Goal: Task Accomplishment & Management: Use online tool/utility

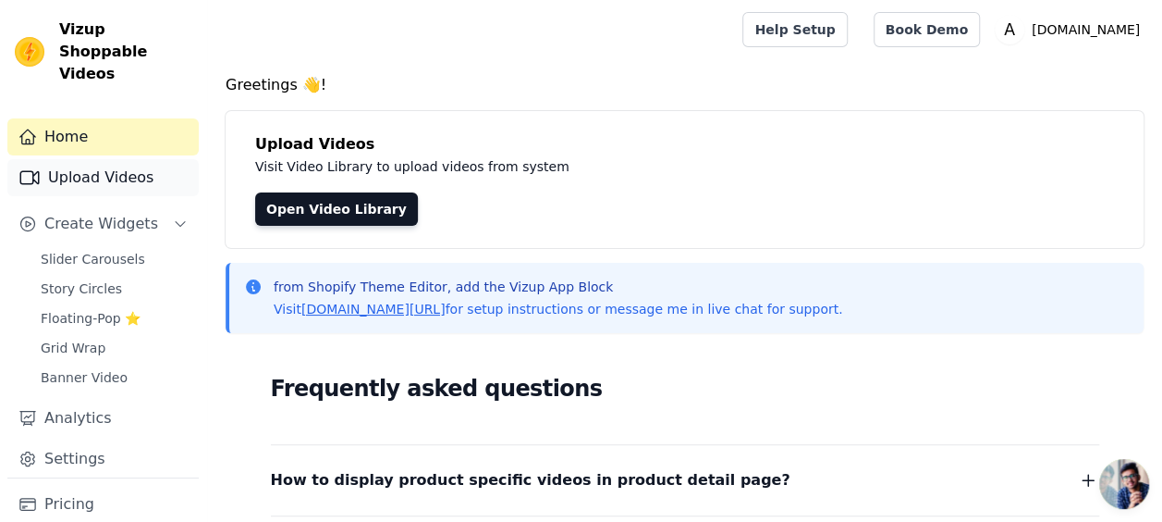
click at [139, 159] on link "Upload Videos" at bounding box center [102, 177] width 191 height 37
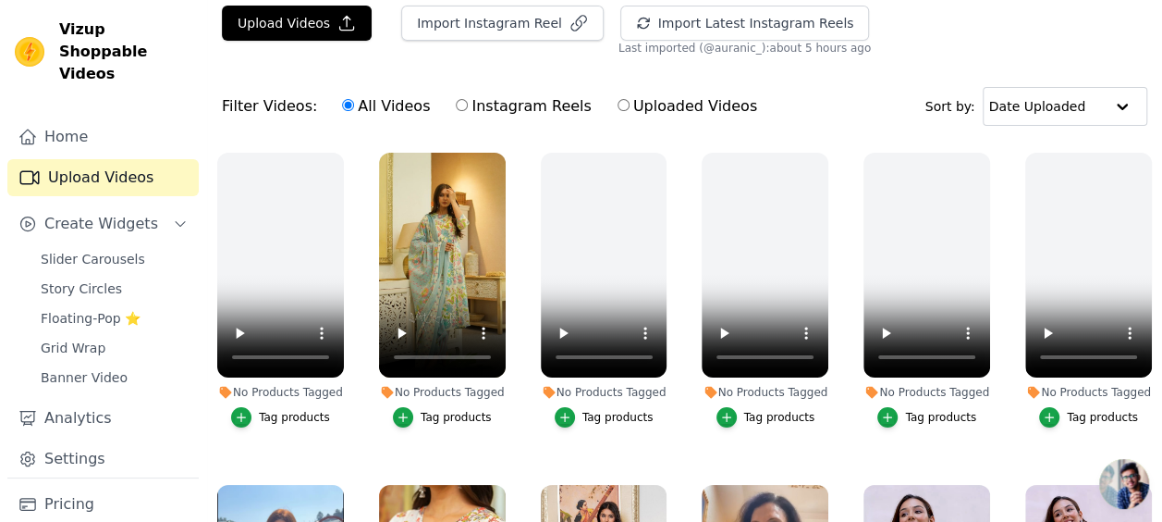
scroll to position [55, 0]
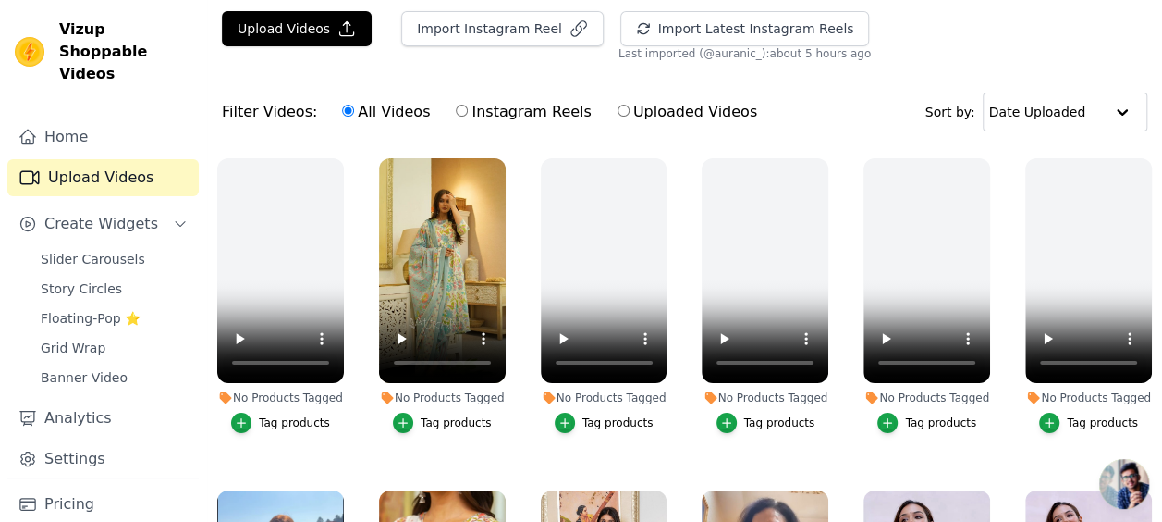
click at [455, 415] on div "Tag products" at bounding box center [456, 422] width 71 height 15
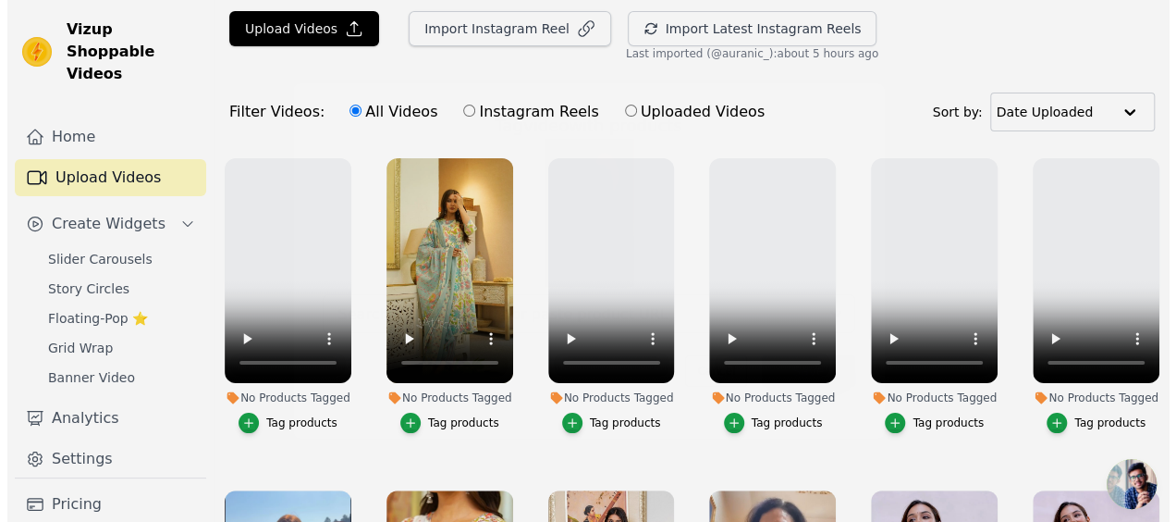
scroll to position [0, 0]
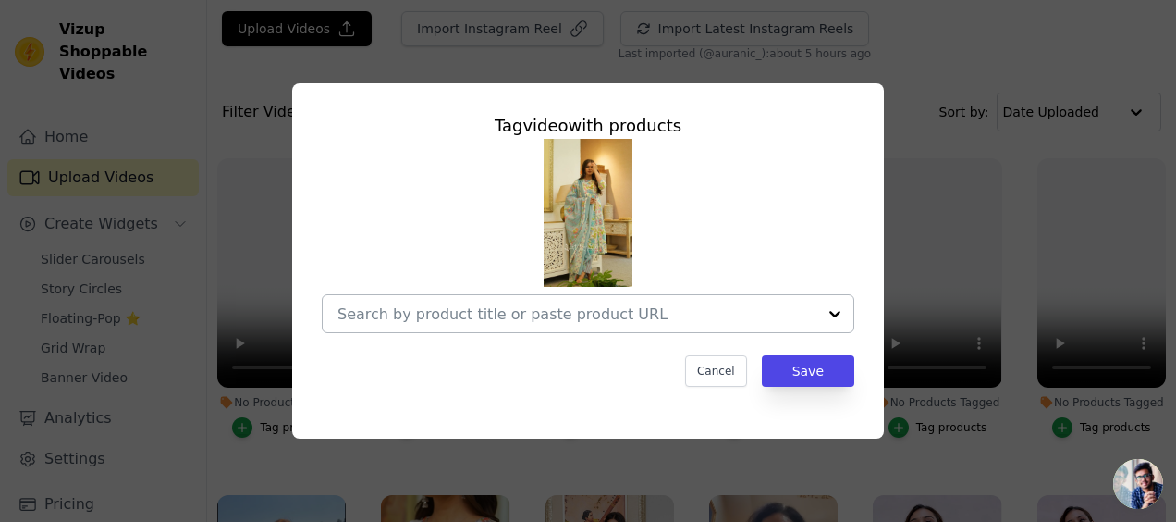
click at [835, 314] on div at bounding box center [834, 313] width 37 height 37
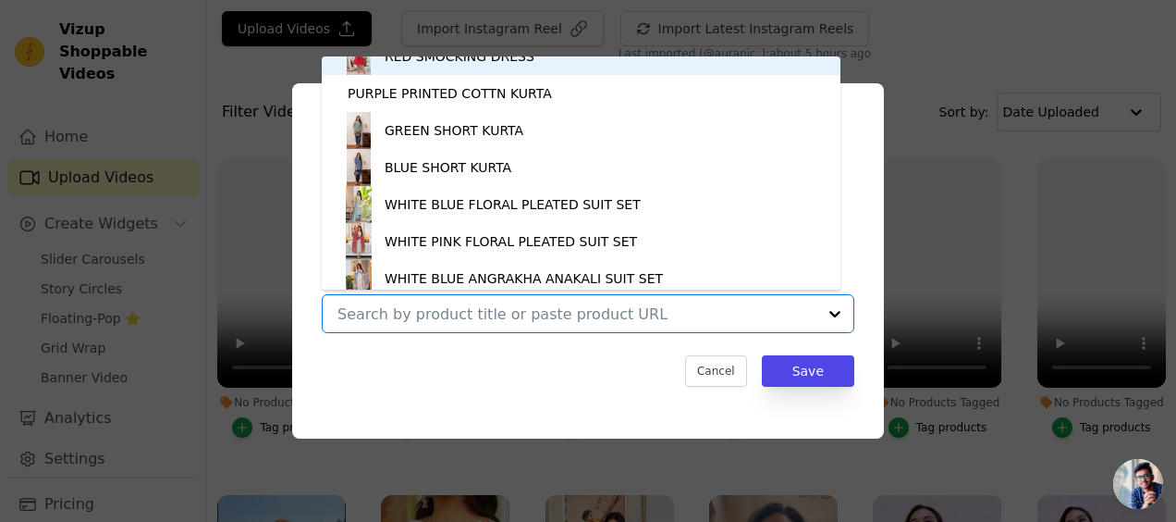
scroll to position [2691, 0]
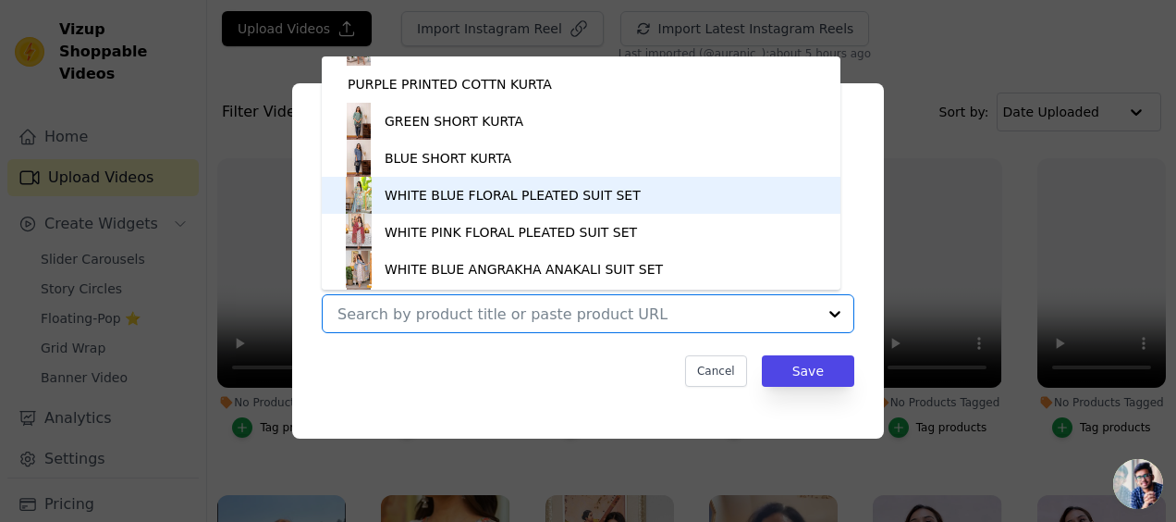
click at [534, 200] on div "WHITE BLUE FLORAL PLEATED SUIT SET" at bounding box center [513, 195] width 256 height 18
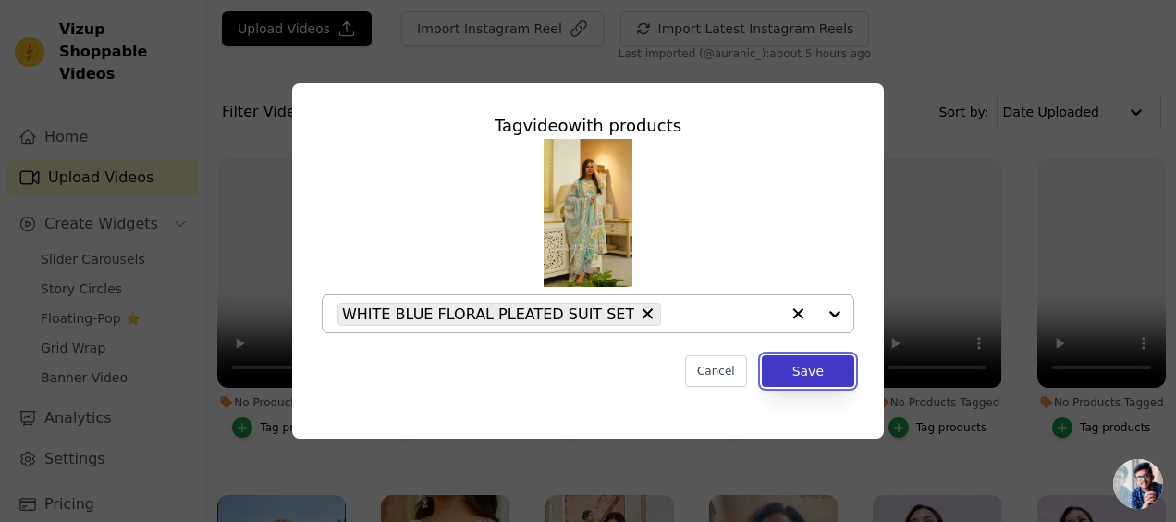
click at [832, 374] on button "Save" at bounding box center [808, 370] width 92 height 31
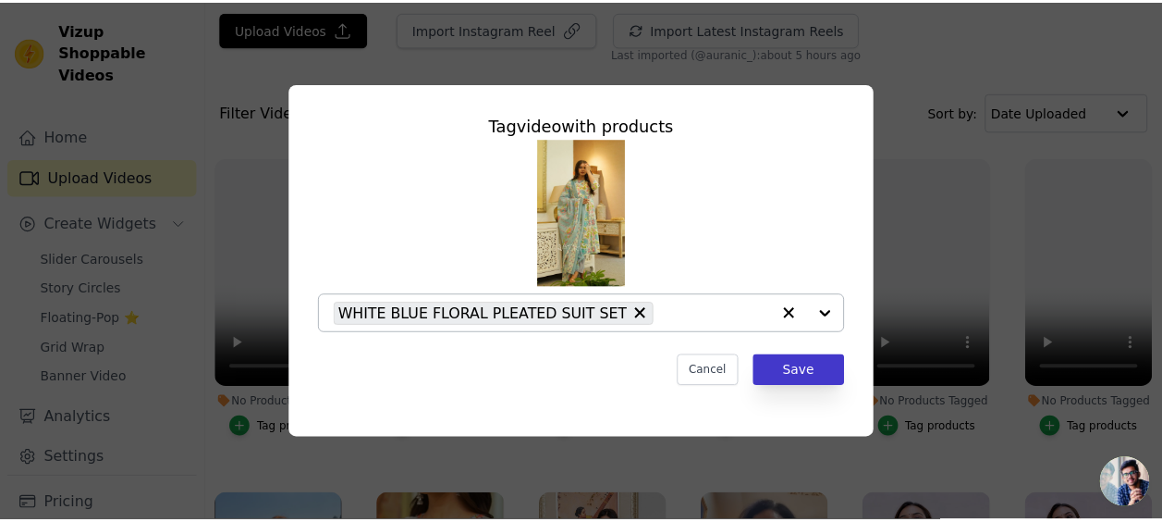
scroll to position [55, 0]
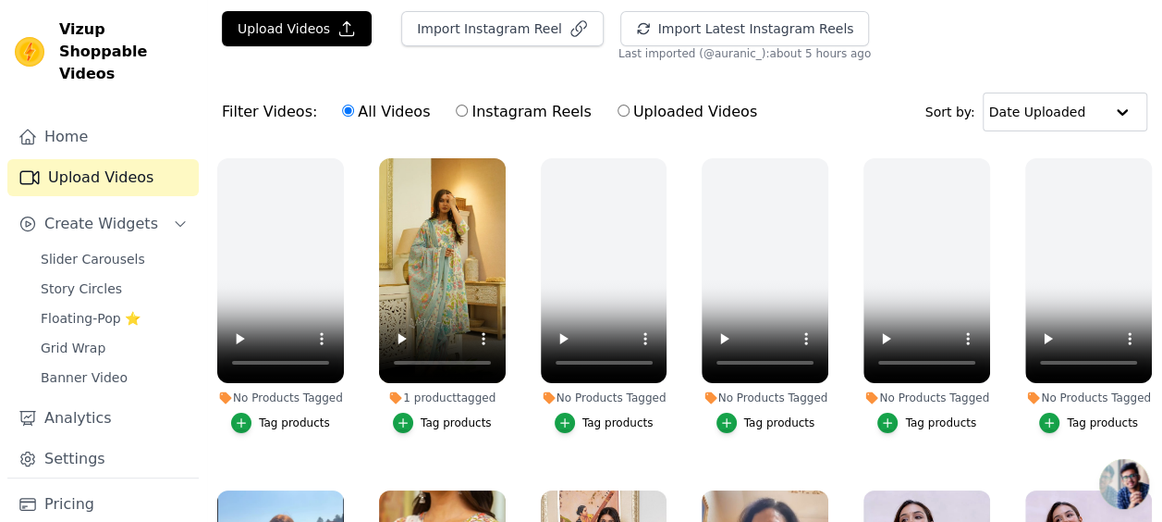
drag, startPoint x: 1151, startPoint y: 185, endPoint x: 1160, endPoint y: 192, distance: 11.1
click at [1160, 192] on ul "No Products Tagged Tag products 1 product tagged Tag products No Products Tagge…" at bounding box center [684, 379] width 955 height 462
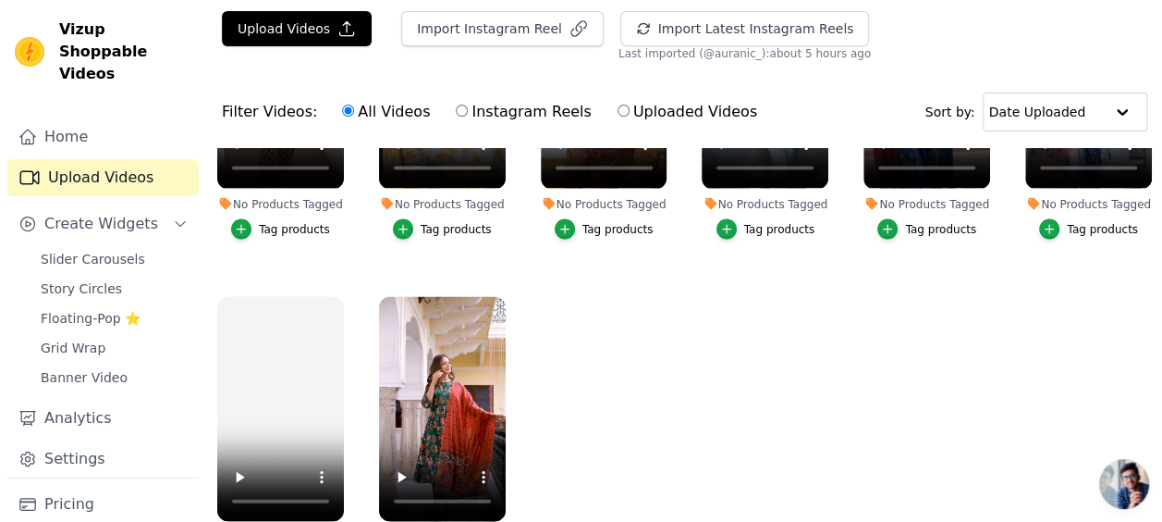
scroll to position [187, 0]
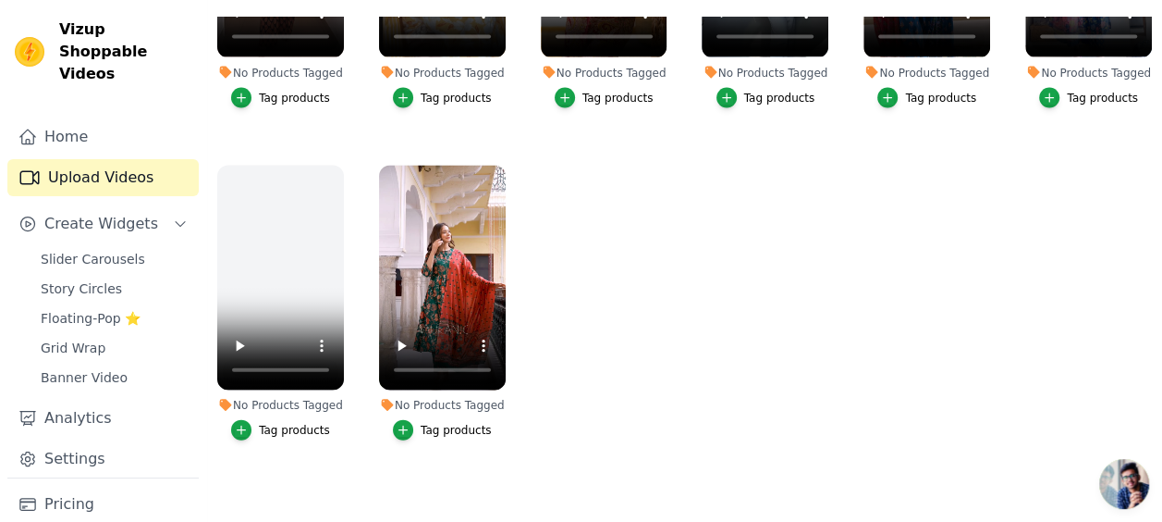
click at [444, 422] on div "Tag products" at bounding box center [456, 429] width 71 height 15
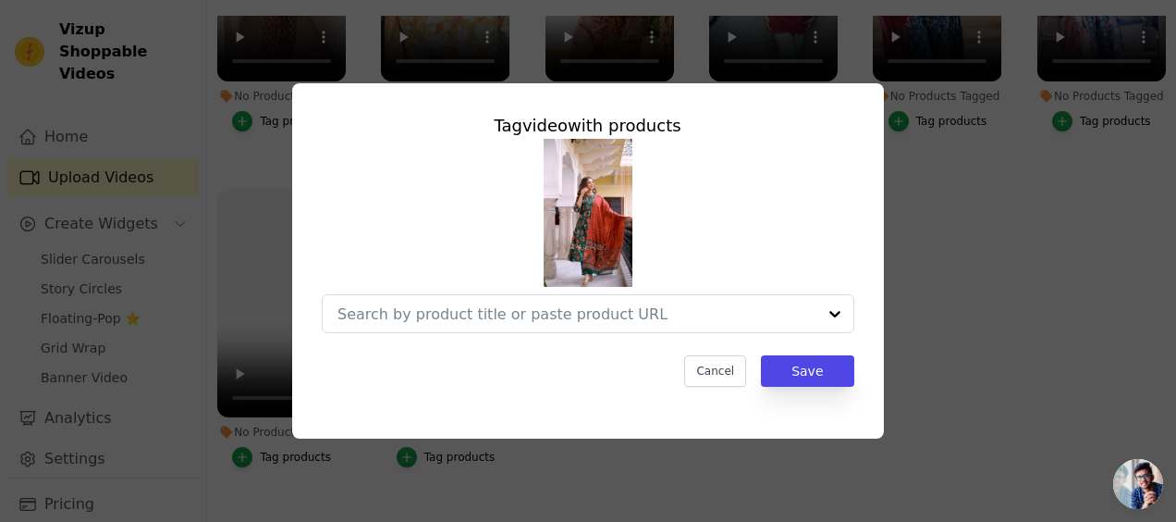
scroll to position [1877, 0]
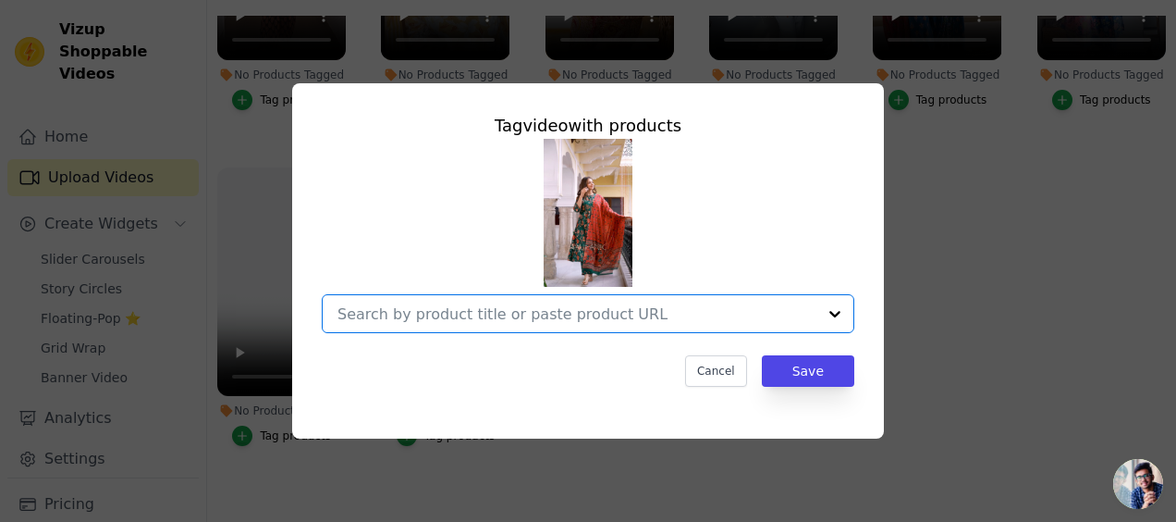
click at [454, 314] on input "No Products Tagged Tag video with products Option undefined, selected. Select i…" at bounding box center [576, 314] width 479 height 18
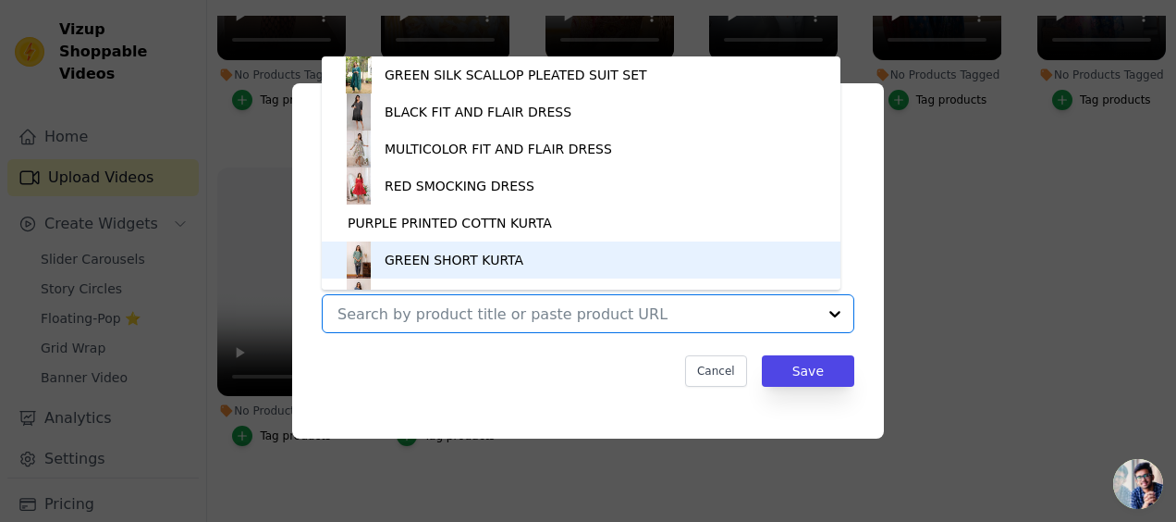
scroll to position [2578, 0]
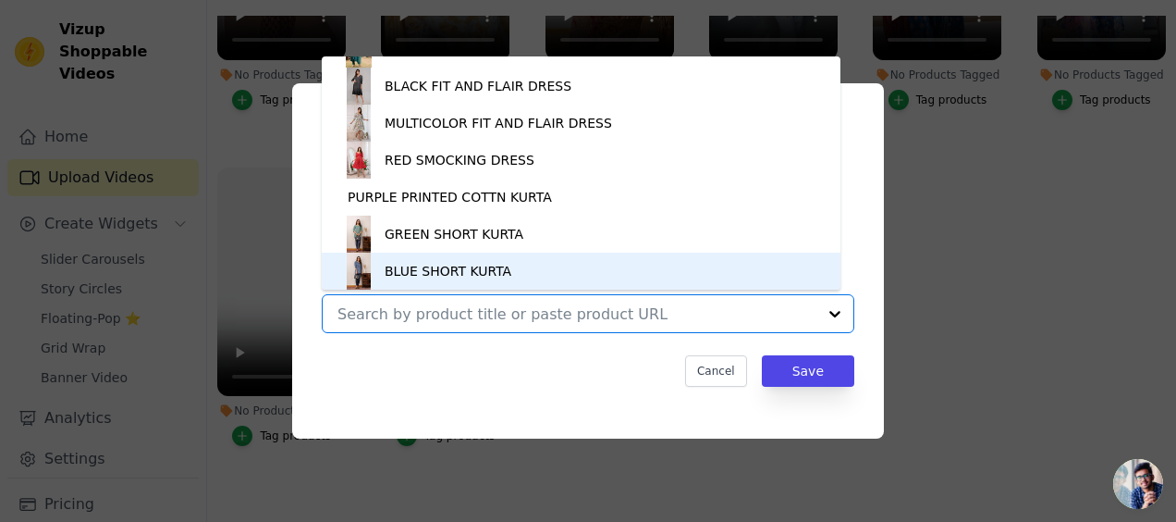
click at [533, 320] on input "No Products Tagged Tag video with products BLUE FLORAL PLEATED SUIT SET DARK GR…" at bounding box center [576, 314] width 479 height 18
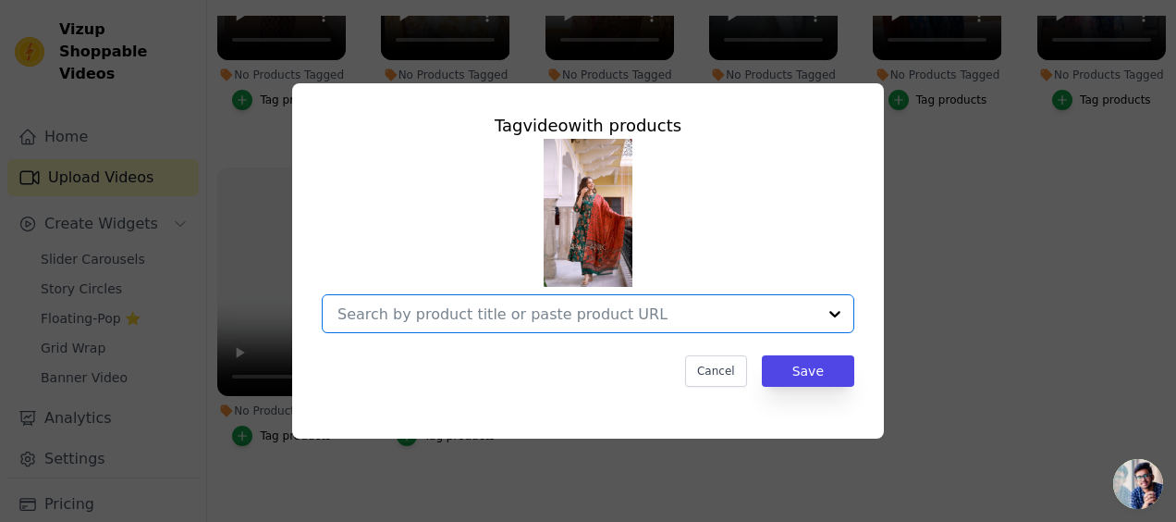
click at [490, 312] on input "No Products Tagged Tag video with products Option undefined, selected. Select i…" at bounding box center [576, 314] width 479 height 18
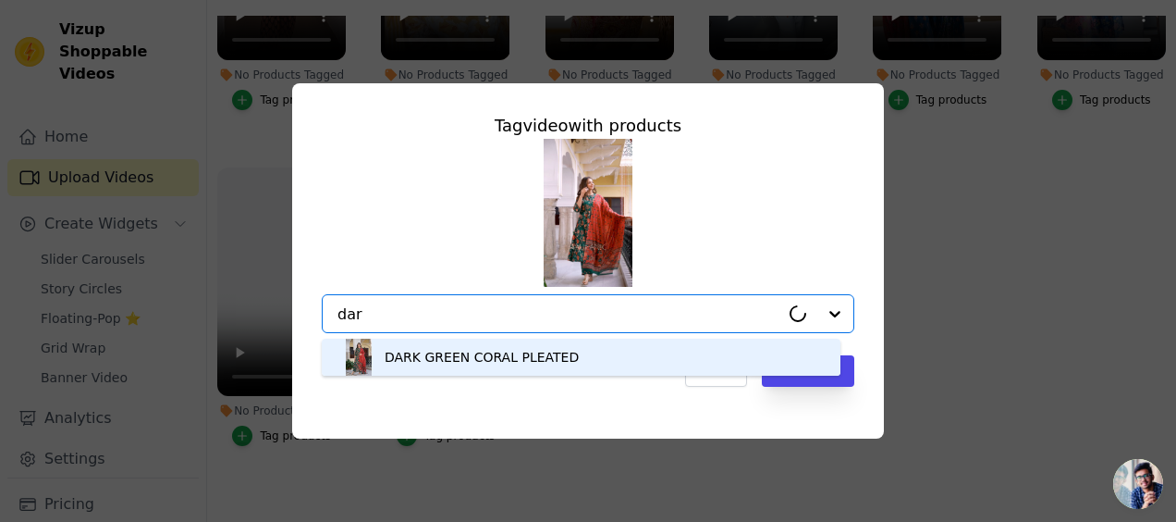
type input "dark"
click at [485, 350] on div "DARK GREEN CORAL PLEATED" at bounding box center [482, 357] width 194 height 18
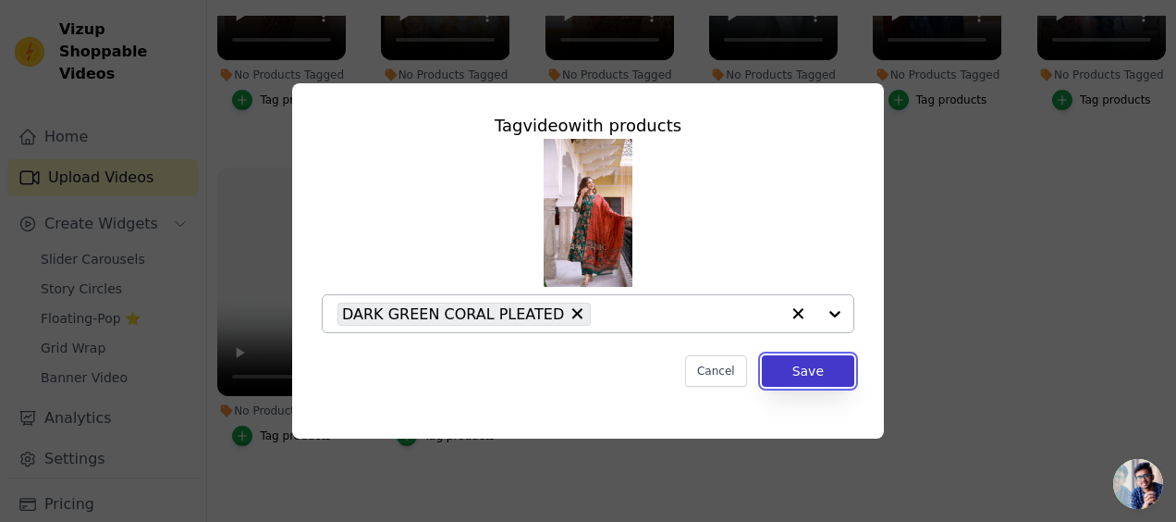
click at [796, 372] on button "Save" at bounding box center [808, 370] width 92 height 31
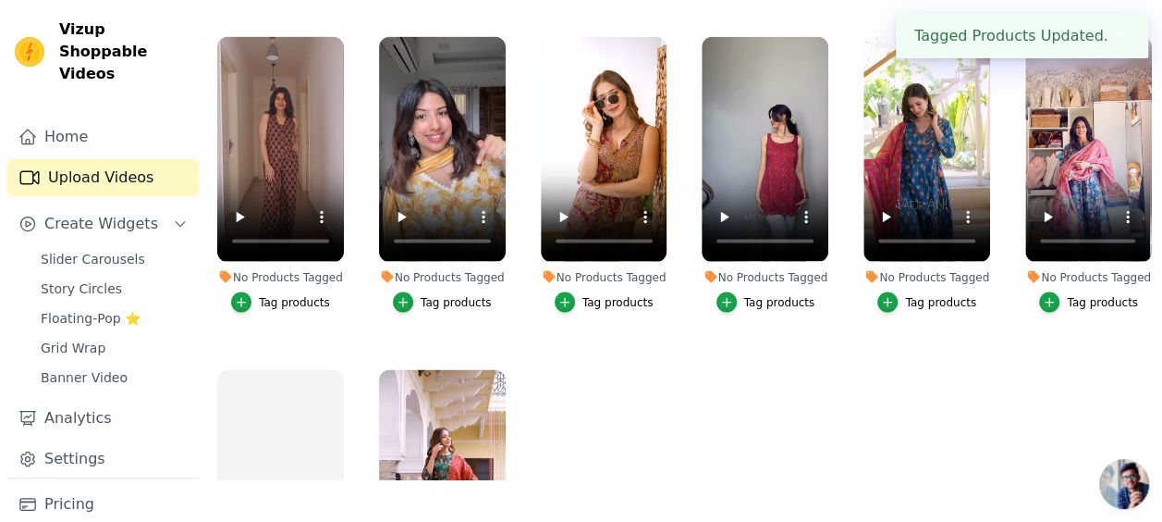
scroll to position [1617, 0]
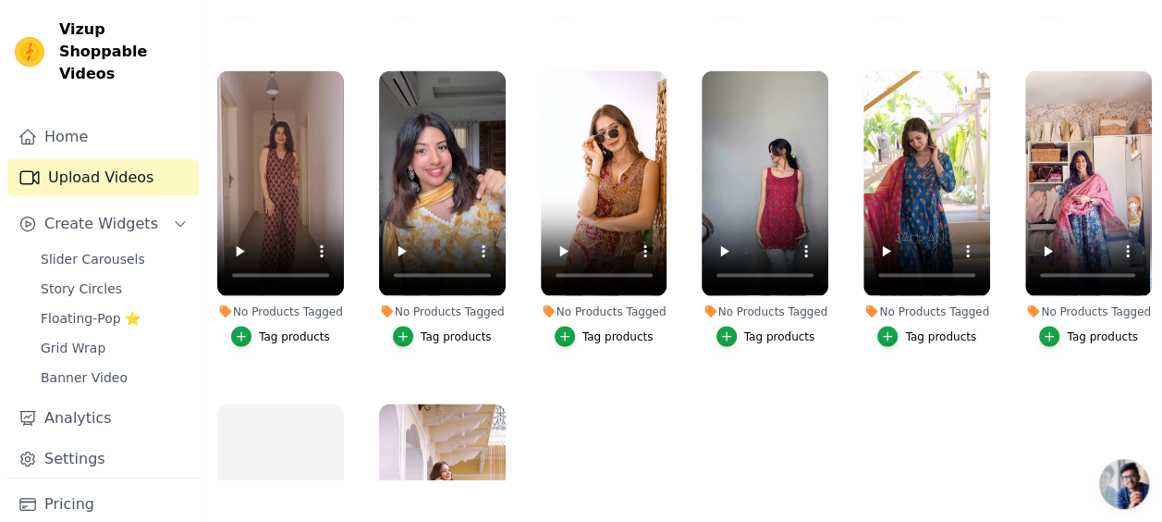
click at [1080, 328] on div "Tag products" at bounding box center [1102, 335] width 71 height 15
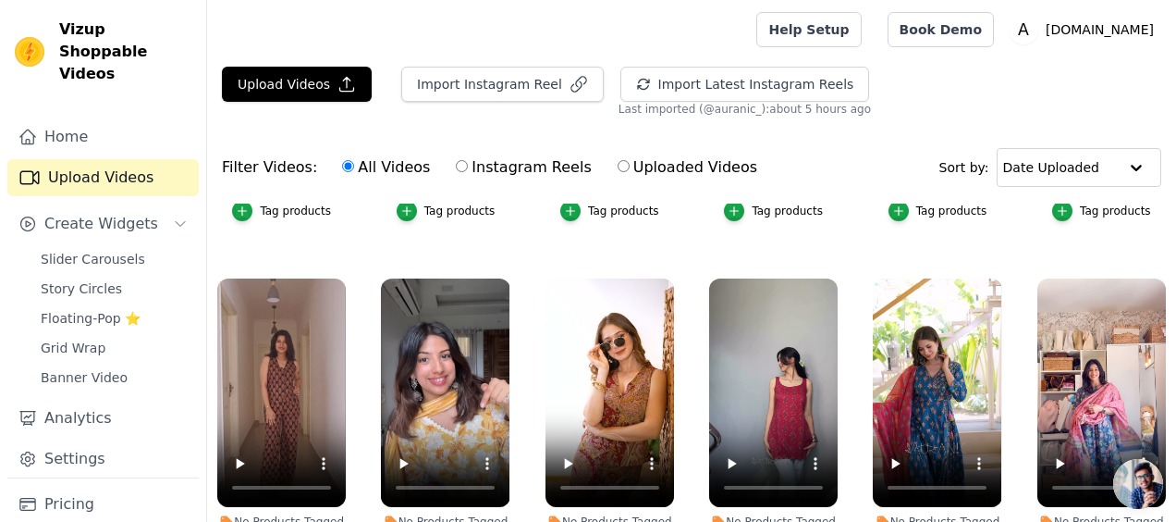
scroll to position [1635, 0]
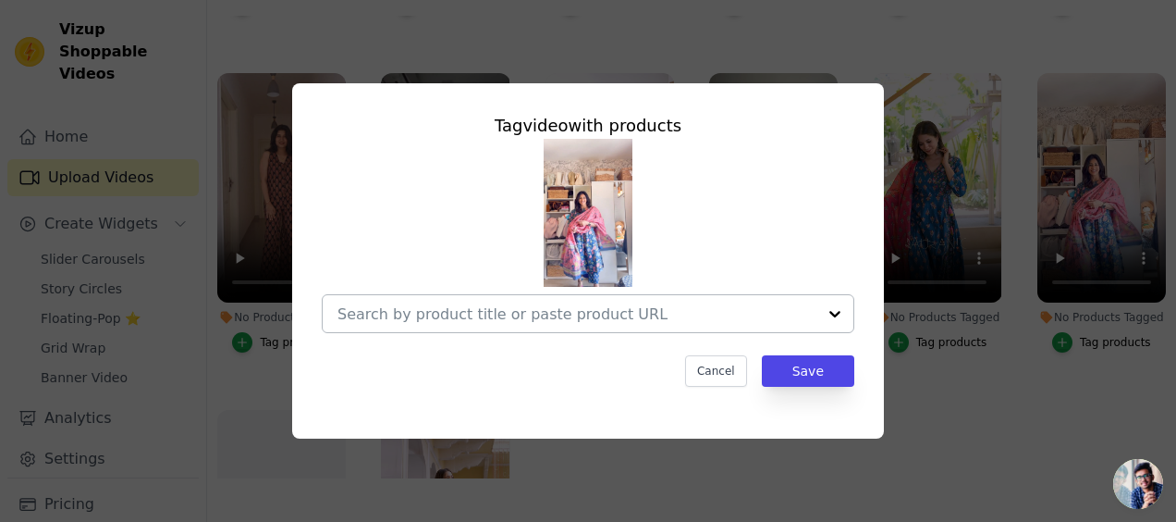
click at [513, 305] on input "No Products Tagged Tag video with products Cancel Save Tag products" at bounding box center [576, 314] width 479 height 18
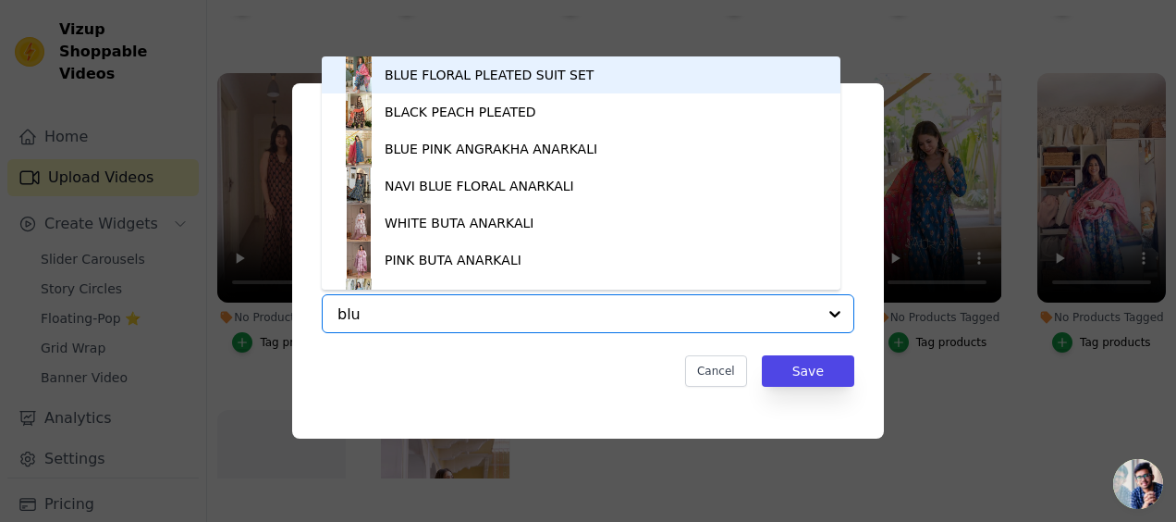
type input "blue"
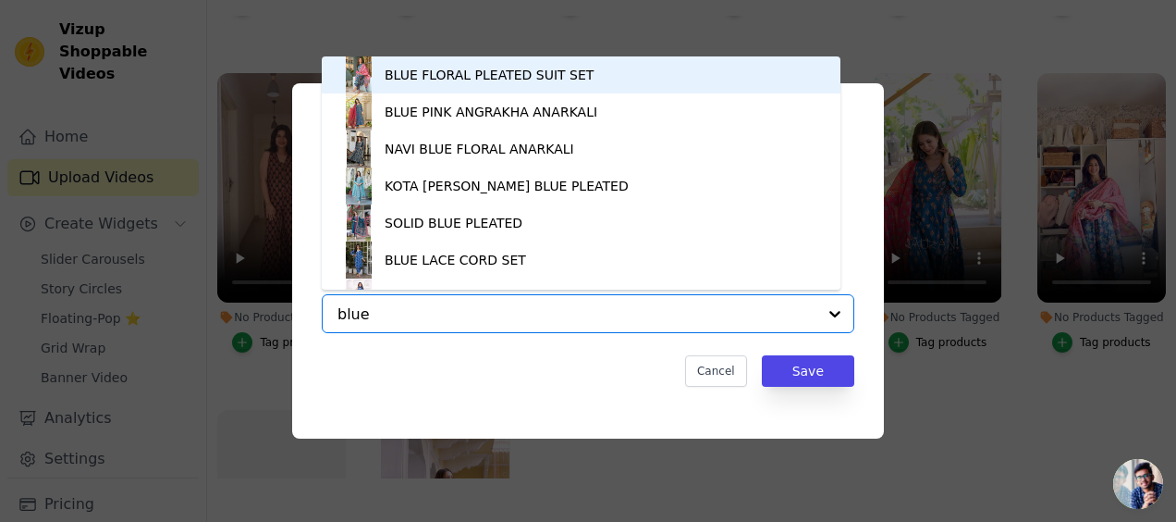
click at [477, 83] on div "BLUE FLORAL PLEATED SUIT SET" at bounding box center [489, 75] width 209 height 18
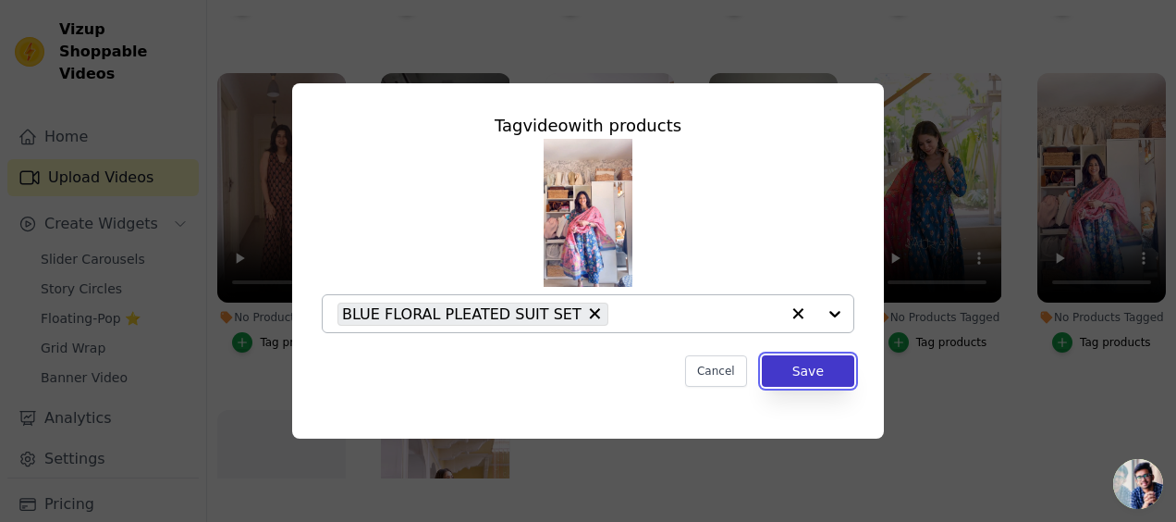
click at [798, 369] on button "Save" at bounding box center [808, 370] width 92 height 31
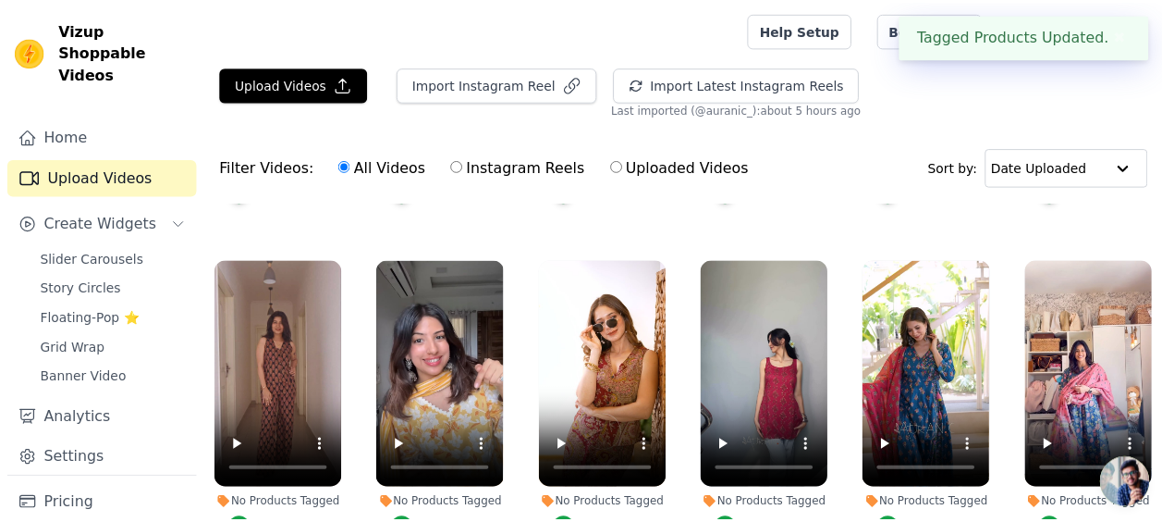
scroll to position [1617, 0]
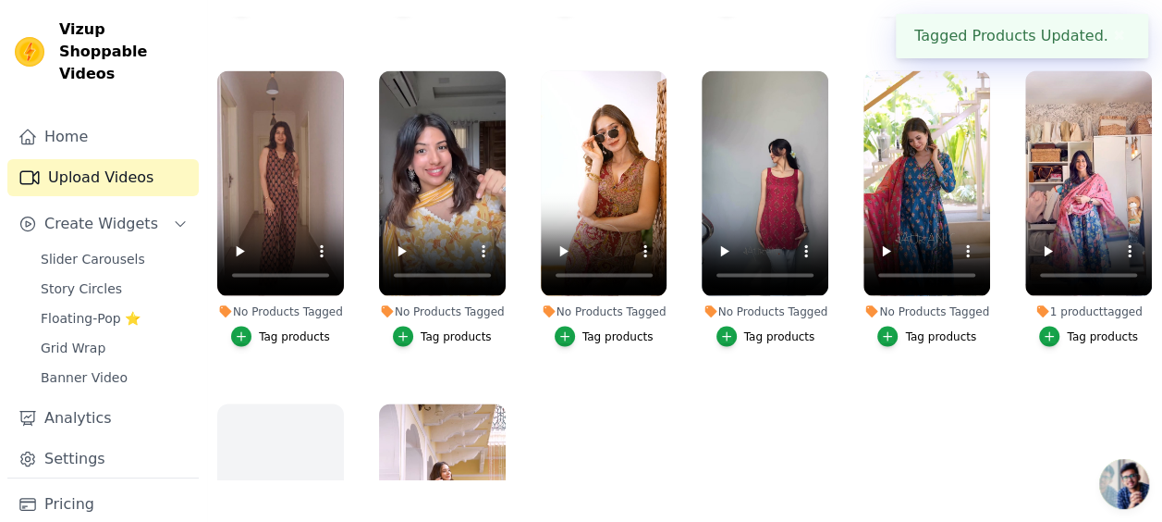
click at [915, 328] on div "Tag products" at bounding box center [940, 335] width 71 height 15
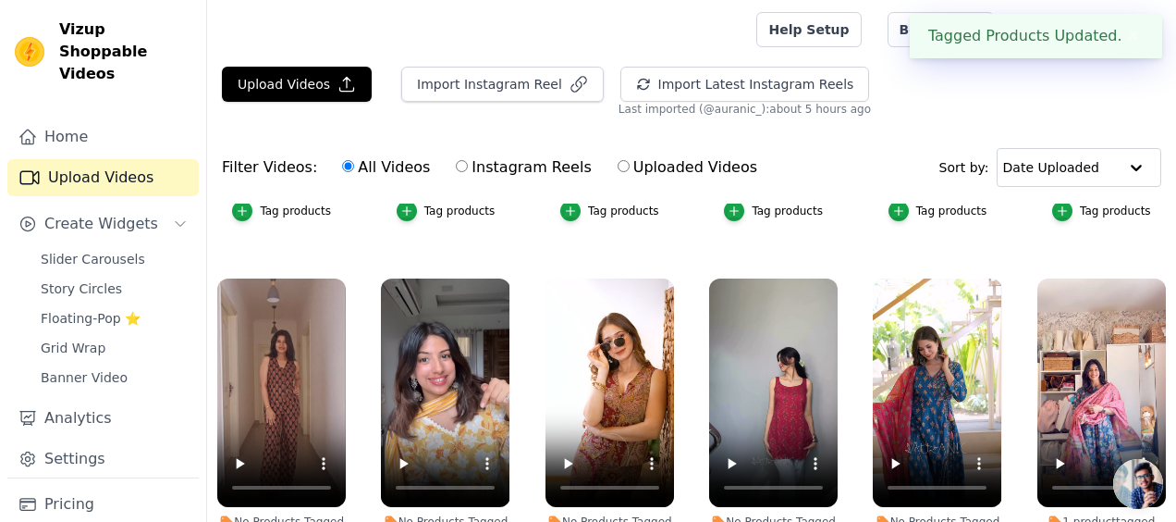
scroll to position [1635, 0]
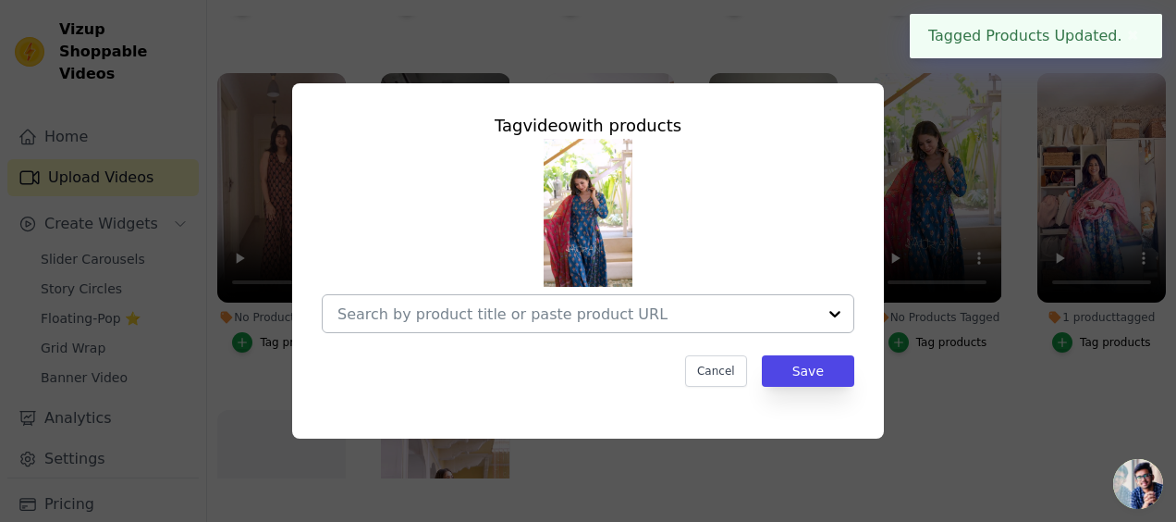
click at [644, 316] on input "No Products Tagged Tag video with products Cancel Save Tag products" at bounding box center [576, 314] width 479 height 18
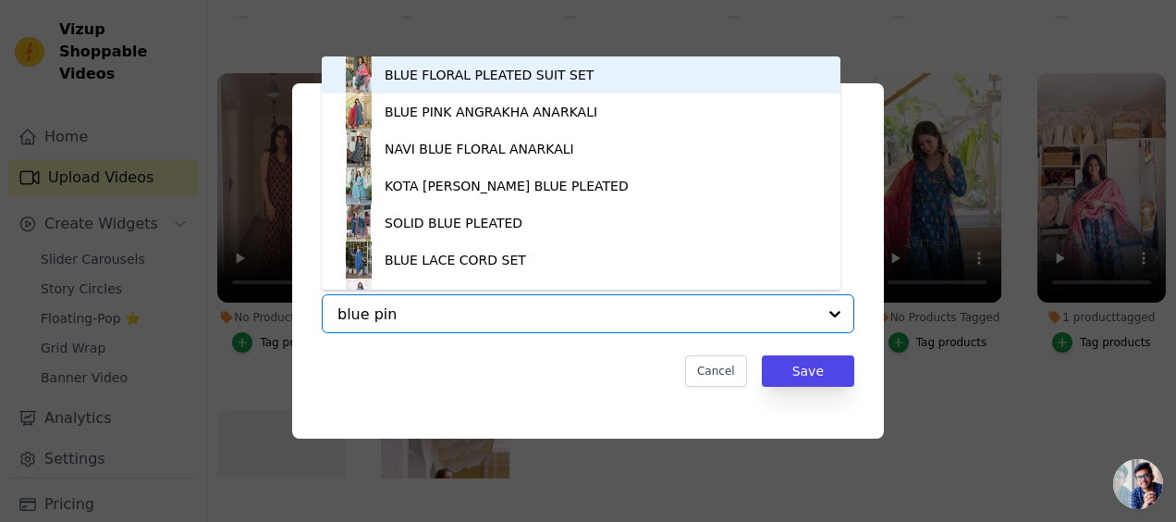
type input "blue pink"
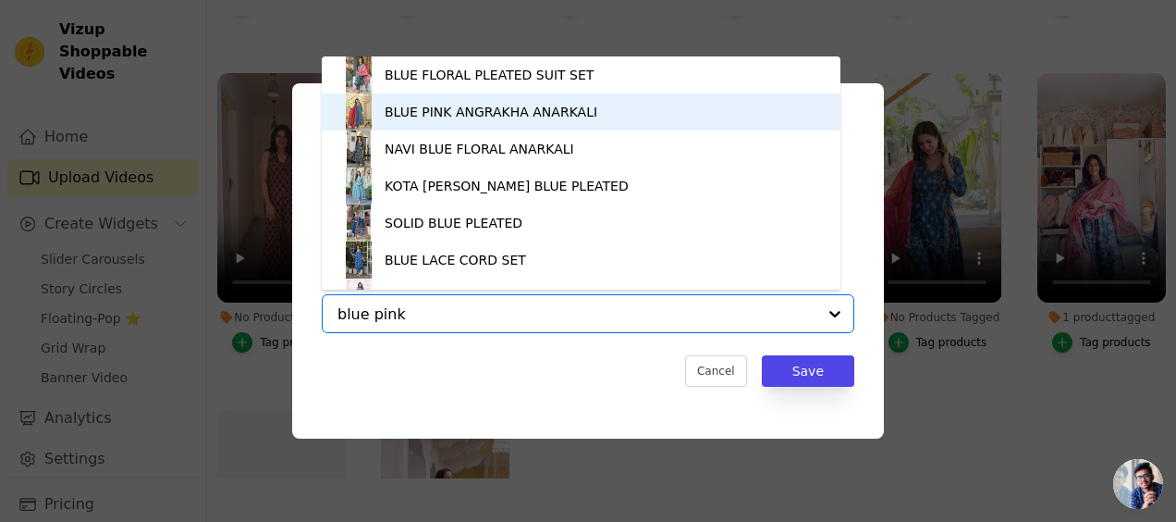
click at [530, 118] on div "BLUE PINK ANGRAKHA ANARKALI" at bounding box center [491, 112] width 213 height 18
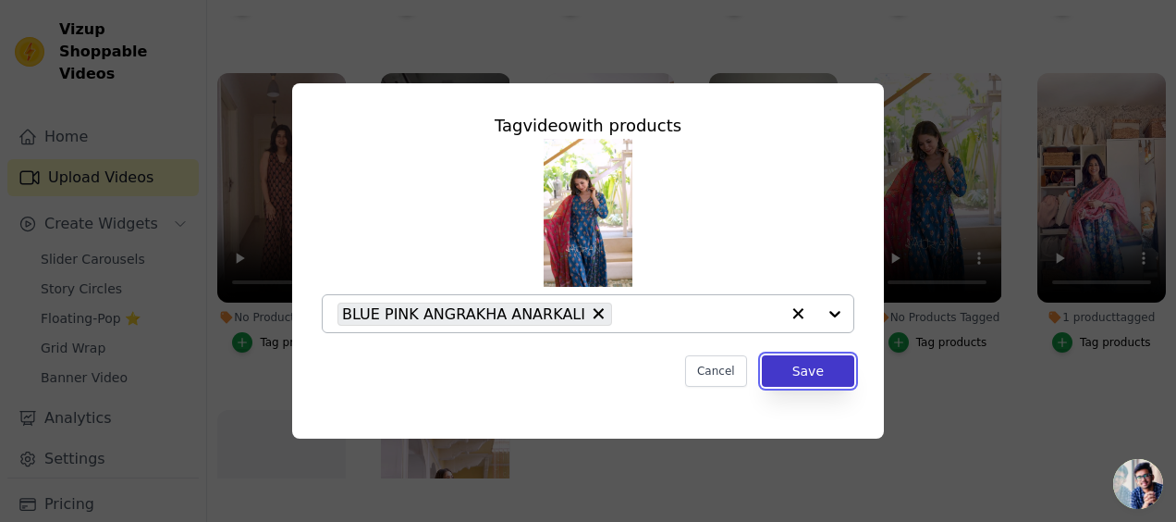
click at [797, 366] on button "Save" at bounding box center [808, 370] width 92 height 31
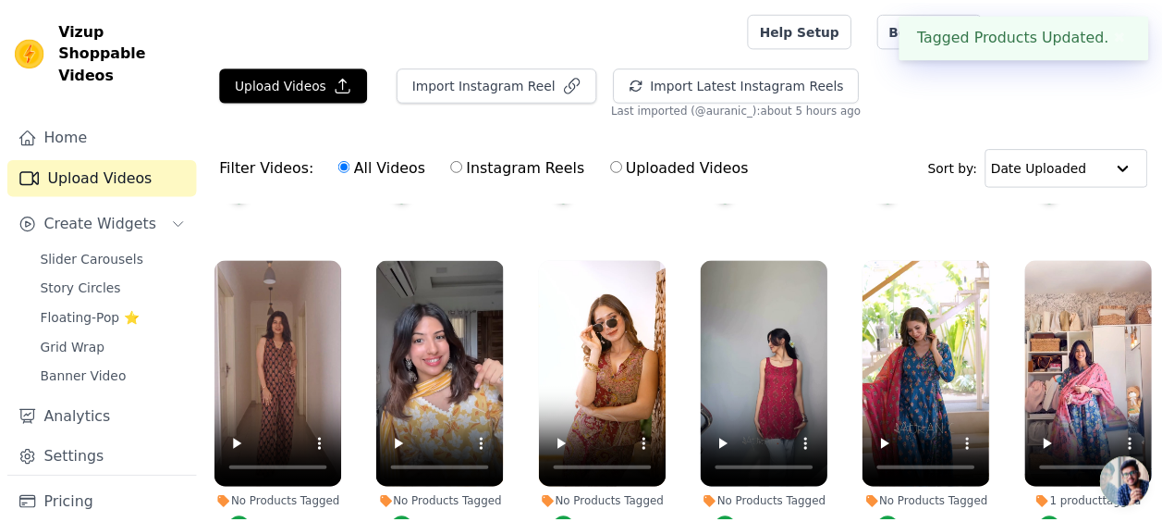
scroll to position [1617, 0]
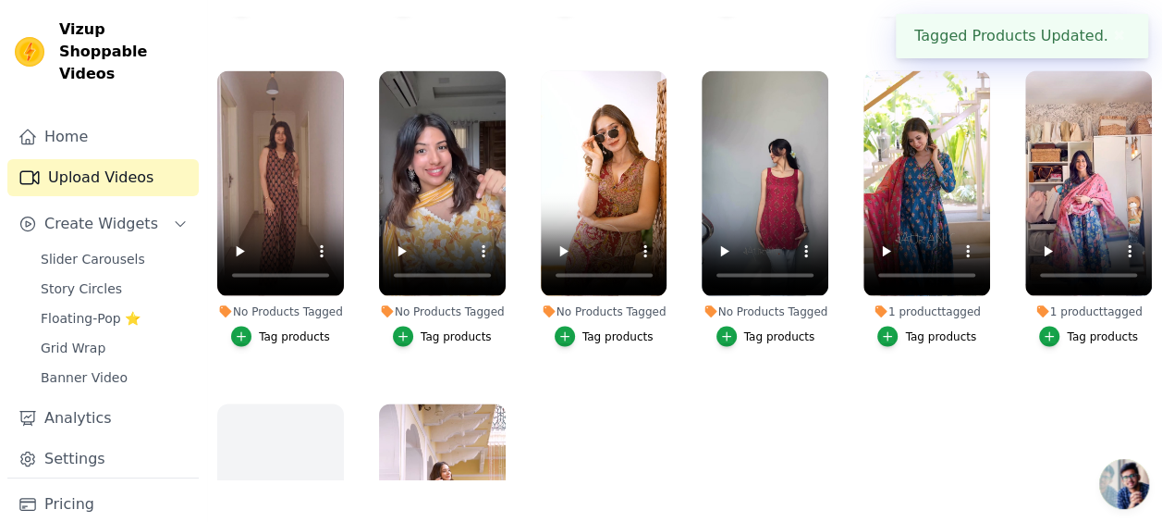
click at [755, 328] on div "Tag products" at bounding box center [779, 335] width 71 height 15
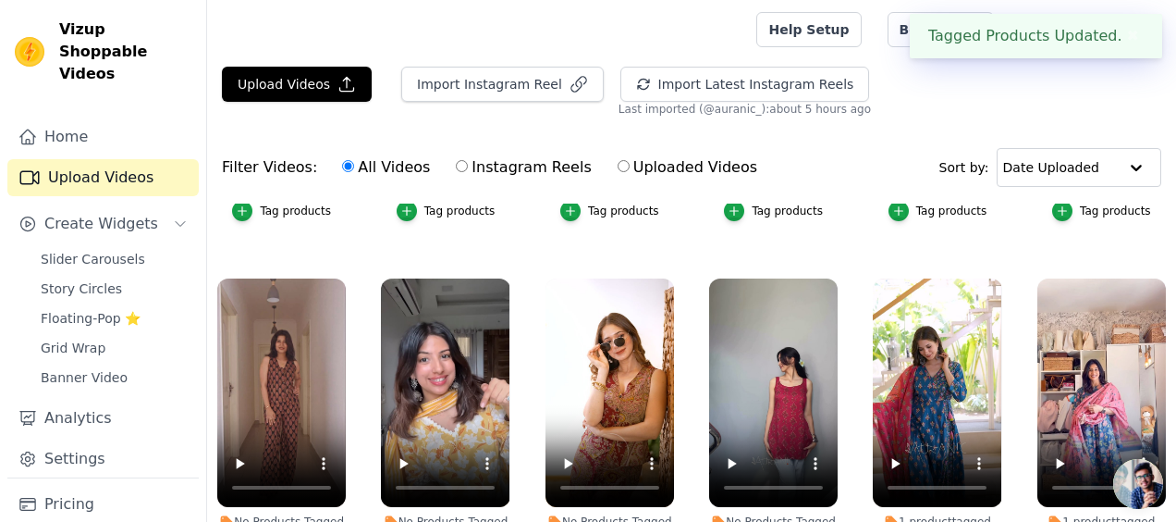
scroll to position [1635, 0]
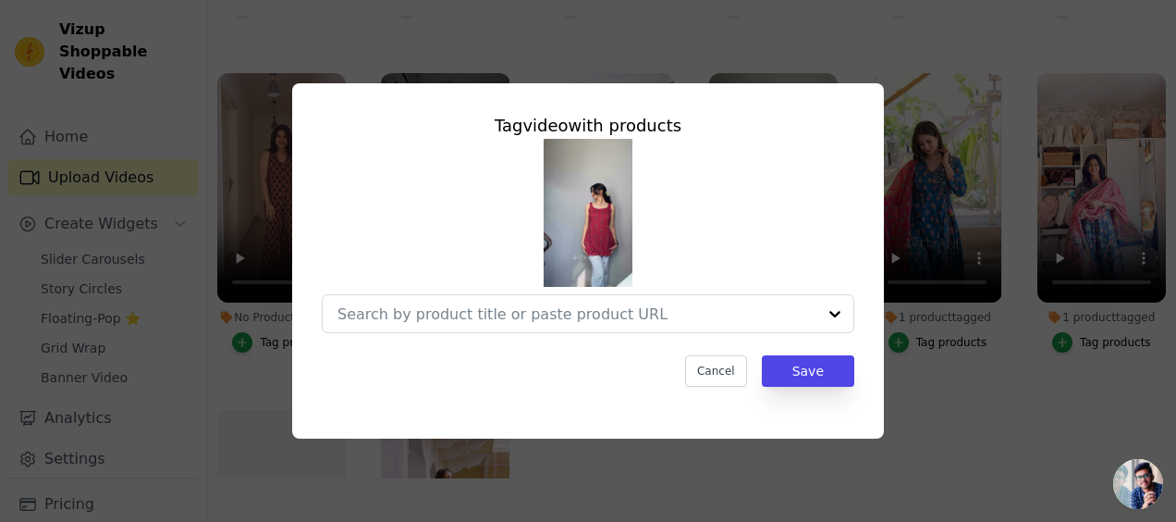
click at [666, 504] on div "Tag video with products Cancel Save" at bounding box center [588, 261] width 1176 height 522
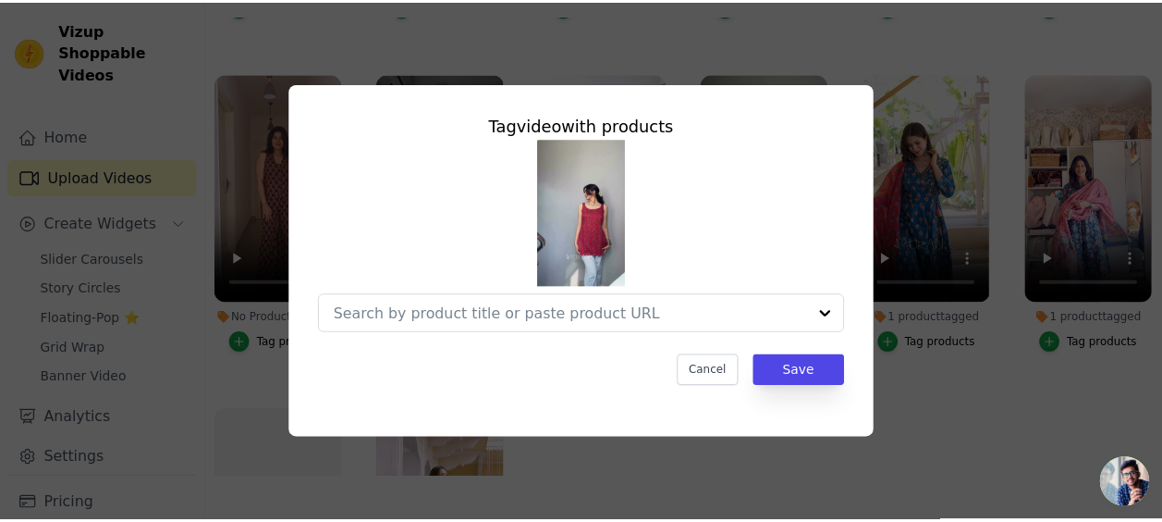
scroll to position [1617, 0]
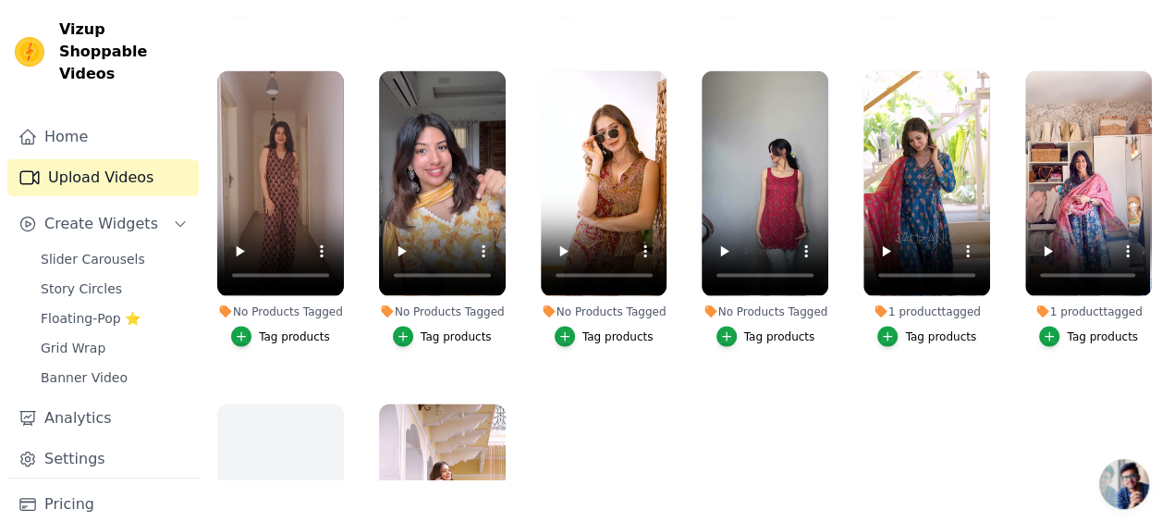
click at [622, 328] on div "Tag products" at bounding box center [618, 335] width 71 height 15
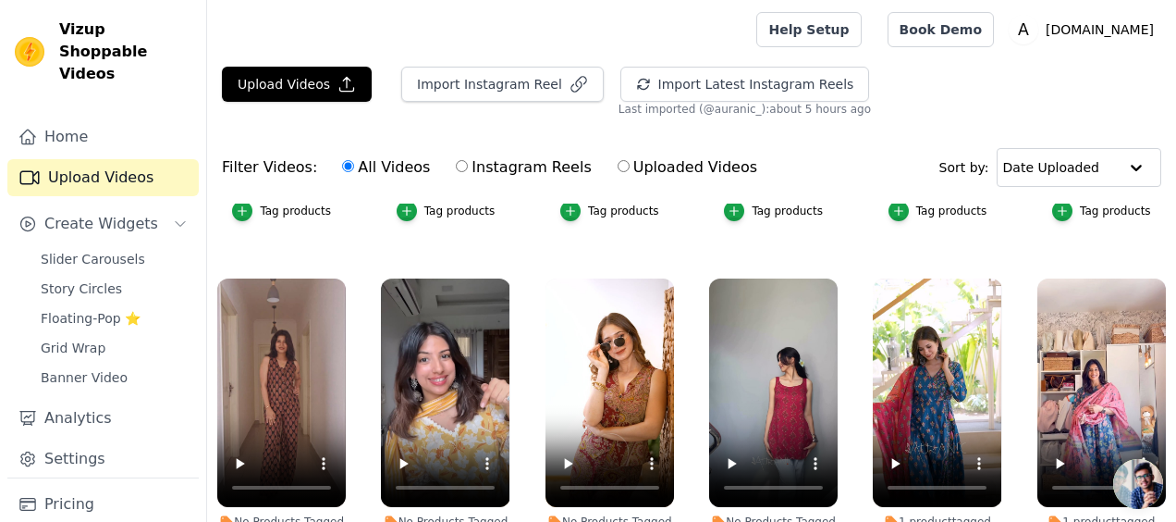
scroll to position [1635, 0]
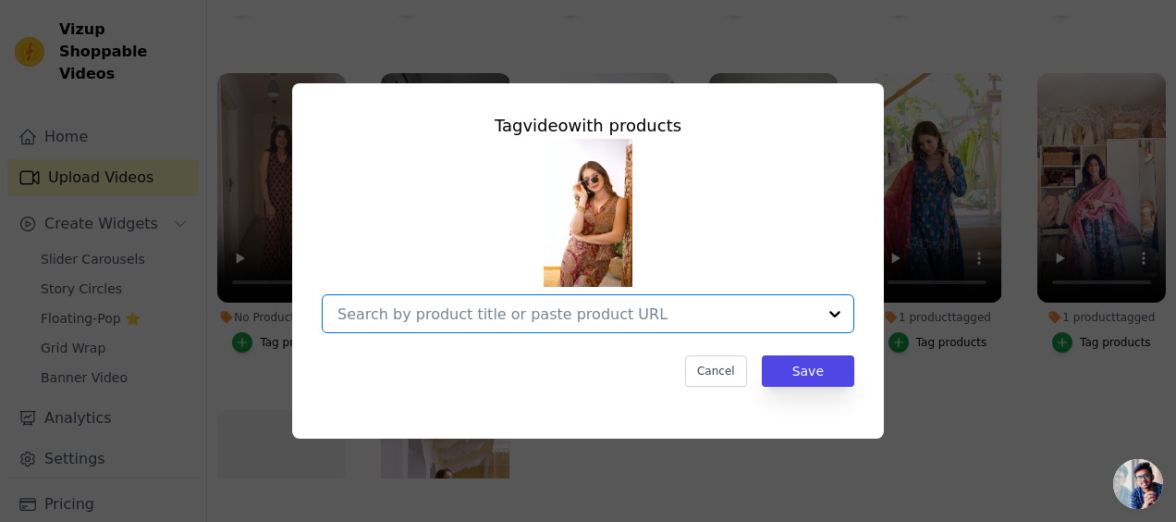
click at [533, 312] on input "No Products Tagged Tag video with products Option undefined, selected. Select i…" at bounding box center [576, 314] width 479 height 18
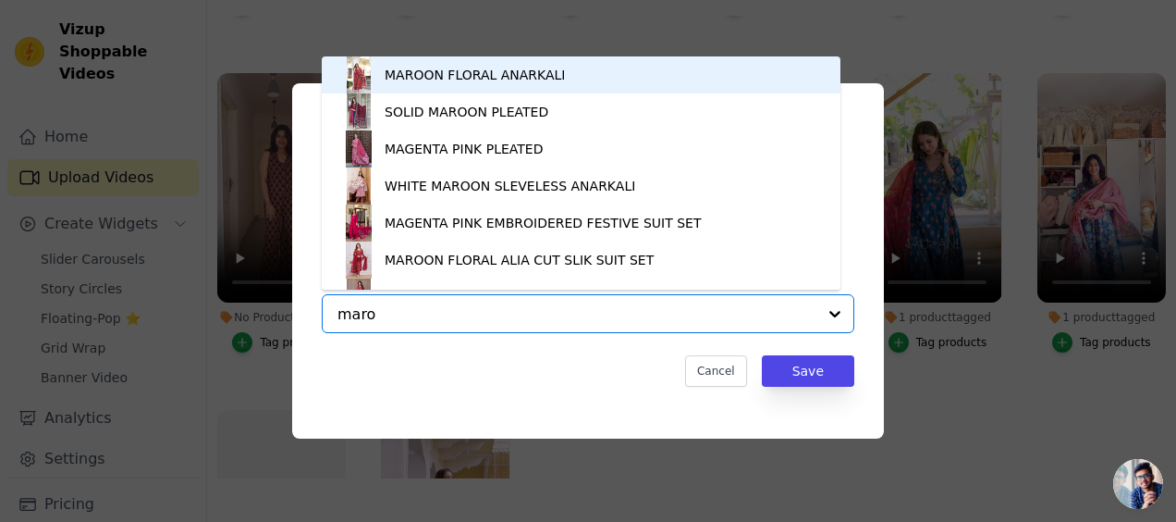
type input "[PERSON_NAME]"
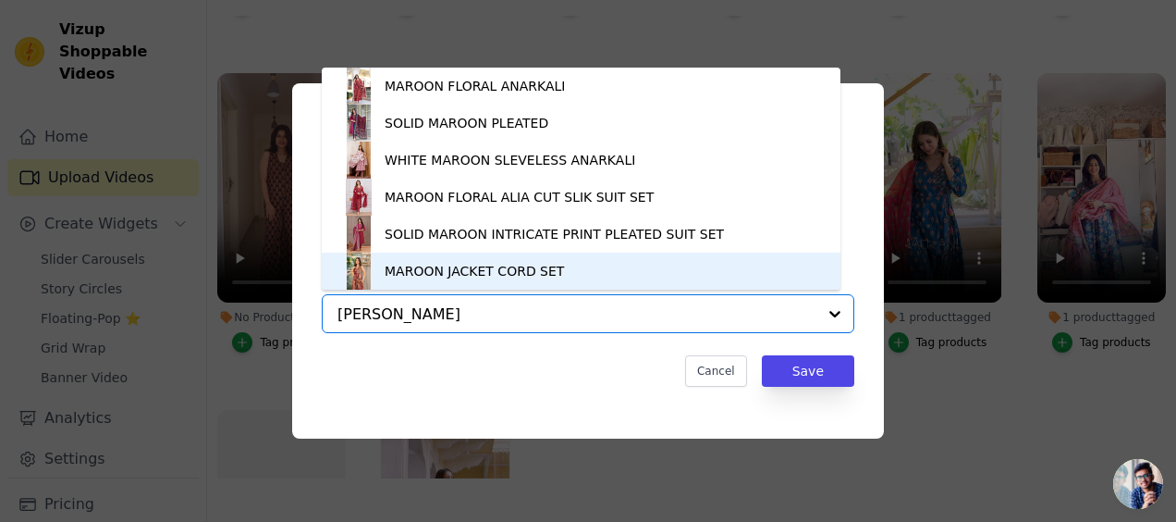
click at [518, 270] on div "MAROON JACKET CORD SET" at bounding box center [474, 271] width 179 height 18
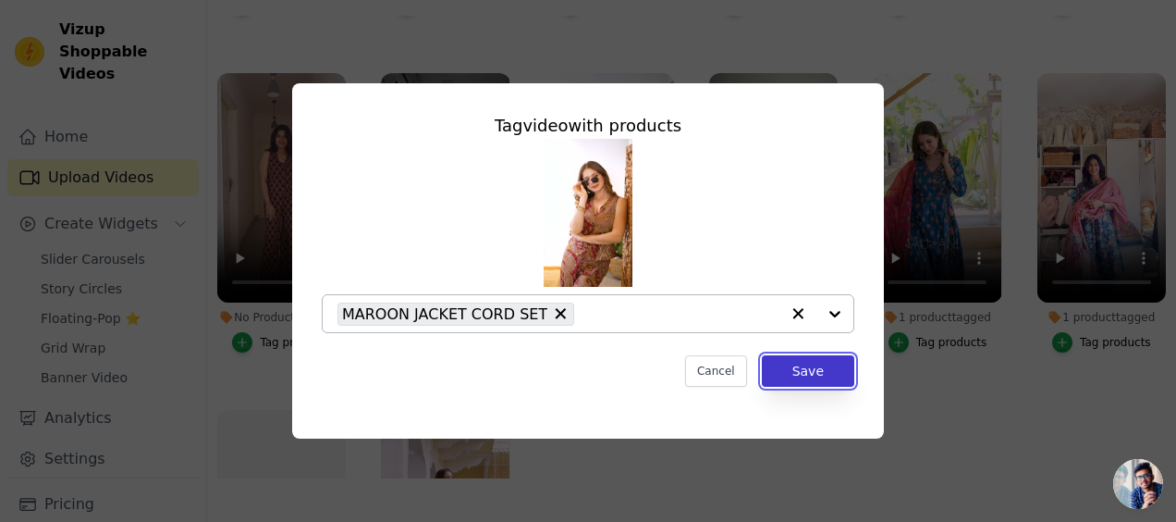
click at [793, 371] on button "Save" at bounding box center [808, 370] width 92 height 31
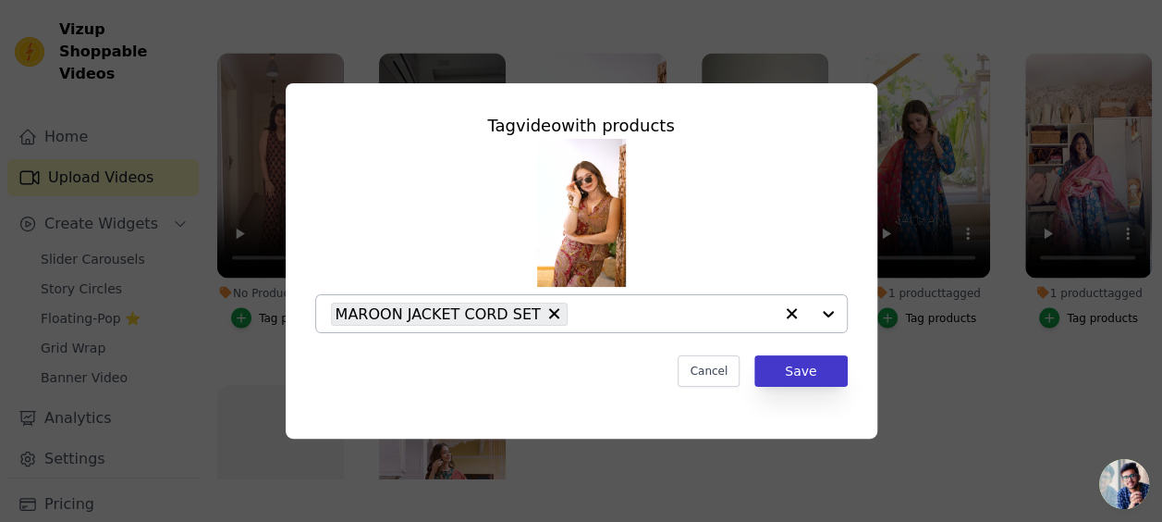
scroll to position [1617, 0]
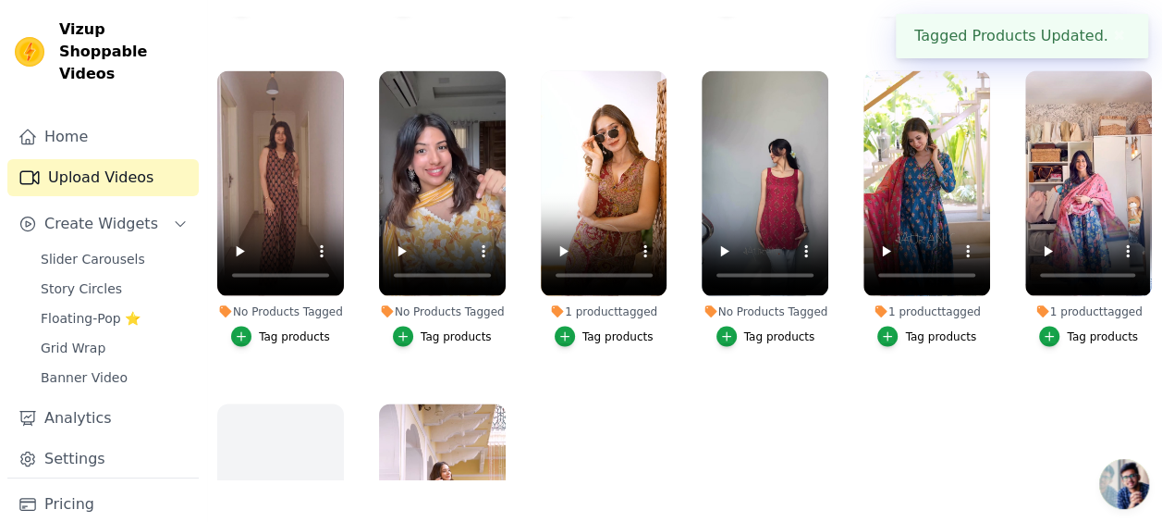
click at [455, 328] on div "Tag products" at bounding box center [456, 335] width 71 height 15
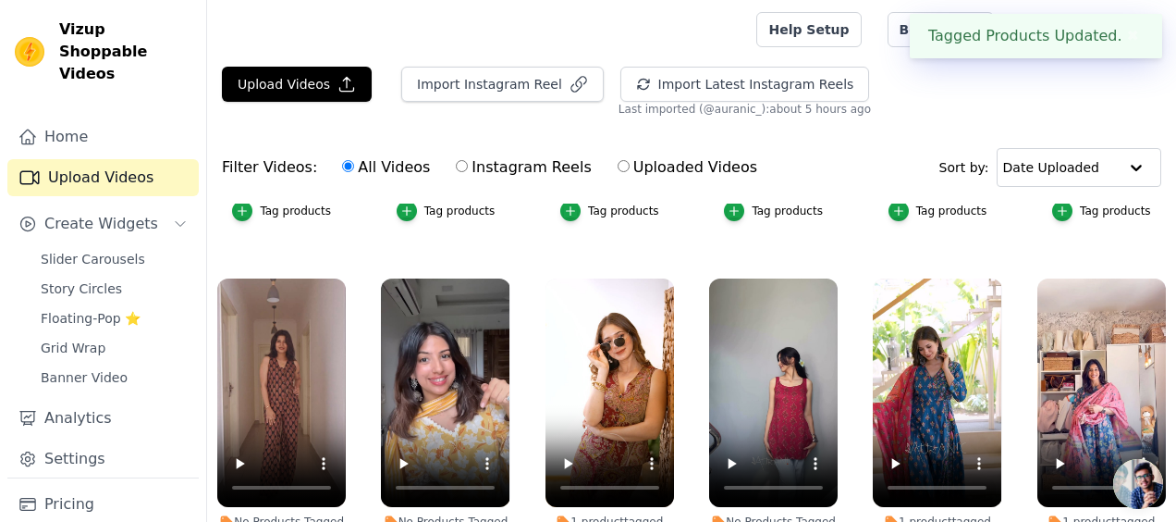
scroll to position [1635, 0]
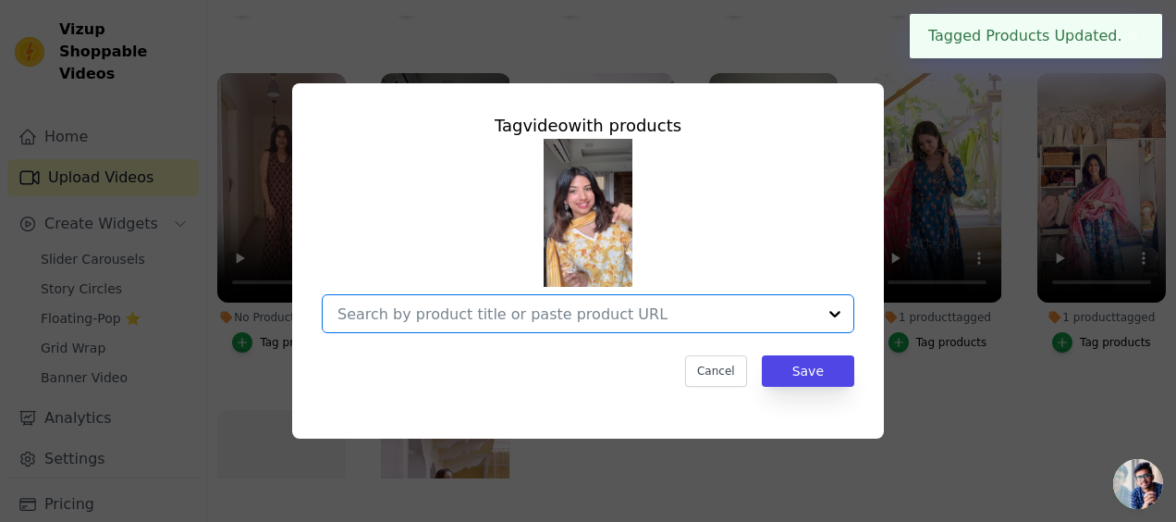
click at [468, 316] on input "No Products Tagged Tag video with products Option undefined, selected. Select i…" at bounding box center [576, 314] width 479 height 18
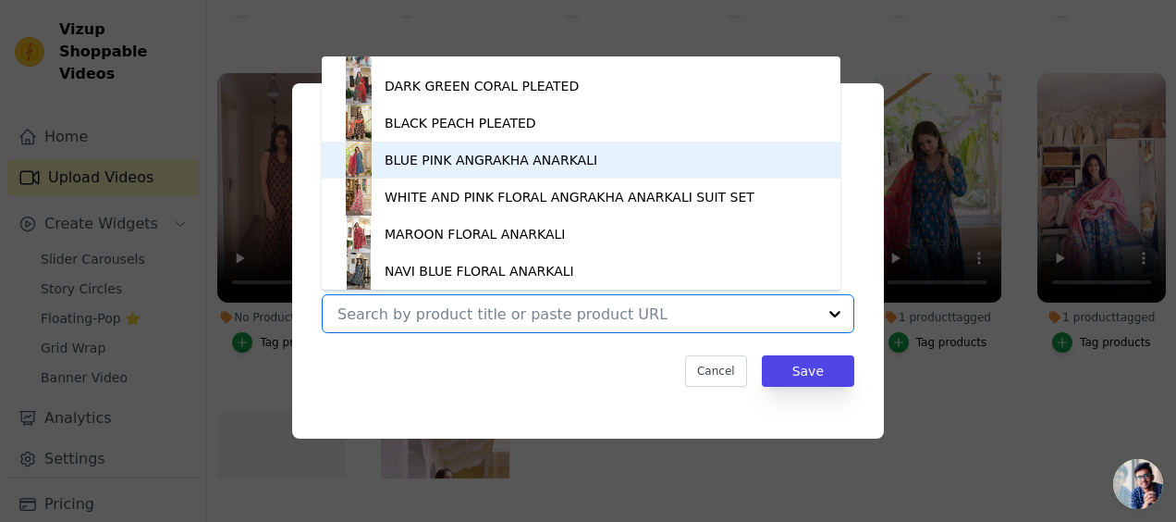
scroll to position [0, 0]
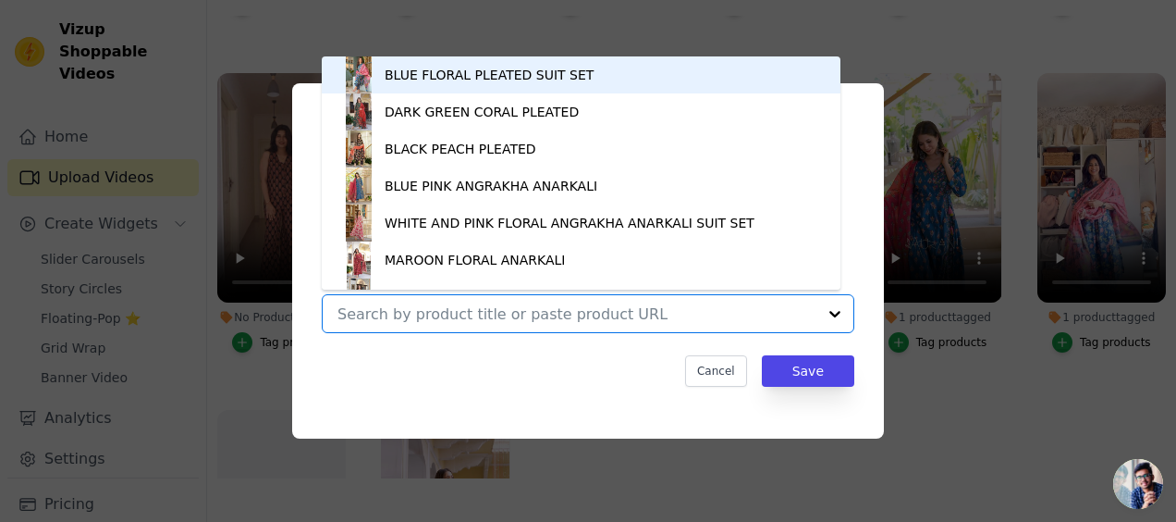
click at [441, 67] on div "BLUE FLORAL PLEATED SUIT SET" at bounding box center [489, 75] width 209 height 18
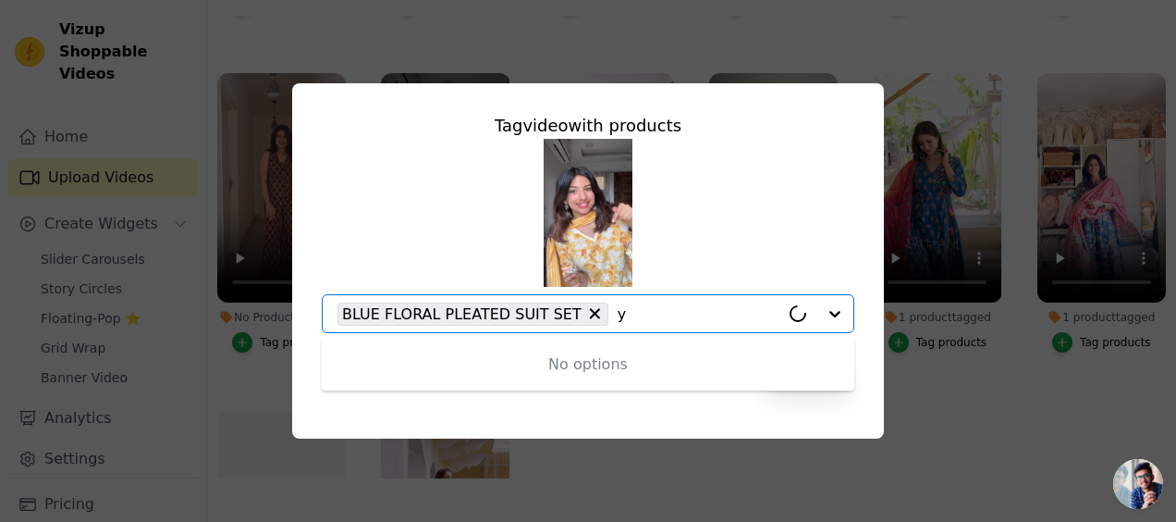
type input "ye"
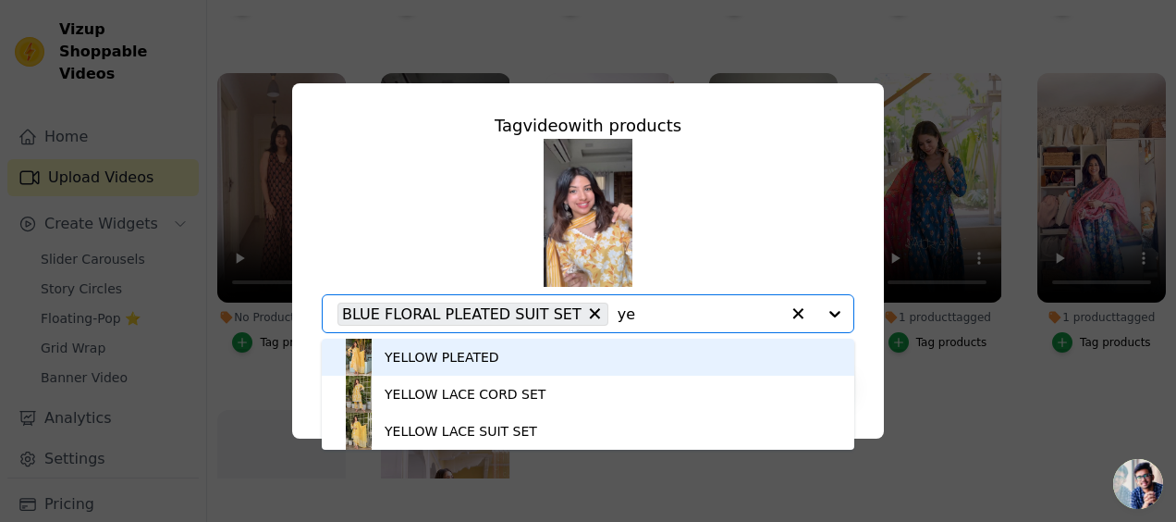
click at [448, 357] on div "YELLOW PLEATED" at bounding box center [442, 357] width 115 height 18
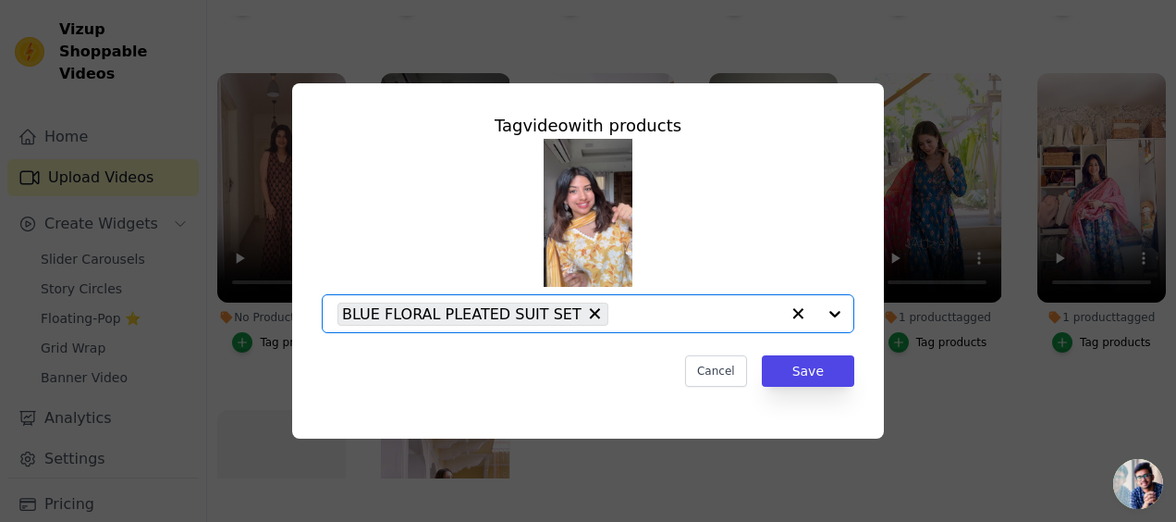
click at [635, 307] on input "No Products Tagged Tag video with products Option BLUE FLORAL PLEATED SUIT SET,…" at bounding box center [699, 314] width 162 height 18
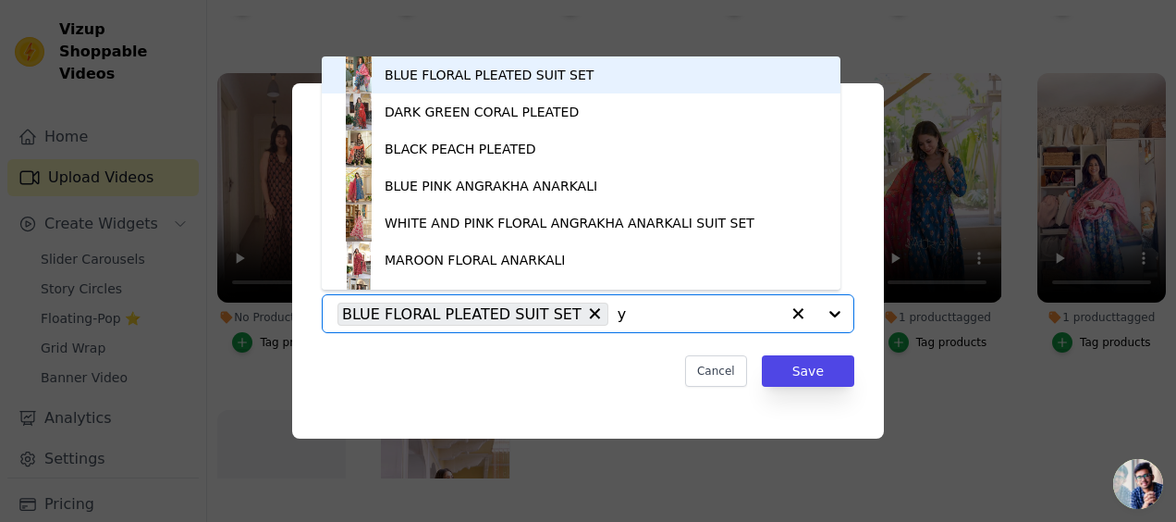
type input "ye"
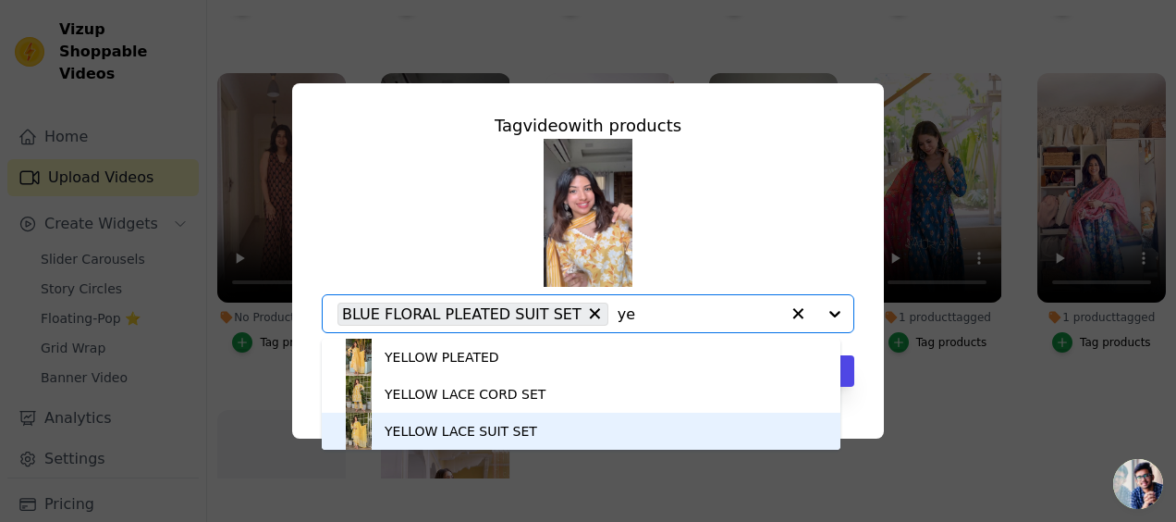
click at [442, 433] on div "YELLOW LACE SUIT SET" at bounding box center [461, 431] width 153 height 18
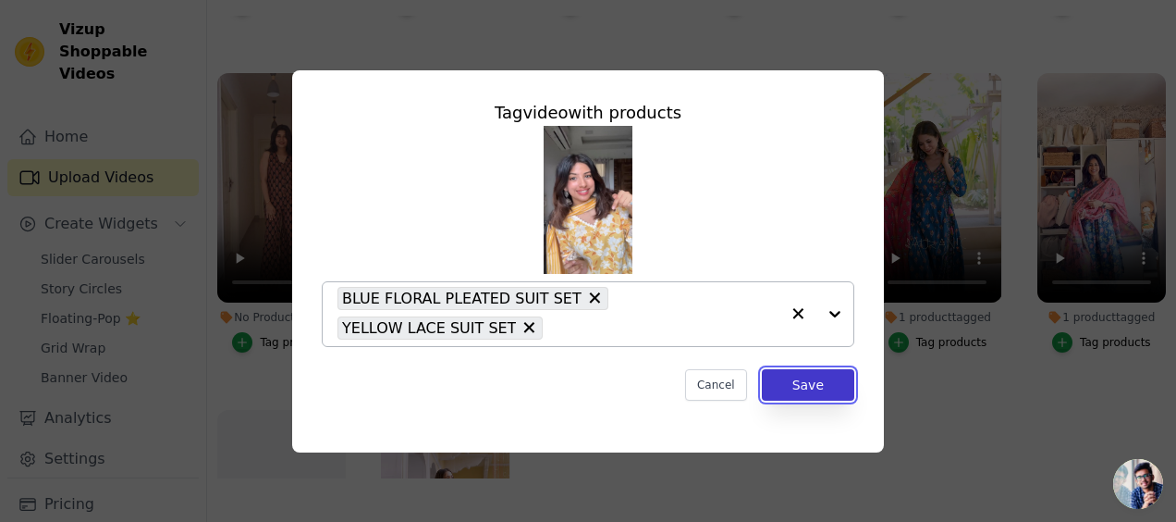
click at [804, 388] on button "Save" at bounding box center [808, 384] width 92 height 31
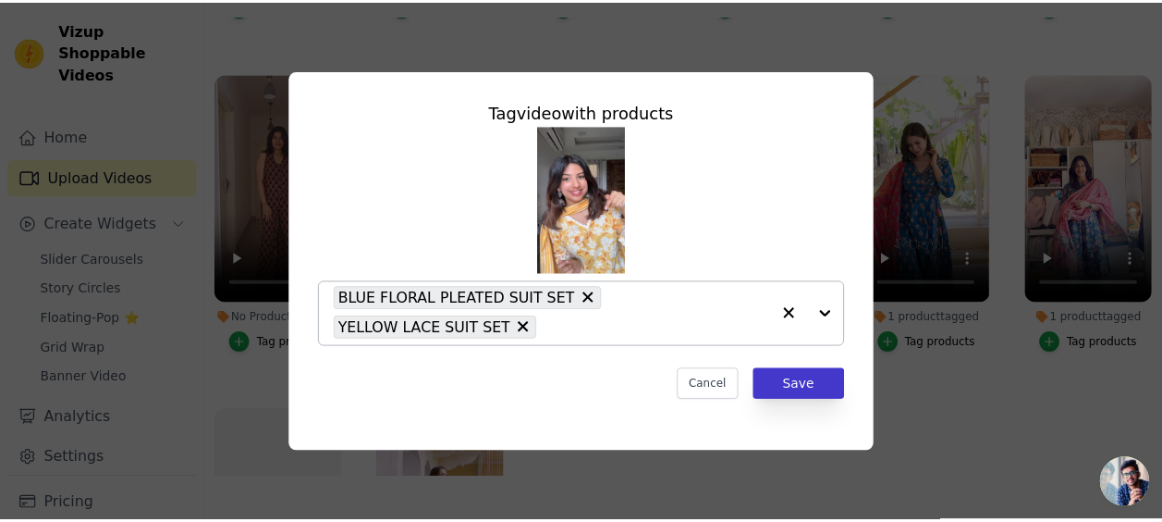
scroll to position [1617, 0]
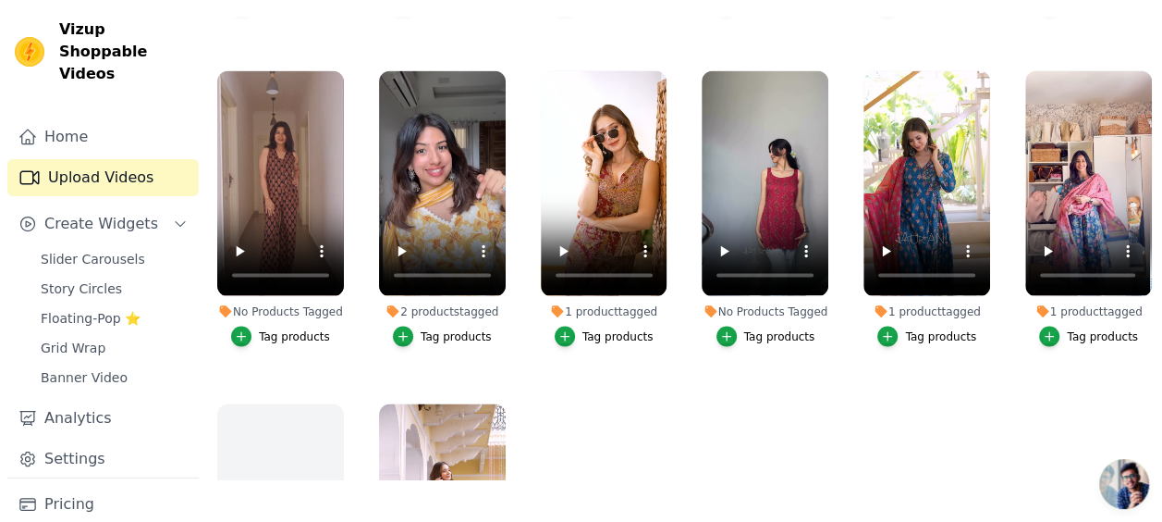
click at [285, 328] on div "Tag products" at bounding box center [294, 335] width 71 height 15
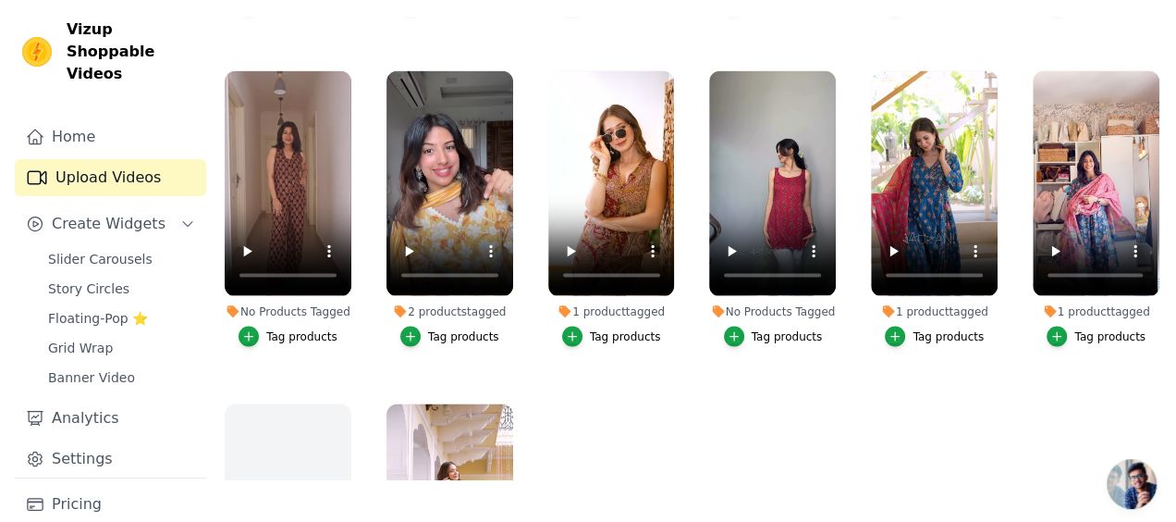
scroll to position [1635, 0]
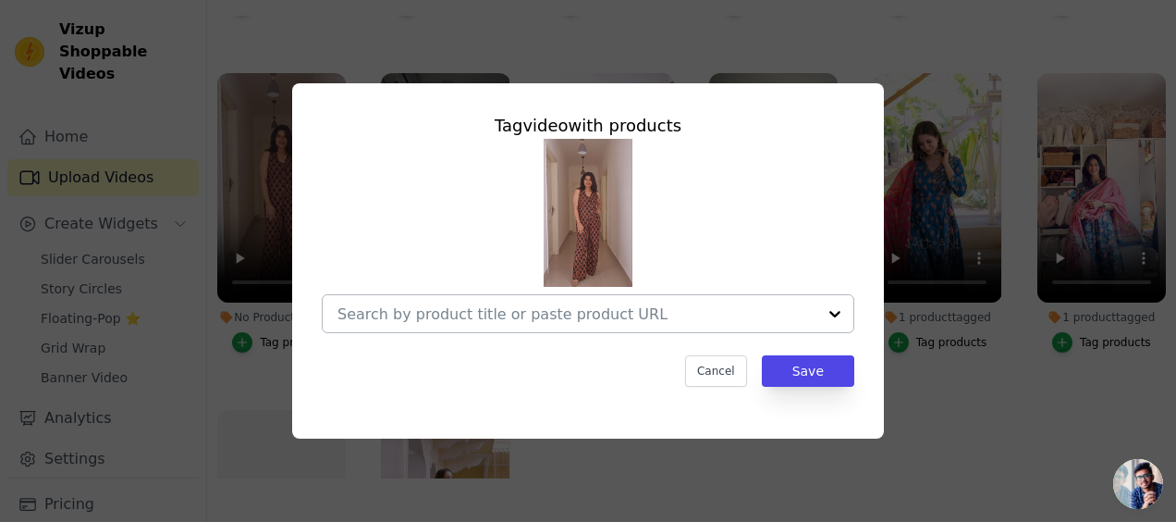
click at [416, 318] on input "No Products Tagged Tag video with products Cancel Save Tag products" at bounding box center [576, 314] width 479 height 18
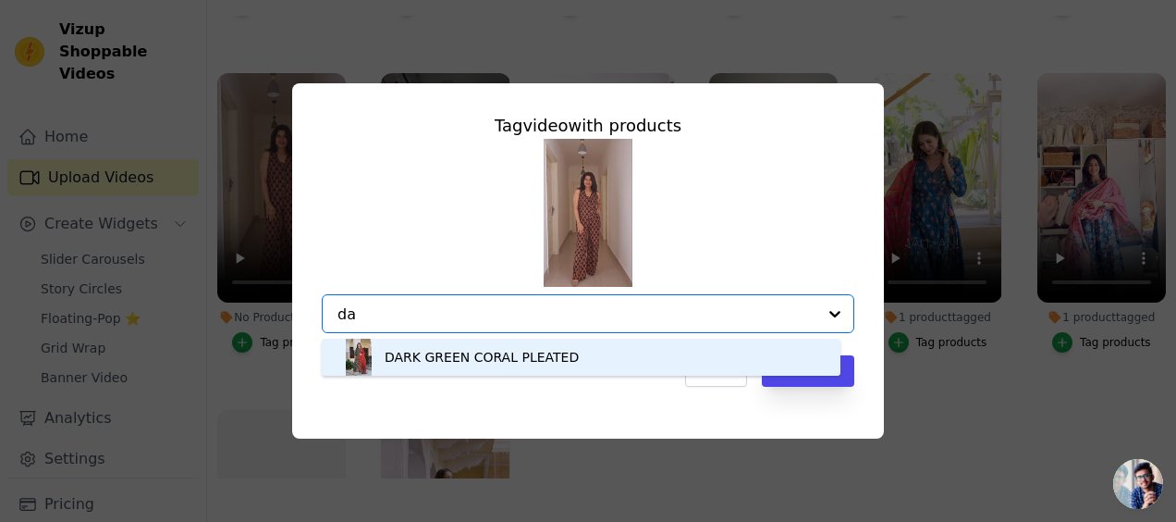
type input "d"
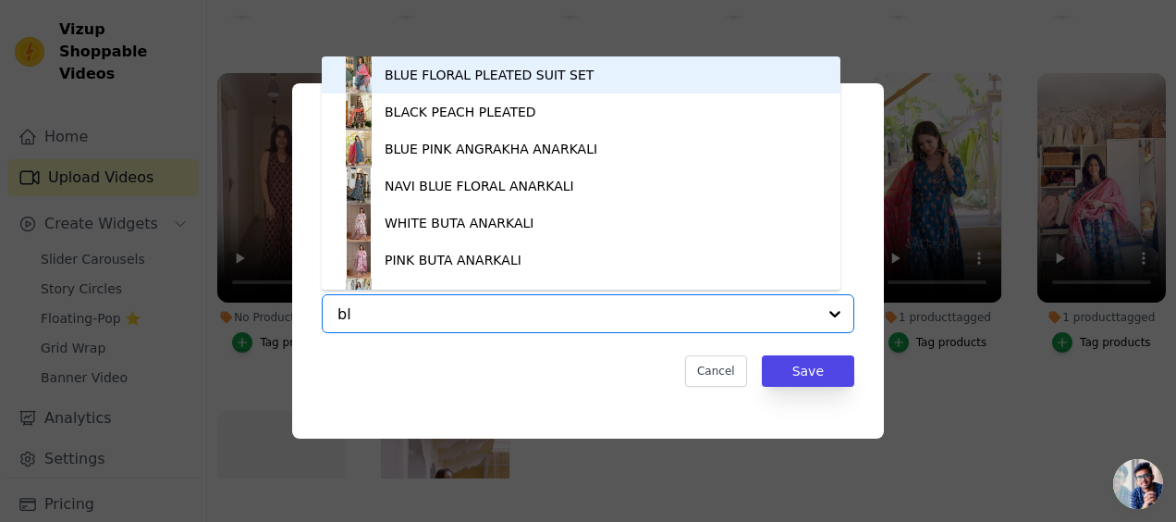
type input "bla"
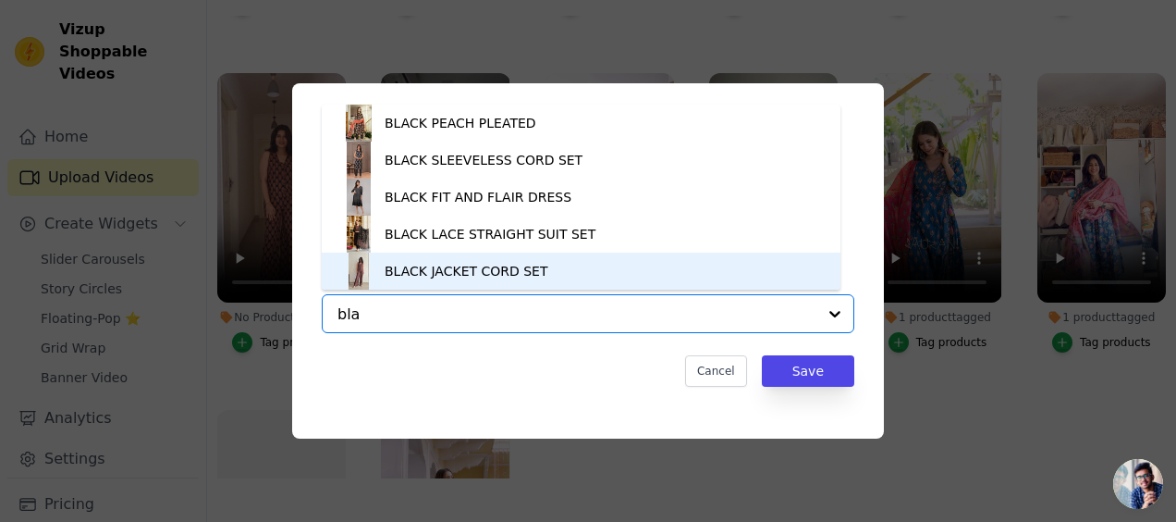
click at [407, 270] on div "BLACK JACKET CORD SET" at bounding box center [467, 271] width 164 height 18
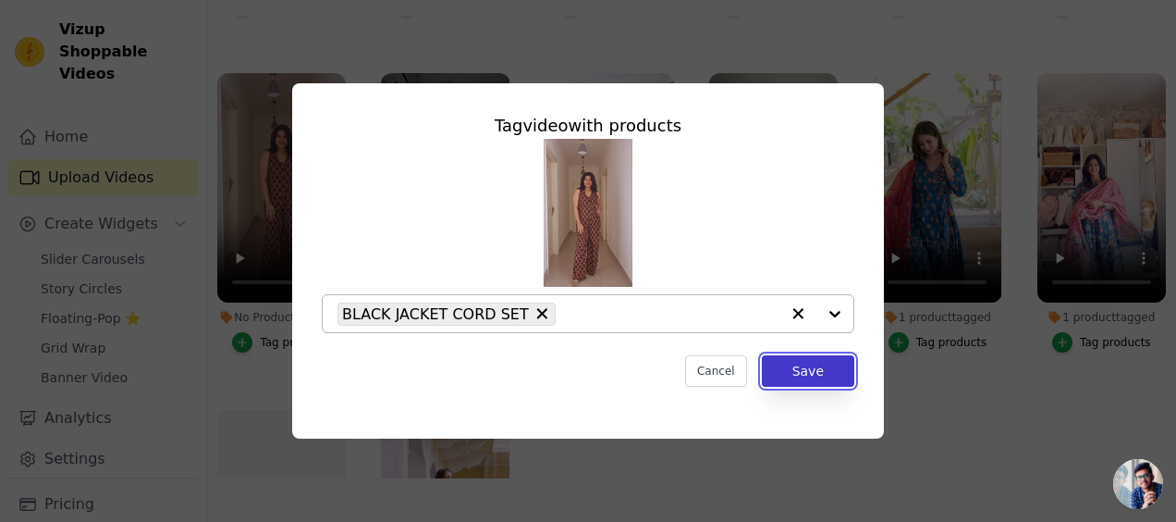
click at [787, 370] on button "Save" at bounding box center [808, 370] width 92 height 31
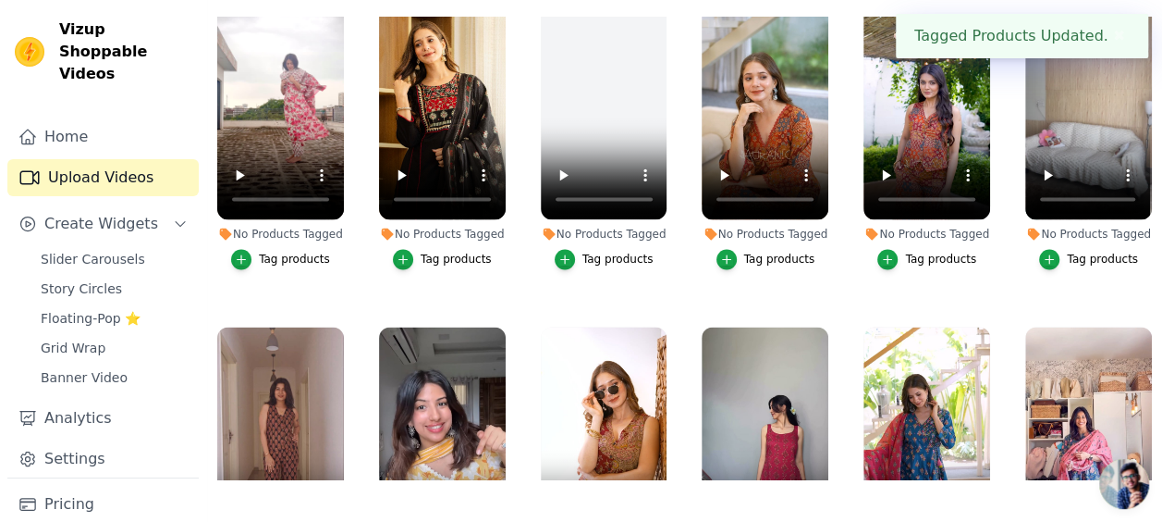
scroll to position [1358, 0]
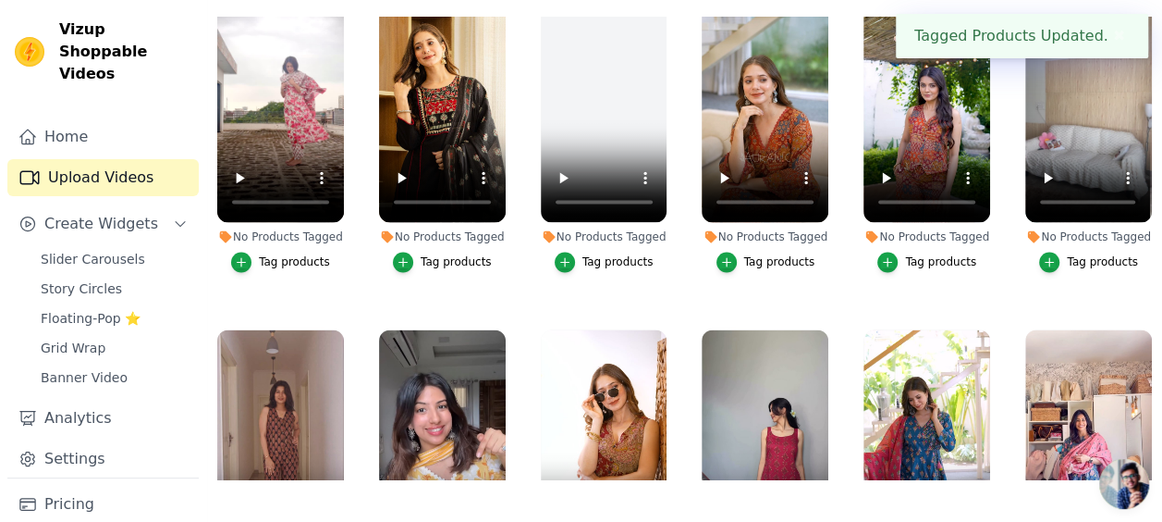
click at [1071, 254] on div "Tag products" at bounding box center [1102, 261] width 71 height 15
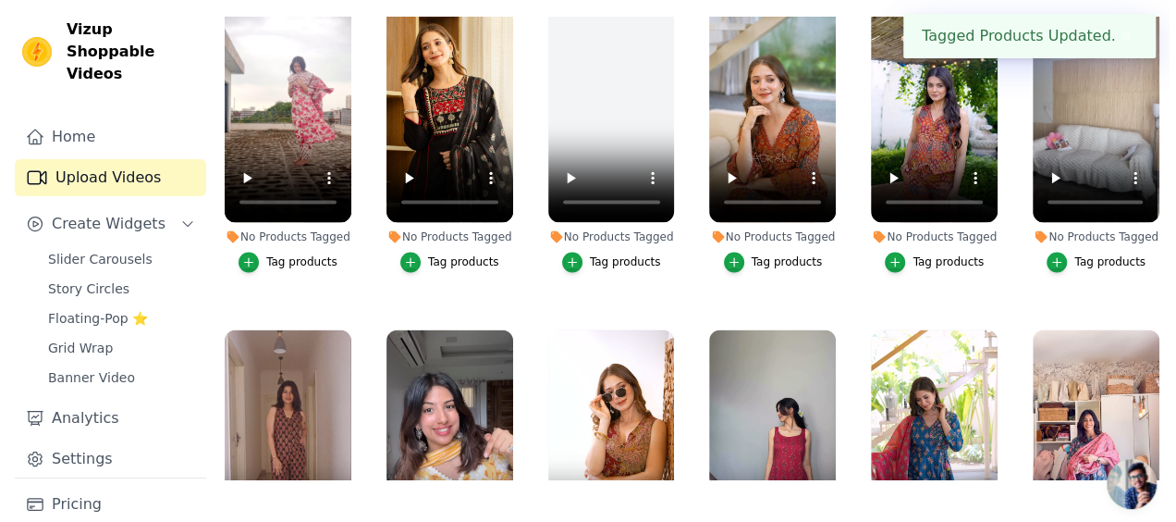
scroll to position [1376, 0]
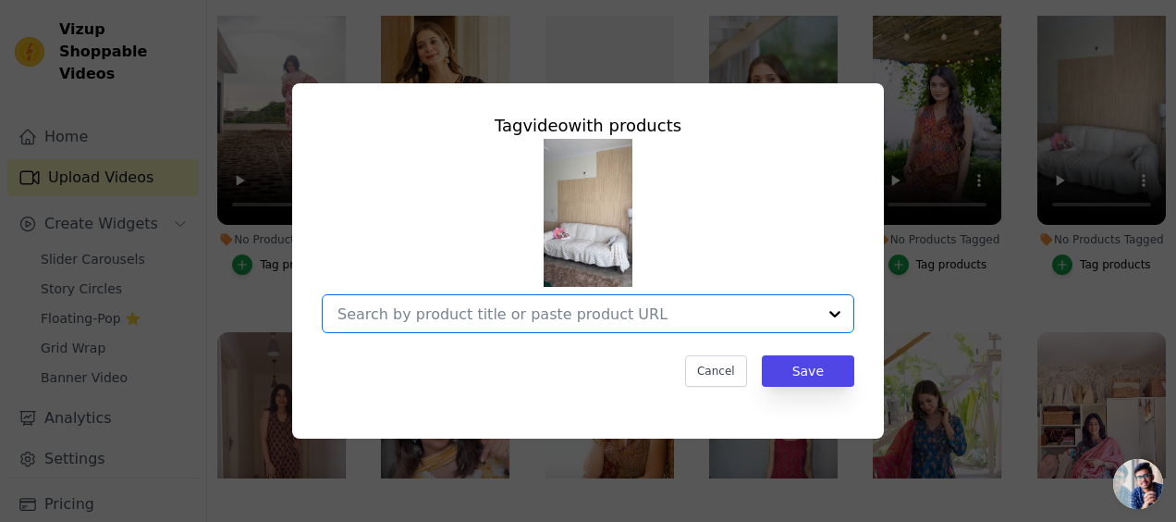
click at [657, 312] on input "No Products Tagged Tag video with products Option undefined, selected. Select i…" at bounding box center [576, 314] width 479 height 18
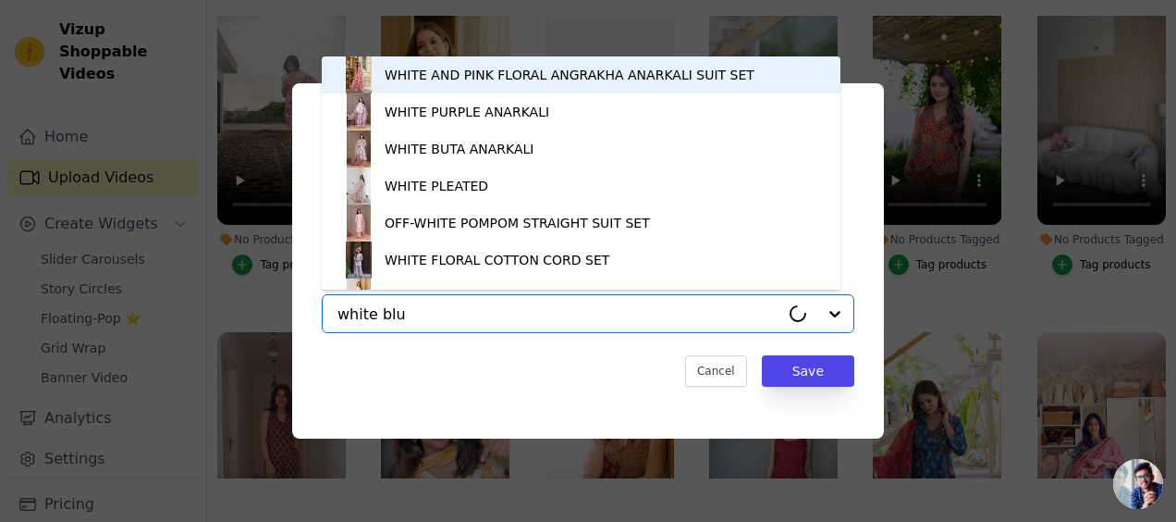
type input "white blue"
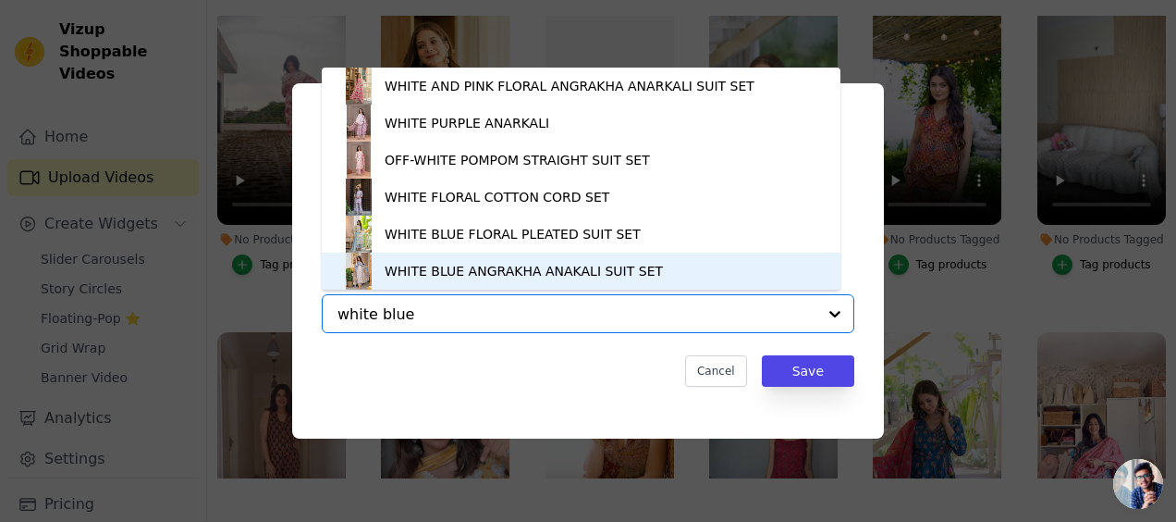
click at [493, 268] on div "WHITE BLUE ANGRAKHA ANAKALI SUIT SET" at bounding box center [524, 271] width 278 height 18
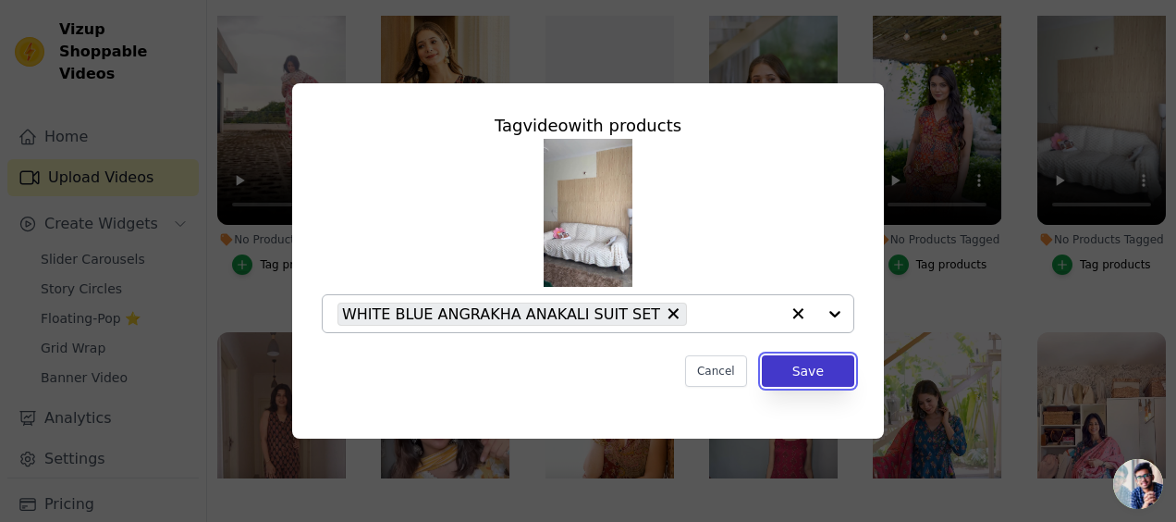
click at [804, 373] on button "Save" at bounding box center [808, 370] width 92 height 31
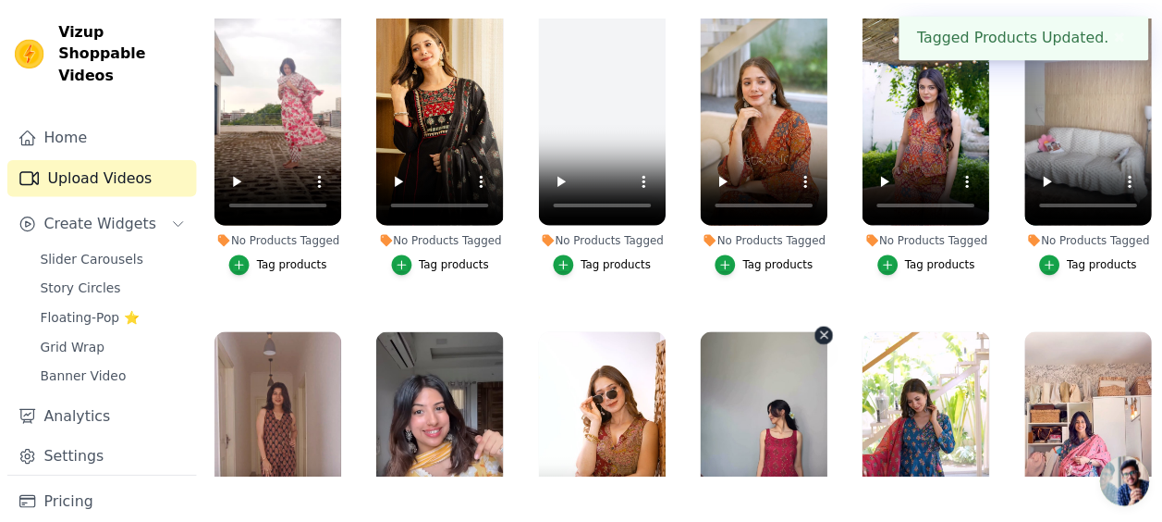
scroll to position [1358, 0]
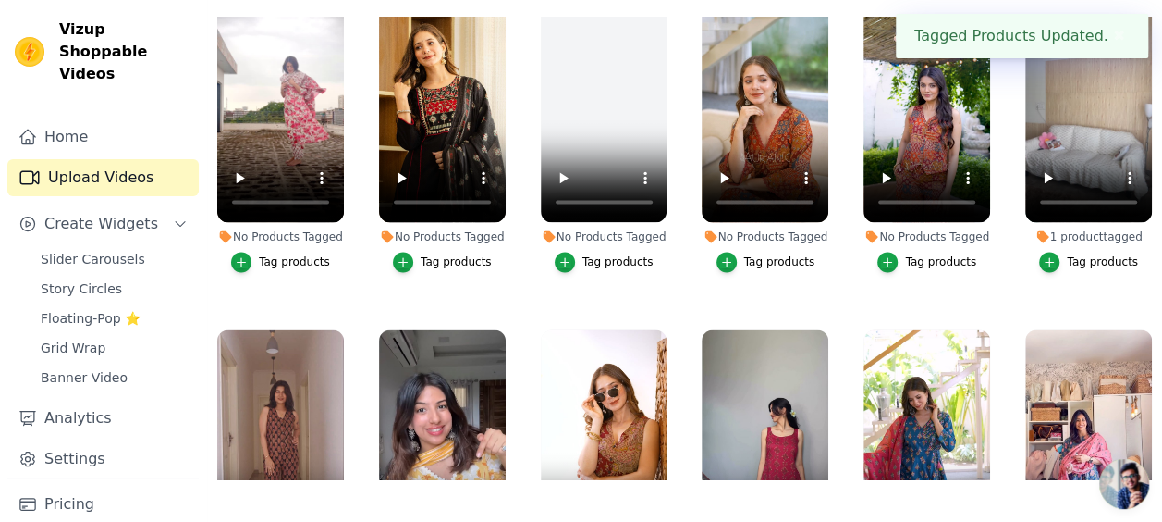
click at [1074, 229] on div "1 product tagged" at bounding box center [1088, 236] width 127 height 15
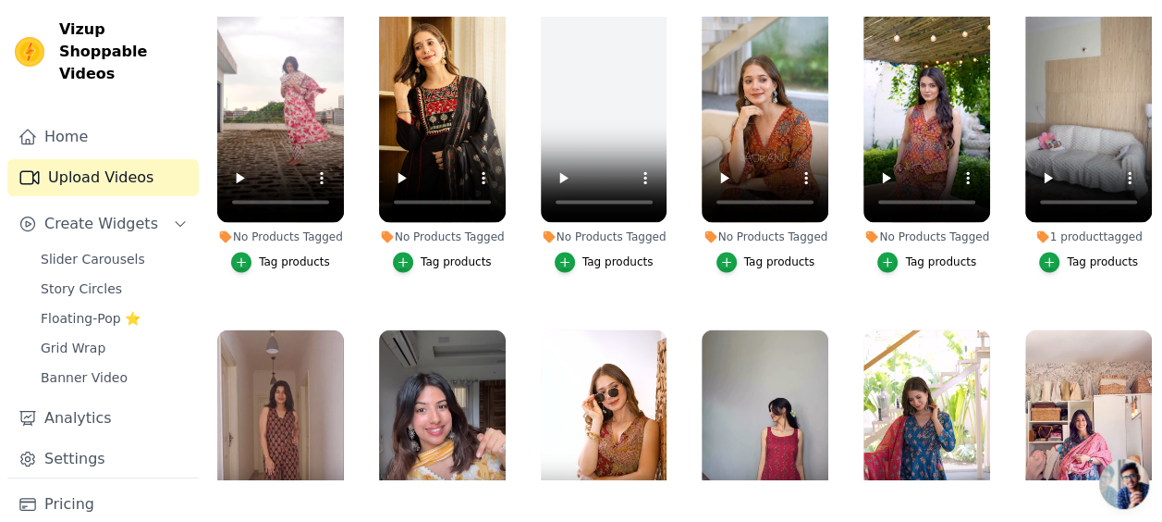
click at [1066, 229] on div "1 product tagged" at bounding box center [1088, 236] width 127 height 15
click at [1065, 213] on li "1 product tagged Tag products" at bounding box center [1088, 134] width 127 height 275
click at [1082, 229] on div "1 product tagged" at bounding box center [1088, 236] width 127 height 15
click at [1074, 229] on div "1 product tagged" at bounding box center [1088, 236] width 127 height 15
click at [1073, 229] on div "1 product tagged" at bounding box center [1088, 236] width 127 height 15
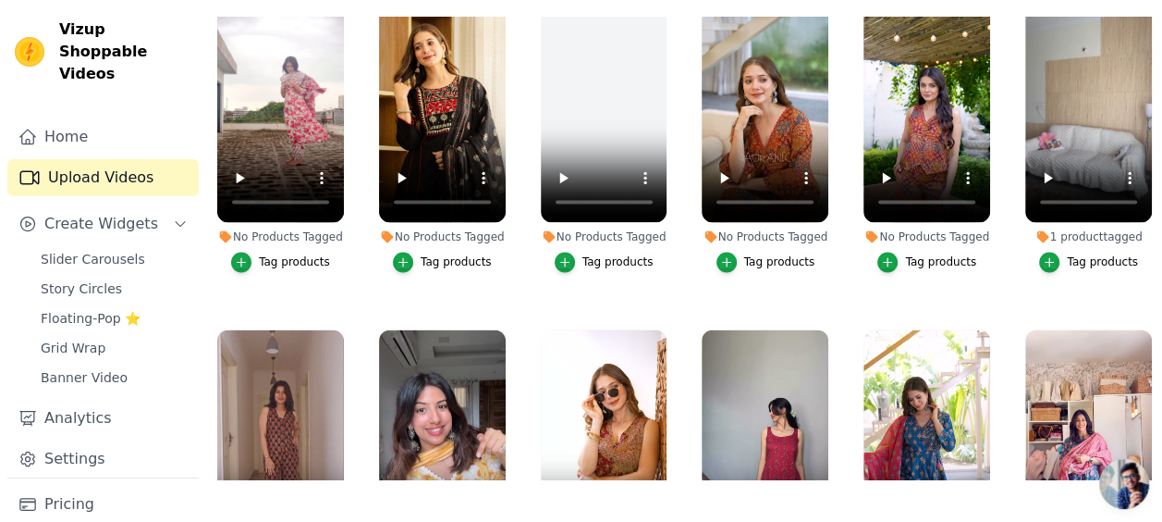
click at [936, 229] on div "No Products Tagged" at bounding box center [927, 236] width 127 height 15
click at [890, 229] on div "No Products Tagged" at bounding box center [927, 236] width 127 height 15
click at [1074, 254] on div "Tag products" at bounding box center [1102, 261] width 71 height 15
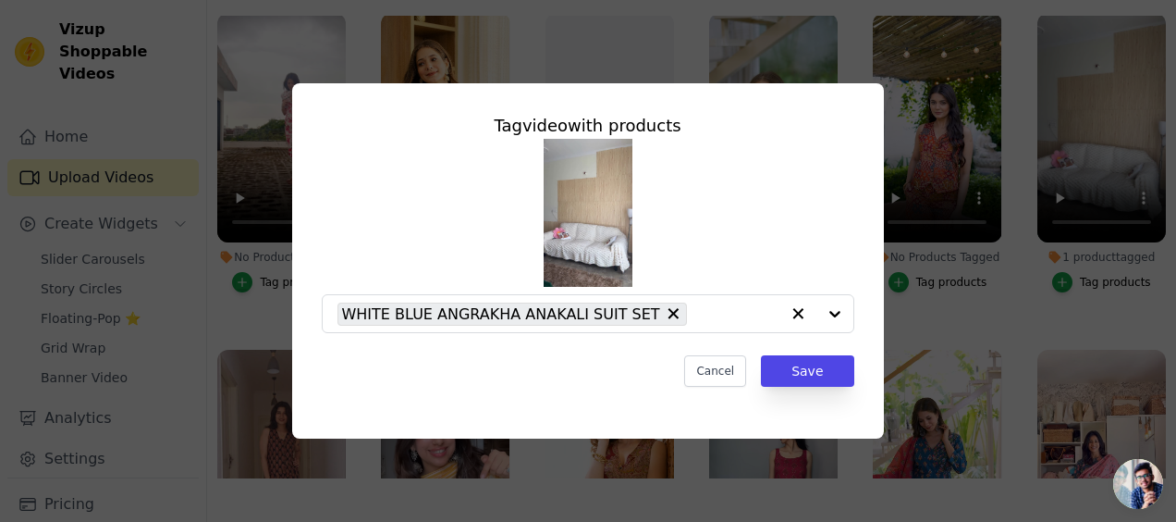
scroll to position [1376, 0]
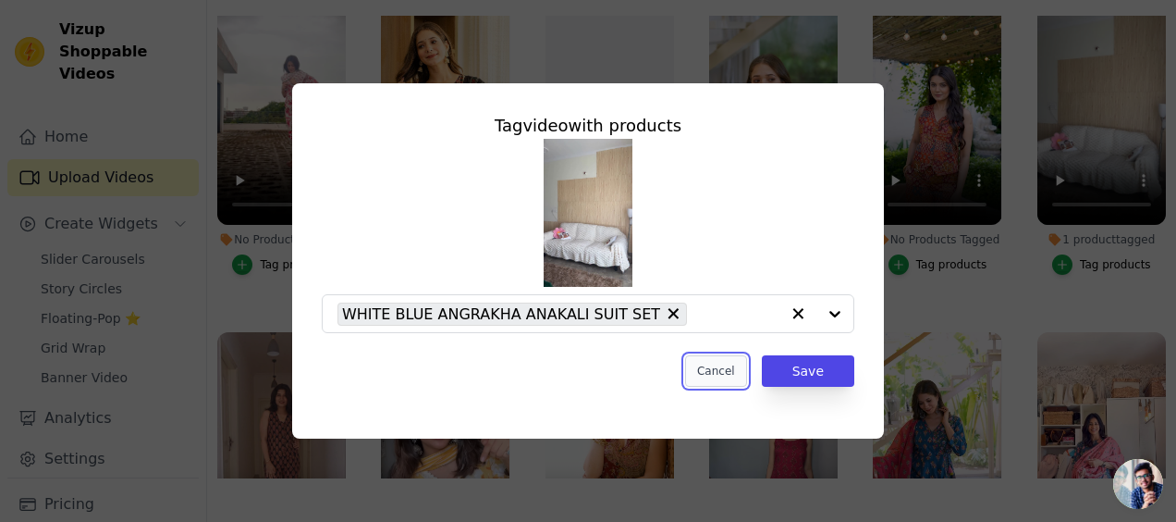
click at [720, 362] on button "Cancel" at bounding box center [716, 370] width 62 height 31
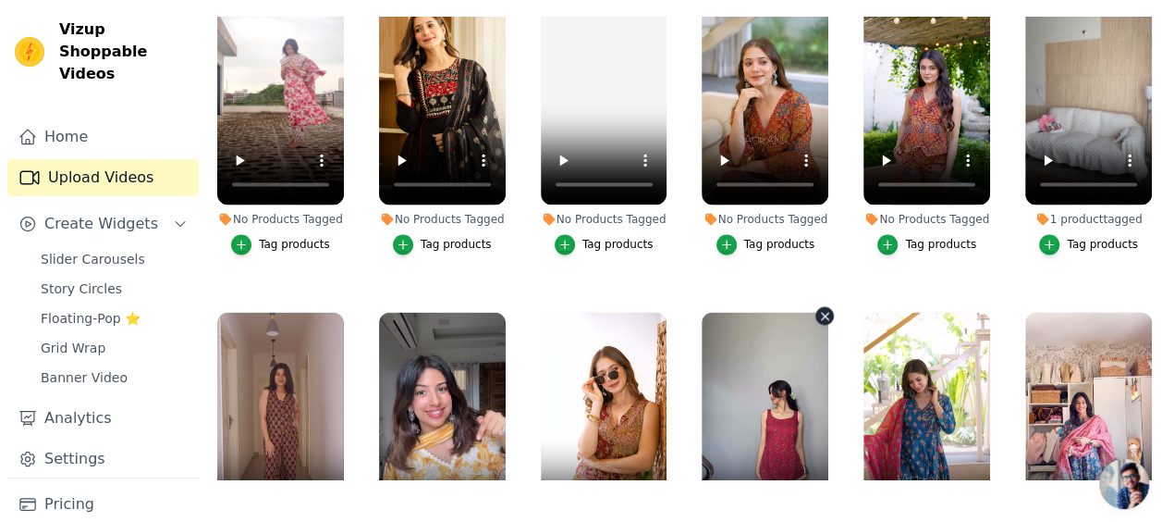
scroll to position [1358, 0]
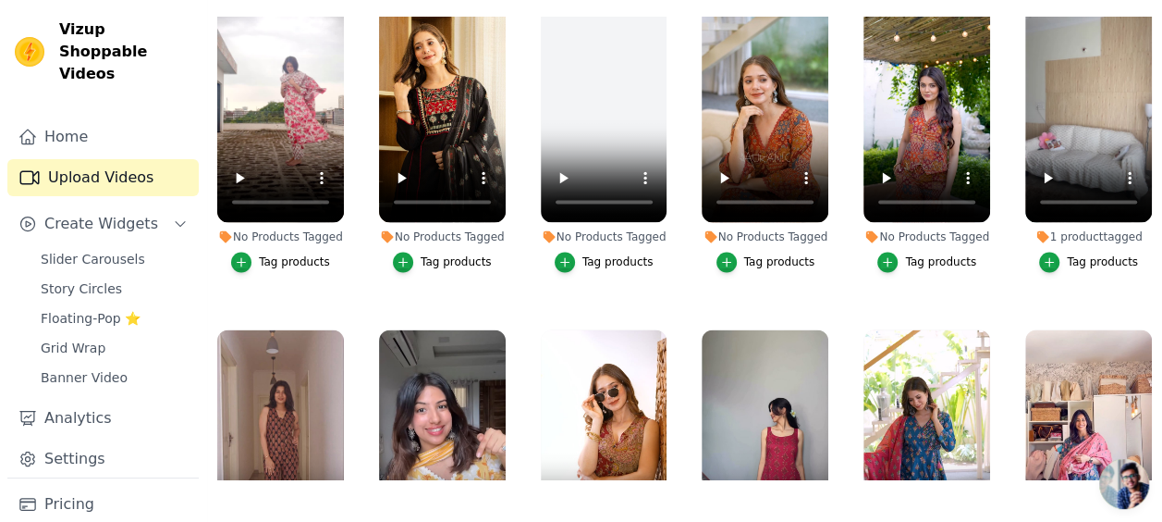
click at [923, 254] on div "Tag products" at bounding box center [940, 261] width 71 height 15
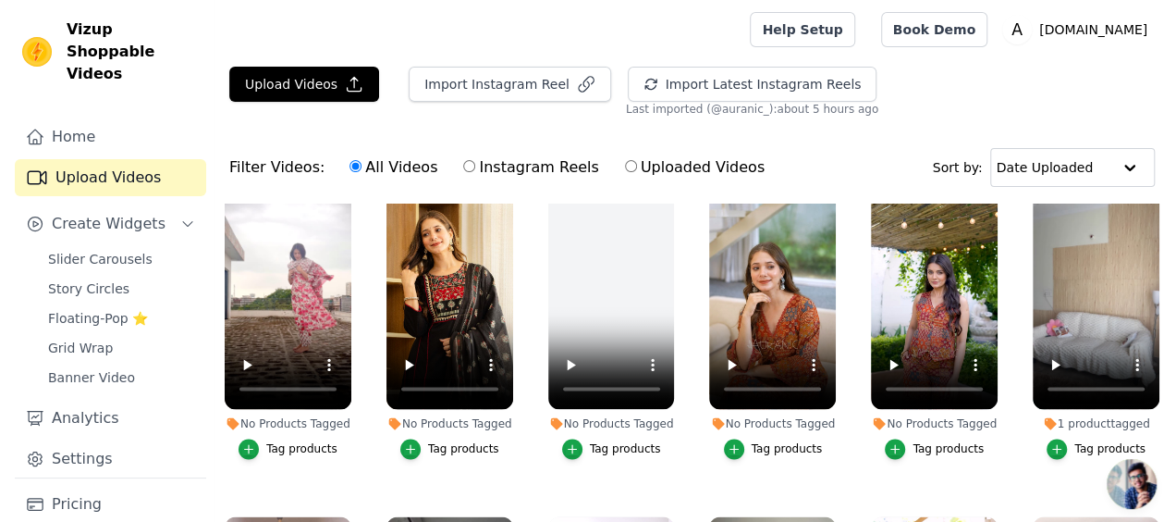
scroll to position [1376, 0]
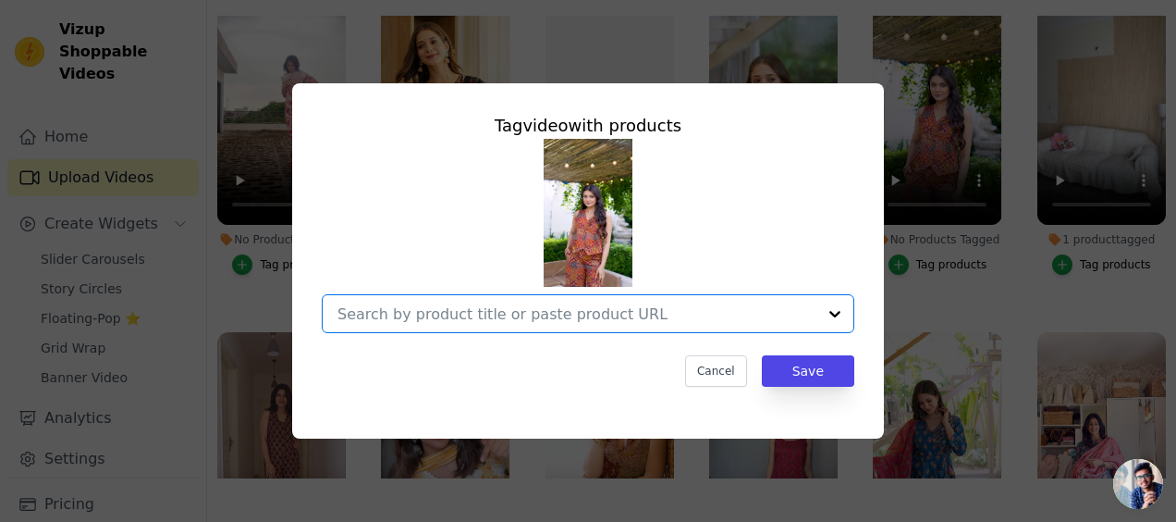
click at [583, 307] on input "No Products Tagged Tag video with products Option undefined, selected. Select i…" at bounding box center [576, 314] width 479 height 18
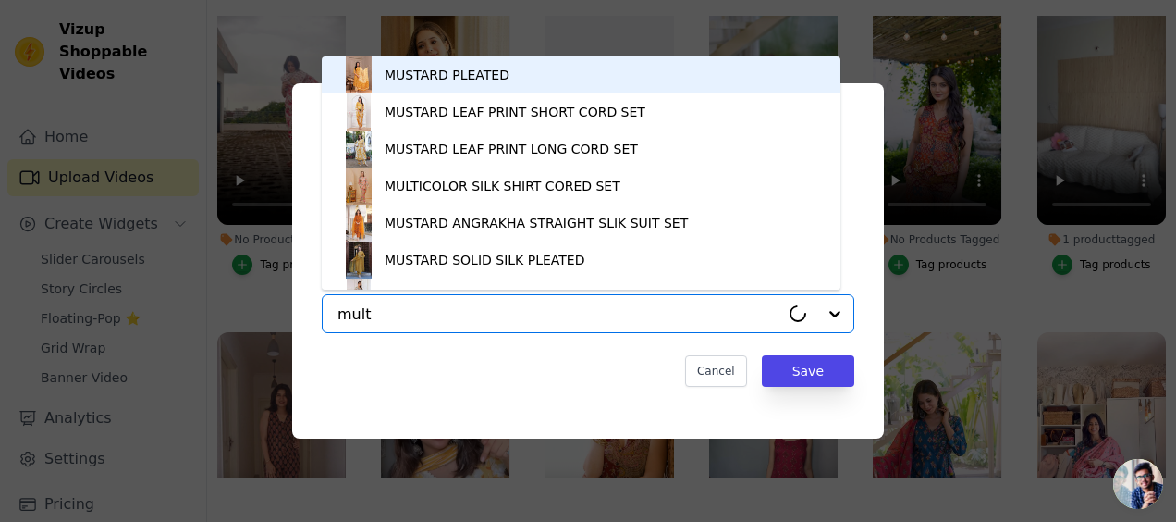
type input "multi"
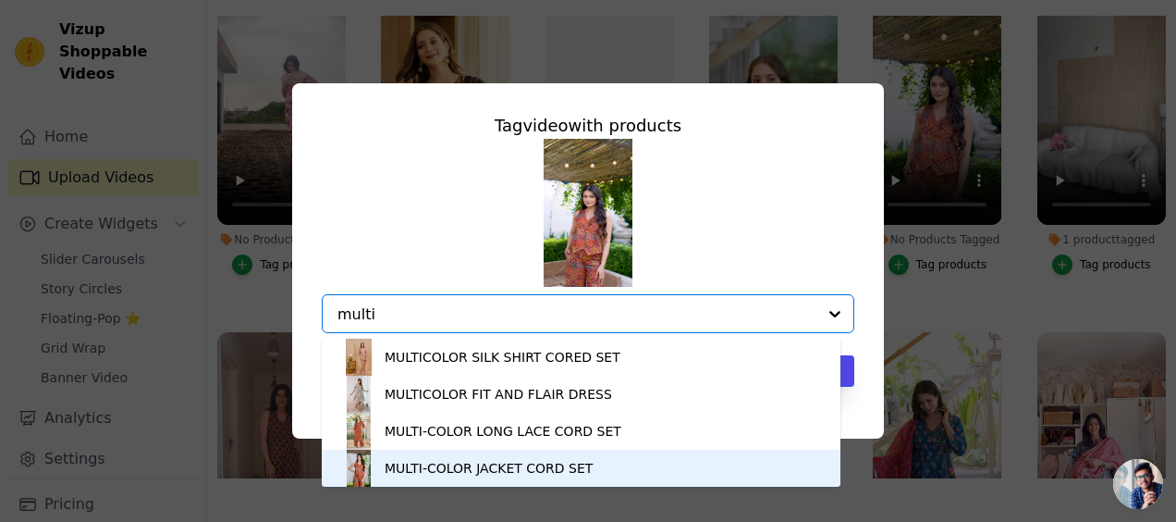
click at [438, 463] on div "MULTI-COLOR JACKET CORD SET" at bounding box center [489, 468] width 208 height 18
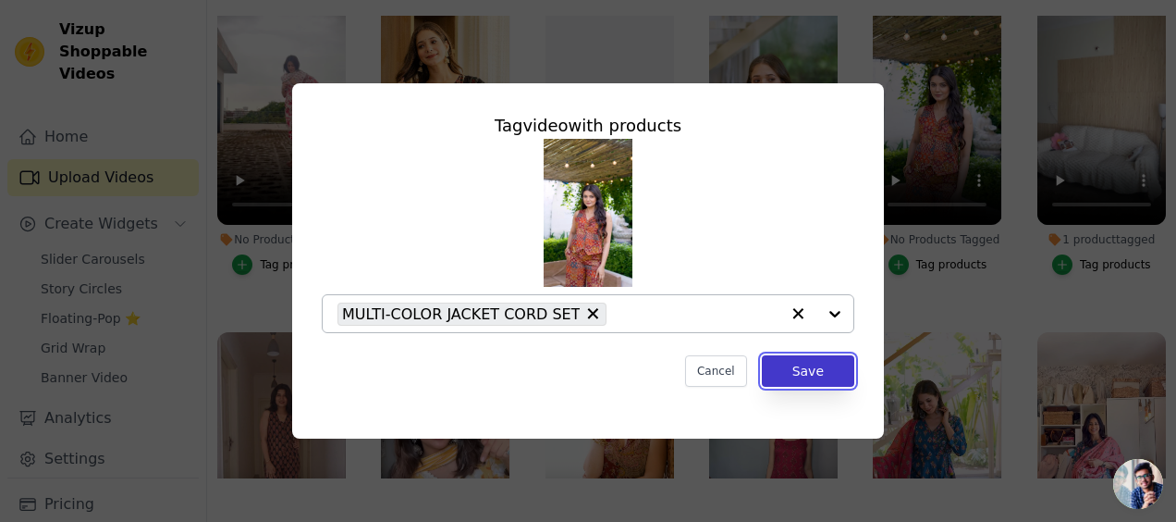
click at [782, 375] on button "Save" at bounding box center [808, 370] width 92 height 31
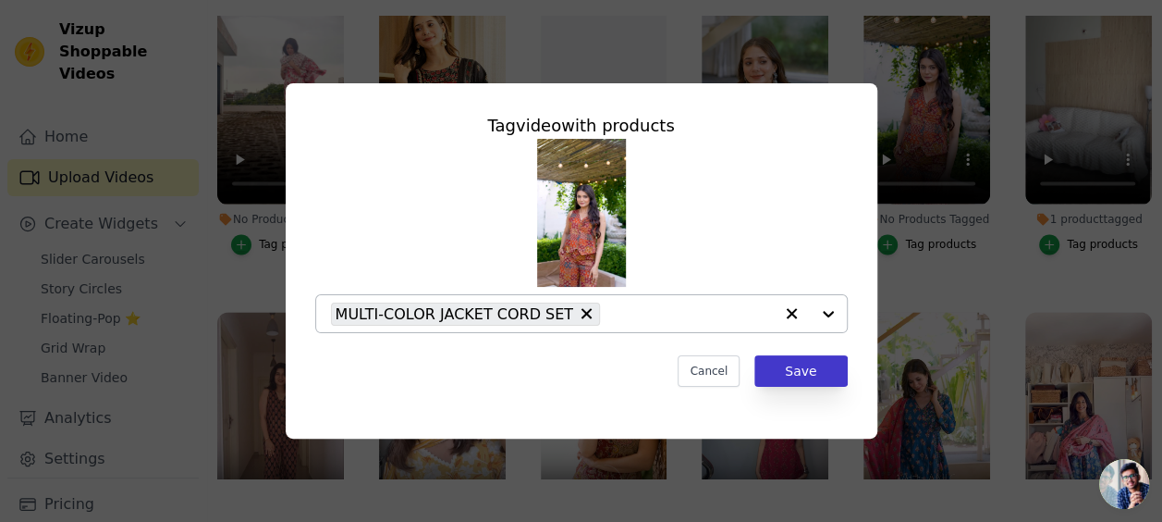
scroll to position [1358, 0]
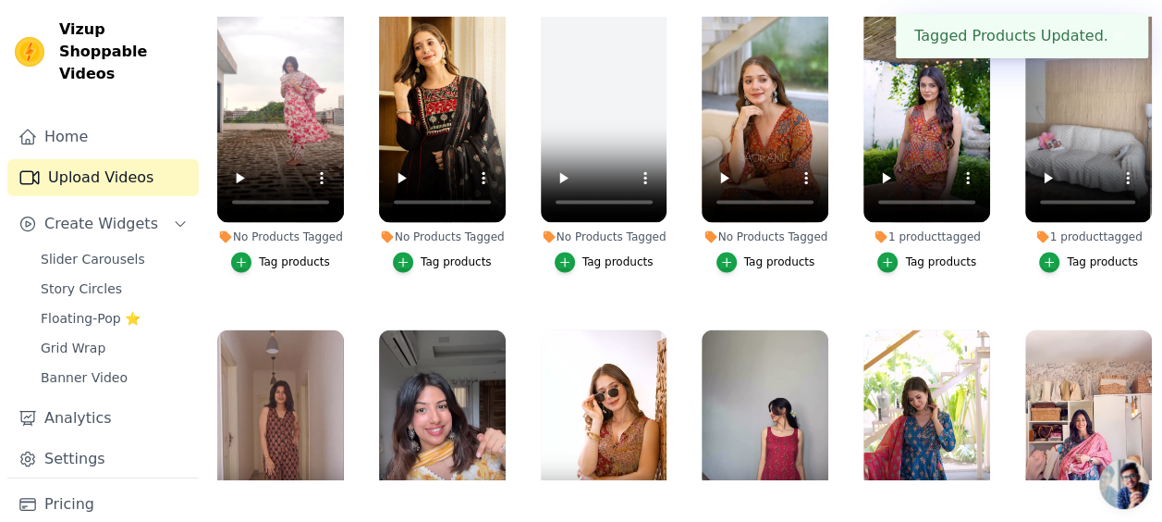
click at [755, 254] on div "Tag products" at bounding box center [779, 261] width 71 height 15
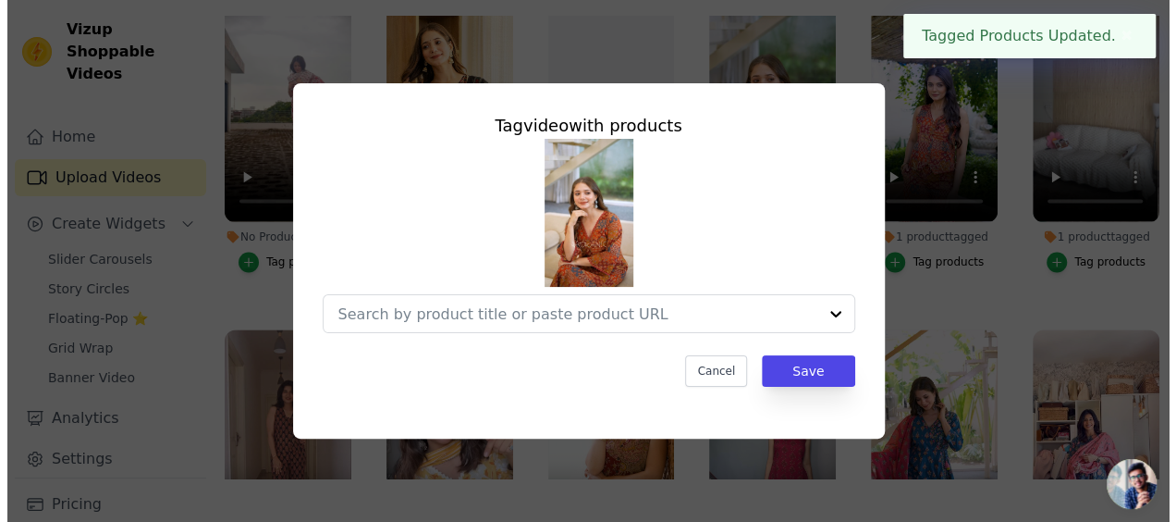
scroll to position [1376, 0]
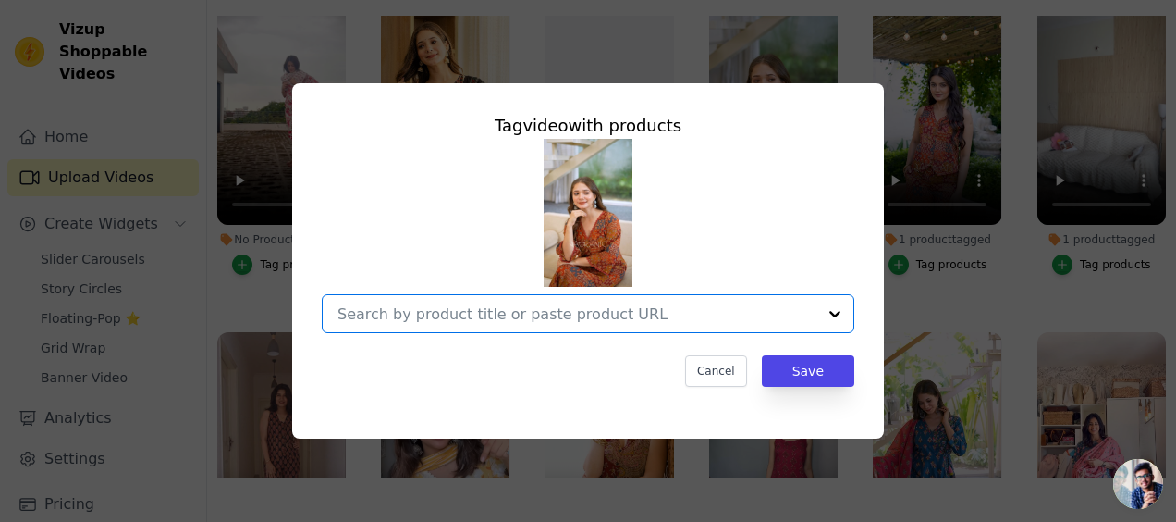
click at [669, 311] on input "No Products Tagged Tag video with products Option undefined, selected. Select i…" at bounding box center [576, 314] width 479 height 18
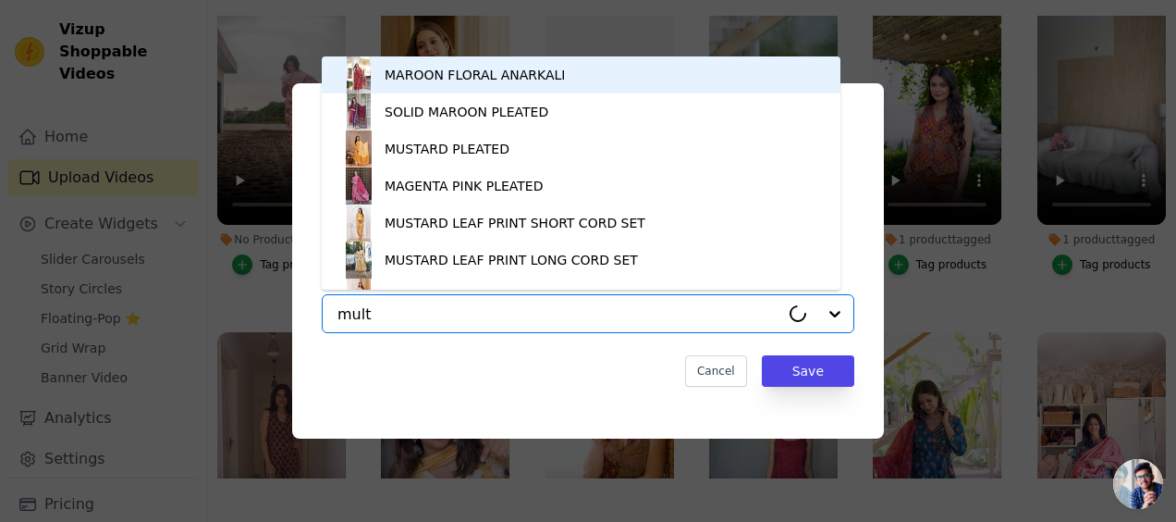
type input "multi"
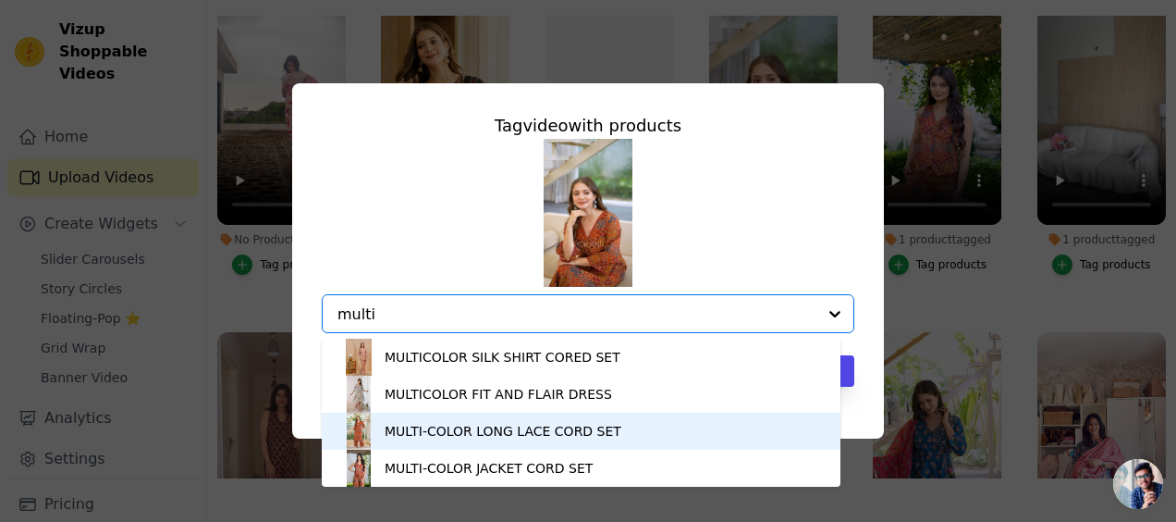
click at [449, 438] on div "MULTI-COLOR LONG LACE CORD SET" at bounding box center [503, 431] width 237 height 18
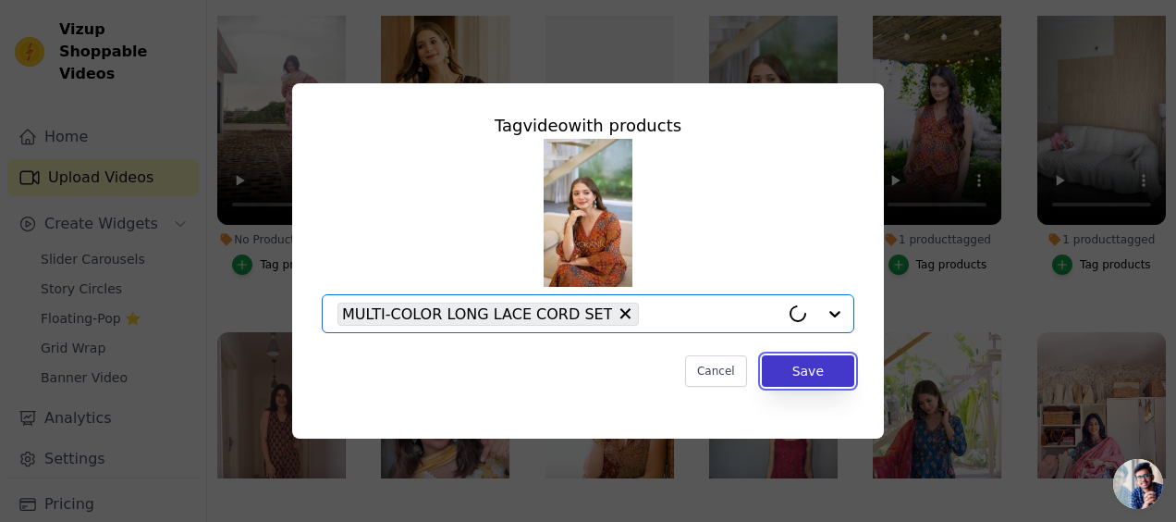
click at [777, 370] on button "Save" at bounding box center [808, 370] width 92 height 31
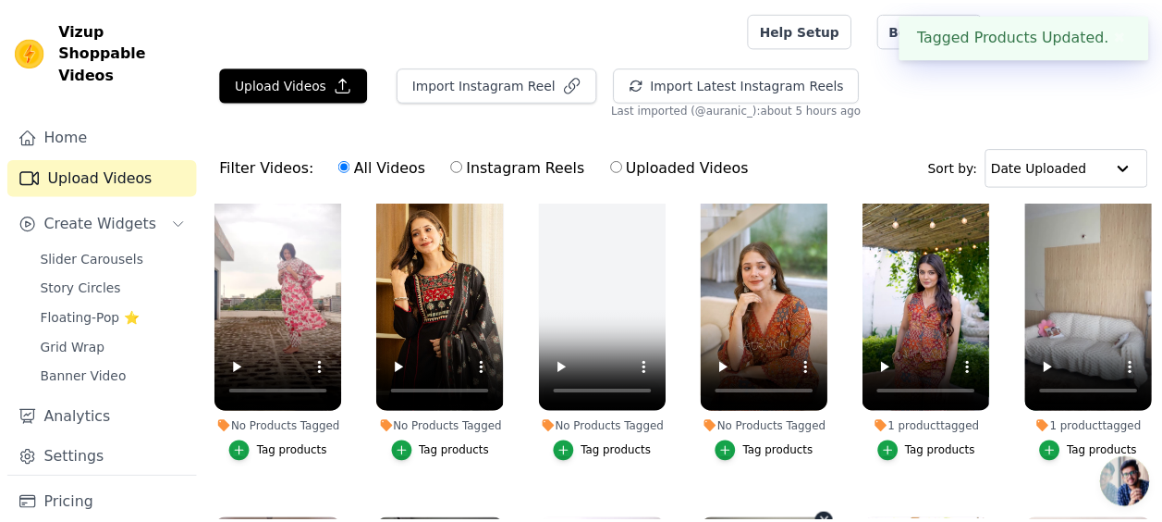
scroll to position [1358, 0]
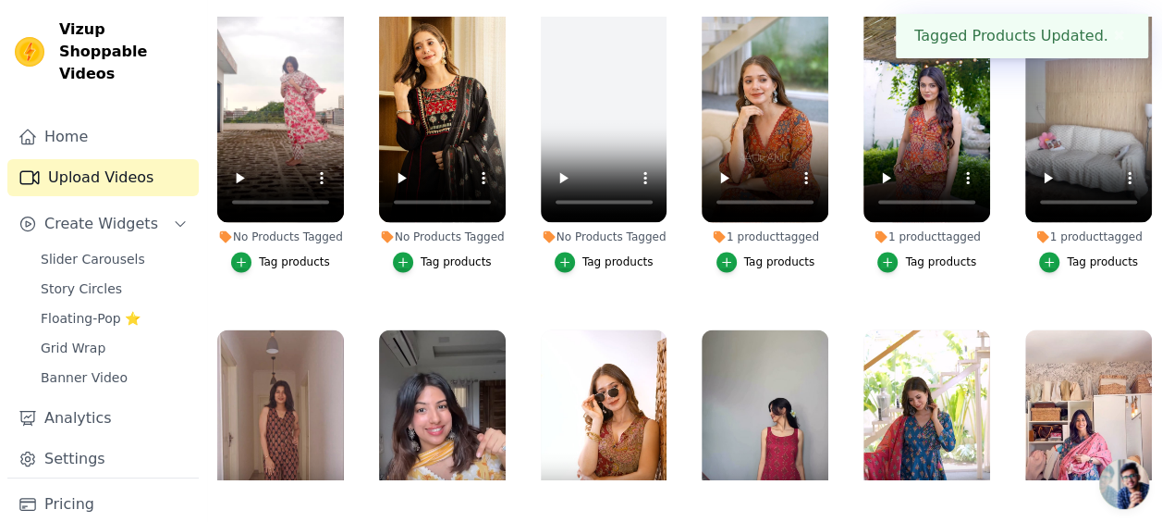
click at [452, 254] on div "Tag products" at bounding box center [456, 261] width 71 height 15
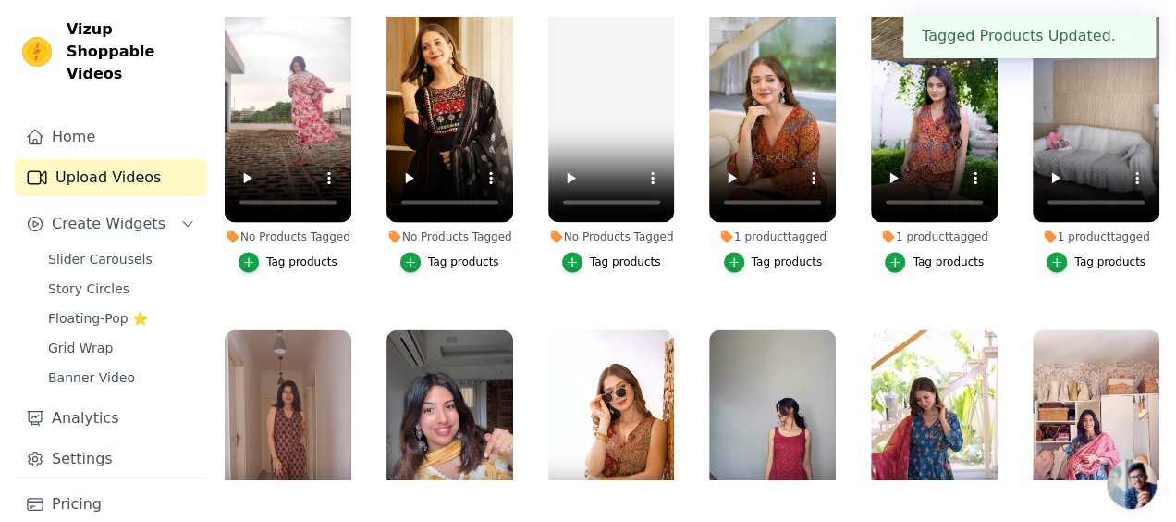
scroll to position [1376, 0]
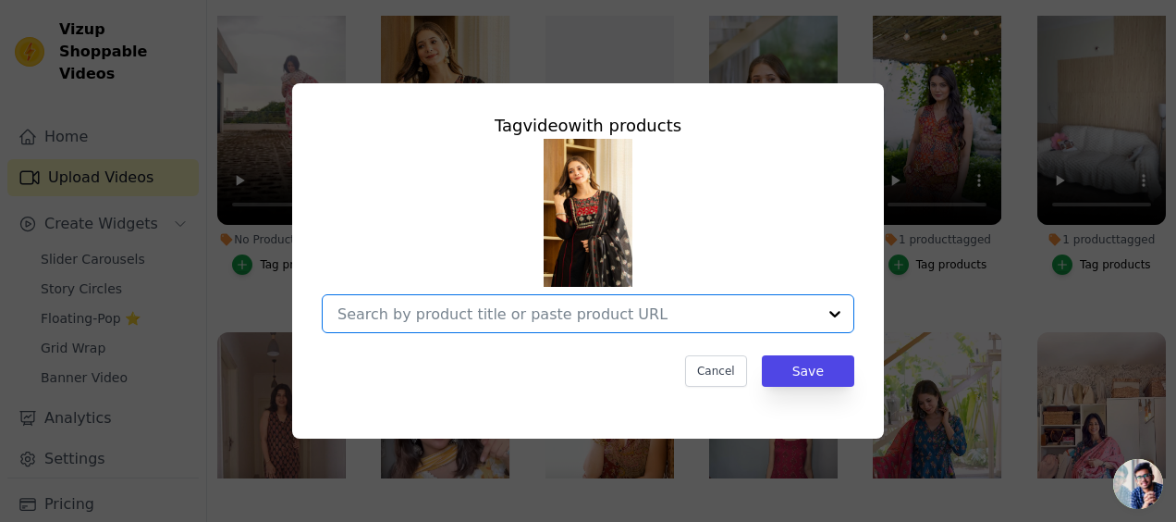
click at [430, 305] on input "No Products Tagged Tag video with products Option undefined, selected. Select i…" at bounding box center [576, 314] width 479 height 18
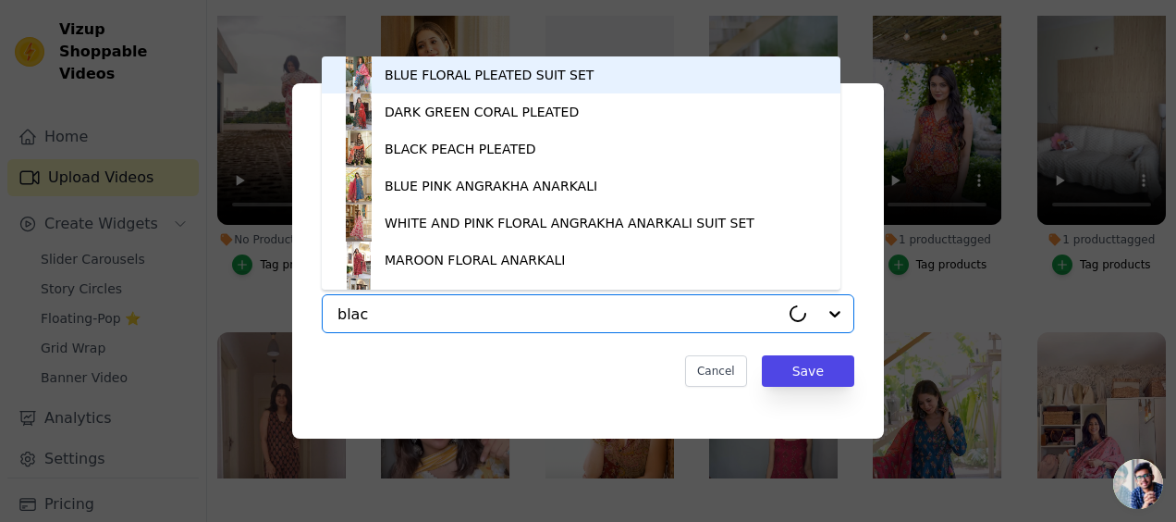
type input "black"
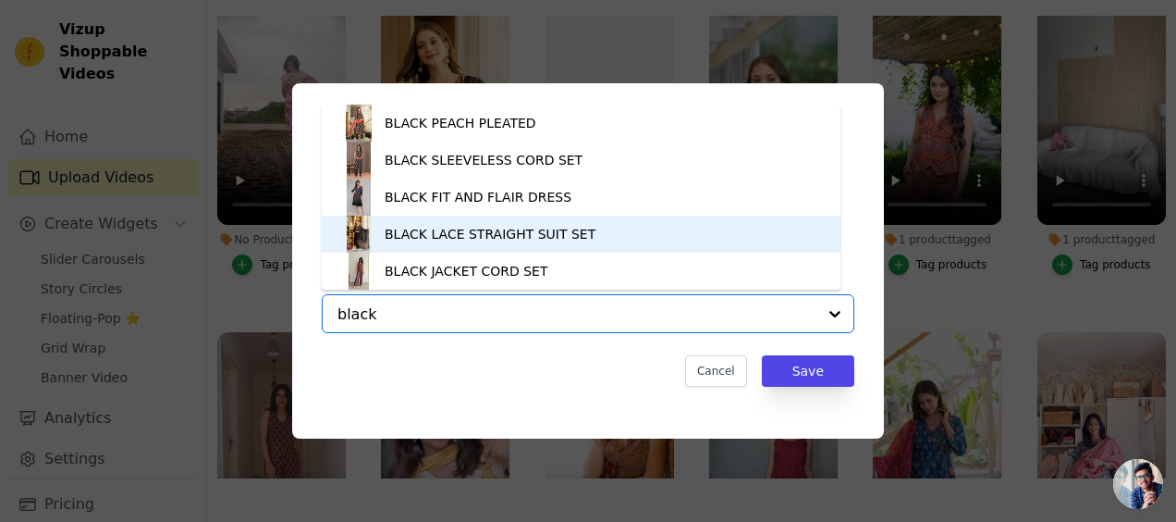
click at [428, 229] on div "BLACK LACE STRAIGHT SUIT SET" at bounding box center [490, 234] width 211 height 18
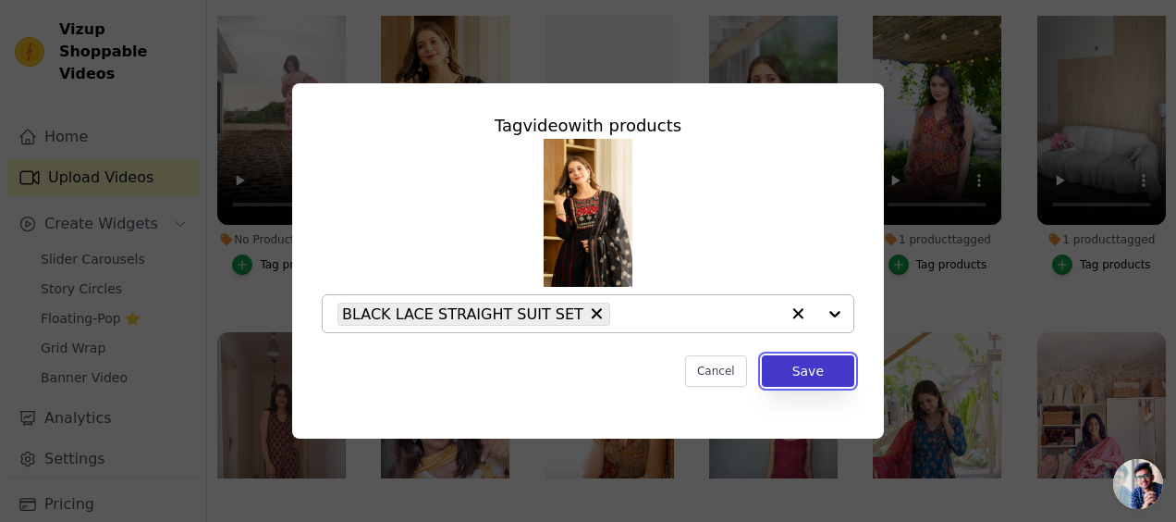
click at [805, 375] on button "Save" at bounding box center [808, 370] width 92 height 31
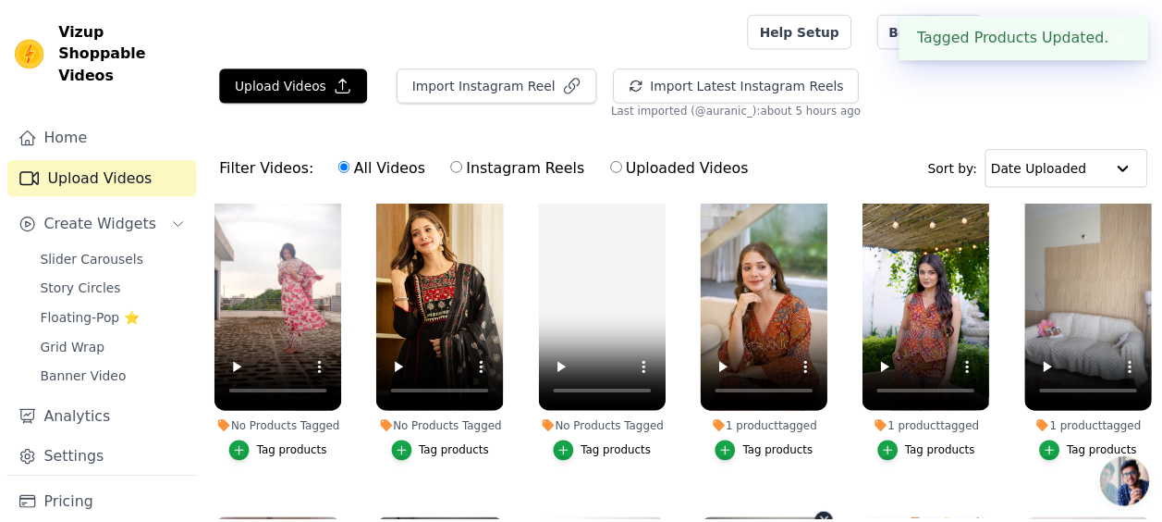
scroll to position [1358, 0]
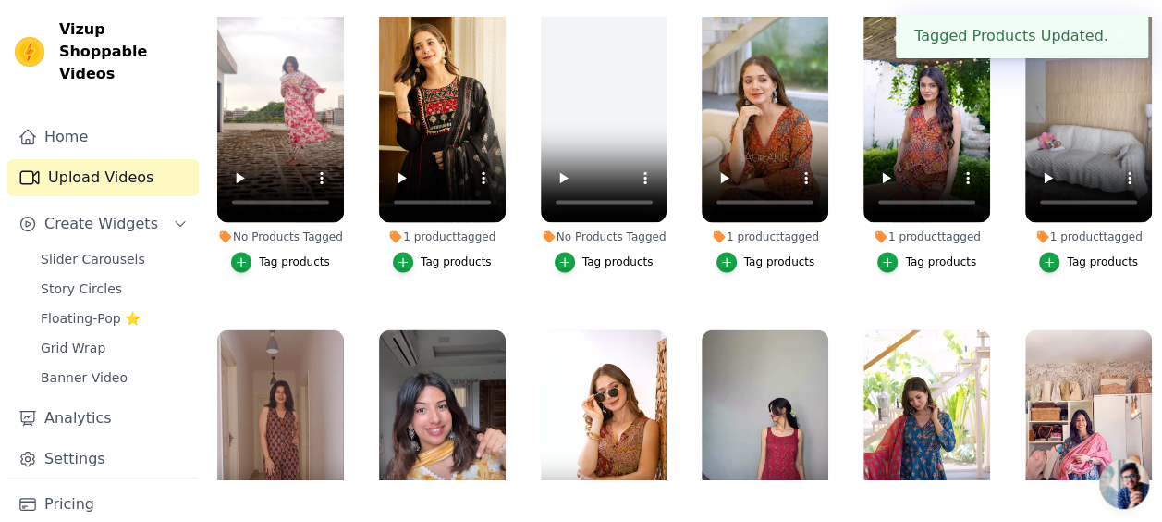
click at [290, 254] on div "Tag products" at bounding box center [294, 261] width 71 height 15
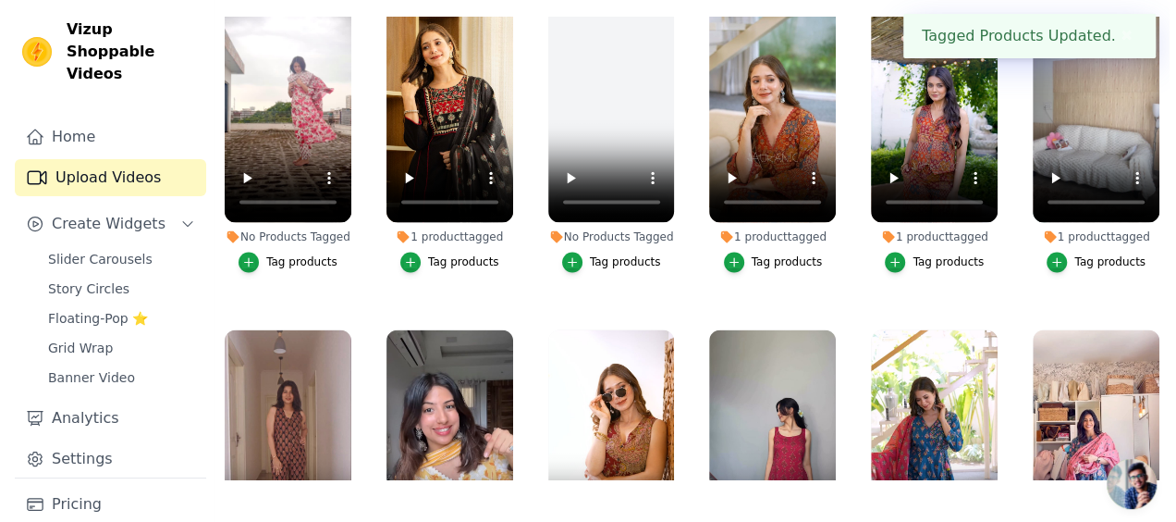
scroll to position [1376, 0]
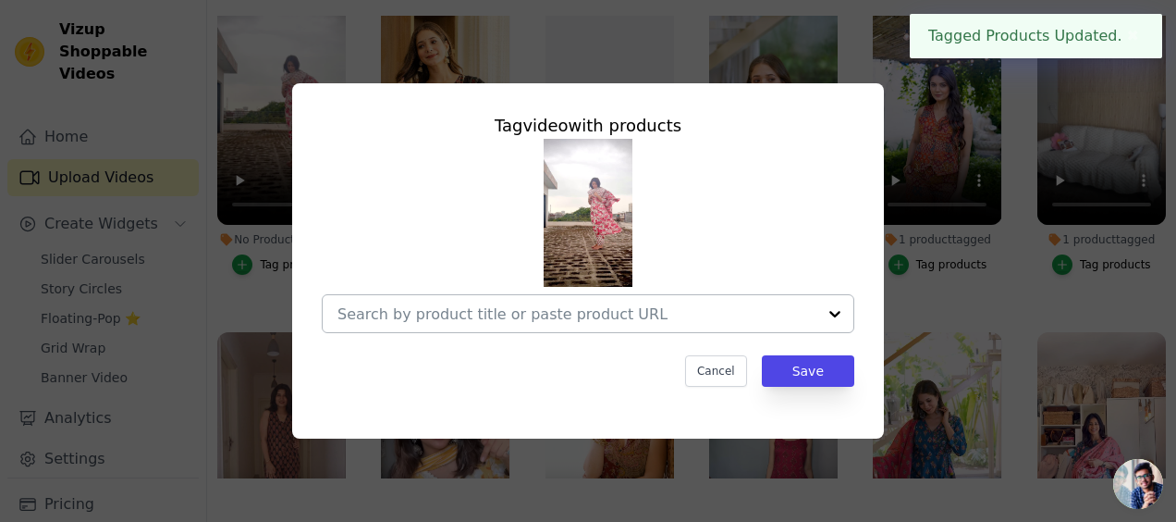
click at [423, 311] on input "No Products Tagged Tag video with products Cancel Save Tag products" at bounding box center [576, 314] width 479 height 18
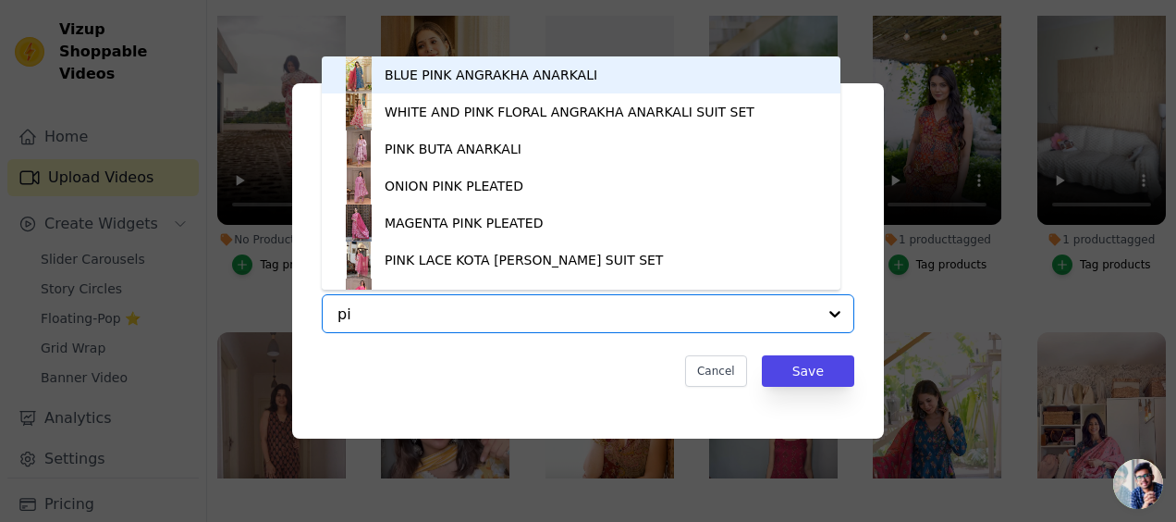
type input "p"
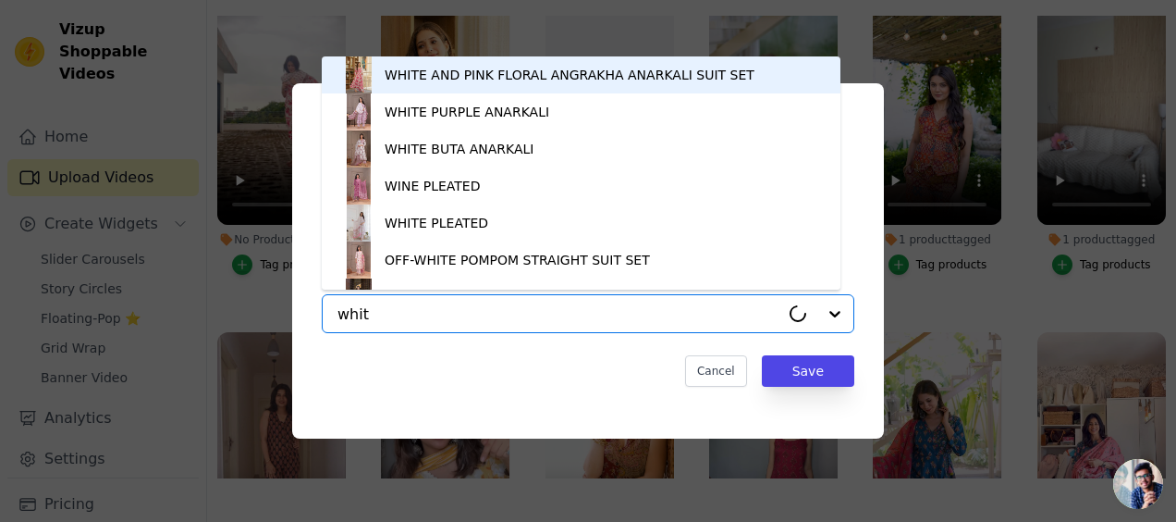
type input "white"
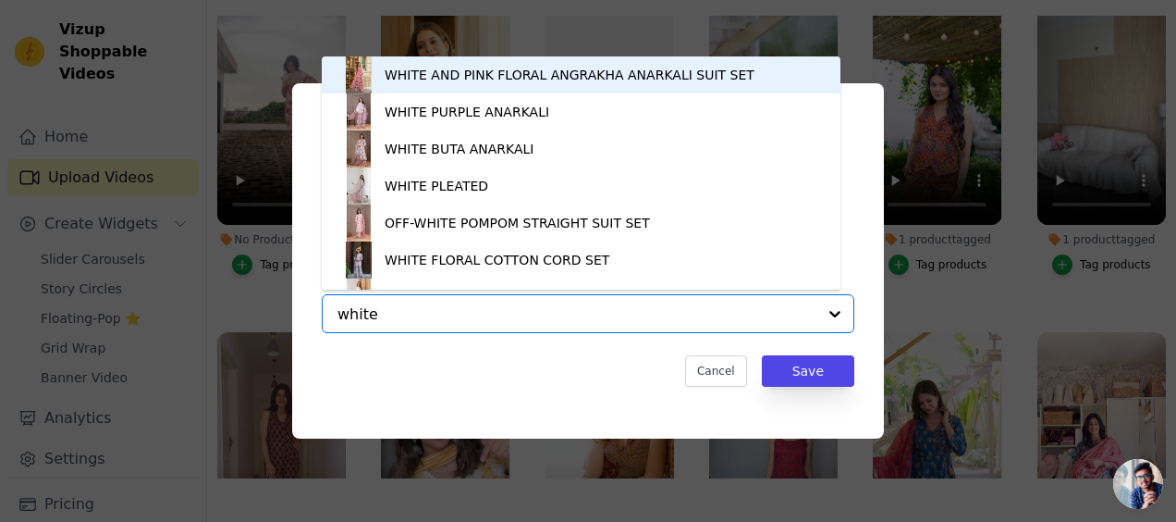
scroll to position [0, 0]
click at [462, 70] on div "WHITE AND PINK FLORAL ANGRAKHA ANARKALI SUIT SET" at bounding box center [570, 75] width 370 height 18
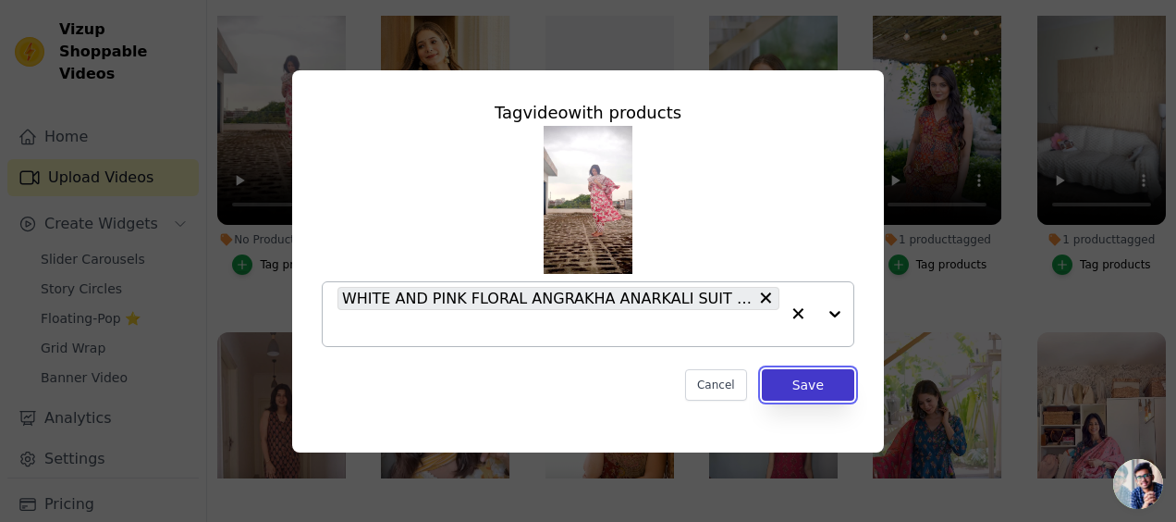
click at [793, 388] on button "Save" at bounding box center [808, 384] width 92 height 31
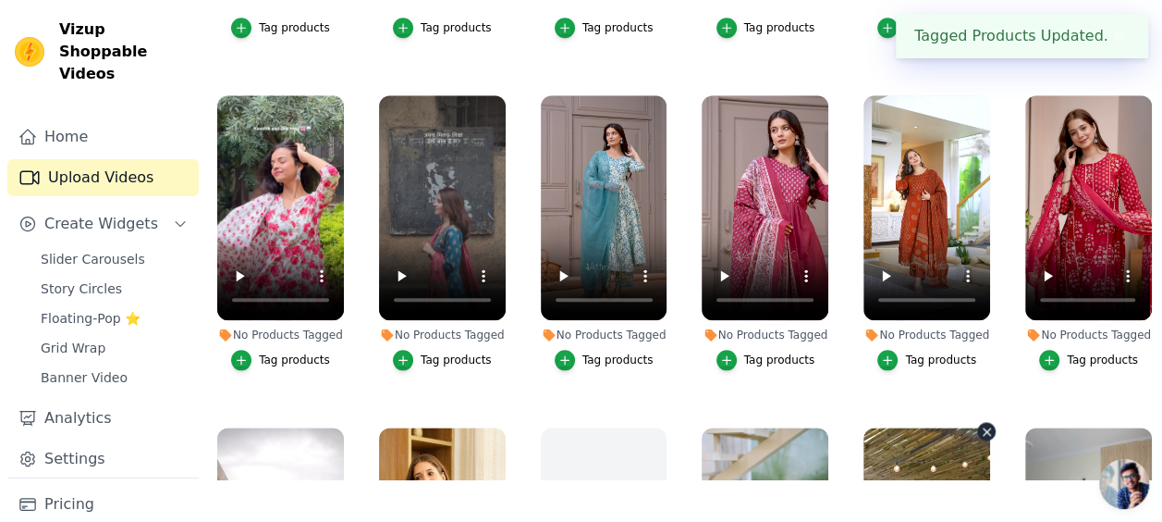
scroll to position [923, 0]
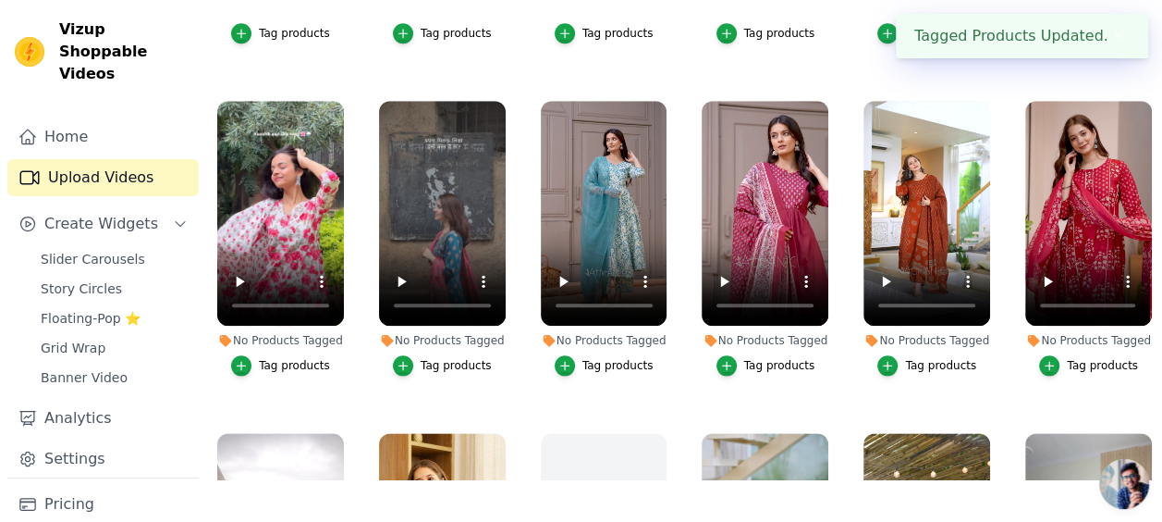
click at [1092, 358] on div "Tag products" at bounding box center [1102, 365] width 71 height 15
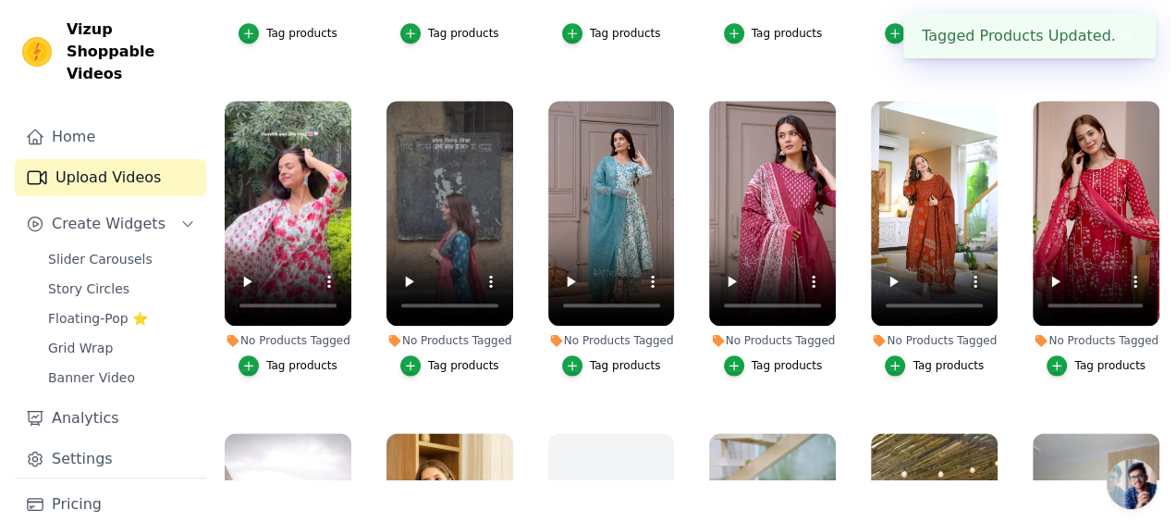
scroll to position [936, 0]
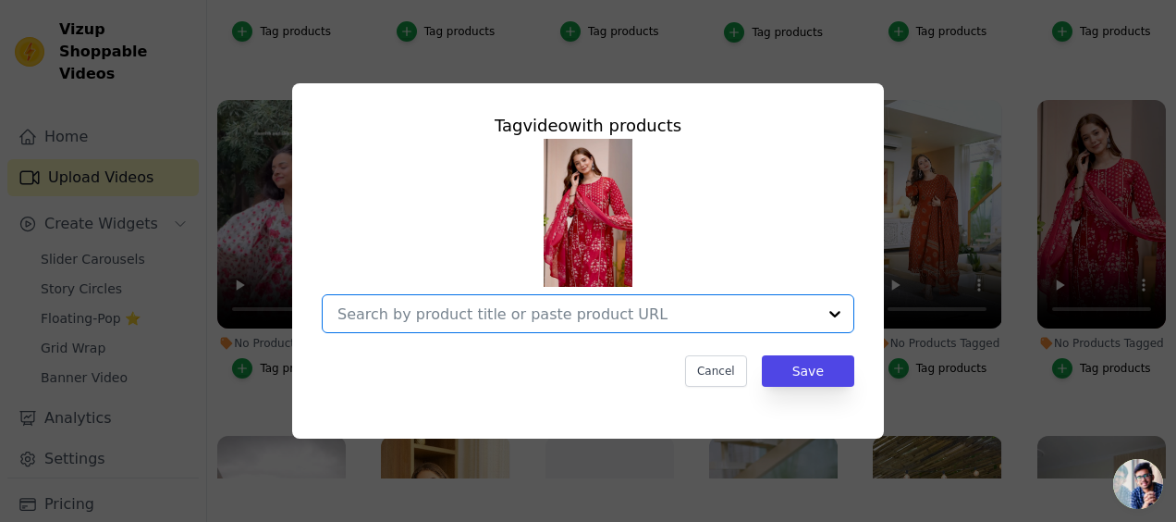
click at [690, 320] on input "No Products Tagged Tag video with products Option undefined, selected. Select i…" at bounding box center [576, 314] width 479 height 18
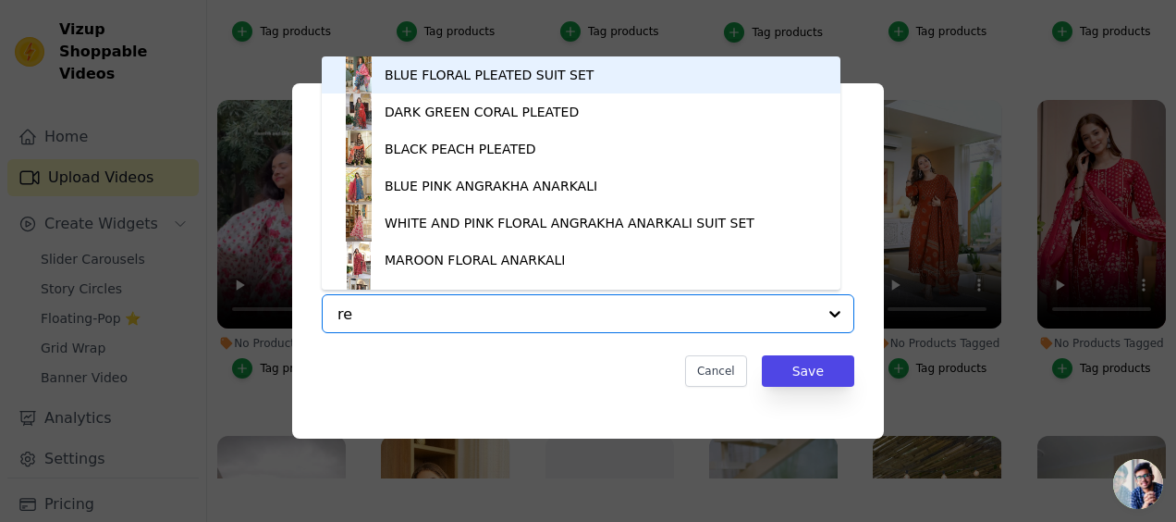
type input "red"
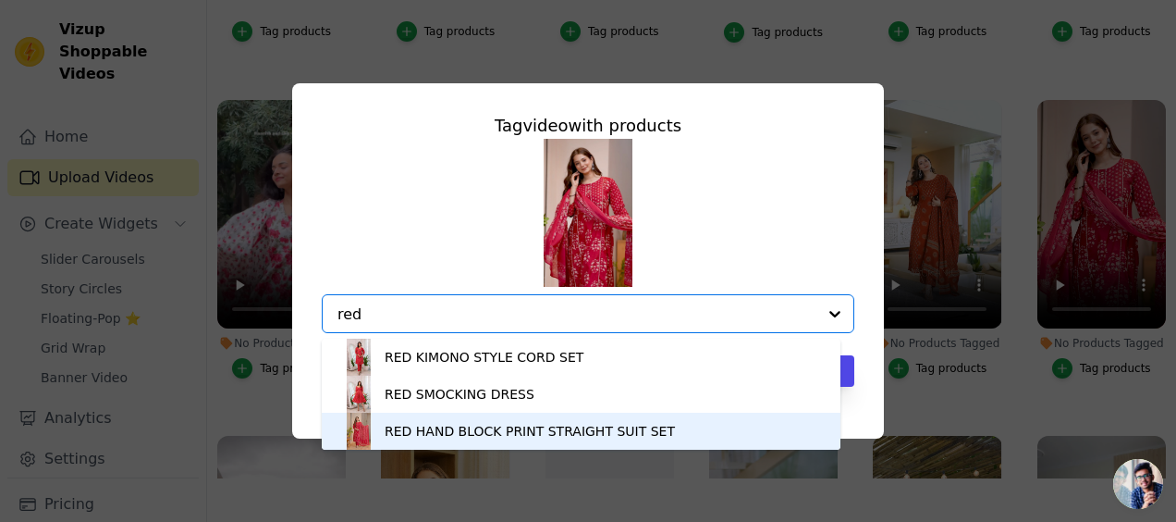
click at [445, 429] on div "RED HAND BLOCK PRINT STRAIGHT SUIT SET" at bounding box center [530, 431] width 290 height 18
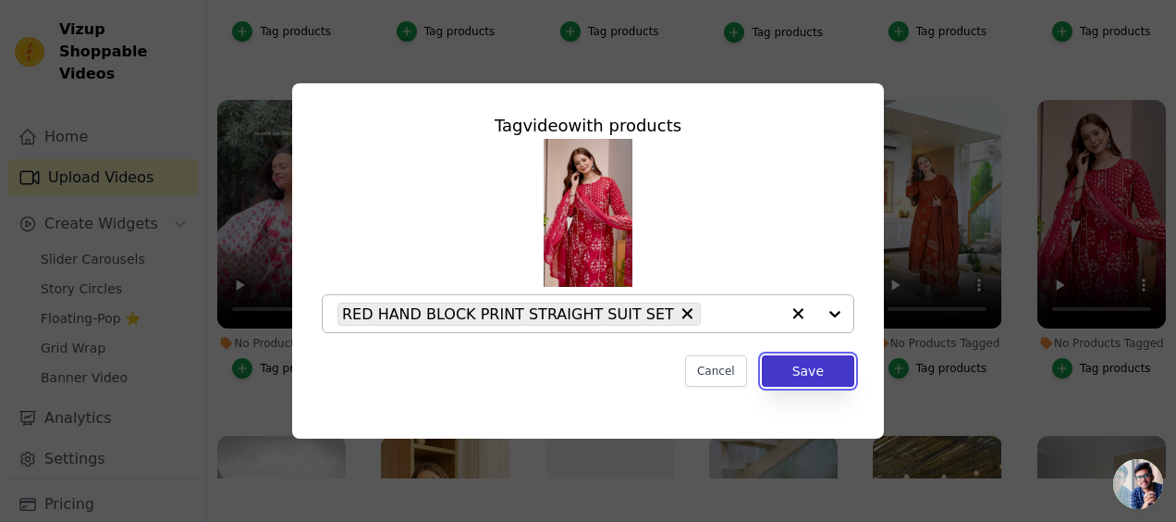
click at [811, 374] on button "Save" at bounding box center [808, 370] width 92 height 31
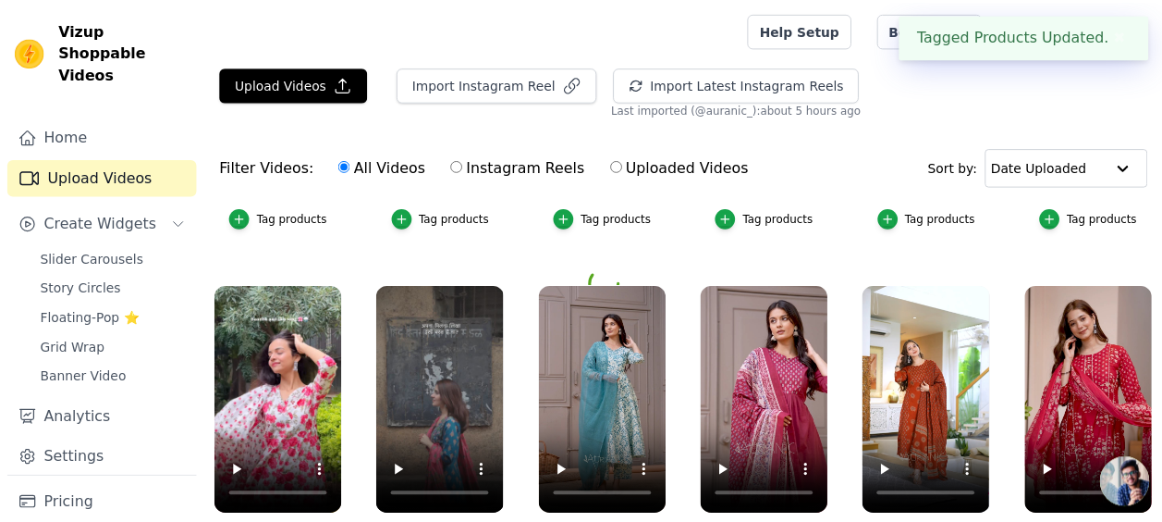
scroll to position [923, 0]
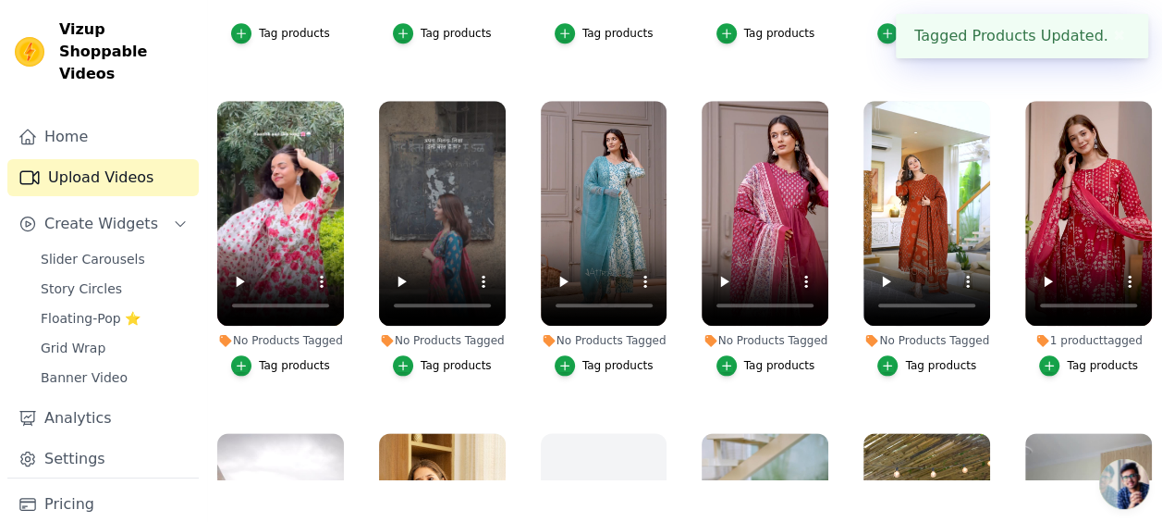
click at [910, 358] on div "Tag products" at bounding box center [940, 365] width 71 height 15
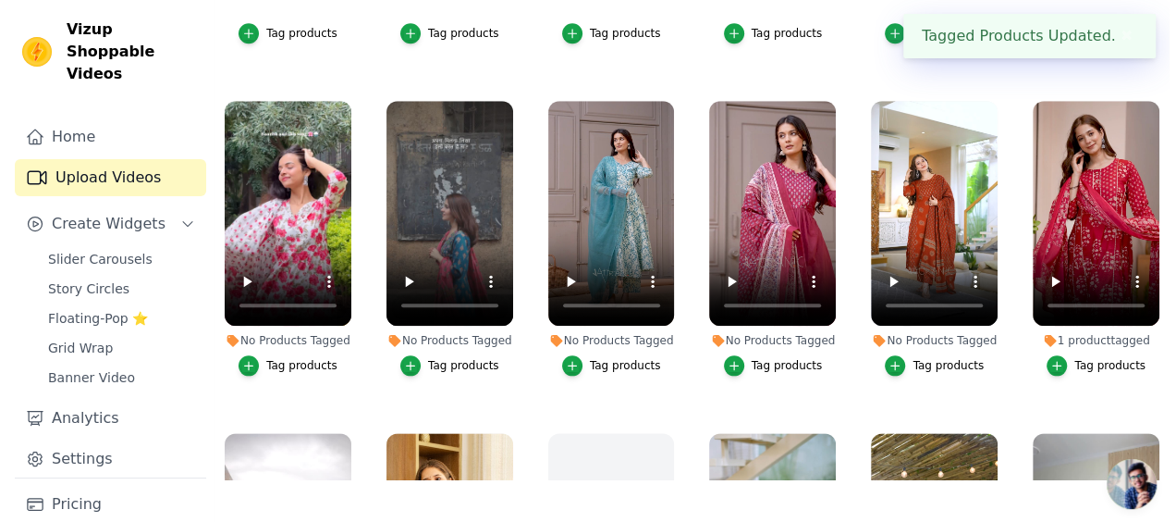
scroll to position [936, 0]
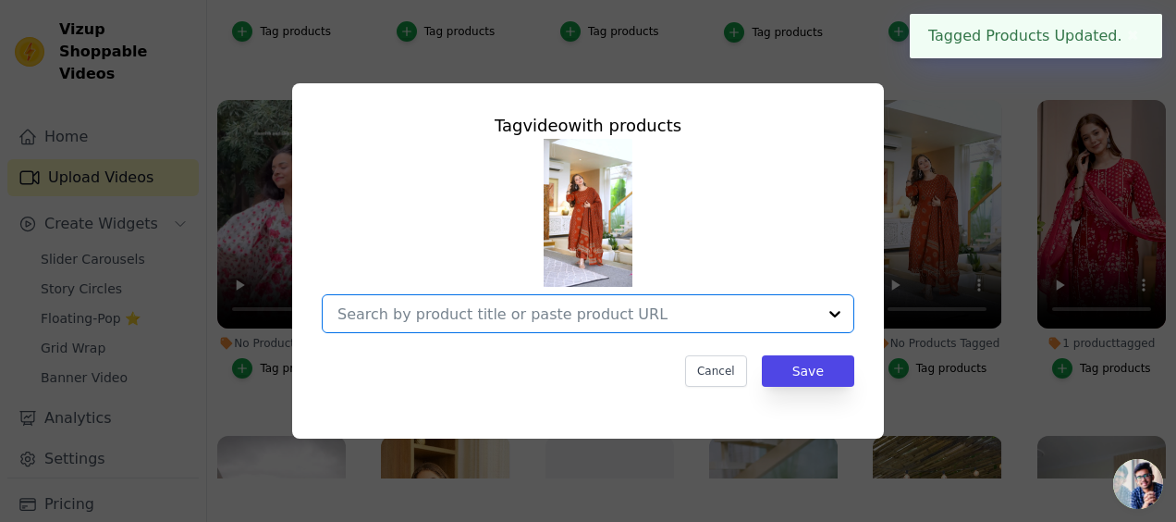
click at [623, 314] on input "No Products Tagged Tag video with products Option undefined, selected. Select i…" at bounding box center [576, 314] width 479 height 18
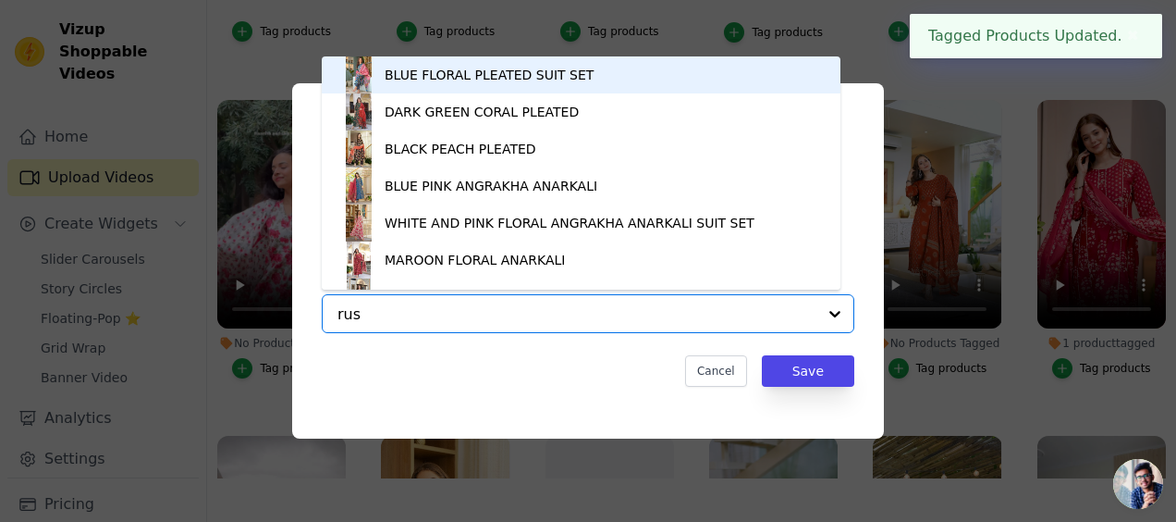
type input "rust"
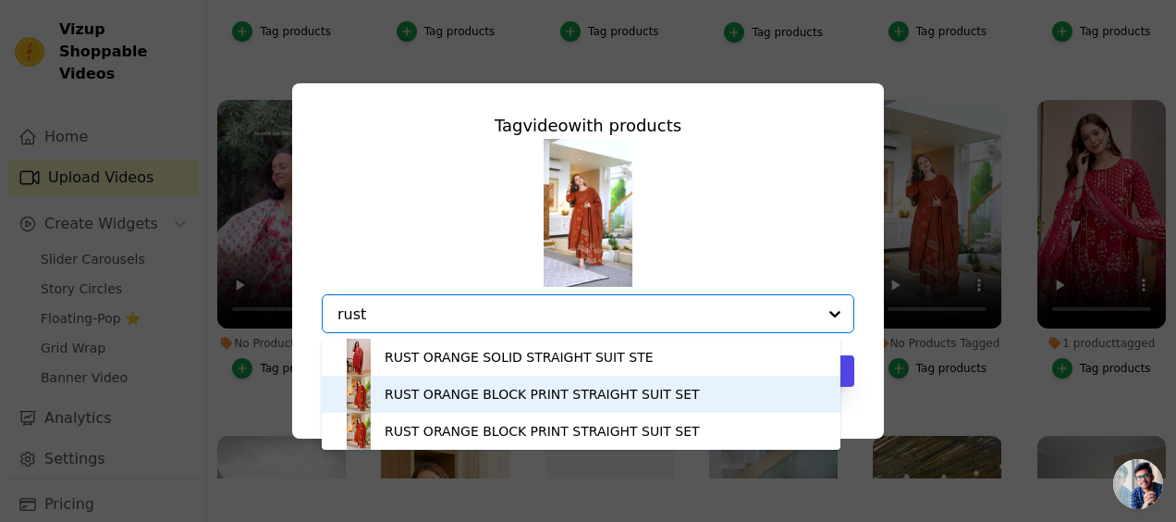
click at [463, 385] on div "RUST ORANGE BLOCK PRINT STRAIGHT SUIT SET" at bounding box center [542, 394] width 315 height 18
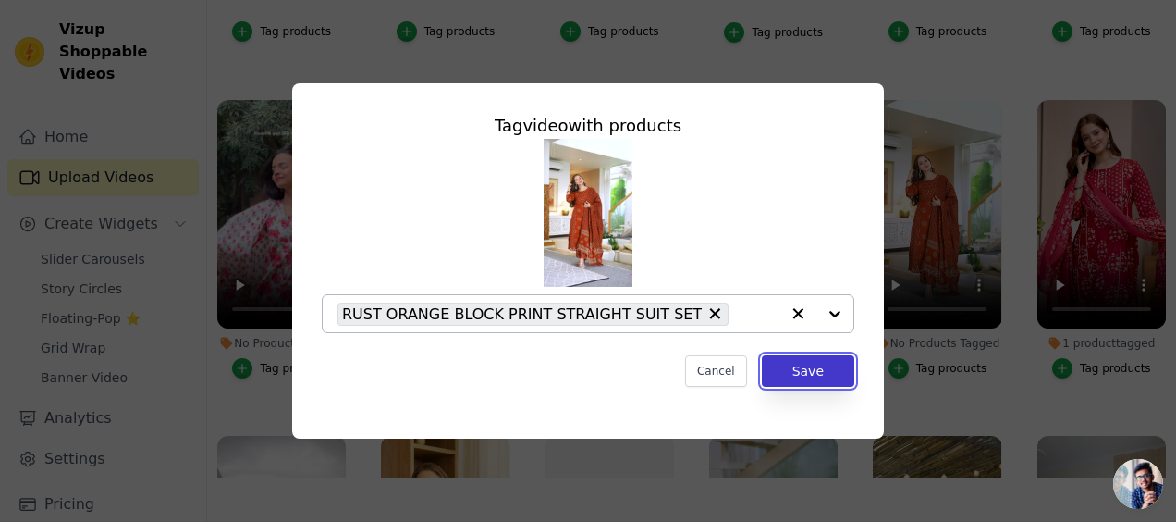
click at [812, 362] on button "Save" at bounding box center [808, 370] width 92 height 31
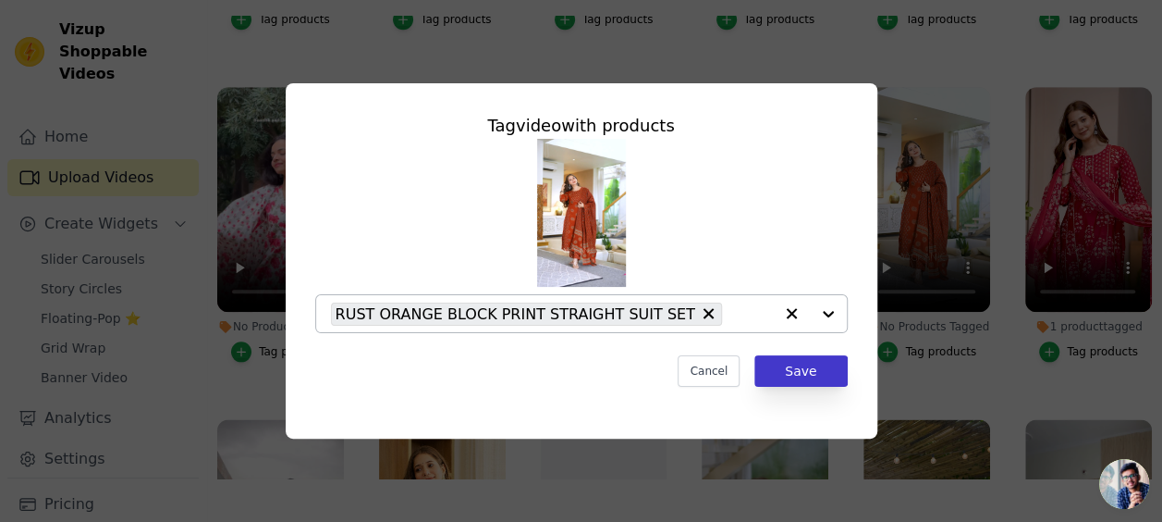
scroll to position [923, 0]
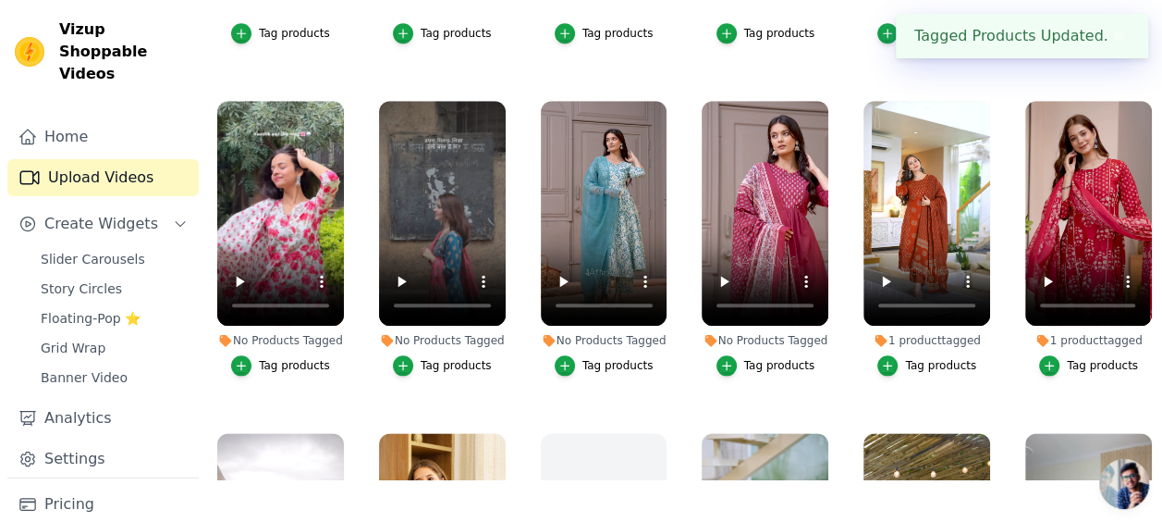
click at [764, 355] on button "Tag products" at bounding box center [766, 365] width 99 height 20
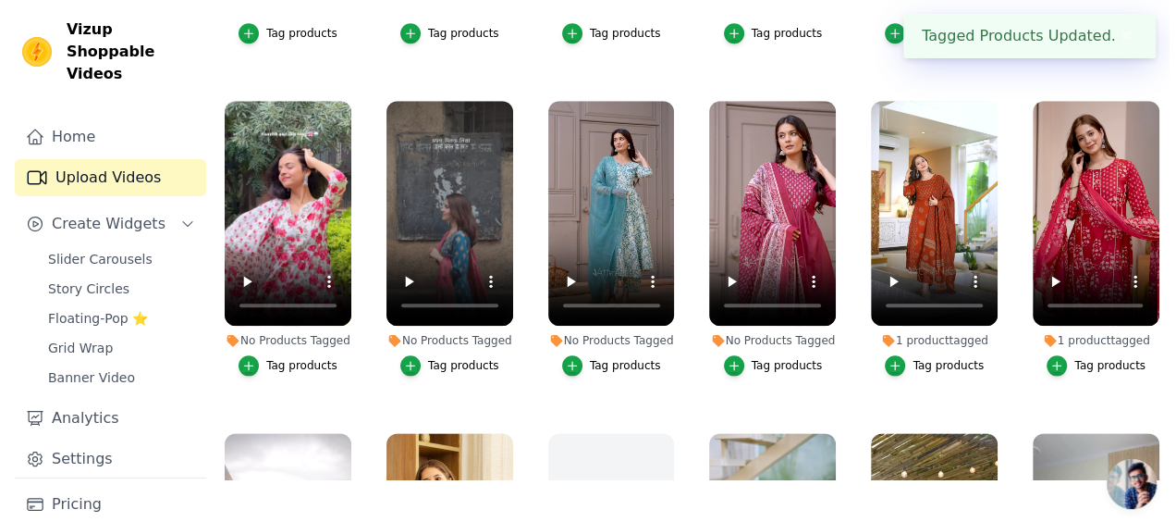
scroll to position [936, 0]
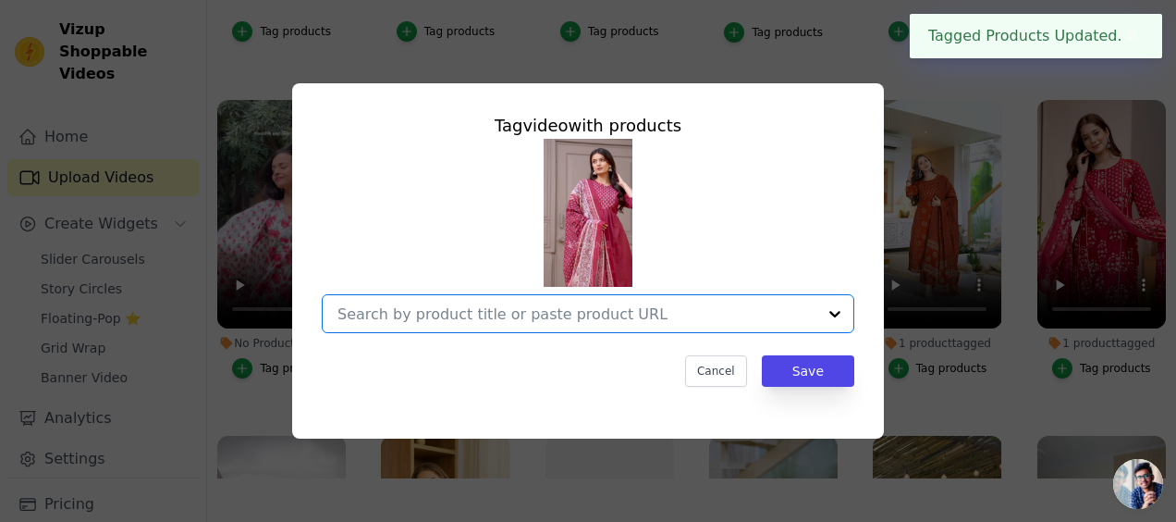
click at [597, 310] on input "No Products Tagged Tag video with products Option undefined, selected. Select i…" at bounding box center [576, 314] width 479 height 18
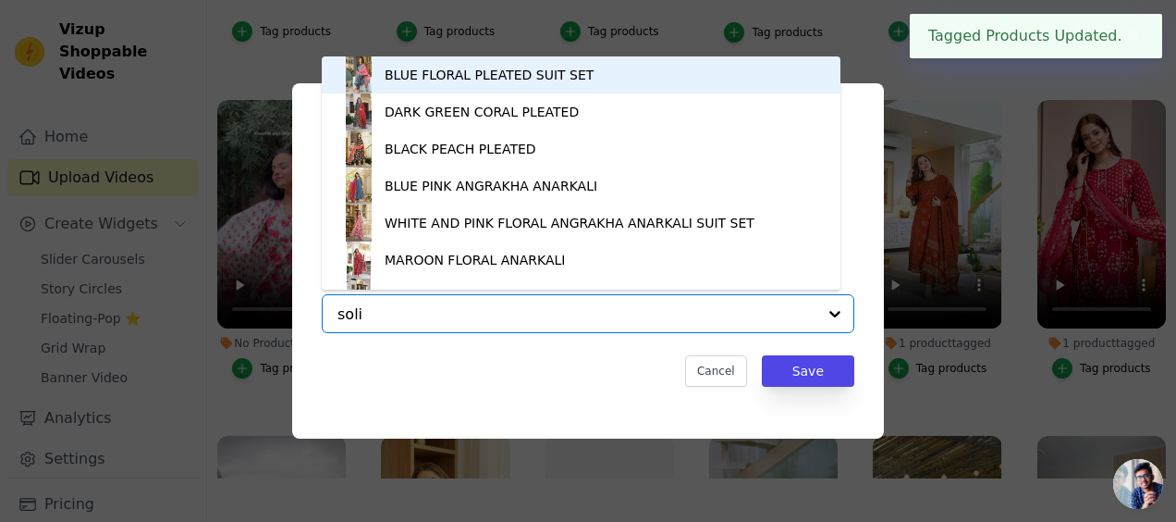
type input "solid"
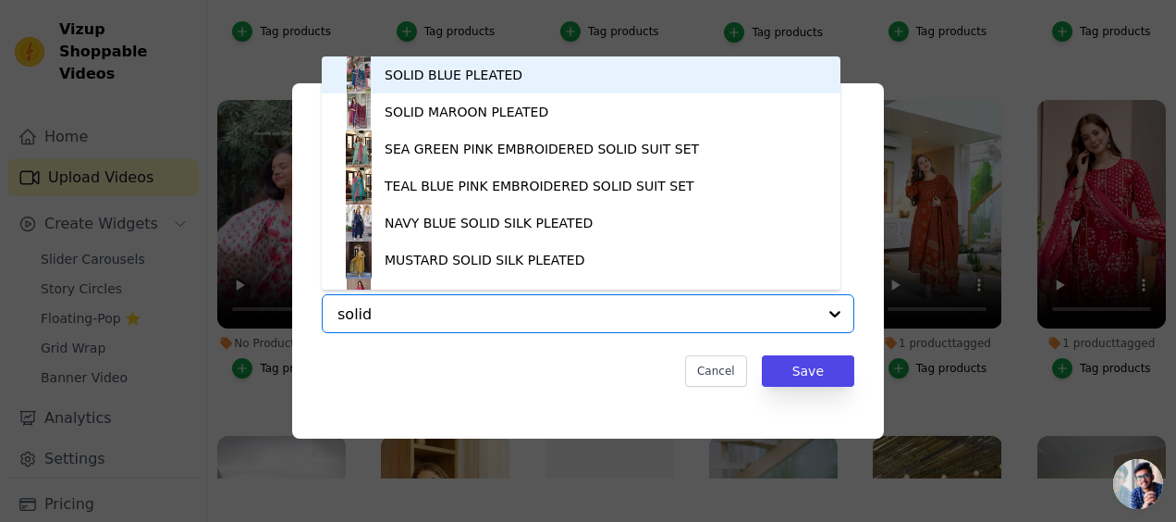
scroll to position [26, 0]
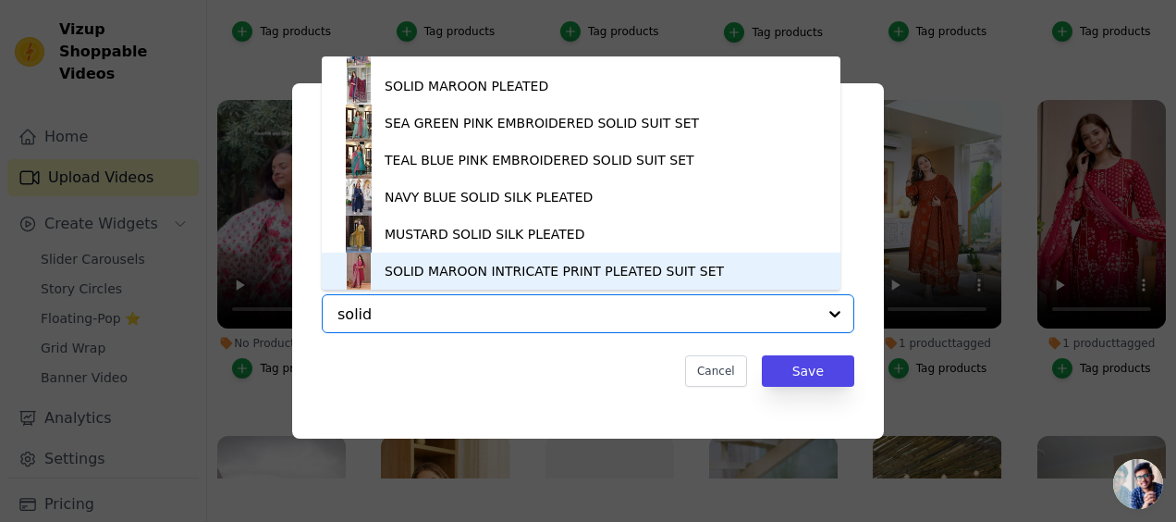
click at [509, 270] on div "SOLID MAROON INTRICATE PRINT PLEATED SUIT SET" at bounding box center [554, 271] width 339 height 18
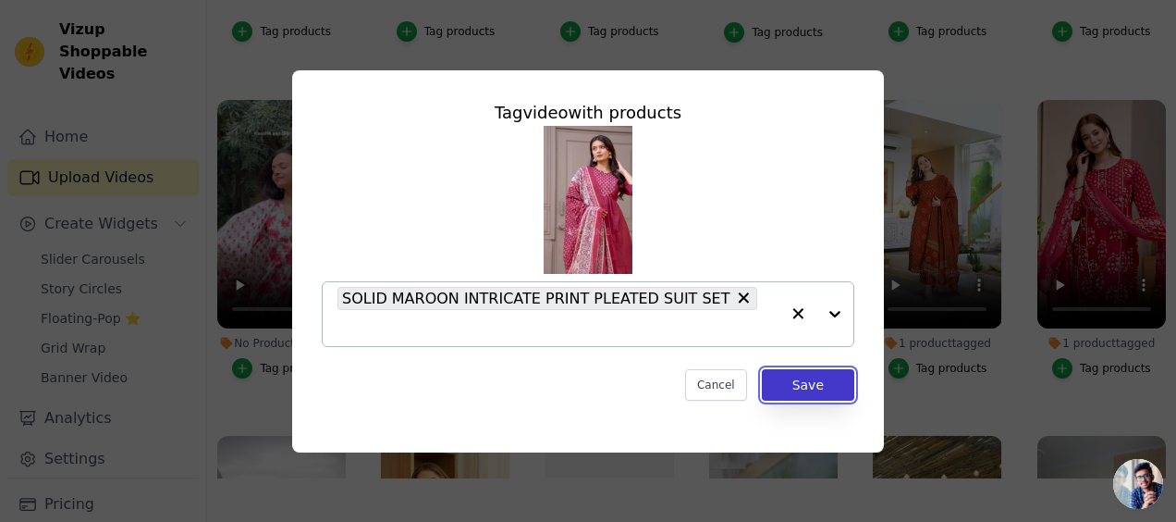
click at [791, 369] on button "Save" at bounding box center [808, 384] width 92 height 31
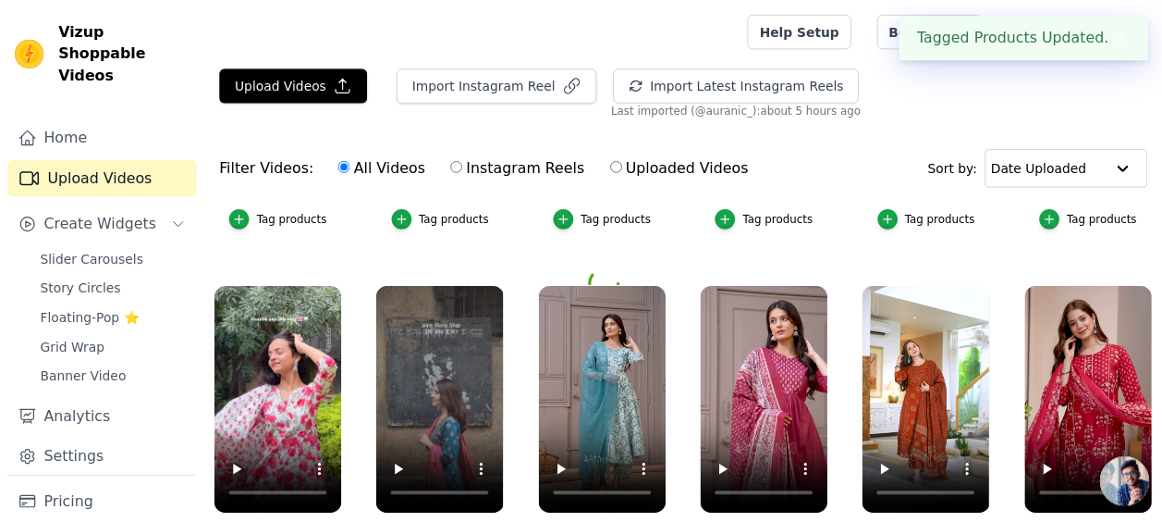
scroll to position [923, 0]
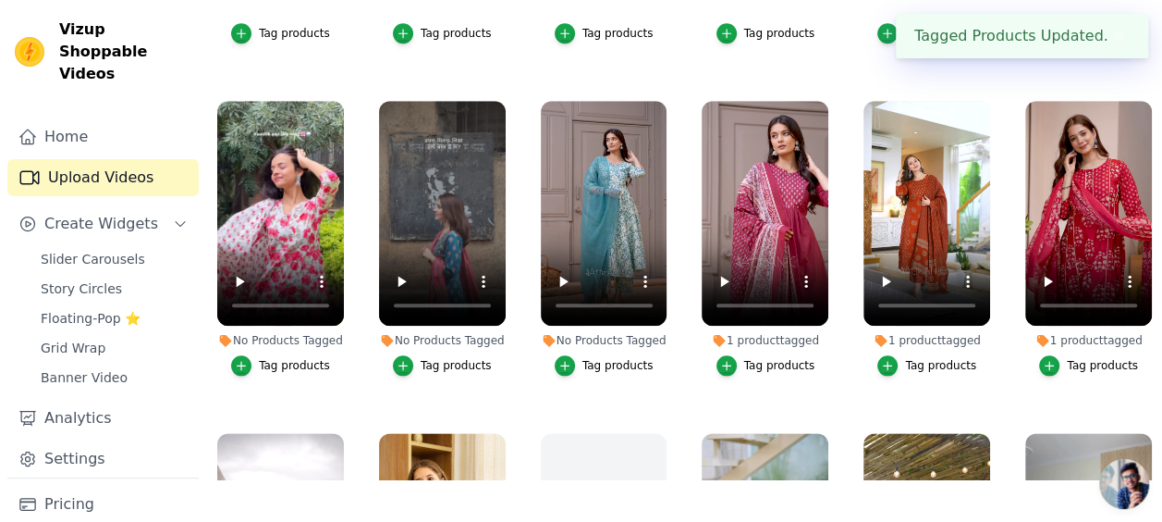
click at [618, 358] on div "Tag products" at bounding box center [618, 365] width 71 height 15
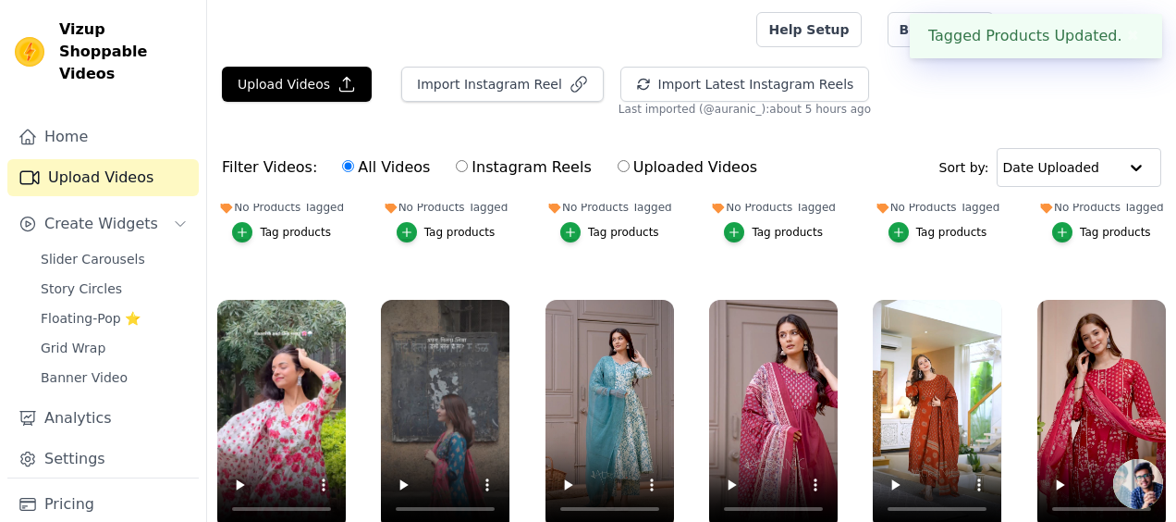
scroll to position [936, 0]
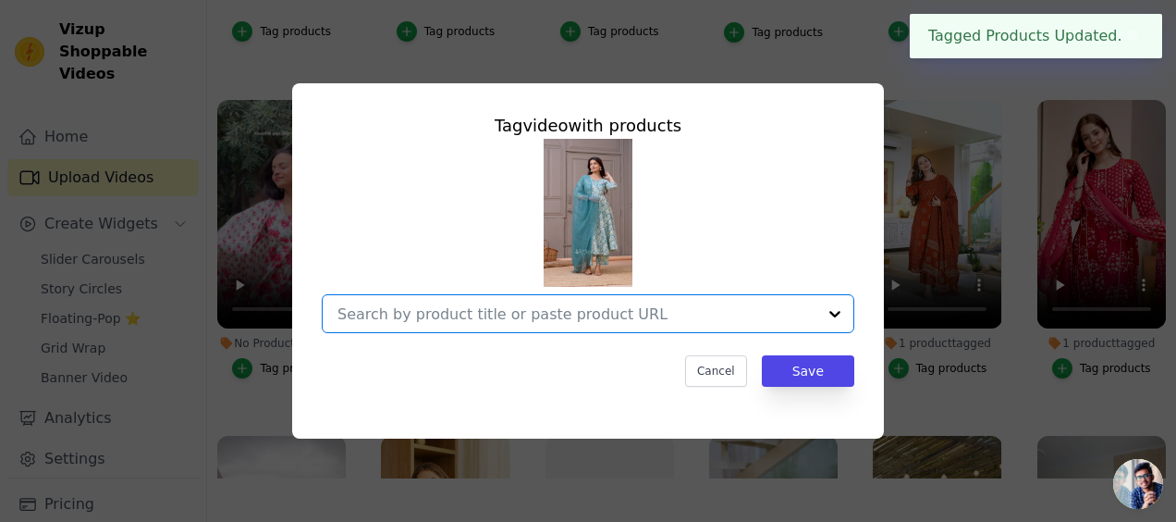
click at [537, 305] on input "No Products Tagged Tag video with products Option undefined, selected. Select i…" at bounding box center [576, 314] width 479 height 18
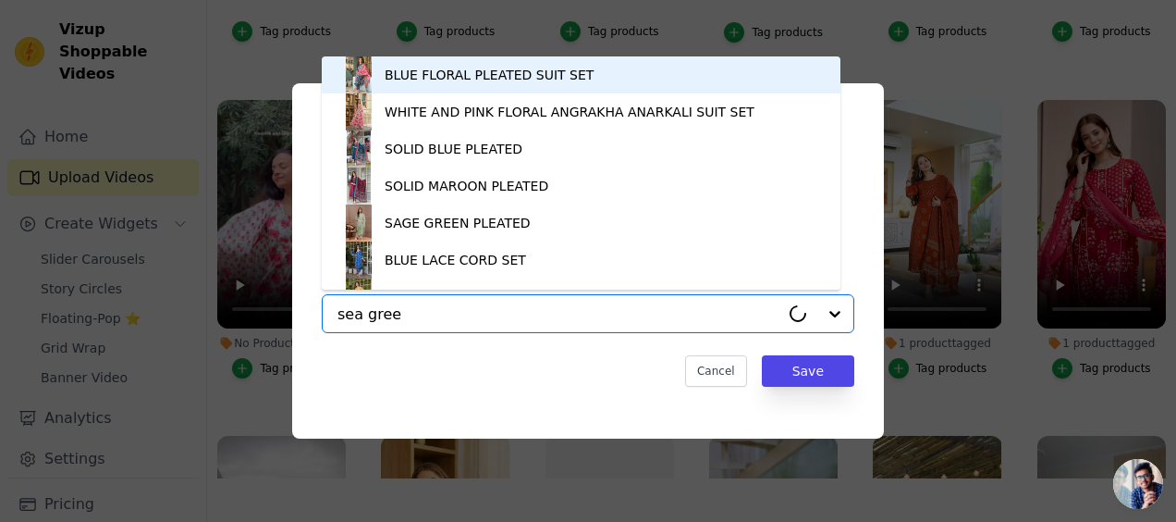
type input "sea green"
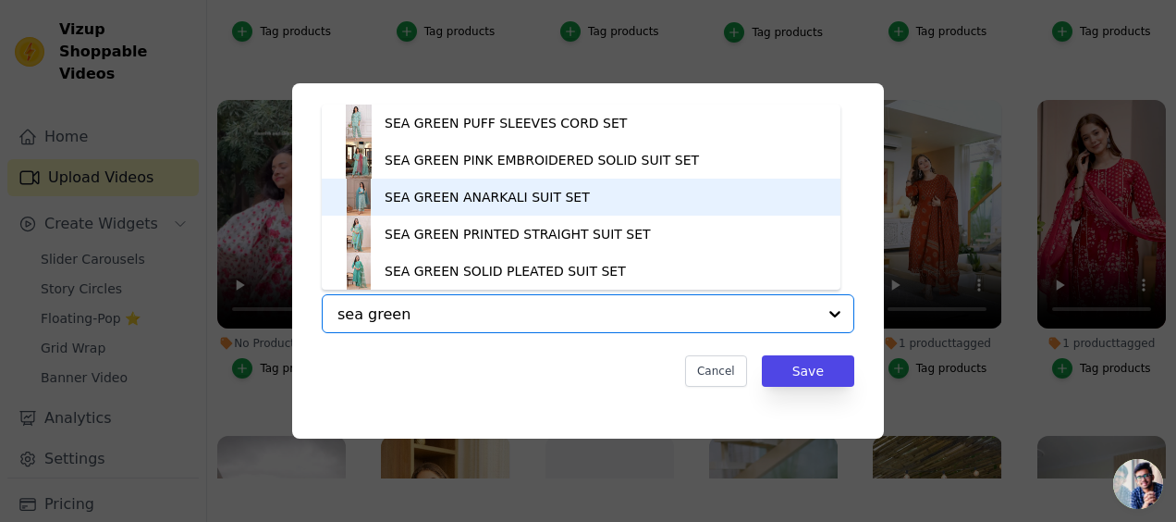
click at [485, 202] on div "SEA GREEN ANARKALI SUIT SET" at bounding box center [487, 197] width 205 height 18
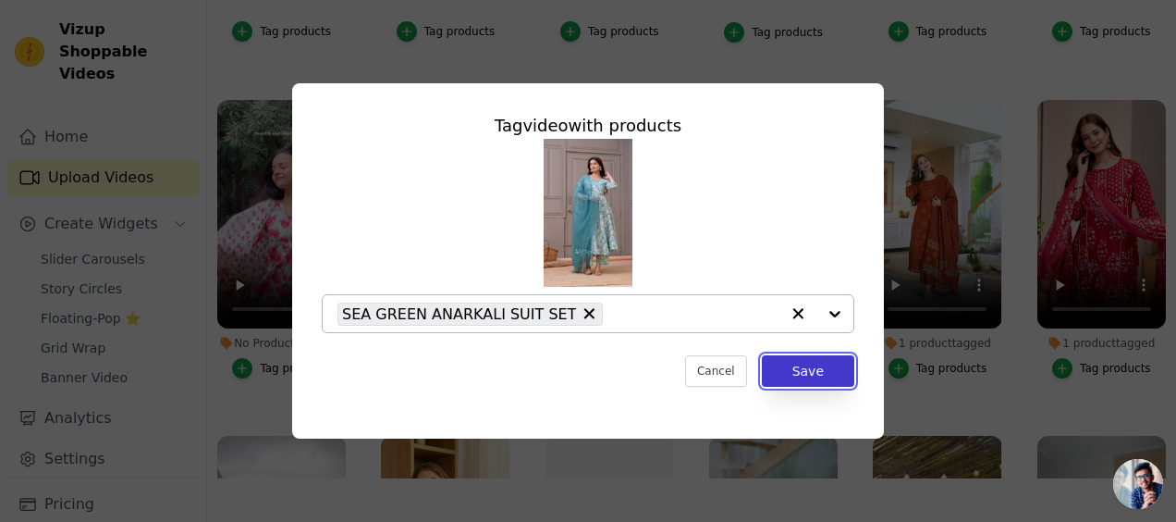
click at [787, 374] on button "Save" at bounding box center [808, 370] width 92 height 31
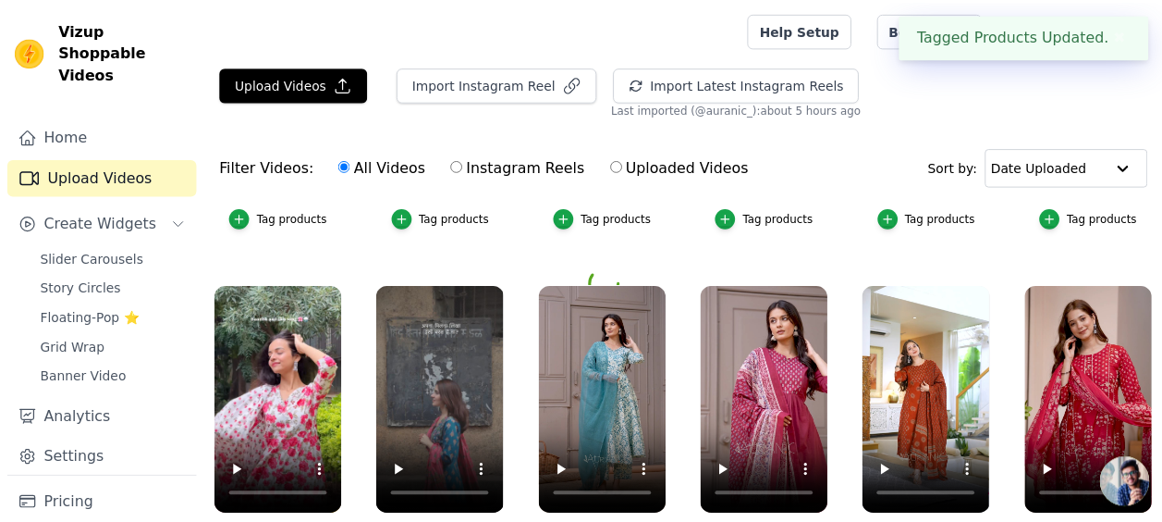
scroll to position [923, 0]
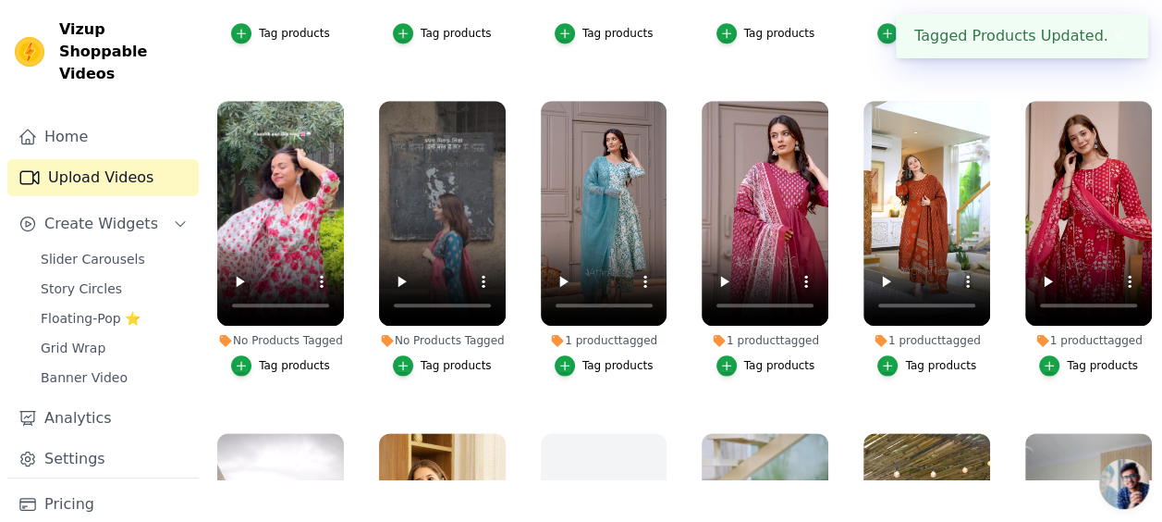
click at [442, 358] on div "Tag products" at bounding box center [456, 365] width 71 height 15
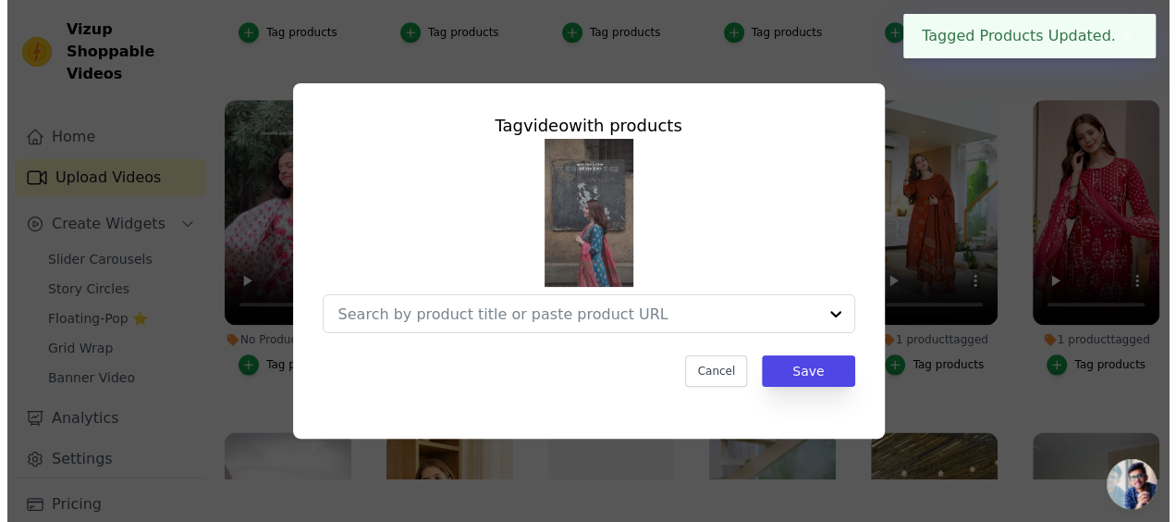
scroll to position [936, 0]
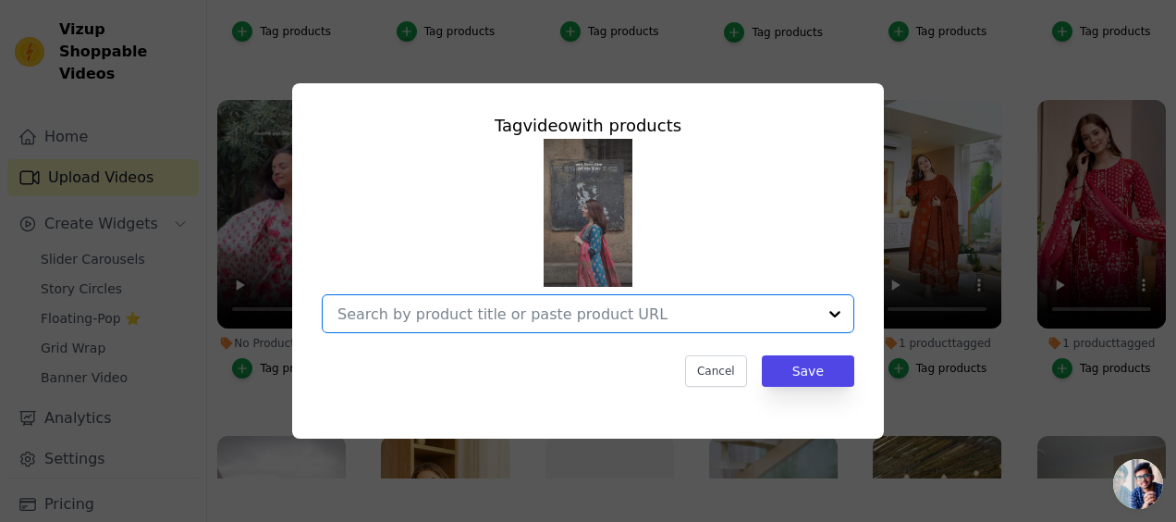
click at [448, 313] on input "No Products Tagged Tag video with products Option undefined, selected. Select i…" at bounding box center [576, 314] width 479 height 18
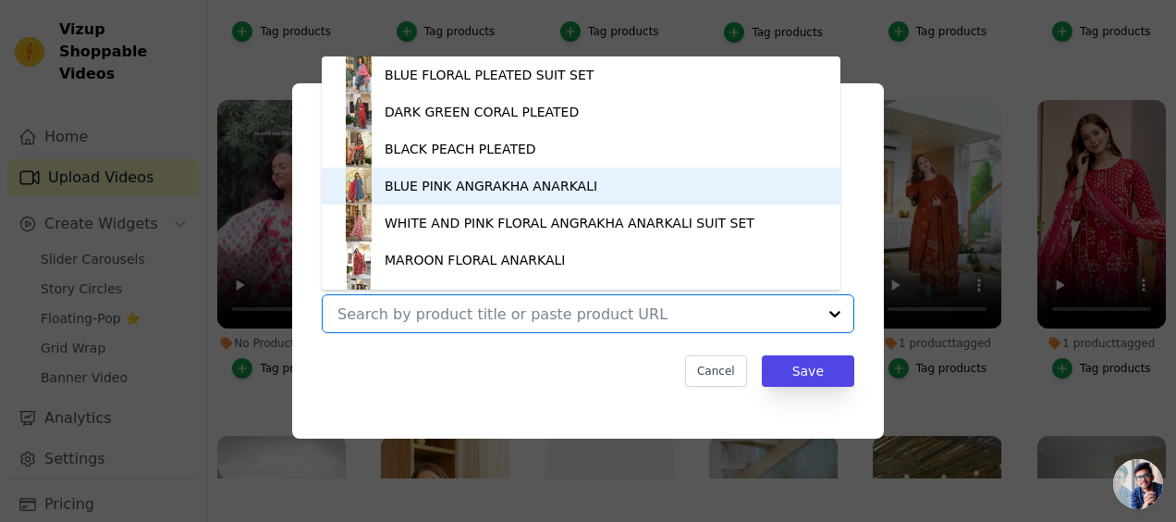
click at [443, 194] on div "BLUE PINK ANGRAKHA ANARKALI" at bounding box center [491, 186] width 213 height 18
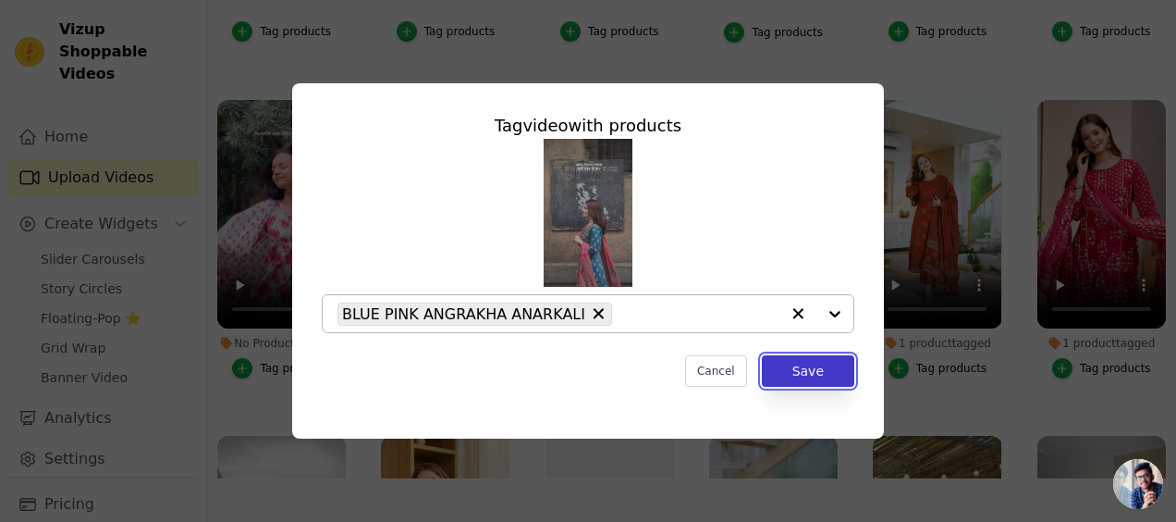
click at [802, 362] on button "Save" at bounding box center [808, 370] width 92 height 31
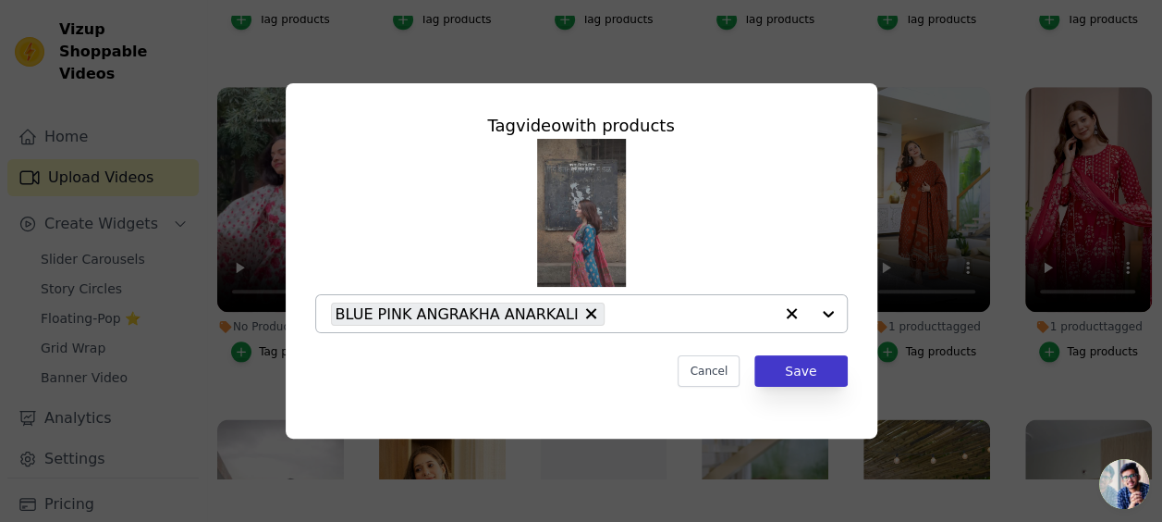
scroll to position [923, 0]
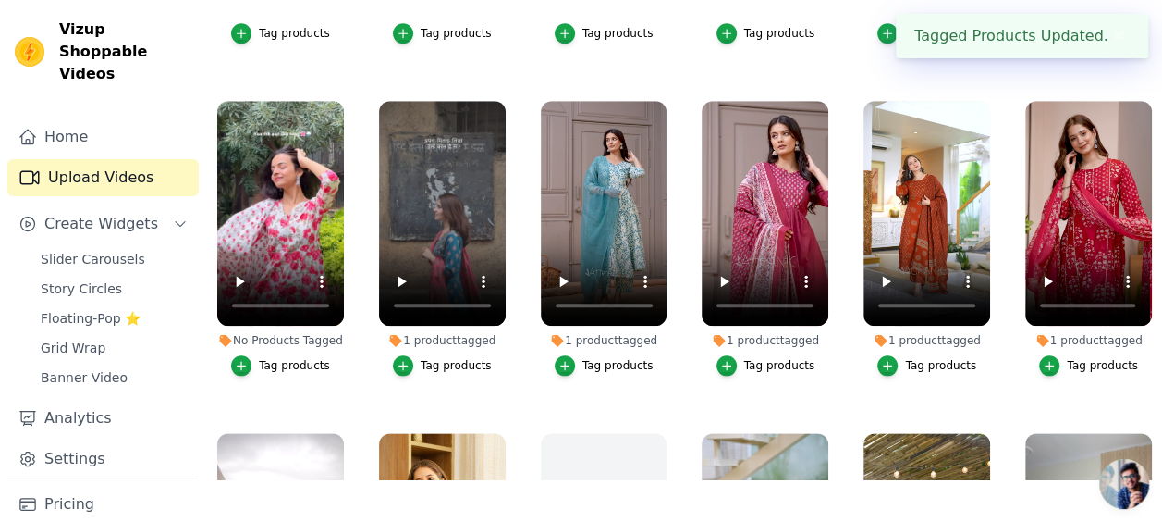
click at [293, 358] on div "Tag products" at bounding box center [294, 365] width 71 height 15
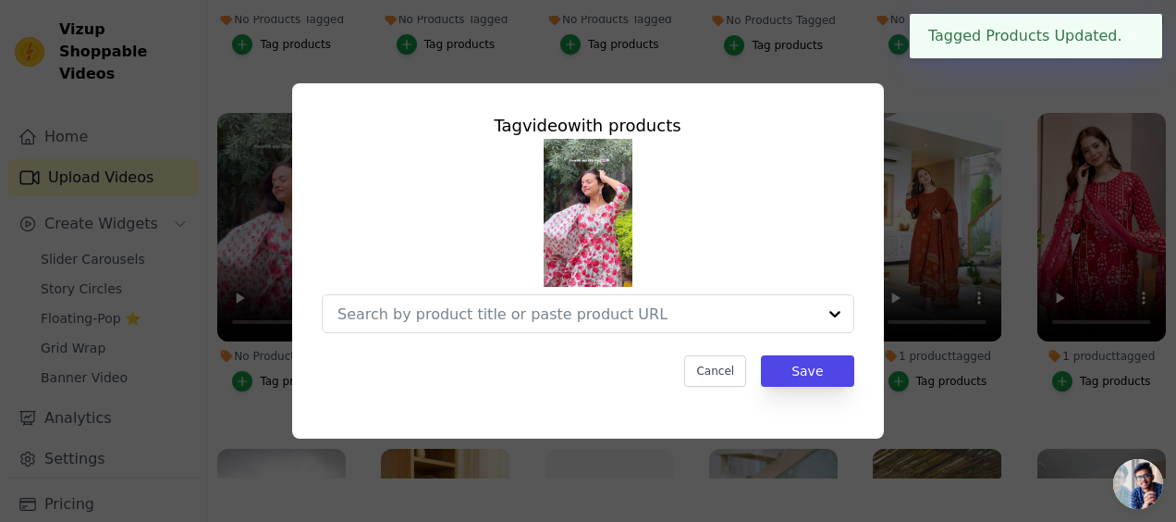
scroll to position [936, 0]
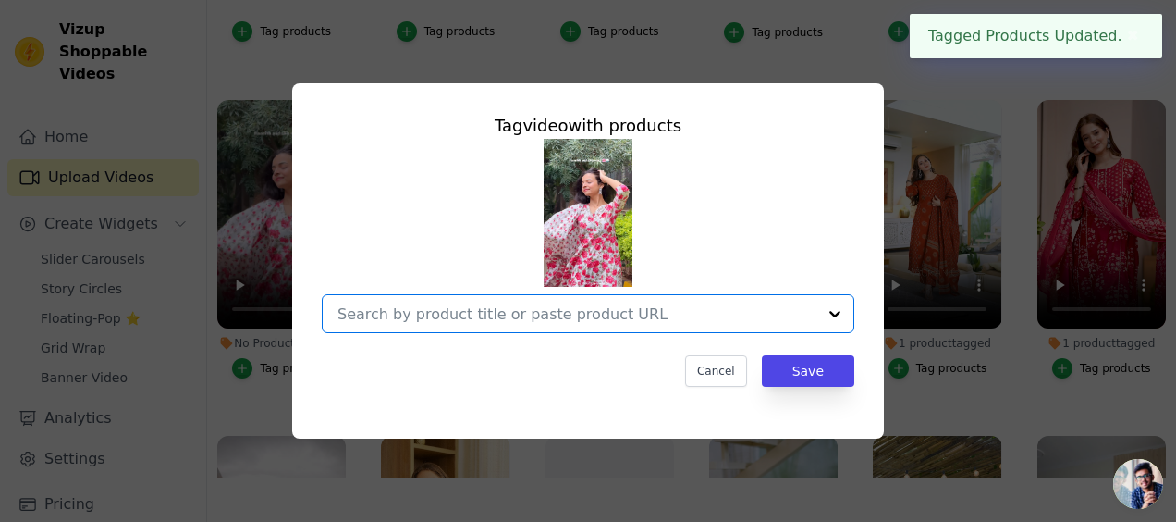
click at [377, 313] on input "No Products Tagged Tag video with products Option undefined, selected. Select i…" at bounding box center [576, 314] width 479 height 18
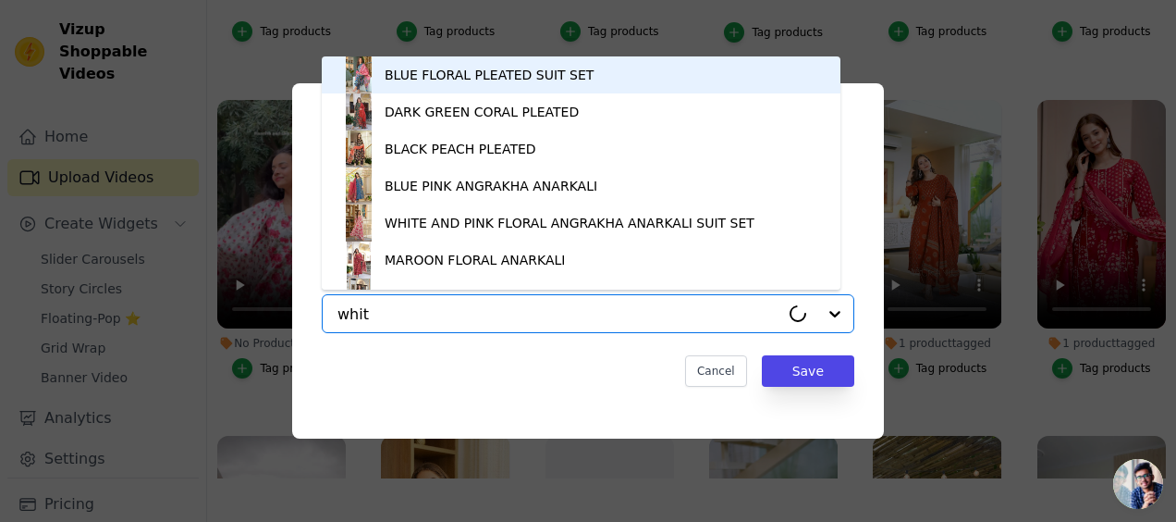
type input "white"
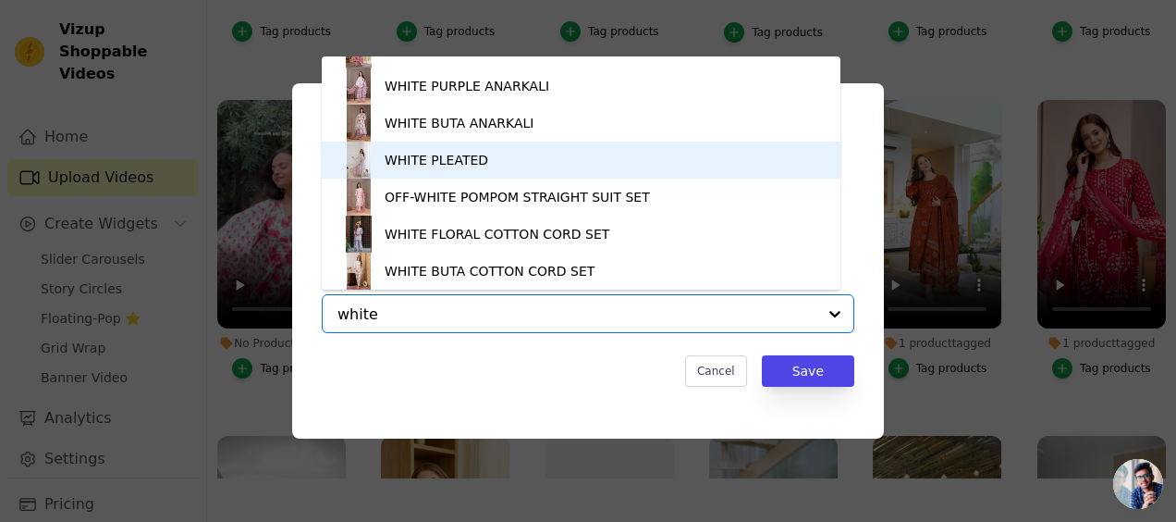
scroll to position [0, 0]
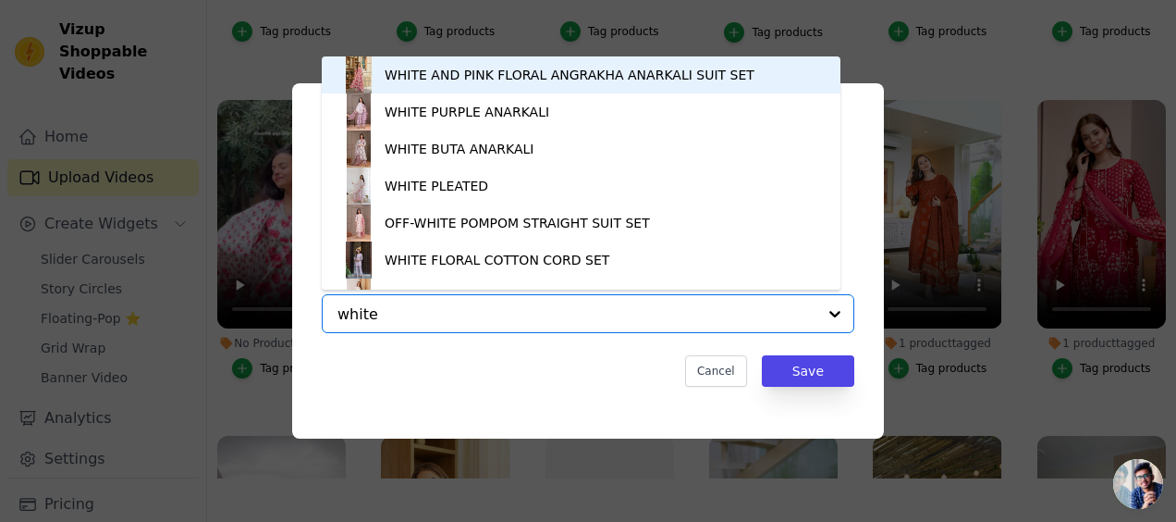
click at [436, 74] on div "WHITE AND PINK FLORAL ANGRAKHA ANARKALI SUIT SET" at bounding box center [570, 75] width 370 height 18
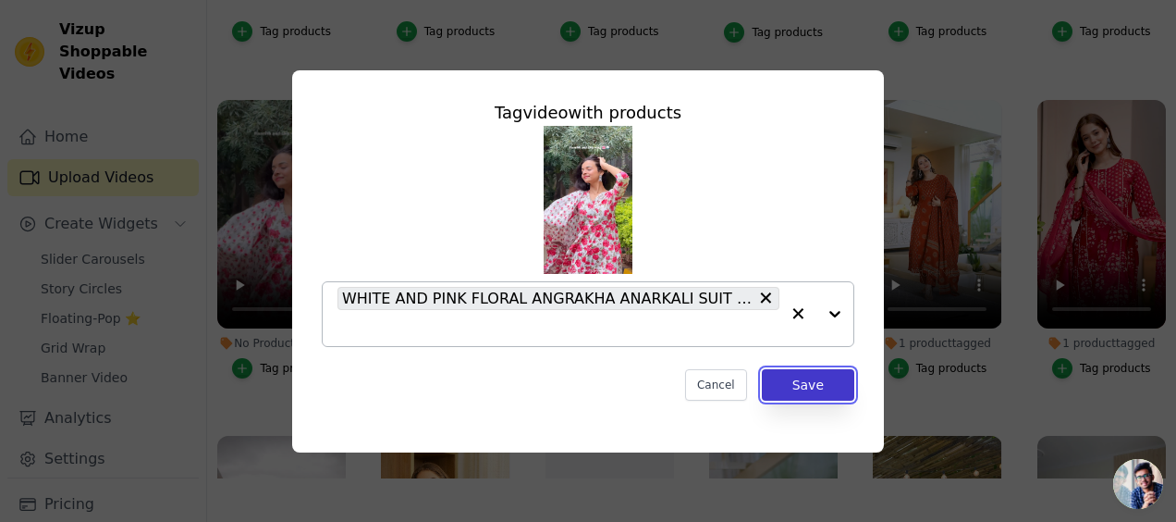
click at [774, 385] on button "Save" at bounding box center [808, 384] width 92 height 31
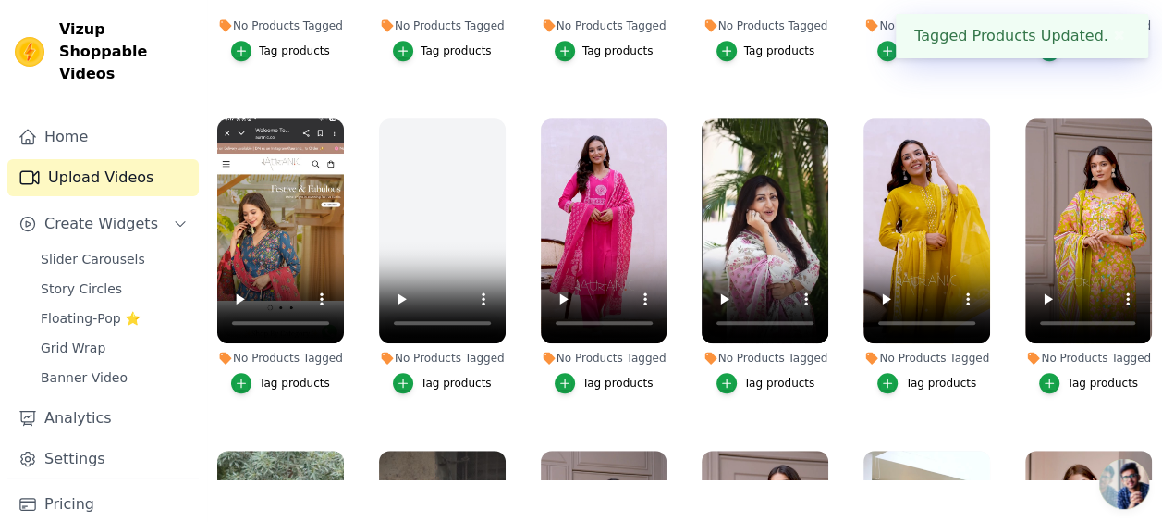
scroll to position [570, 0]
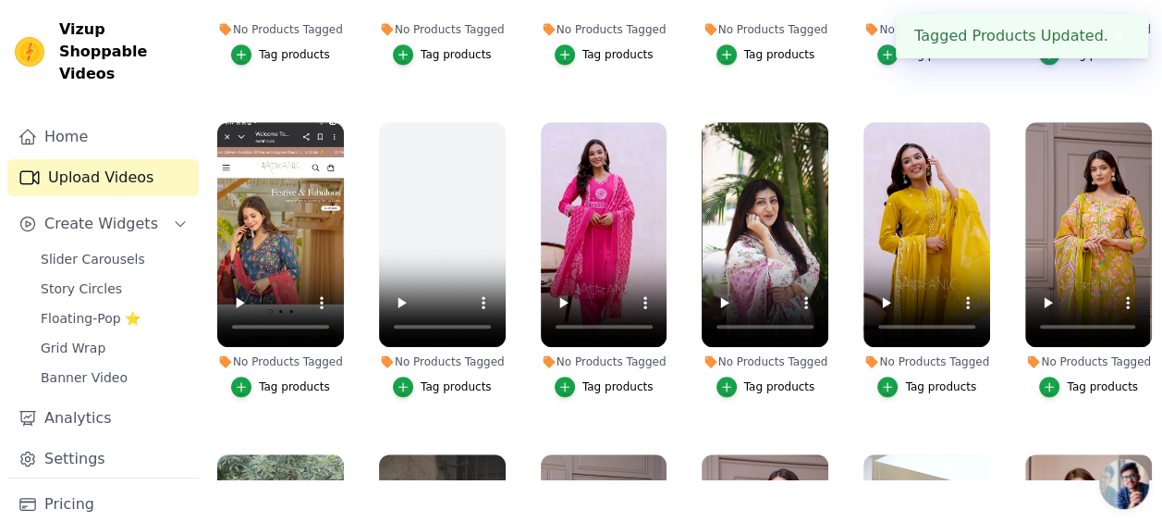
click at [1092, 376] on button "Tag products" at bounding box center [1088, 386] width 99 height 20
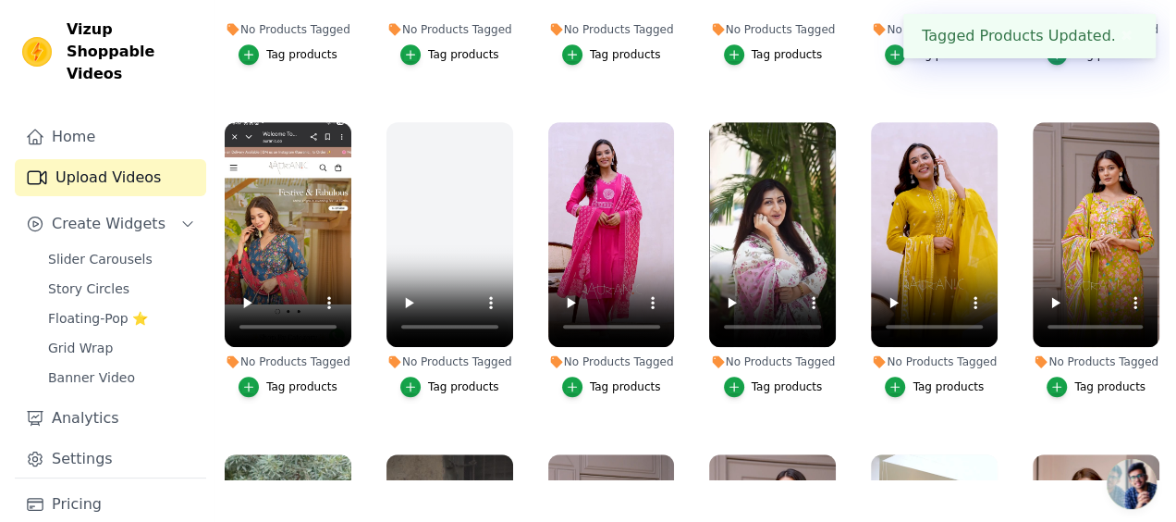
scroll to position [579, 0]
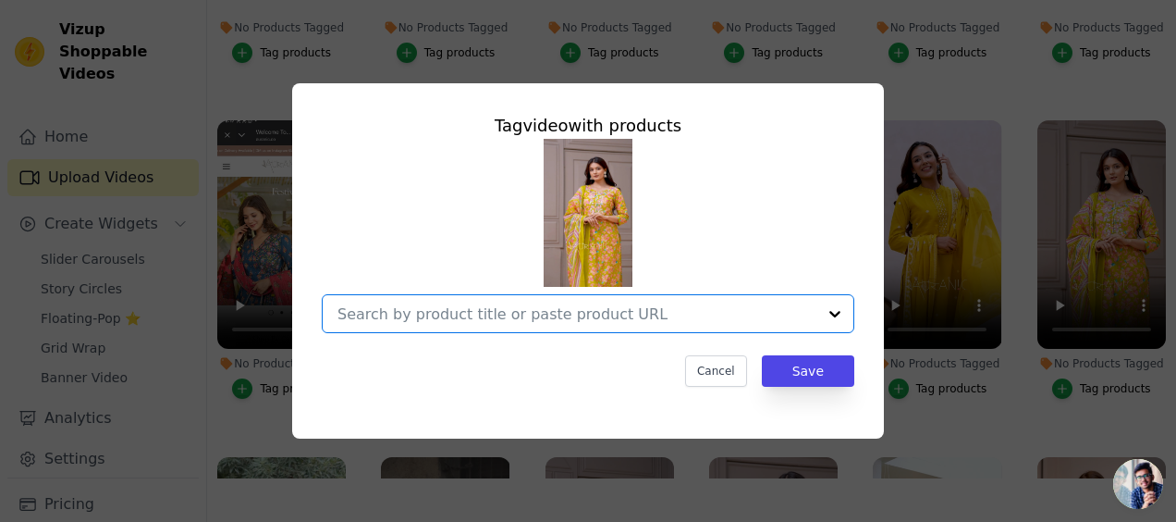
click at [660, 317] on input "No Products Tagged Tag video with products Option undefined, selected. Select i…" at bounding box center [576, 314] width 479 height 18
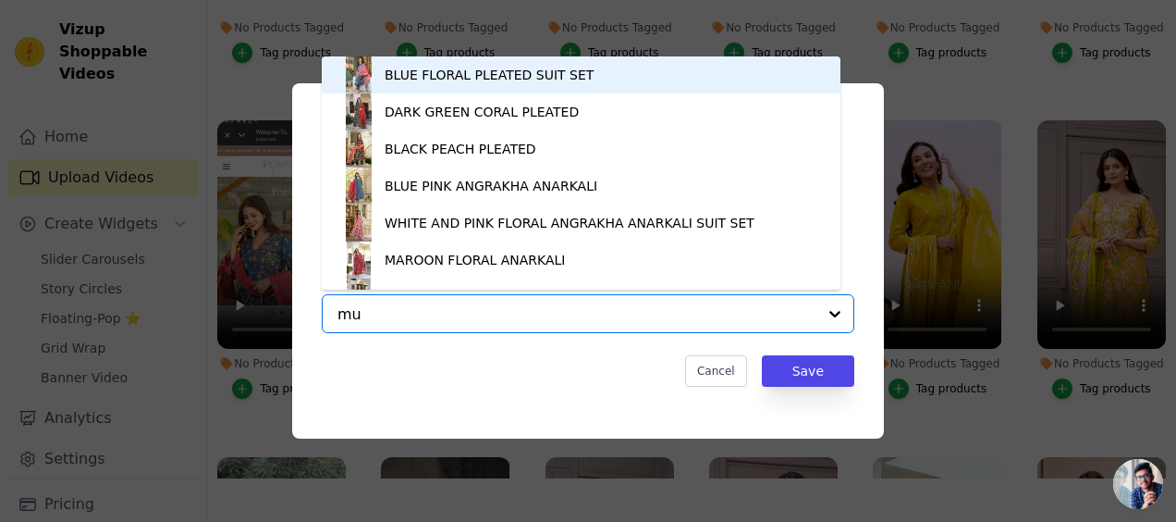
type input "mus"
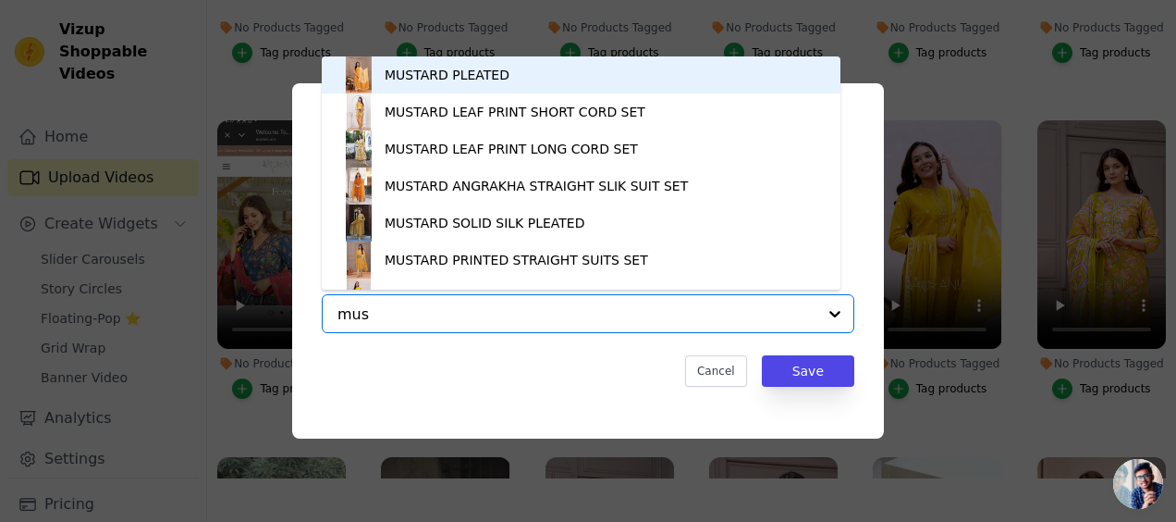
scroll to position [26, 0]
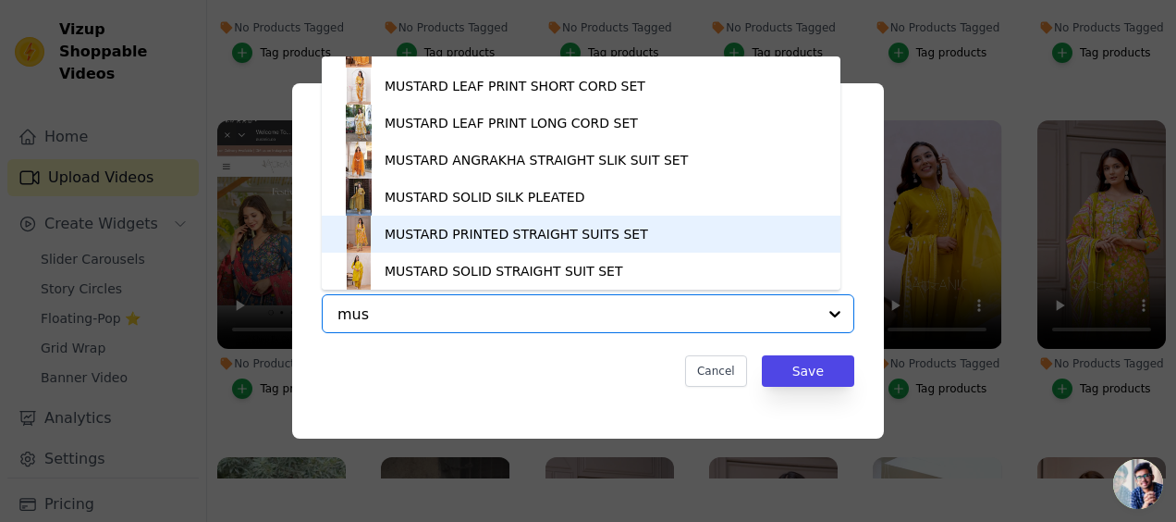
click at [500, 244] on div "MUSTARD PRINTED STRAIGHT SUITS SET" at bounding box center [581, 233] width 482 height 37
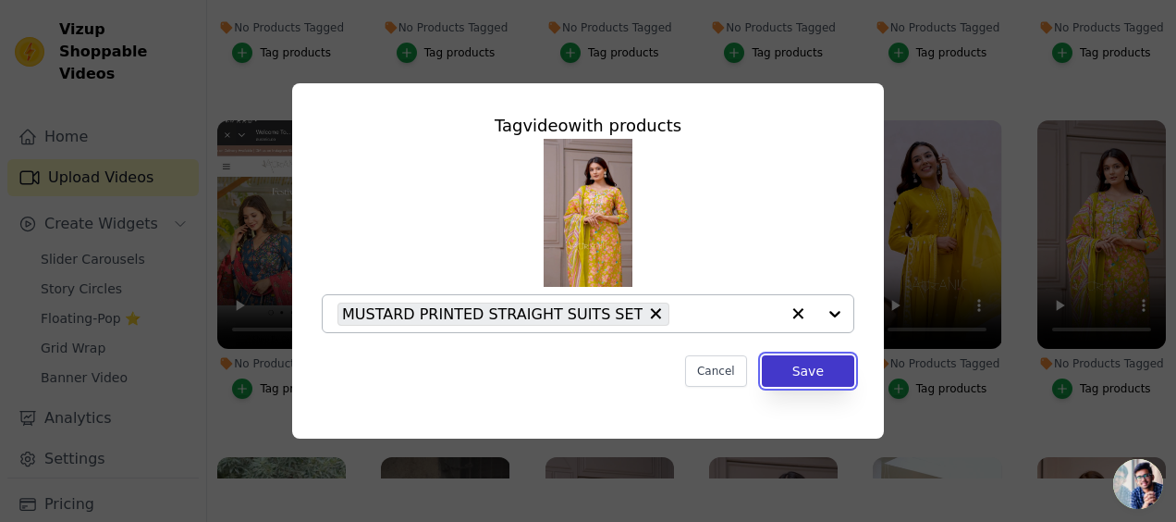
click at [784, 372] on button "Save" at bounding box center [808, 370] width 92 height 31
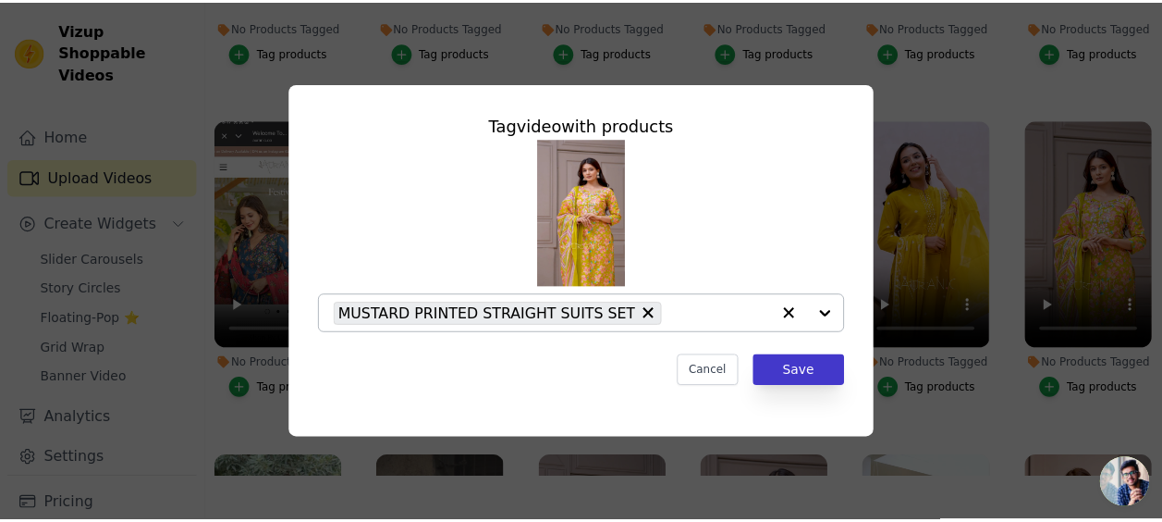
scroll to position [570, 0]
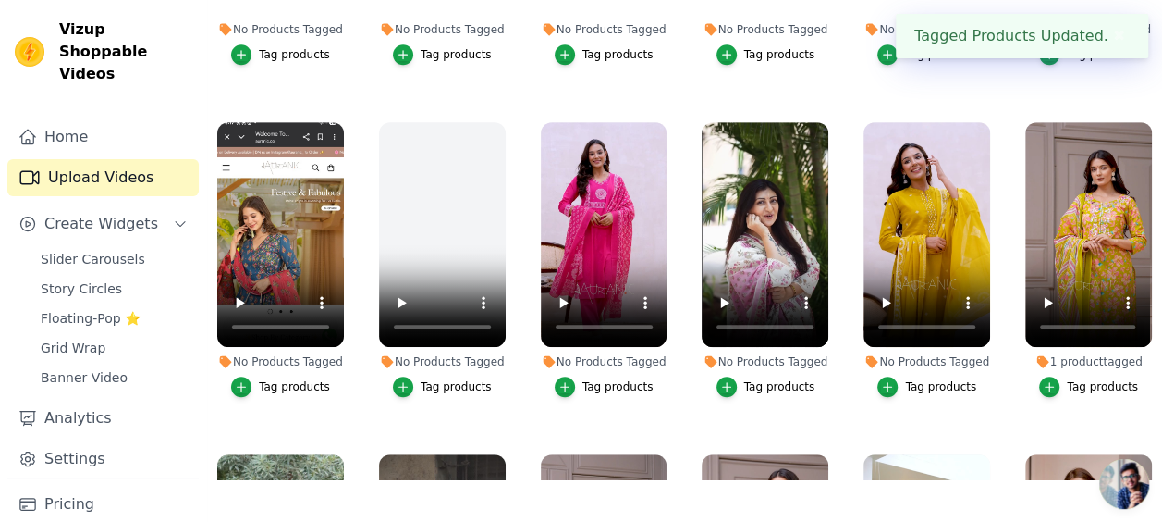
click at [921, 379] on div "Tag products" at bounding box center [940, 386] width 71 height 15
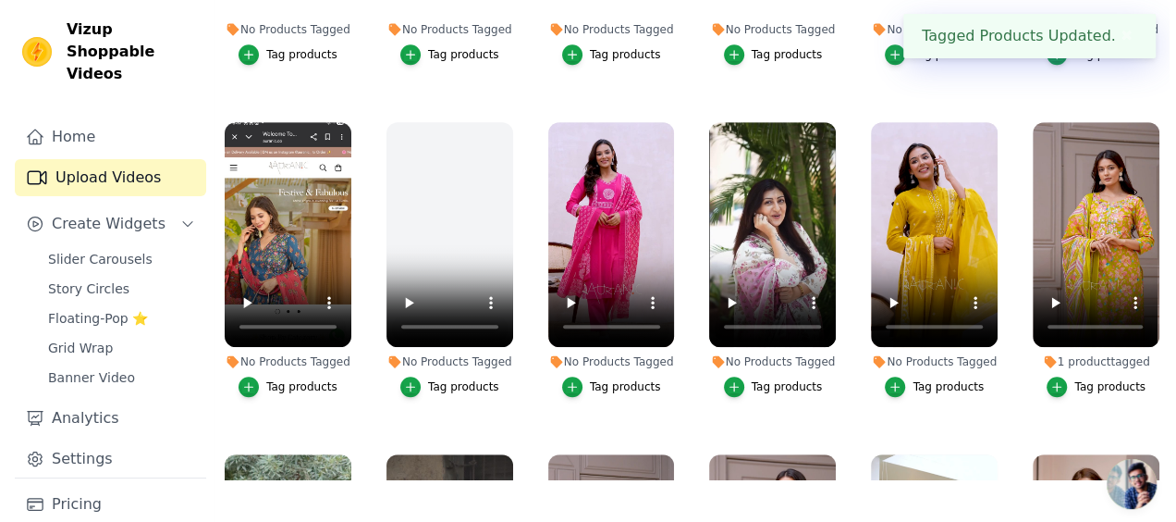
scroll to position [579, 0]
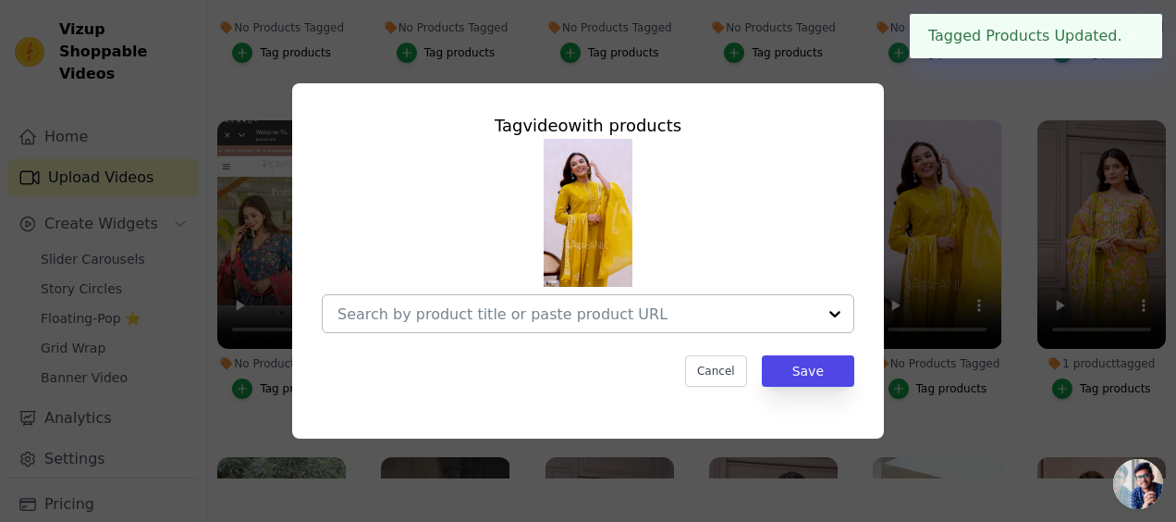
click at [614, 315] on input "No Products Tagged Tag video with products Cancel Save Tag products" at bounding box center [576, 314] width 479 height 18
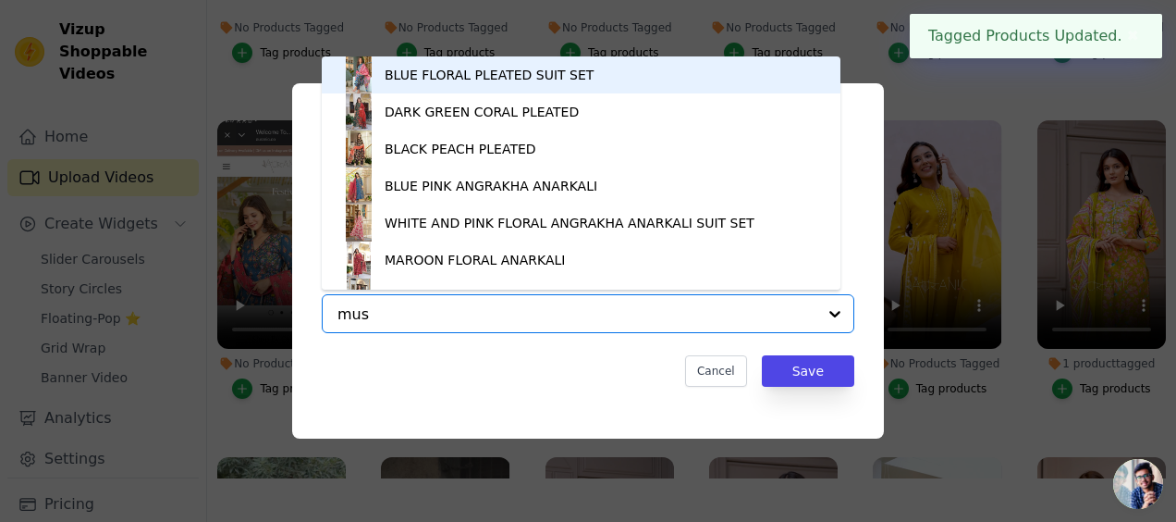
type input "must"
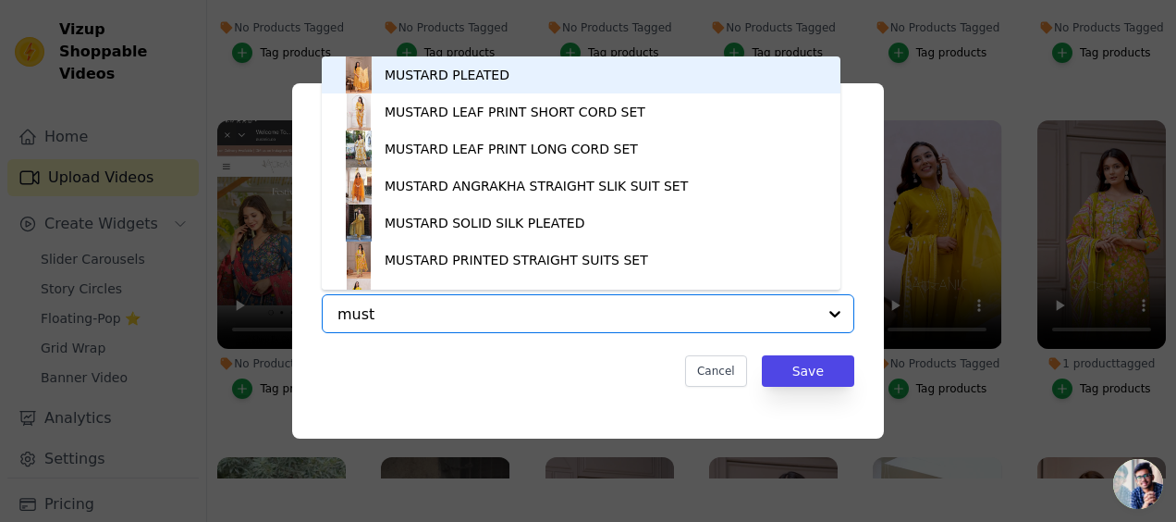
scroll to position [26, 0]
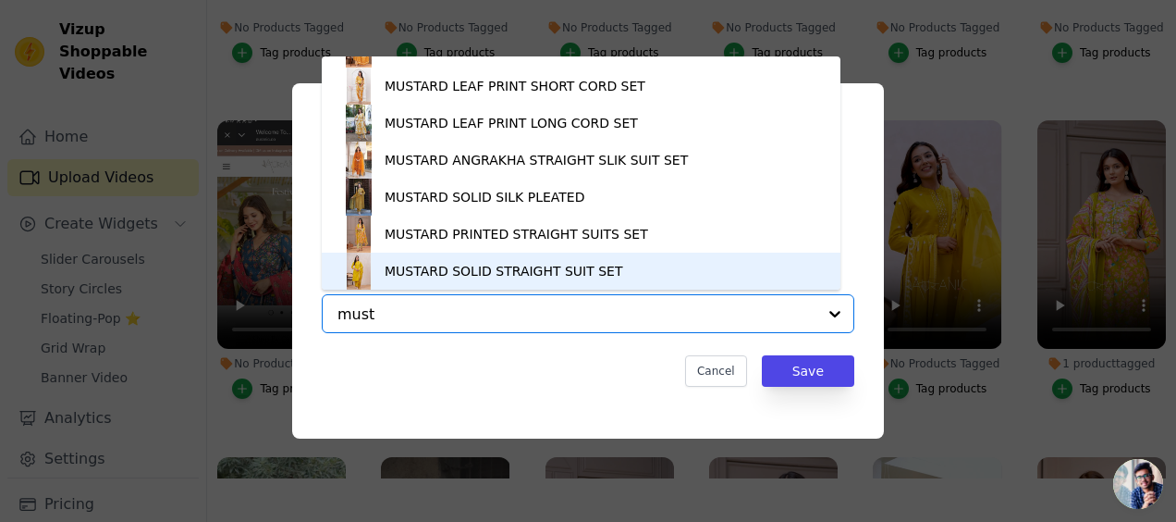
click at [479, 269] on div "MUSTARD SOLID STRAIGHT SUIT SET" at bounding box center [504, 271] width 239 height 18
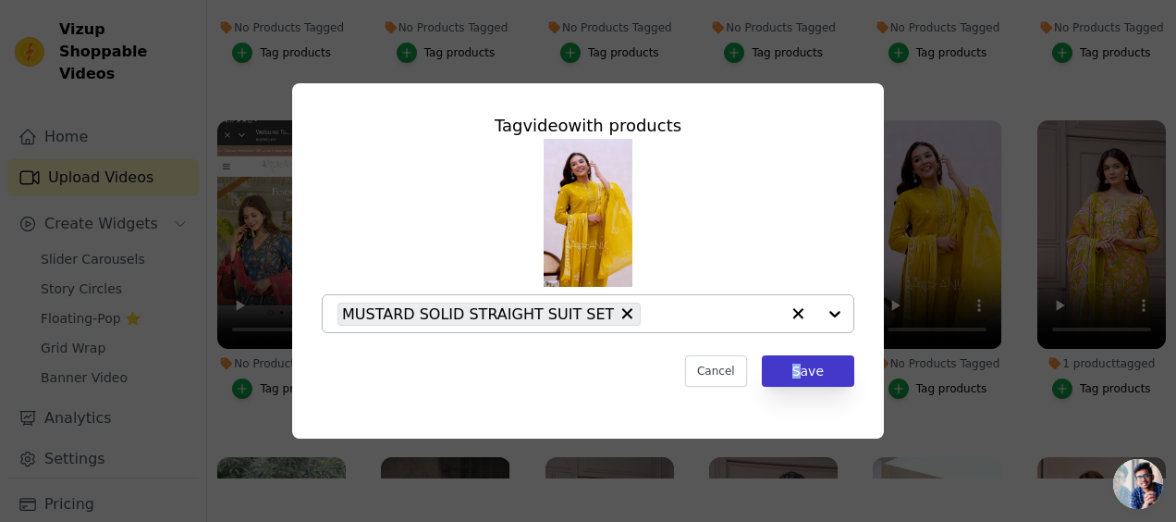
drag, startPoint x: 801, startPoint y: 390, endPoint x: 784, endPoint y: 368, distance: 27.7
click at [784, 368] on div "Tag video with products MUSTARD SOLID STRAIGHT SUIT SET Cancel Save" at bounding box center [588, 249] width 562 height 303
click at [784, 368] on button "Save" at bounding box center [808, 370] width 92 height 31
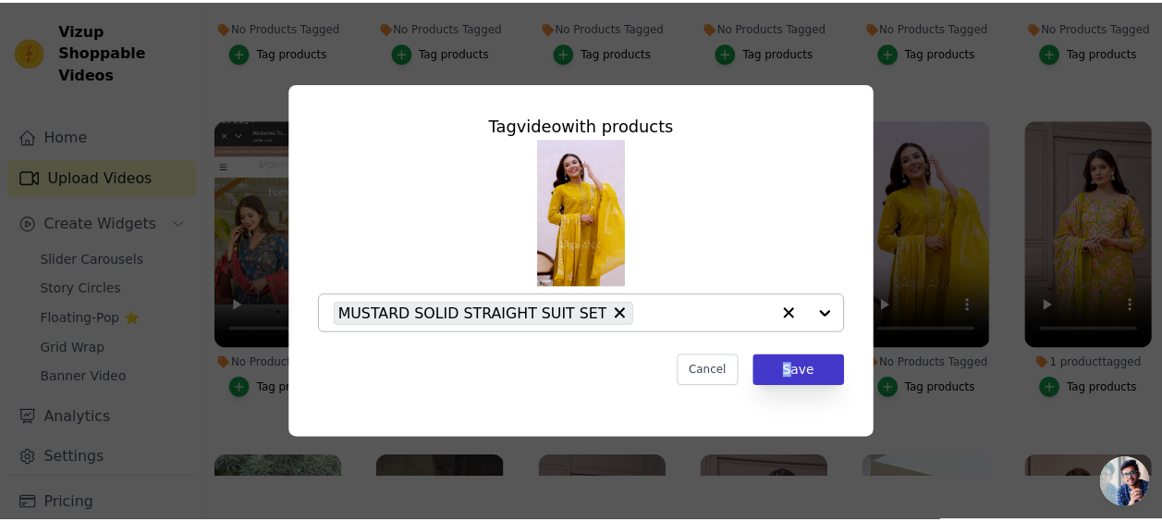
scroll to position [570, 0]
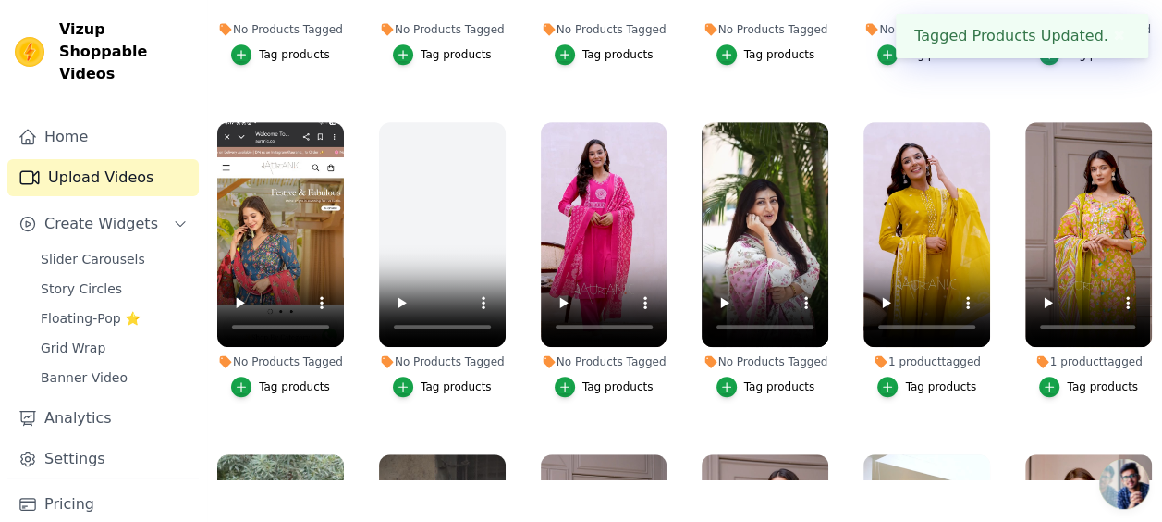
click at [756, 379] on div "Tag products" at bounding box center [779, 386] width 71 height 15
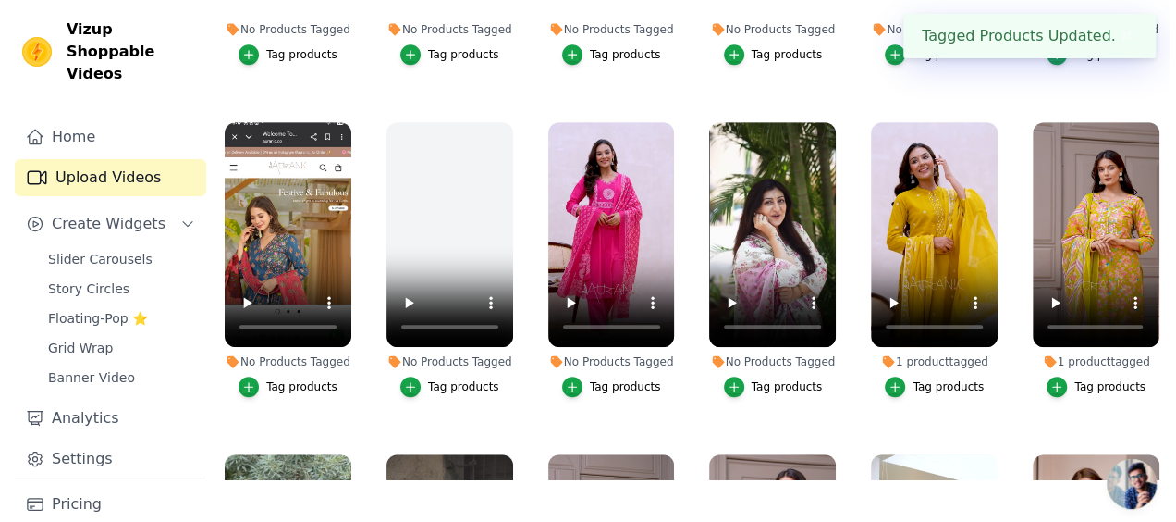
scroll to position [579, 0]
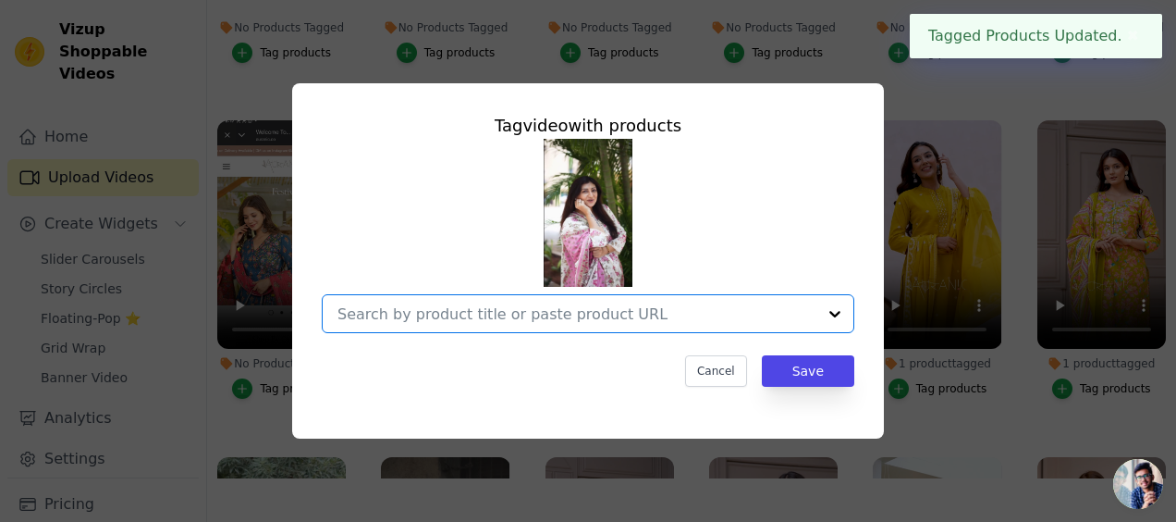
click at [564, 313] on input "No Products Tagged Tag video with products Option undefined, selected. Select i…" at bounding box center [576, 314] width 479 height 18
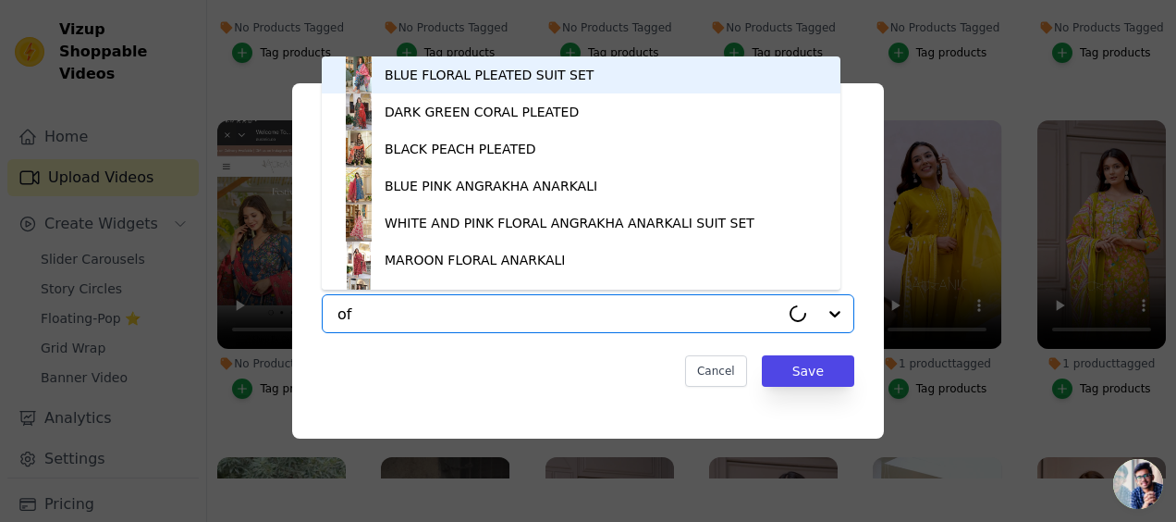
type input "off"
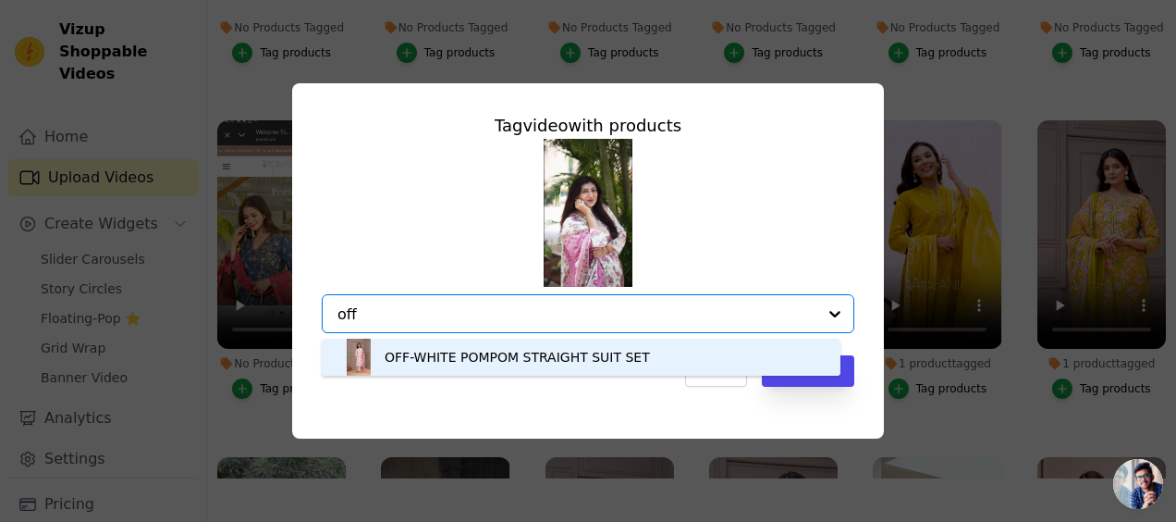
click at [520, 353] on div "OFF-WHITE POMPOM STRAIGHT SUIT SET" at bounding box center [517, 357] width 265 height 18
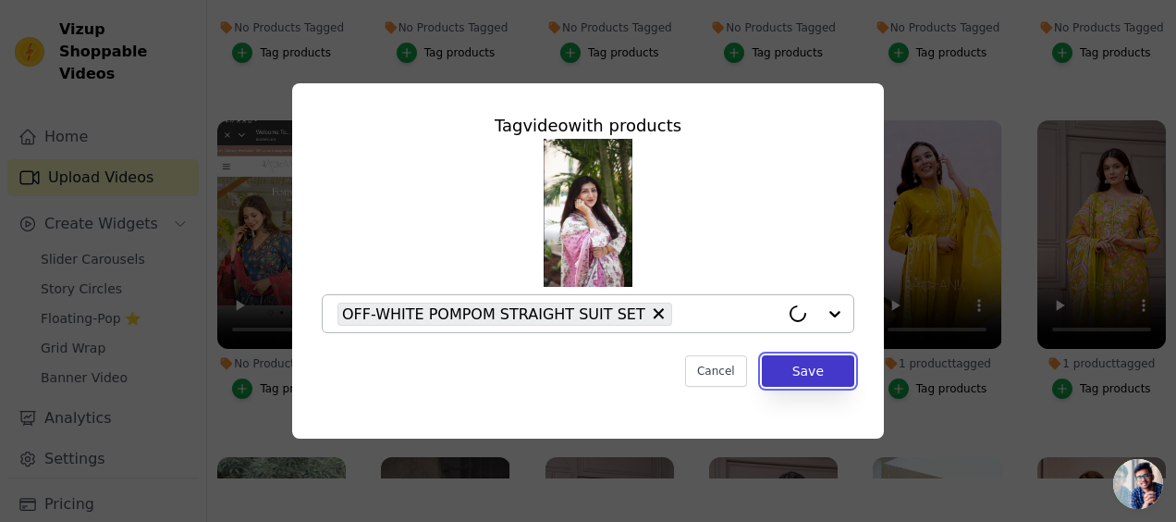
click at [802, 370] on button "Save" at bounding box center [808, 370] width 92 height 31
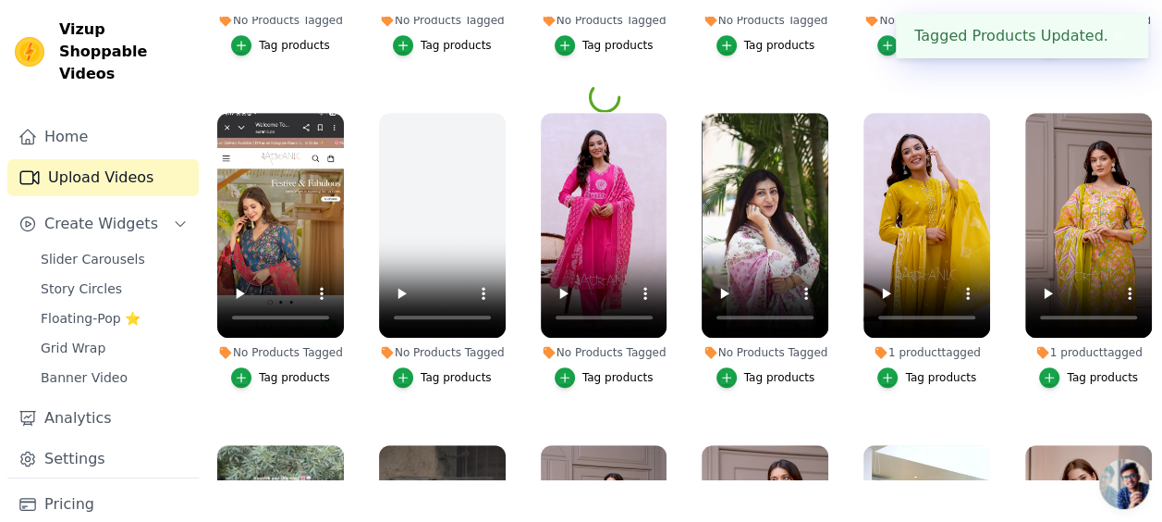
scroll to position [570, 0]
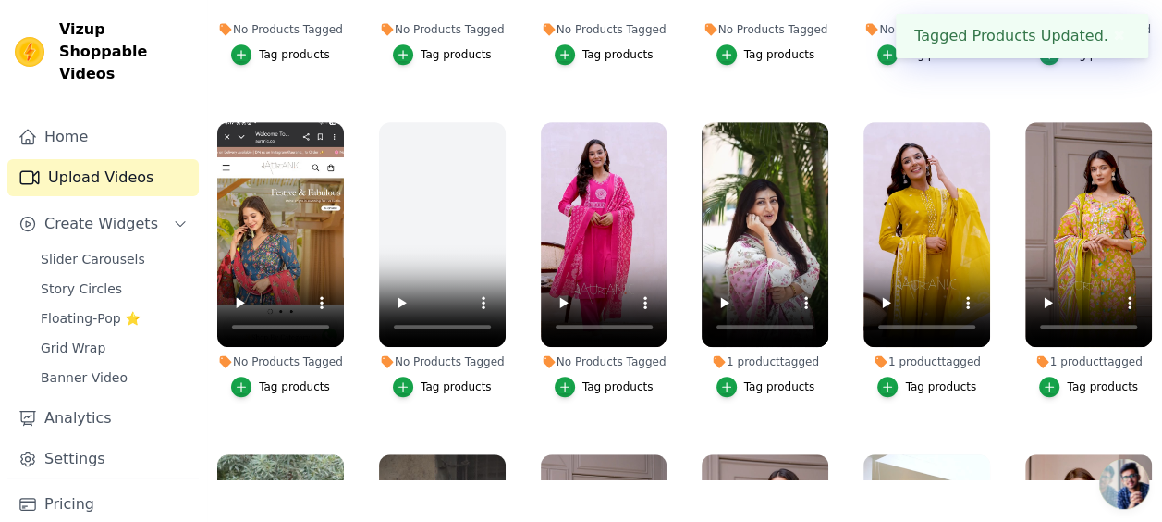
click at [606, 379] on div "Tag products" at bounding box center [618, 386] width 71 height 15
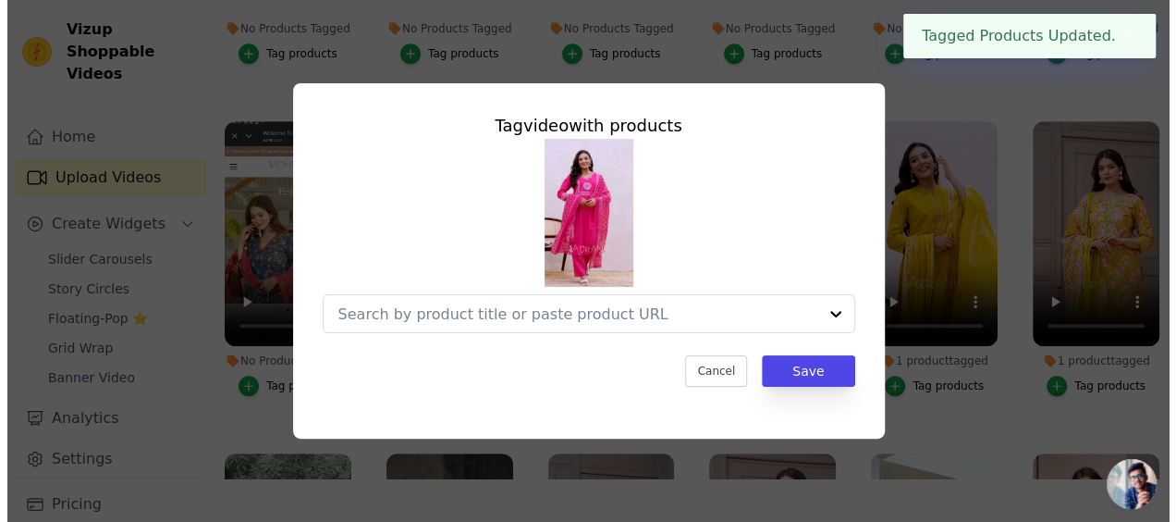
scroll to position [579, 0]
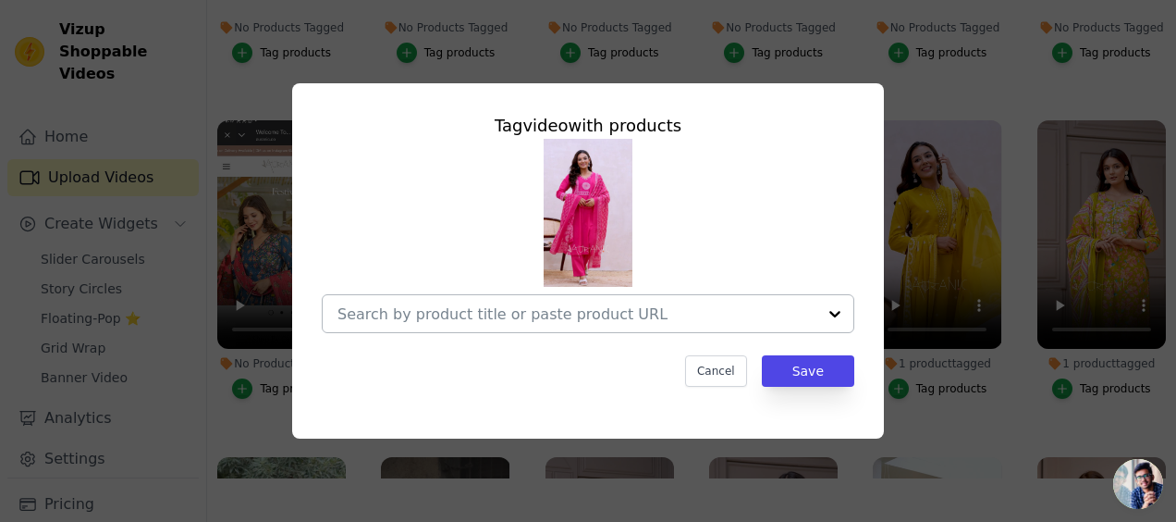
click at [570, 306] on input "No Products Tagged Tag video with products Cancel Save Tag products" at bounding box center [576, 314] width 479 height 18
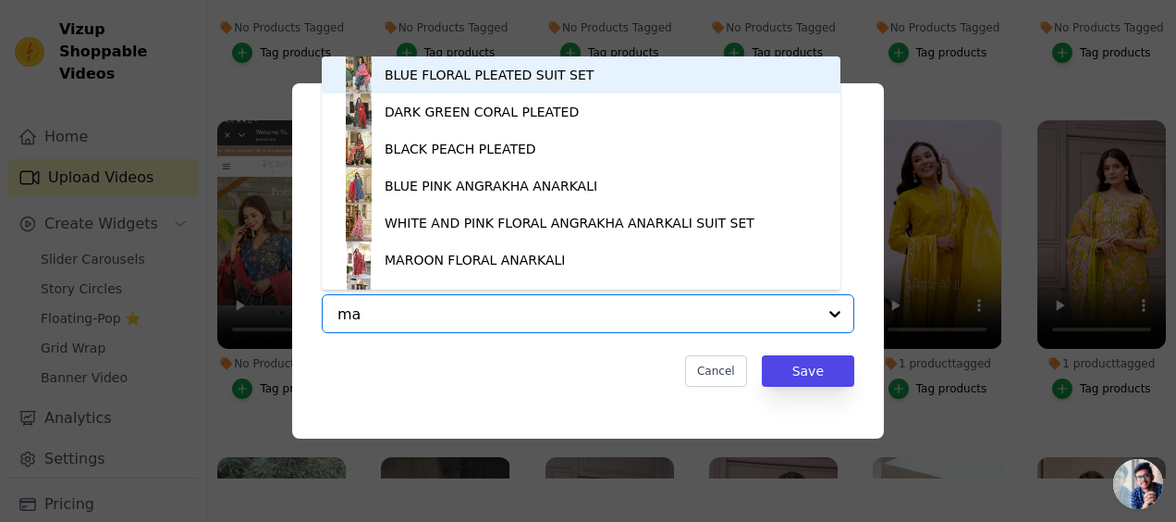
type input "mag"
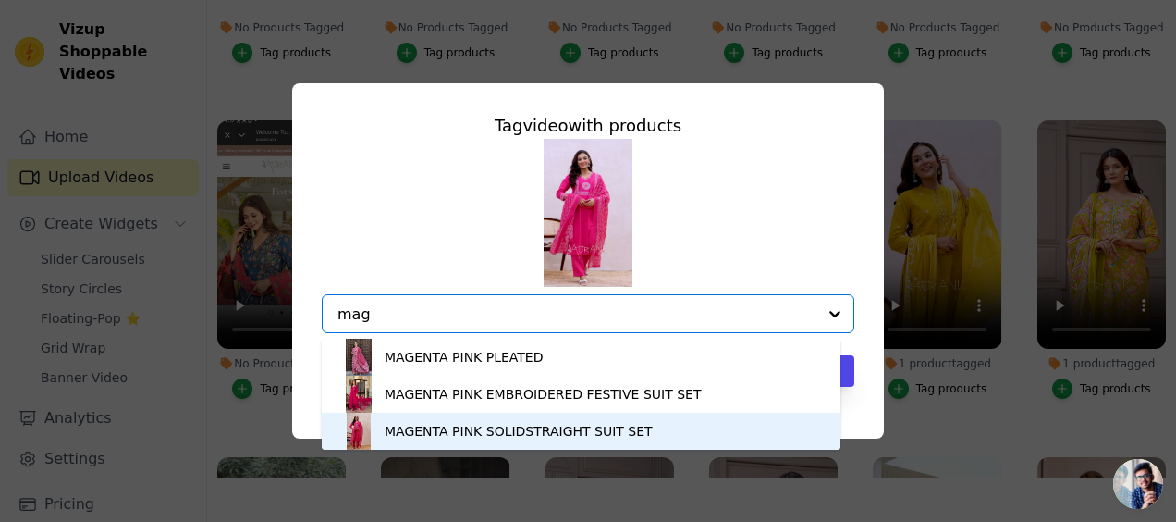
click at [451, 433] on div "MAGENTA PINK SOLIDSTRAIGHT SUIT SET" at bounding box center [519, 431] width 268 height 18
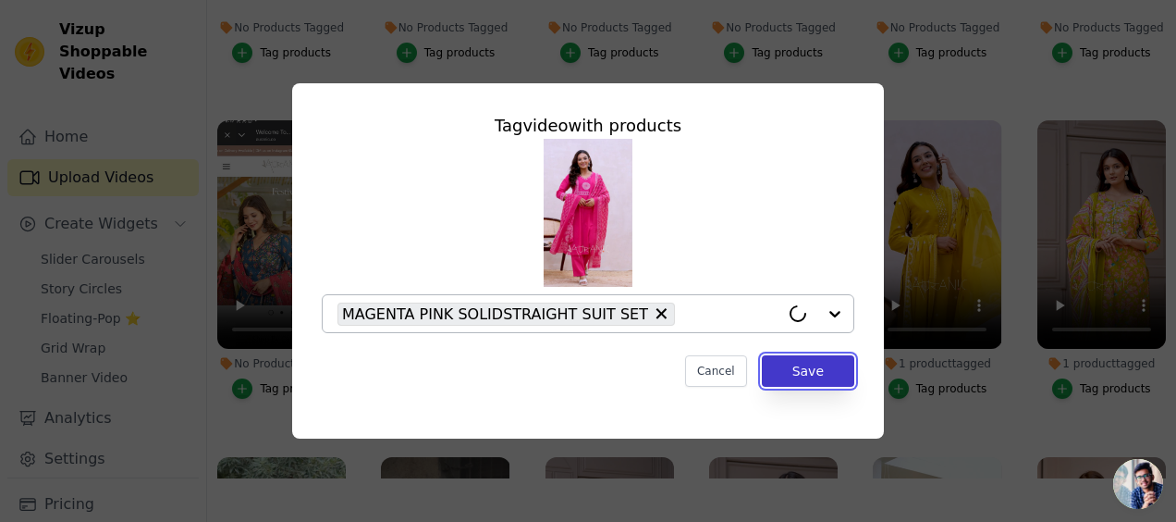
click at [797, 365] on button "Save" at bounding box center [808, 370] width 92 height 31
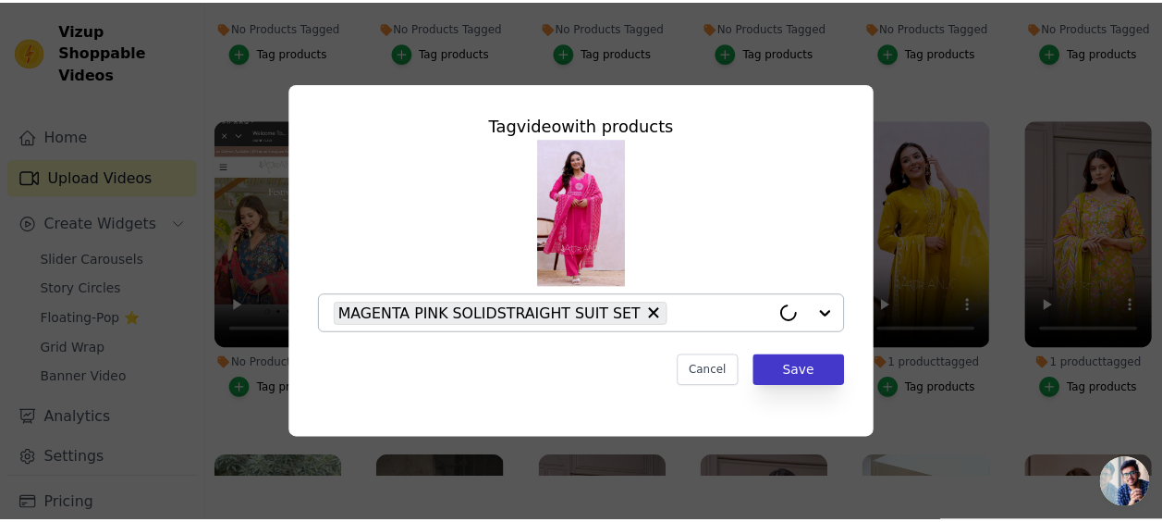
scroll to position [570, 0]
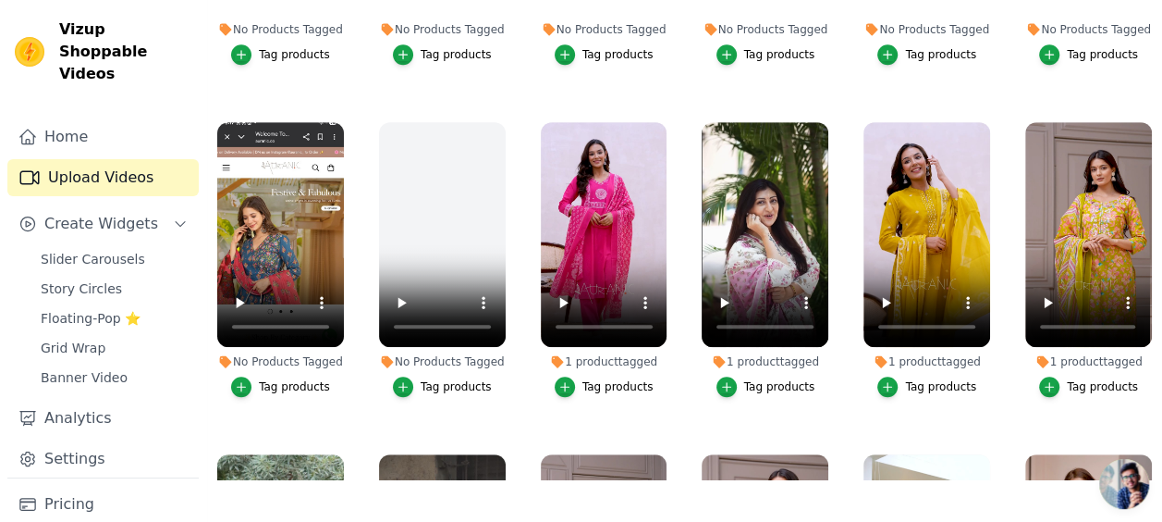
click at [304, 379] on div "Tag products" at bounding box center [294, 386] width 71 height 15
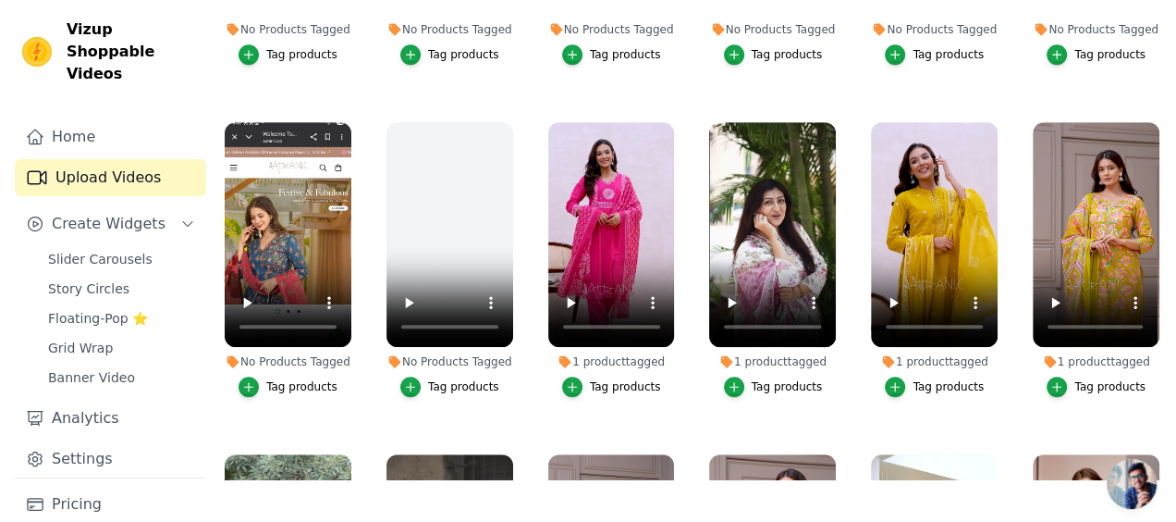
scroll to position [579, 0]
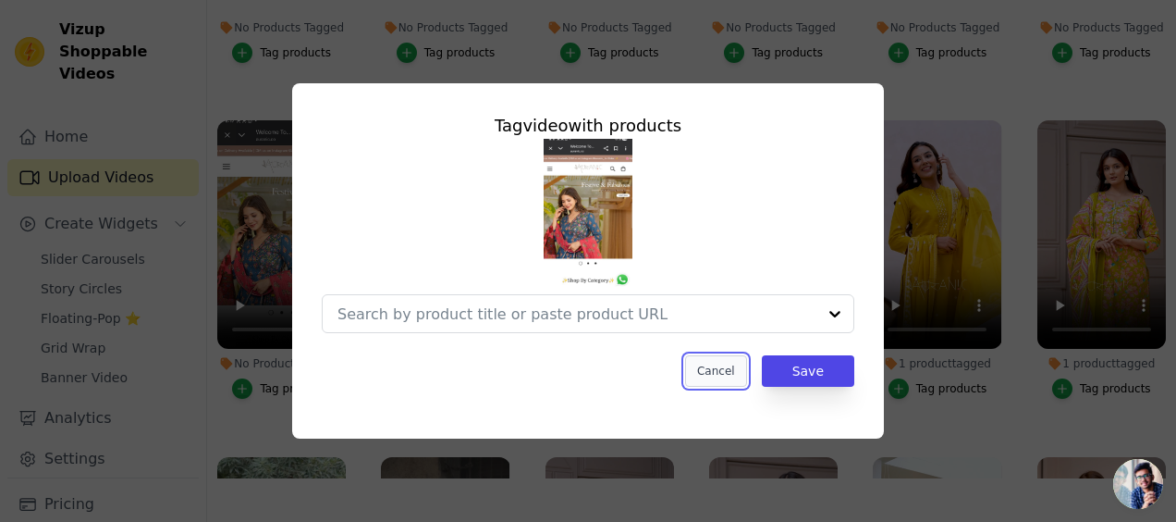
click at [715, 370] on button "Cancel" at bounding box center [716, 370] width 62 height 31
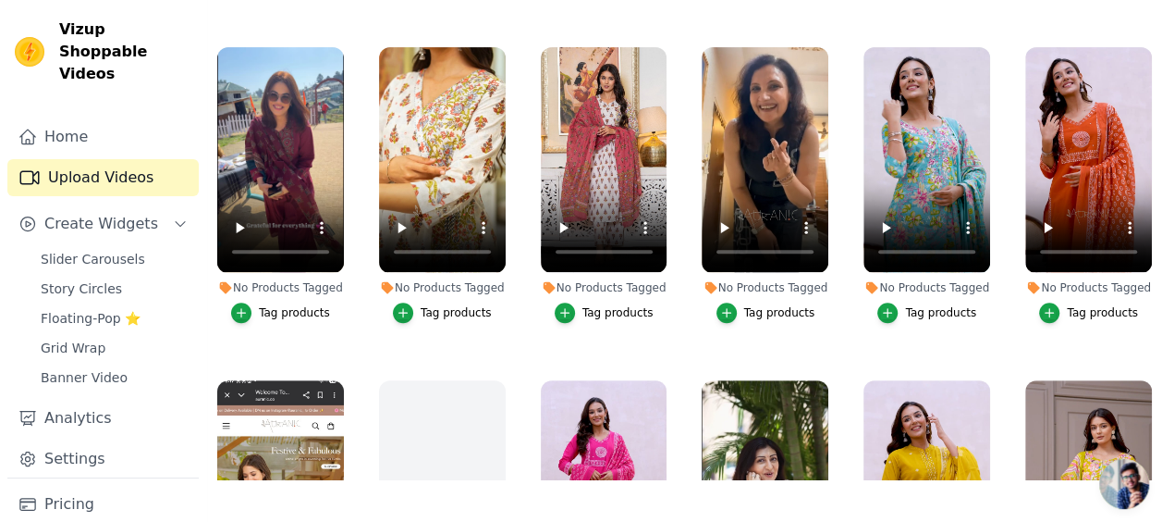
scroll to position [335, 0]
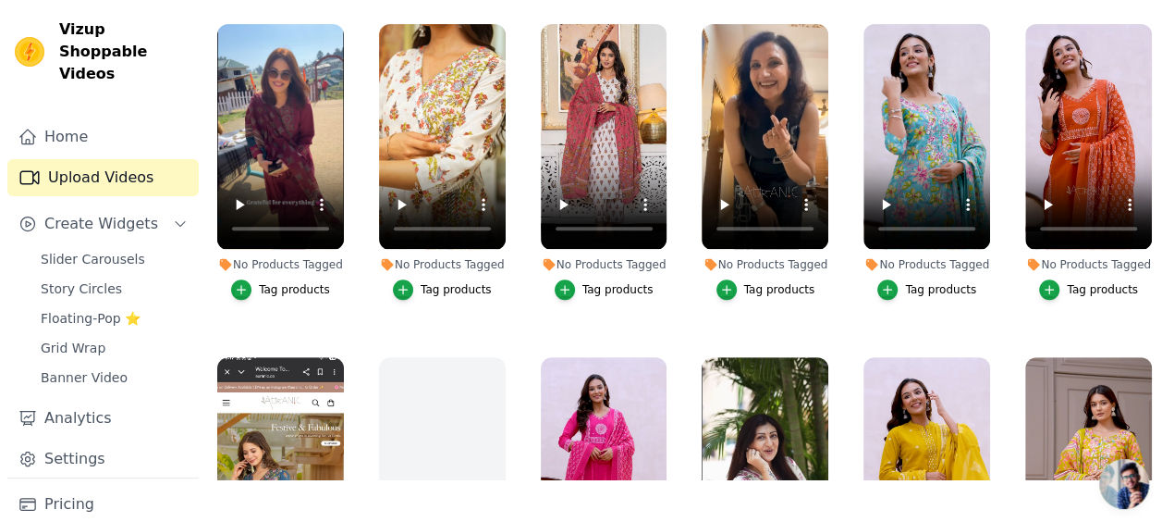
click at [1076, 282] on div "Tag products" at bounding box center [1102, 289] width 71 height 15
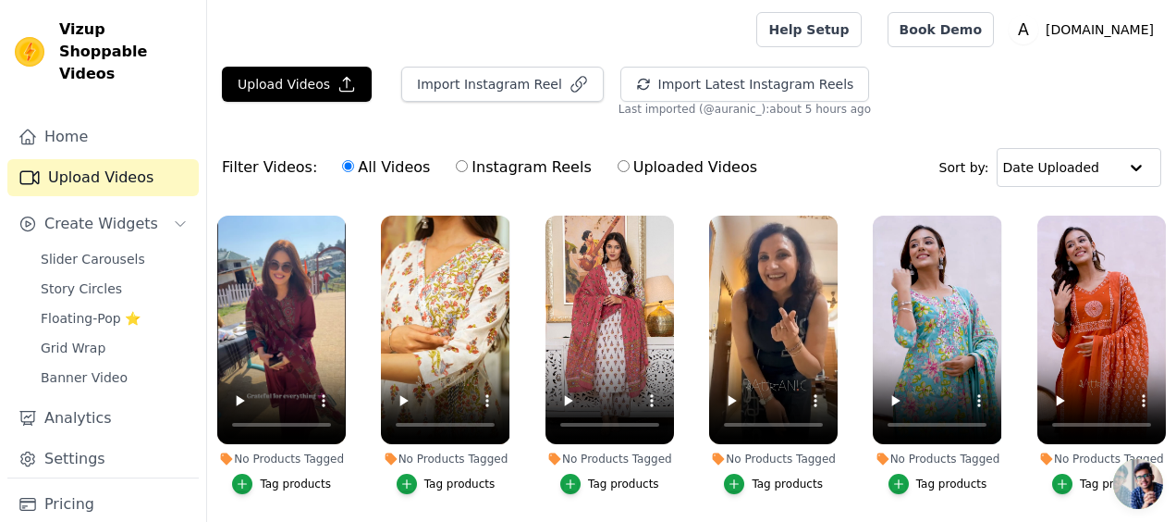
scroll to position [339, 0]
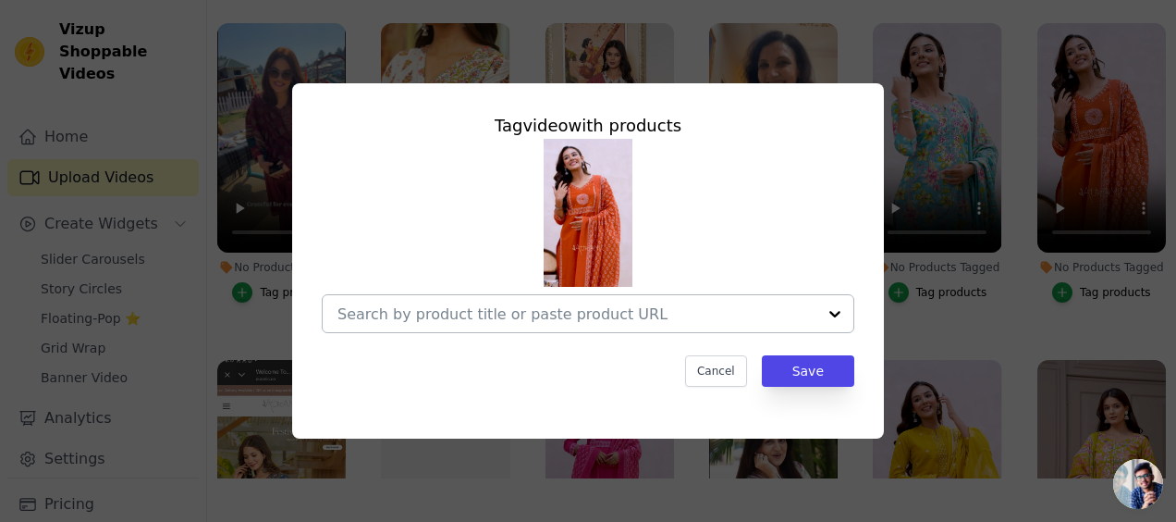
click at [736, 322] on input "No Products Tagged Tag video with products Cancel Save Tag products" at bounding box center [576, 314] width 479 height 18
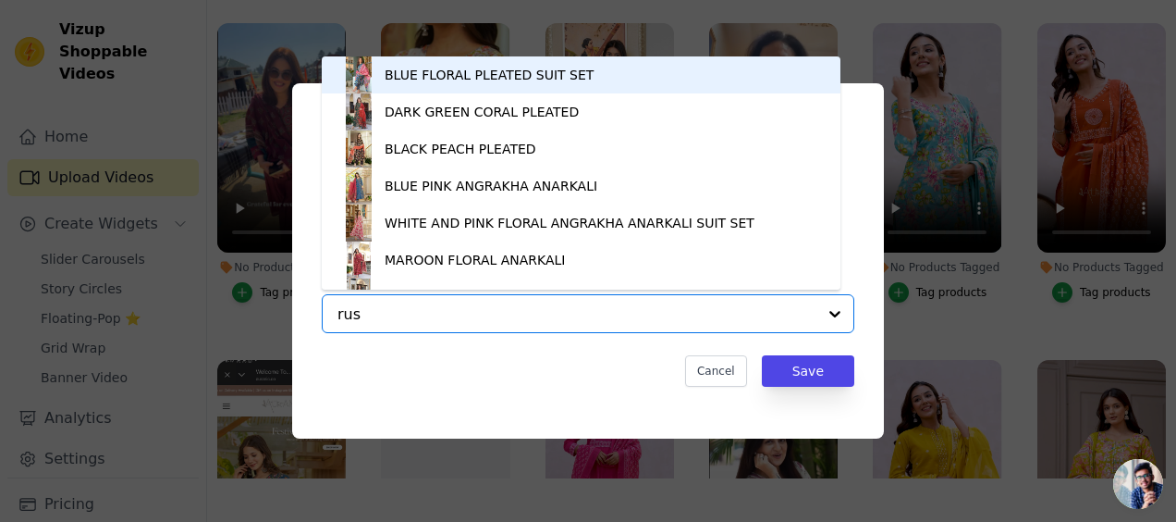
type input "rust"
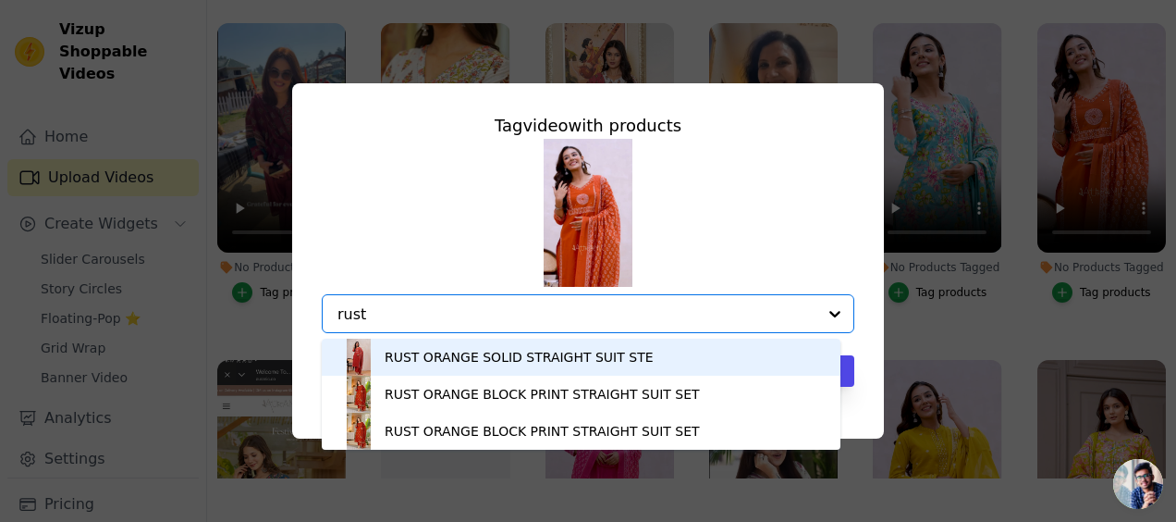
click at [415, 365] on div "RUST ORANGE SOLID STRAIGHT SUIT STE" at bounding box center [519, 357] width 269 height 18
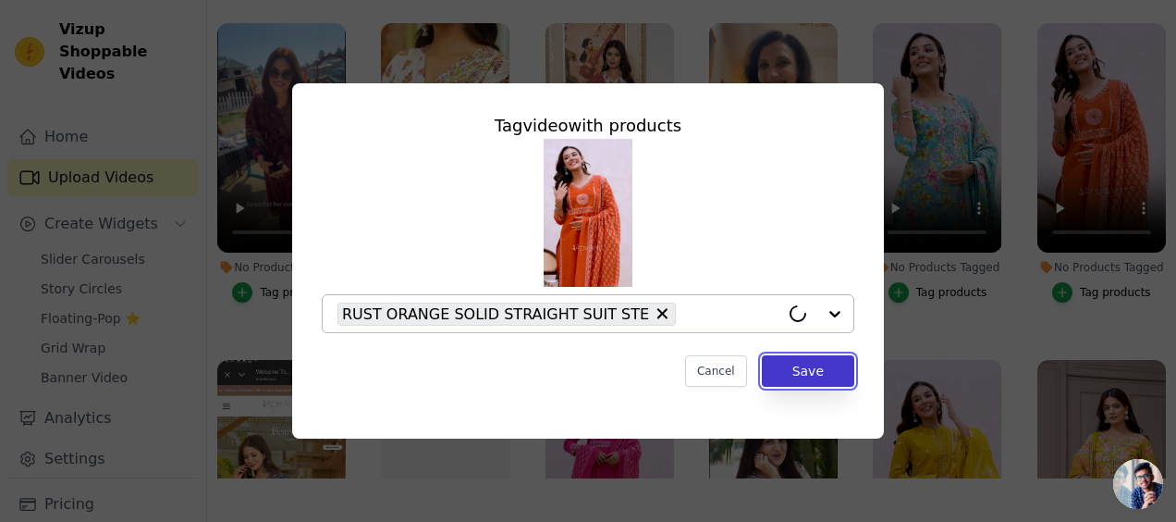
click at [828, 369] on button "Save" at bounding box center [808, 370] width 92 height 31
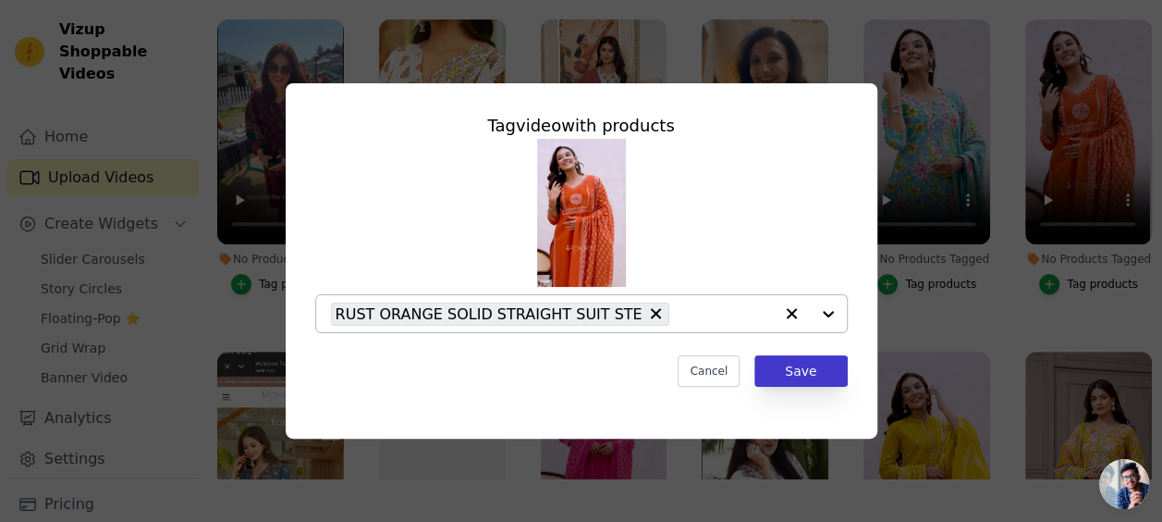
scroll to position [335, 0]
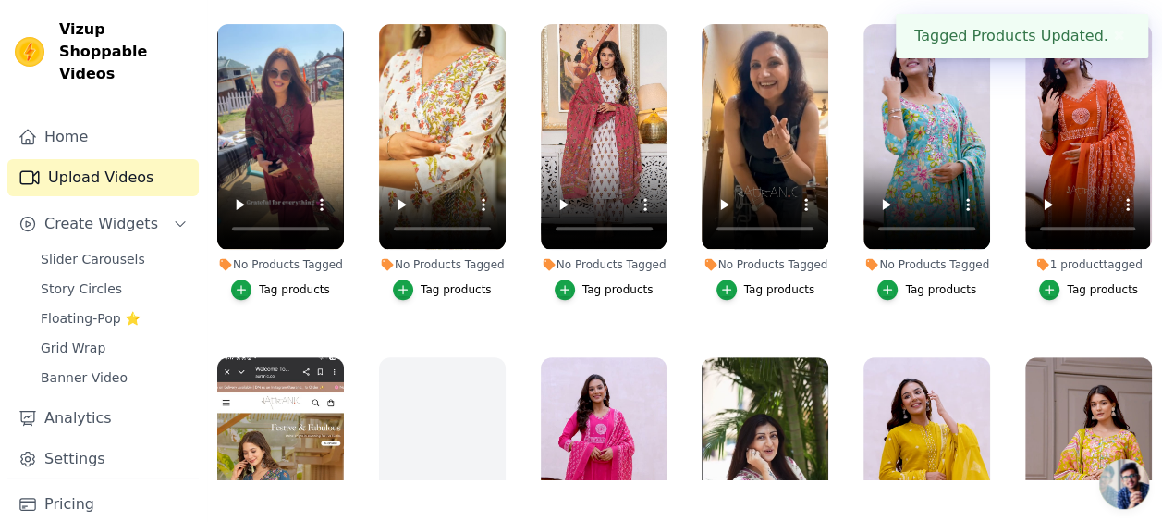
click at [932, 283] on div "Tag products" at bounding box center [940, 289] width 71 height 15
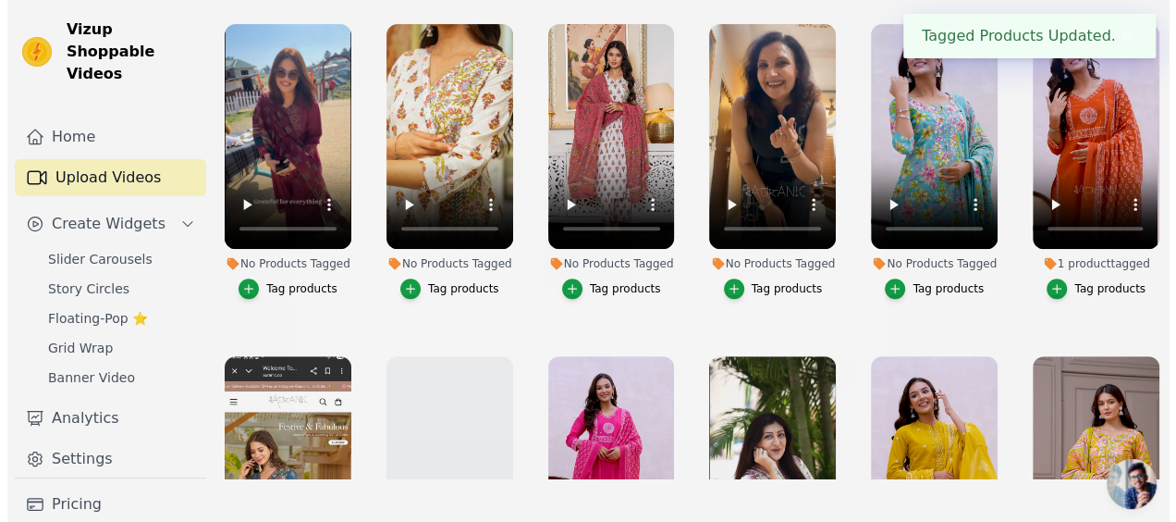
scroll to position [339, 0]
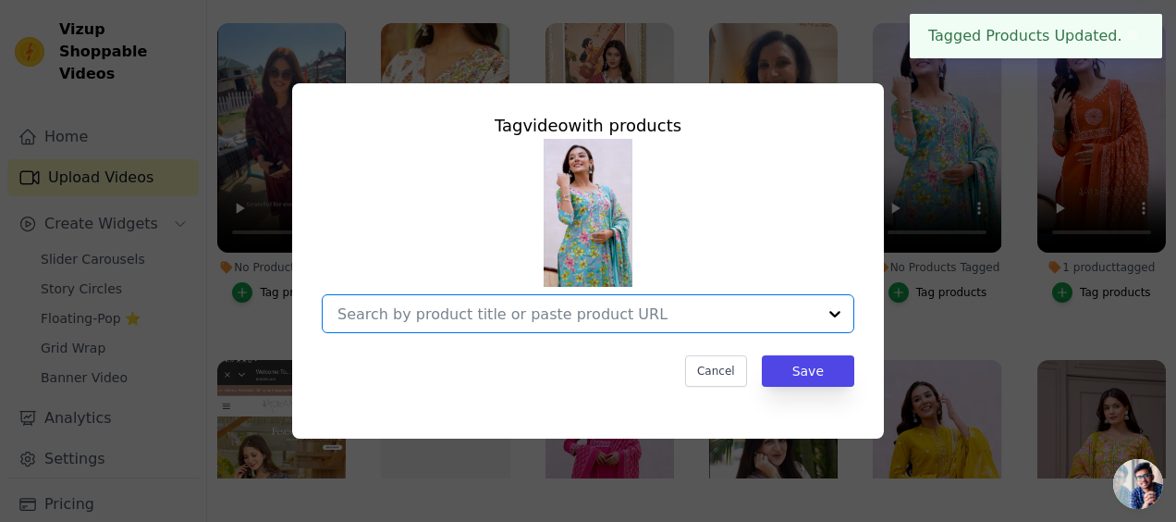
click at [584, 316] on input "No Products Tagged Tag video with products Option undefined, selected. Select i…" at bounding box center [576, 314] width 479 height 18
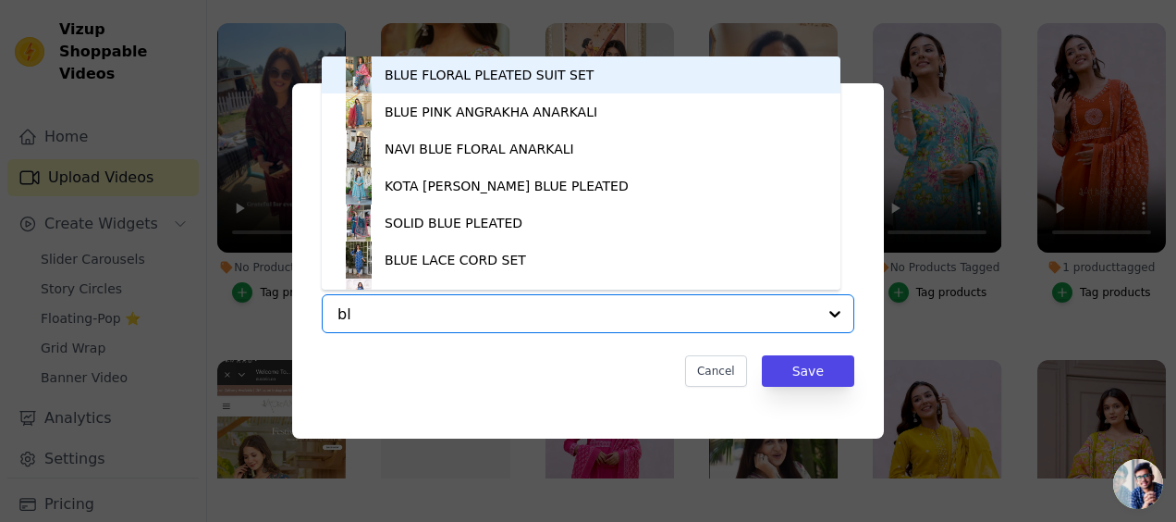
type input "b"
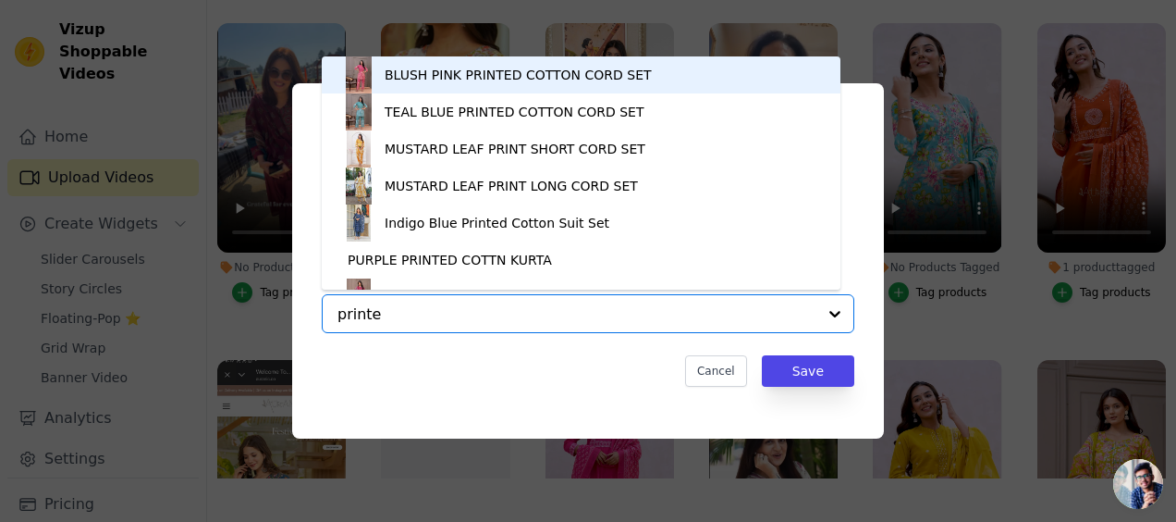
type input "printed"
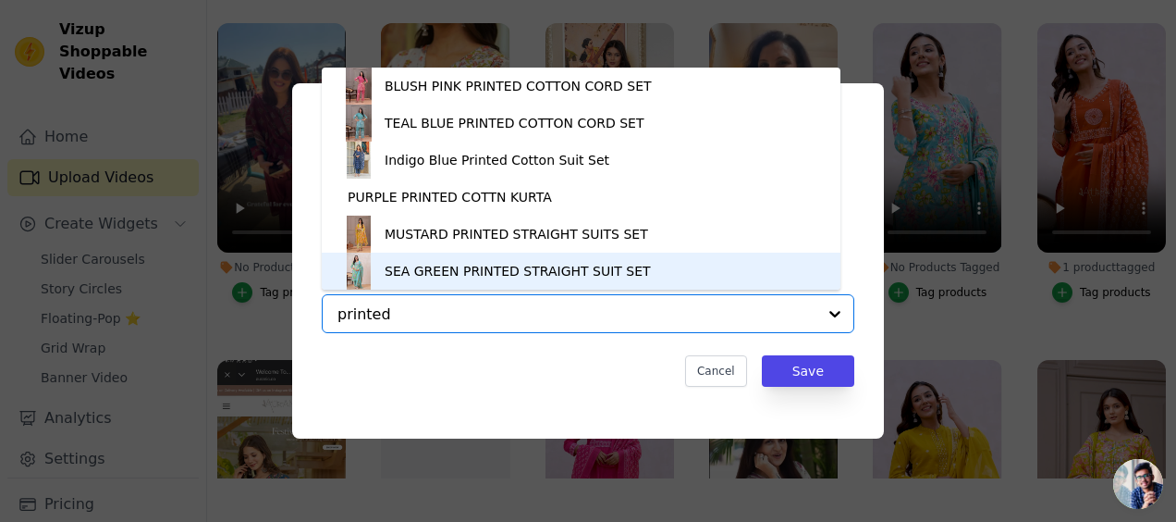
click at [522, 272] on div "SEA GREEN PRINTED STRAIGHT SUIT SET" at bounding box center [518, 271] width 266 height 18
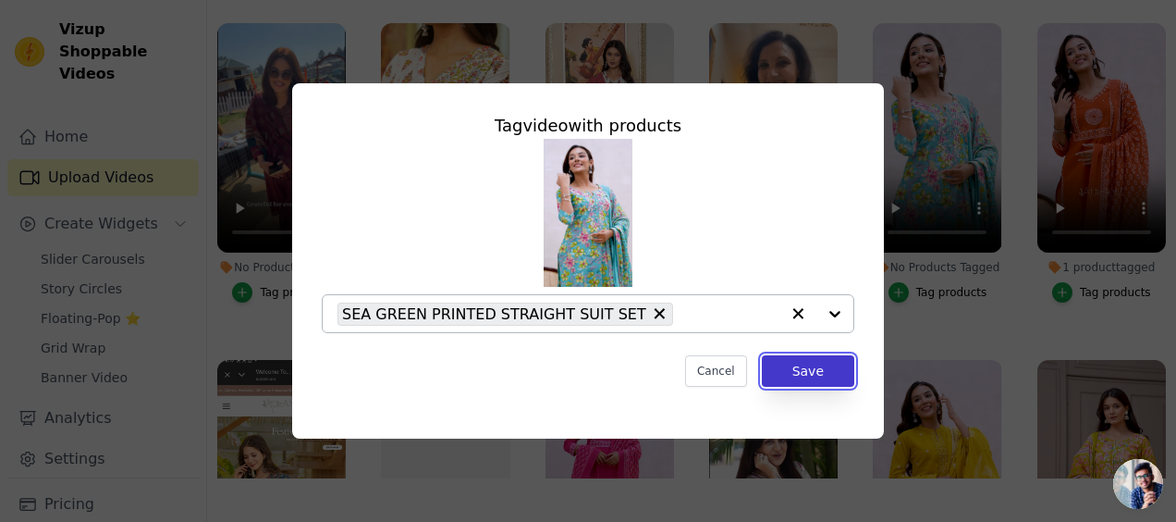
click at [795, 368] on button "Save" at bounding box center [808, 370] width 92 height 31
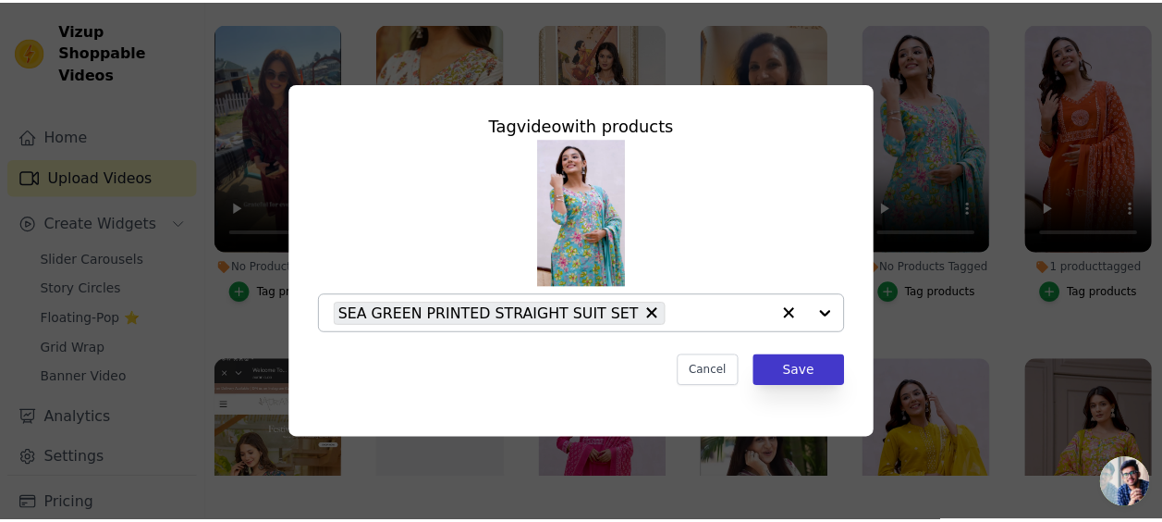
scroll to position [335, 0]
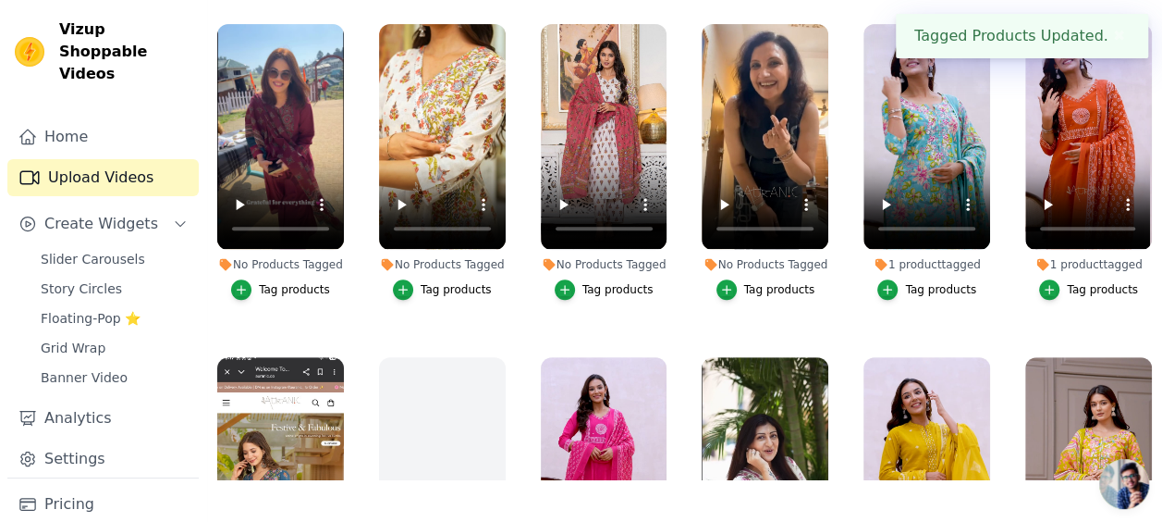
click at [757, 283] on div "Tag products" at bounding box center [779, 289] width 71 height 15
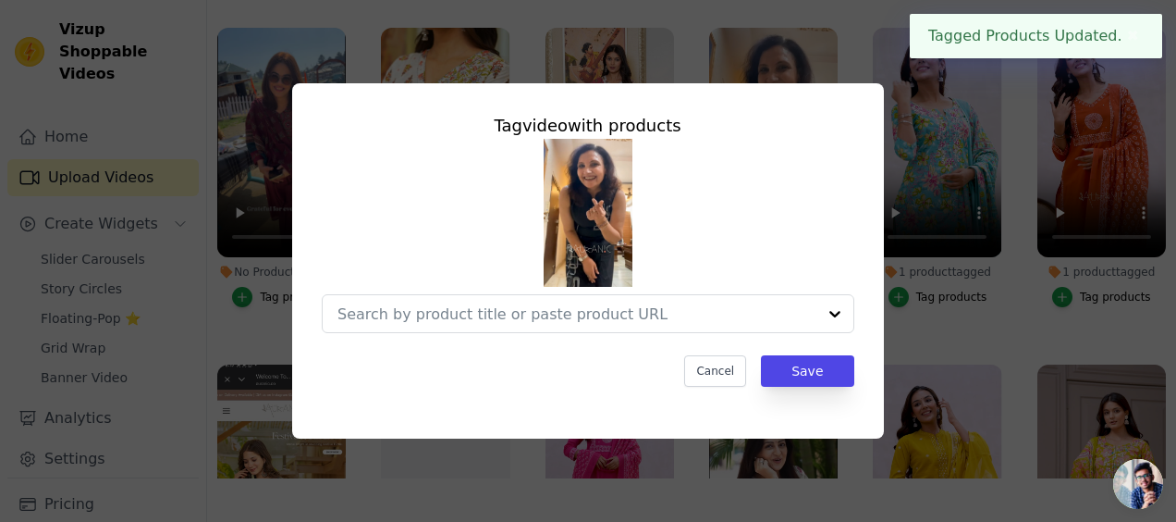
scroll to position [339, 0]
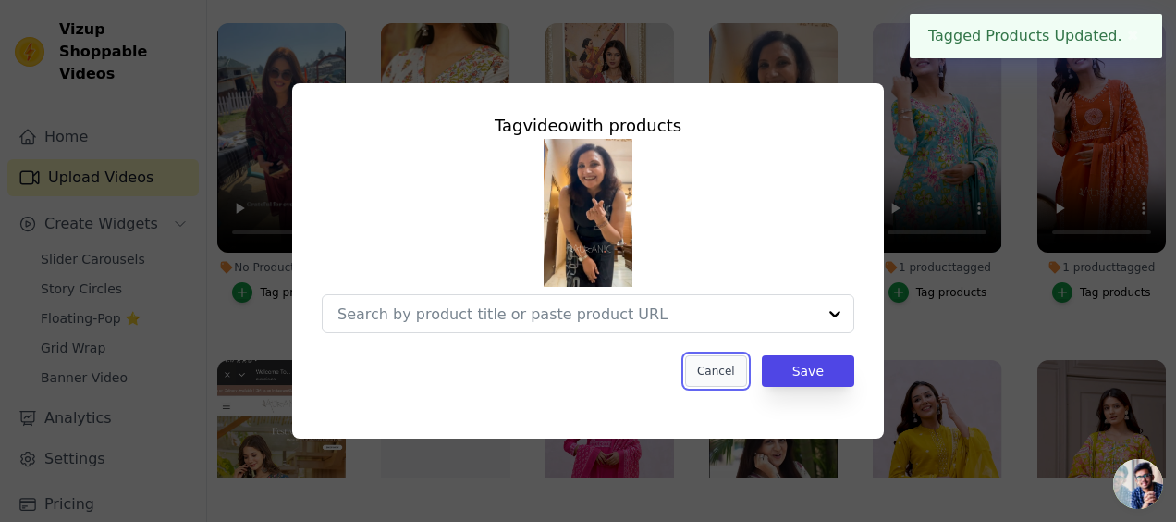
click at [727, 362] on button "Cancel" at bounding box center [716, 370] width 62 height 31
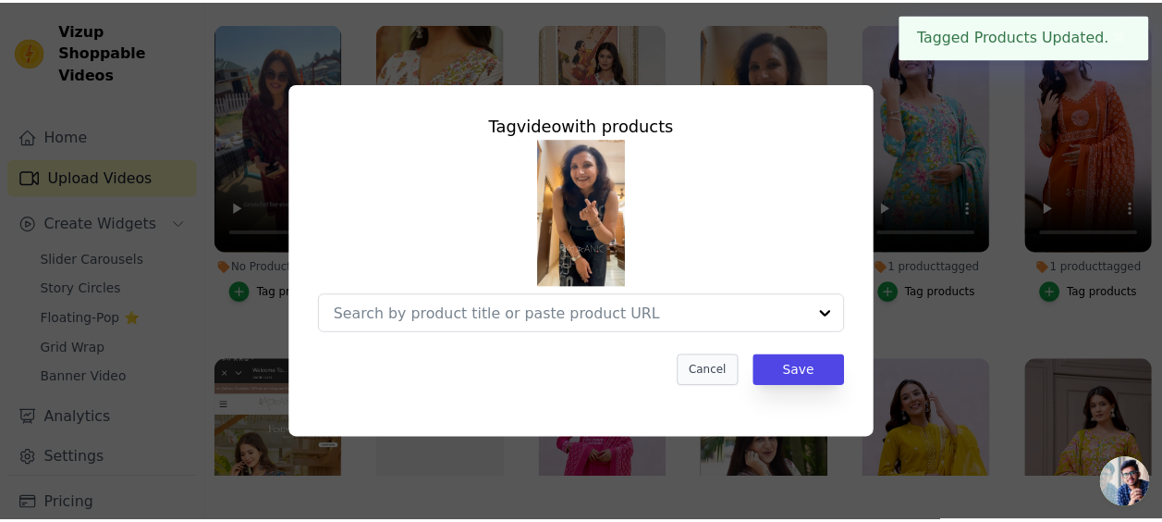
scroll to position [335, 0]
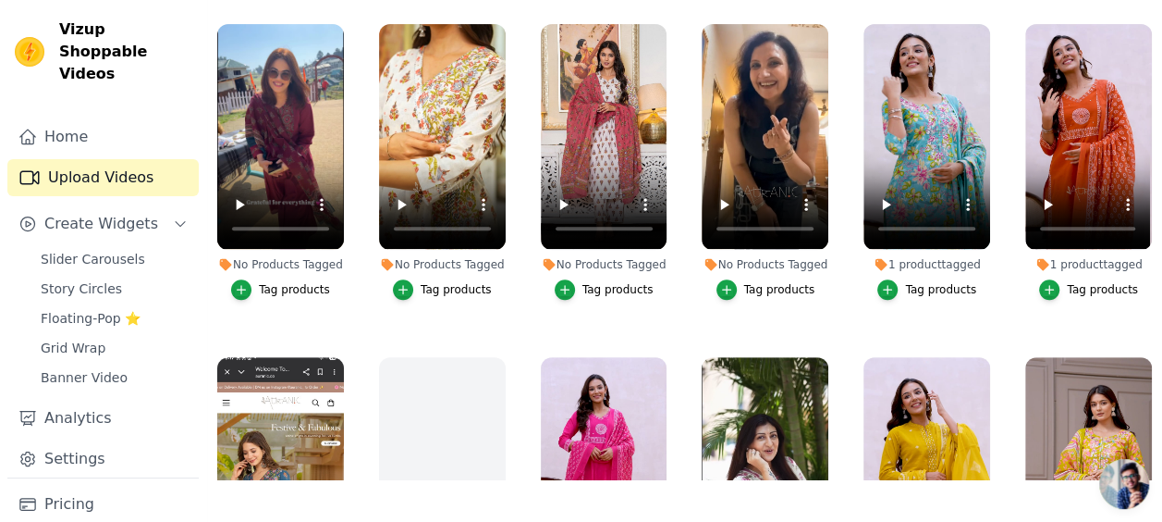
click at [624, 279] on button "Tag products" at bounding box center [604, 289] width 99 height 20
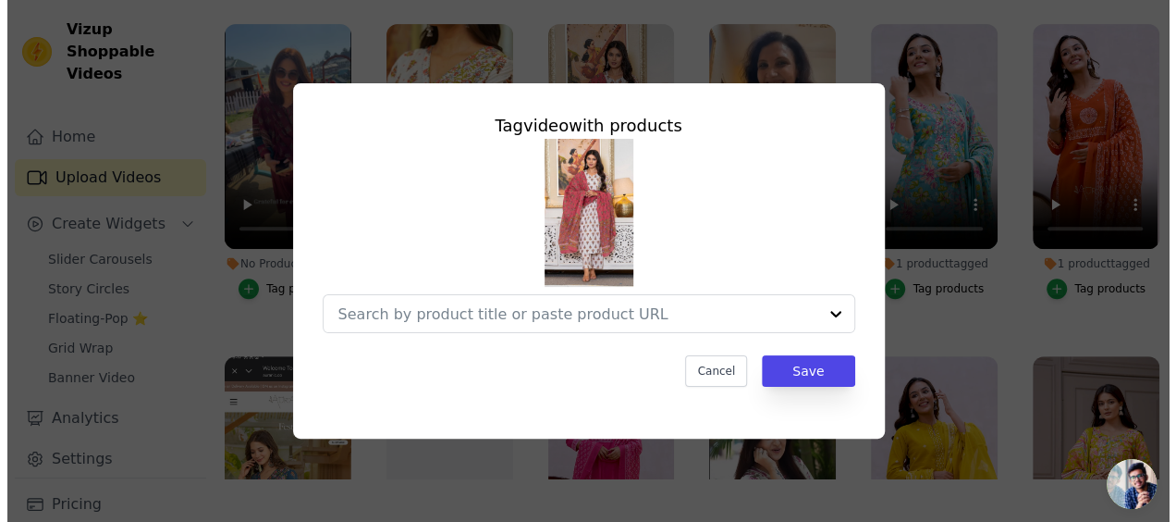
scroll to position [339, 0]
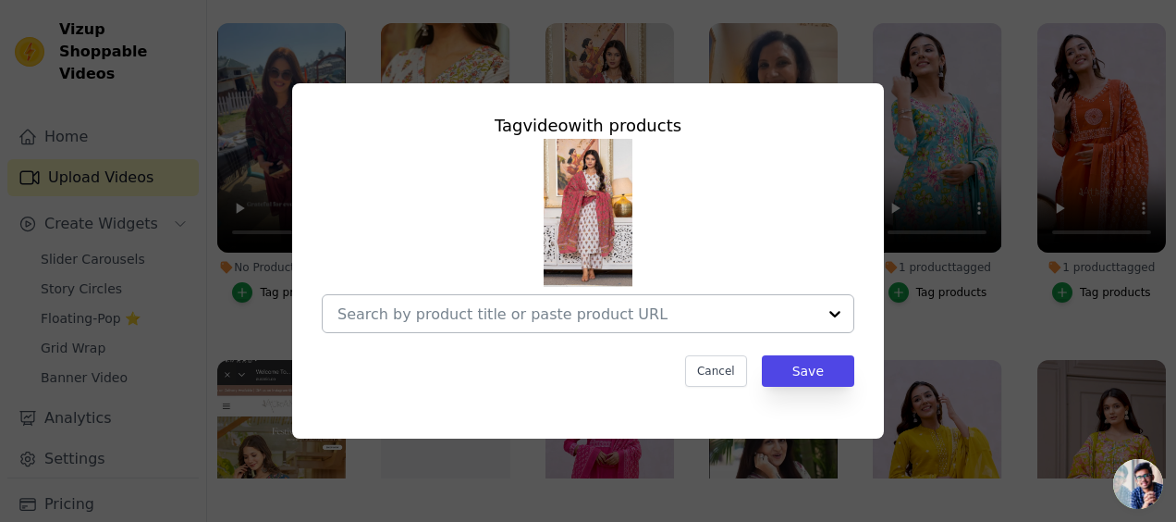
click at [529, 313] on input "No Products Tagged Tag video with products Cancel Save Tag products" at bounding box center [576, 314] width 479 height 18
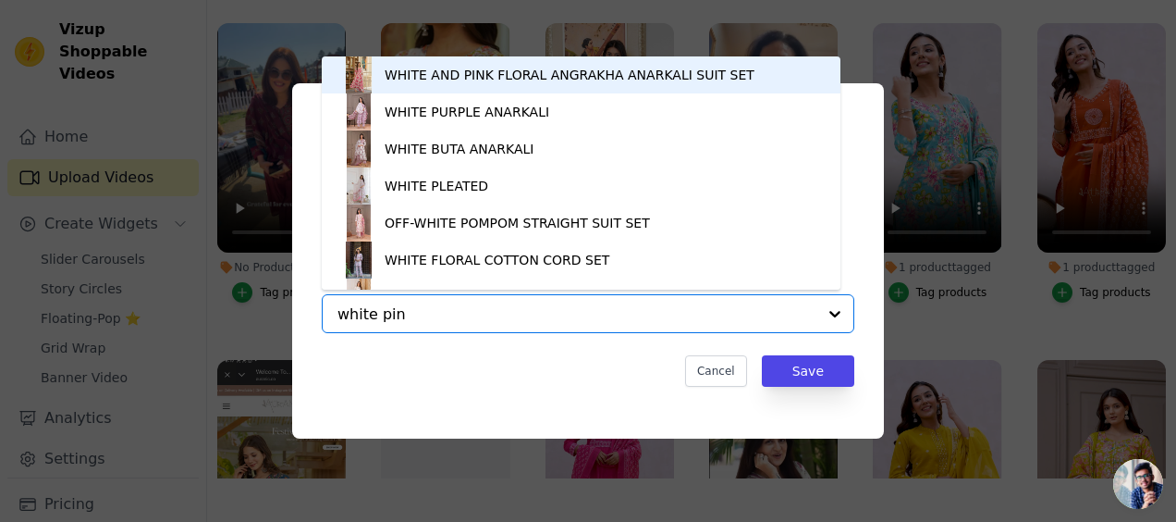
type input "white pink"
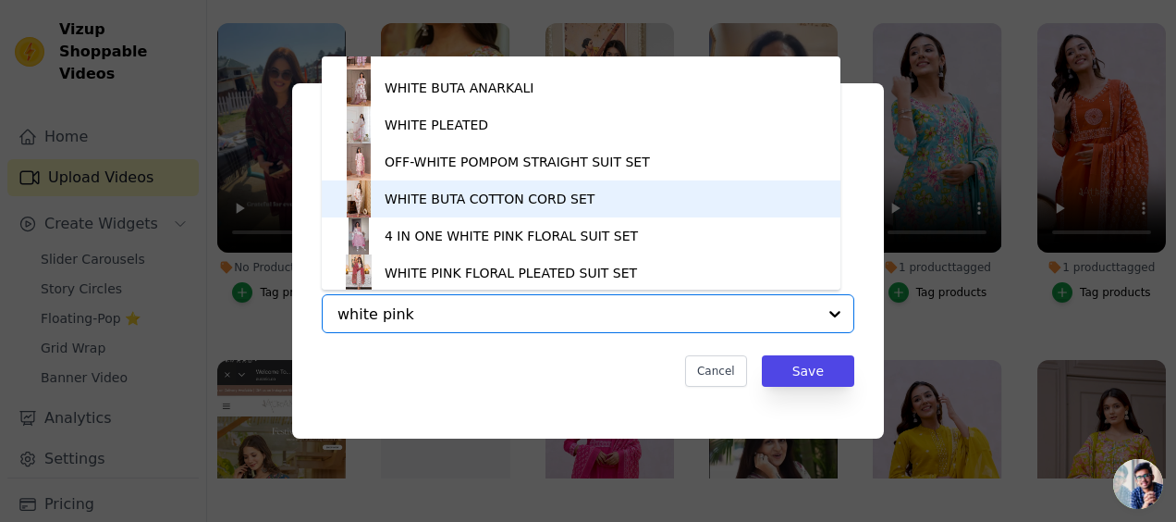
scroll to position [63, 0]
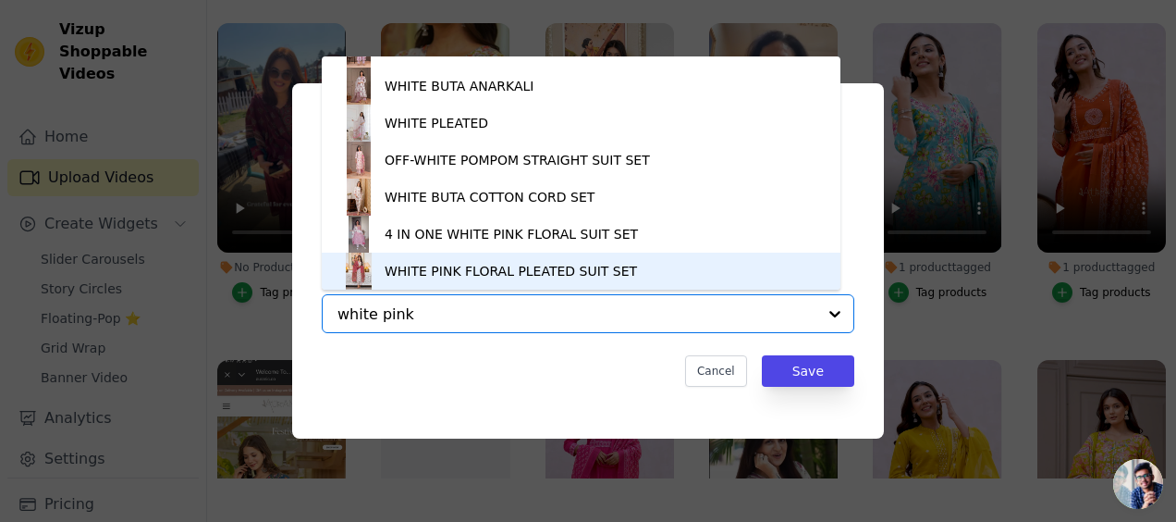
click at [484, 272] on div "WHITE PINK FLORAL PLEATED SUIT SET" at bounding box center [511, 271] width 252 height 18
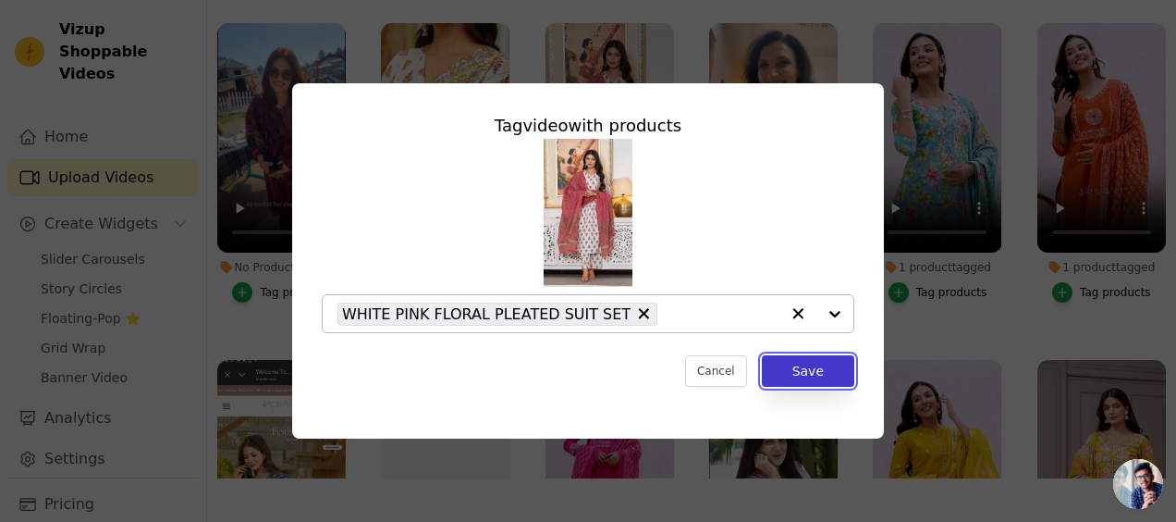
click at [839, 368] on button "Save" at bounding box center [808, 370] width 92 height 31
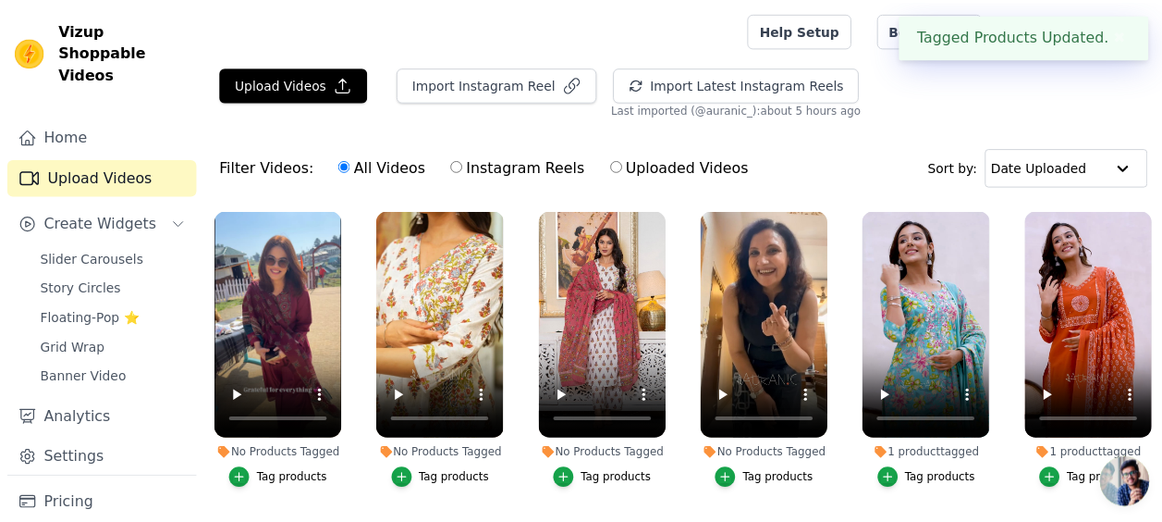
scroll to position [335, 0]
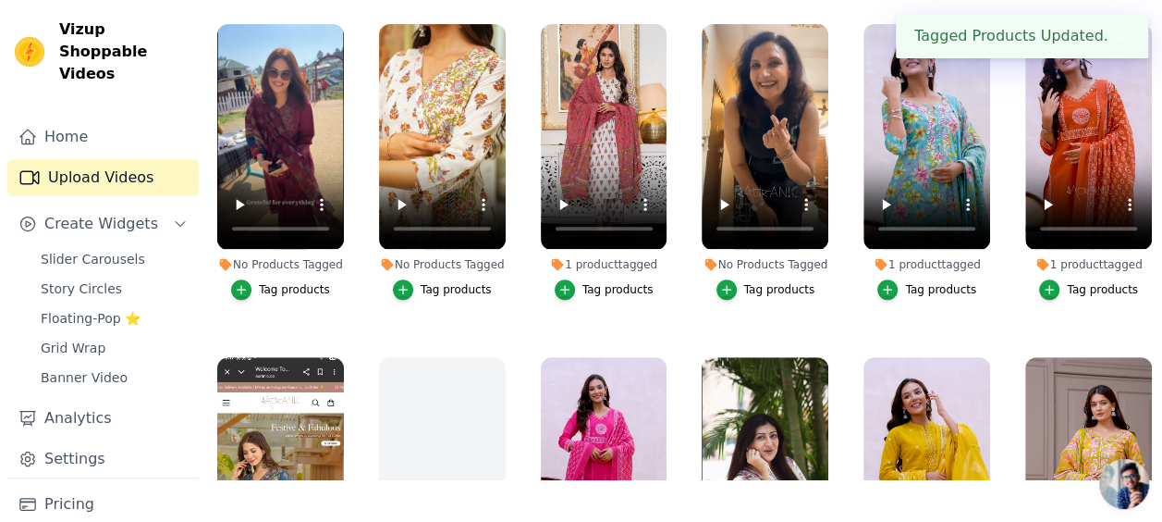
click at [449, 282] on div "Tag products" at bounding box center [456, 289] width 71 height 15
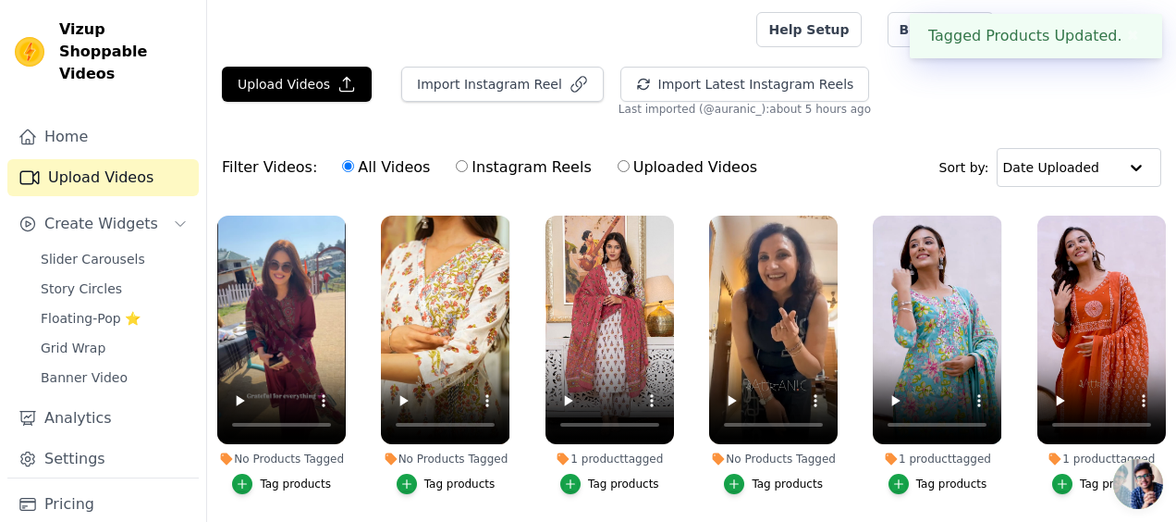
scroll to position [339, 0]
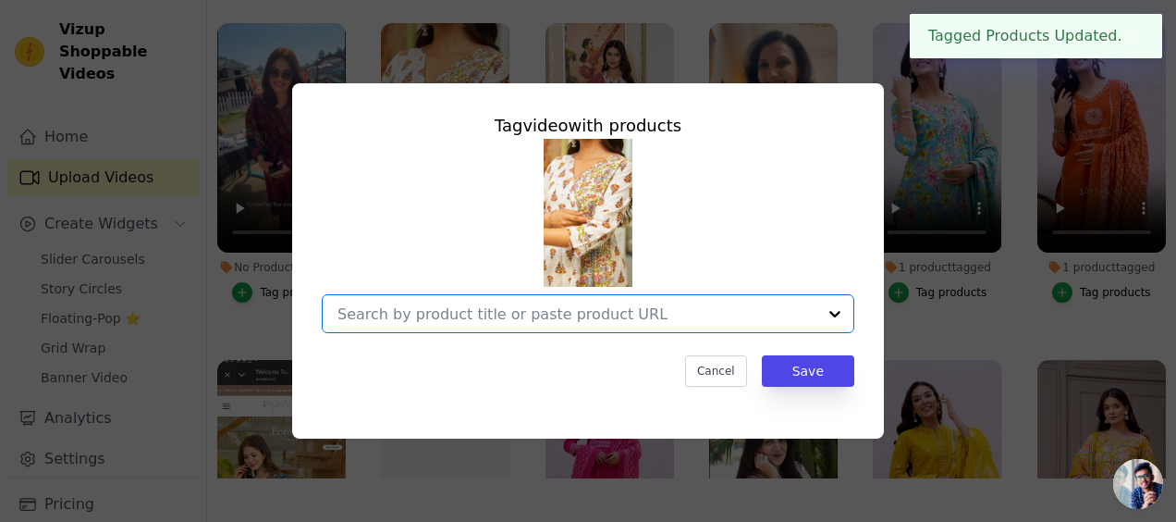
click at [432, 311] on input "No Products Tagged Tag video with products Option undefined, selected. Select i…" at bounding box center [576, 314] width 479 height 18
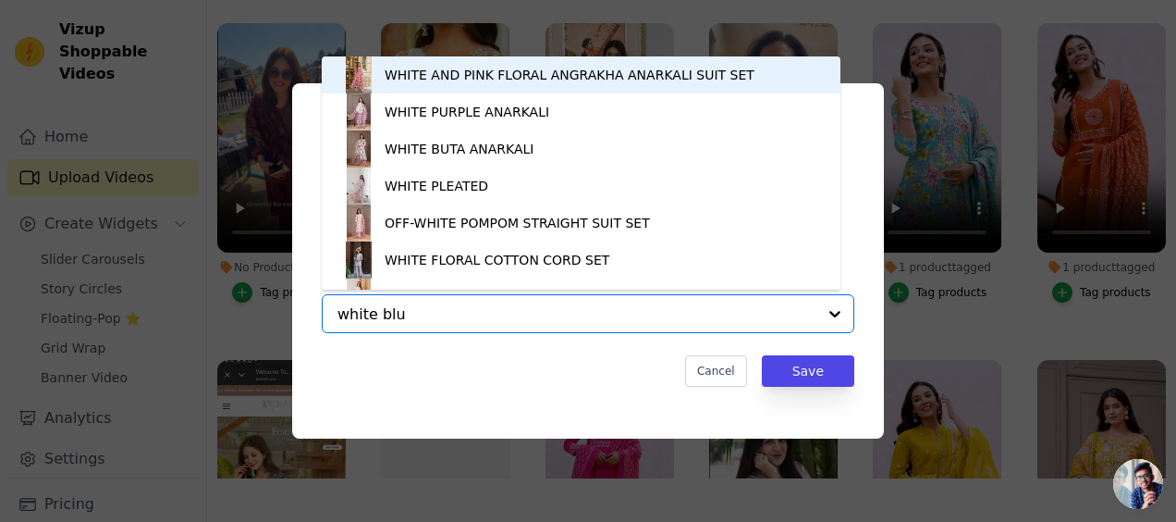
type input "white blue"
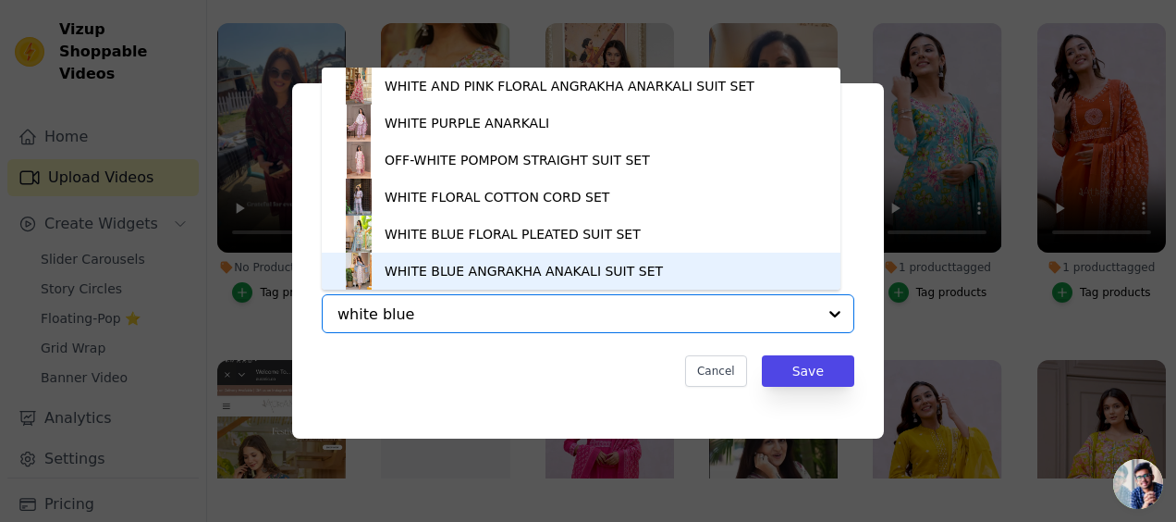
click at [437, 280] on div "WHITE BLUE ANGRAKHA ANAKALI SUIT SET" at bounding box center [581, 270] width 482 height 37
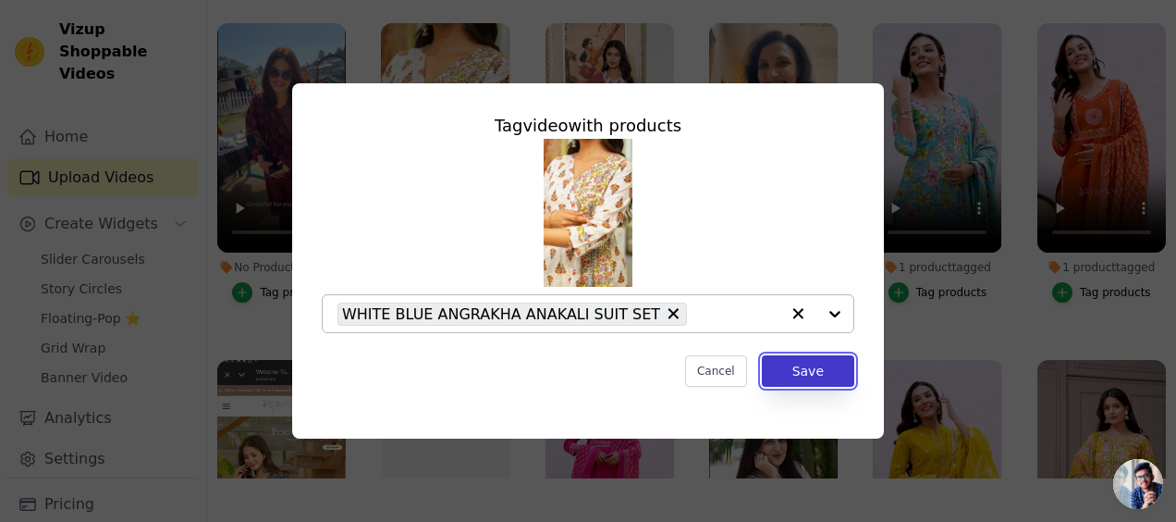
click at [810, 375] on button "Save" at bounding box center [808, 370] width 92 height 31
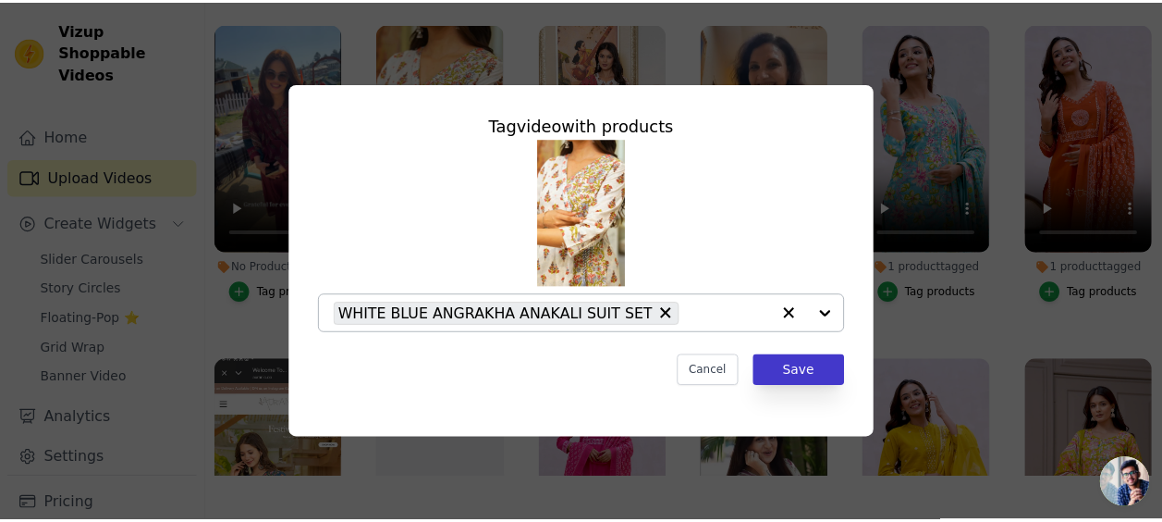
scroll to position [335, 0]
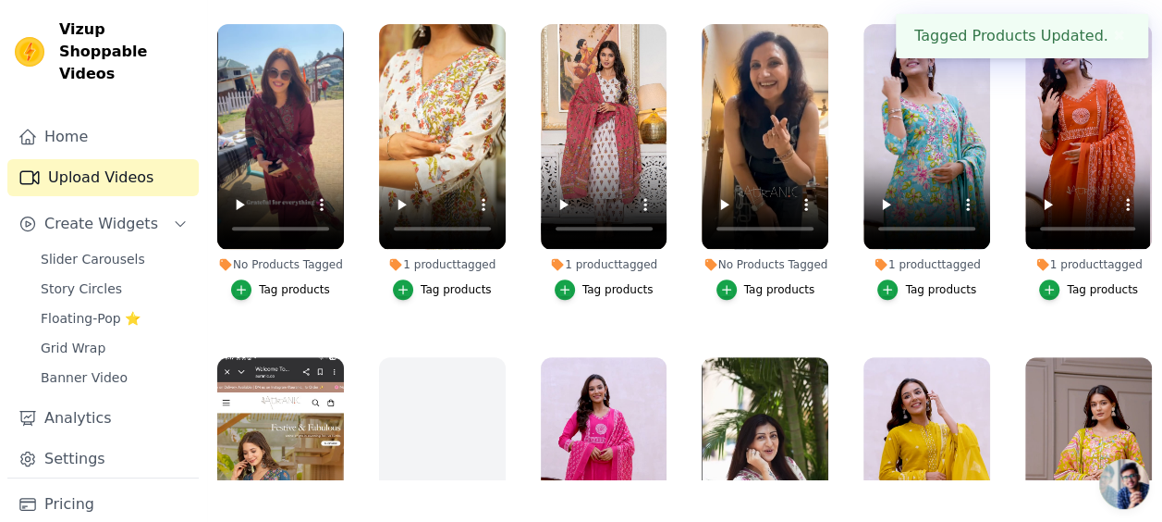
click at [301, 285] on div "Tag products" at bounding box center [294, 289] width 71 height 15
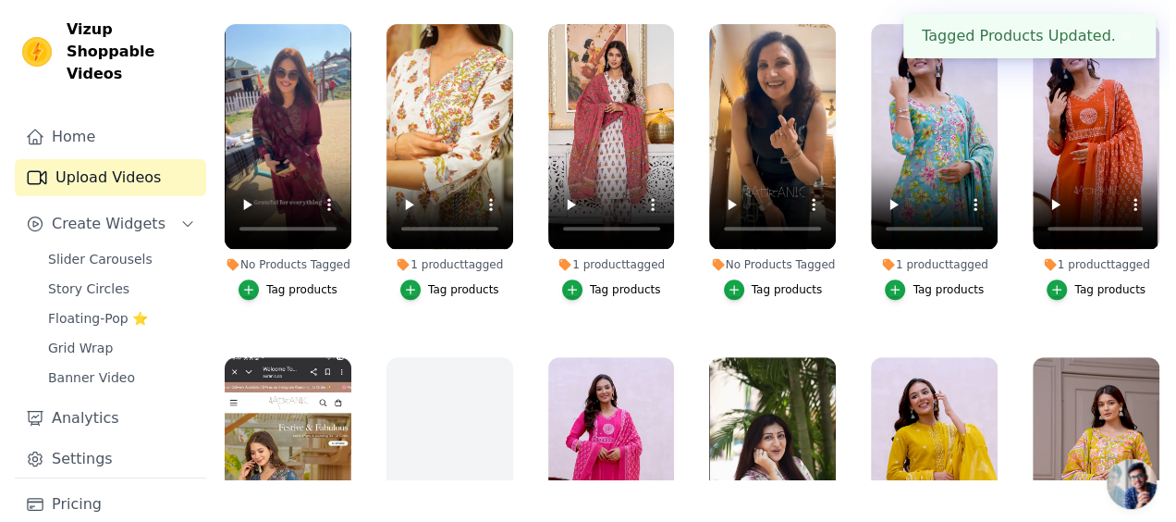
scroll to position [339, 0]
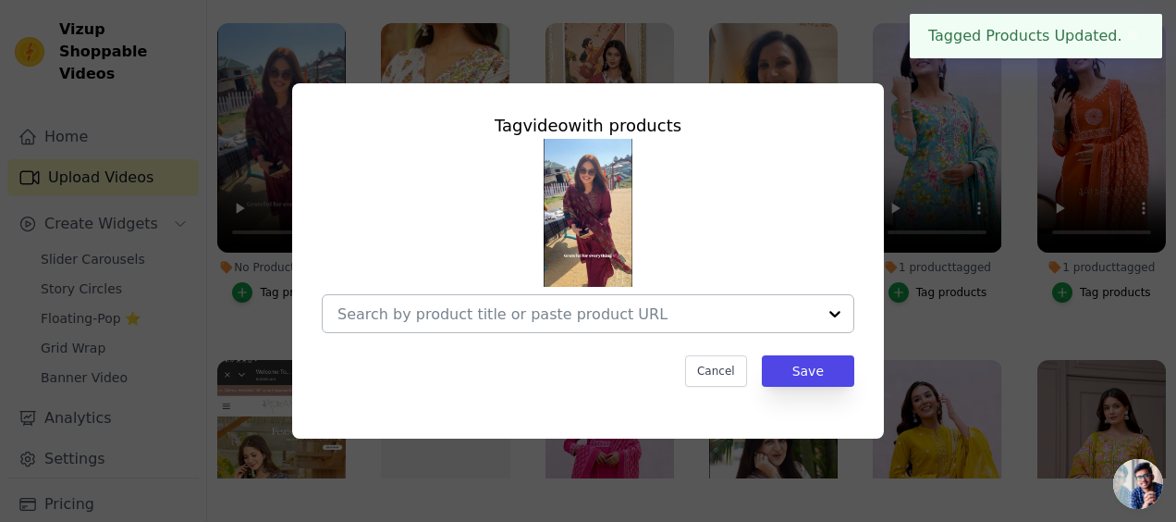
click at [449, 313] on input "No Products Tagged Tag video with products Cancel Save Tag products" at bounding box center [576, 314] width 479 height 18
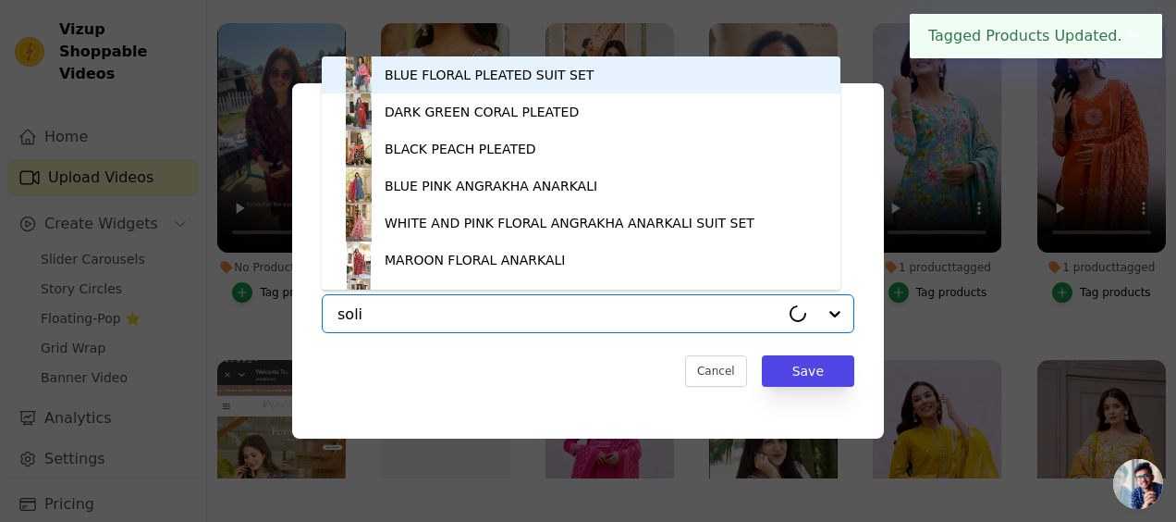
type input "solid"
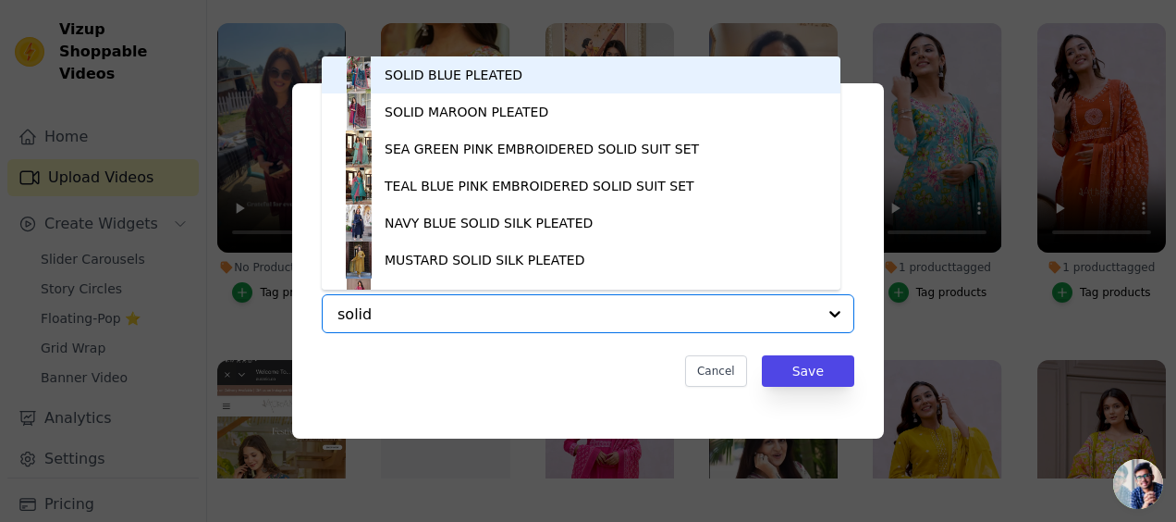
scroll to position [26, 0]
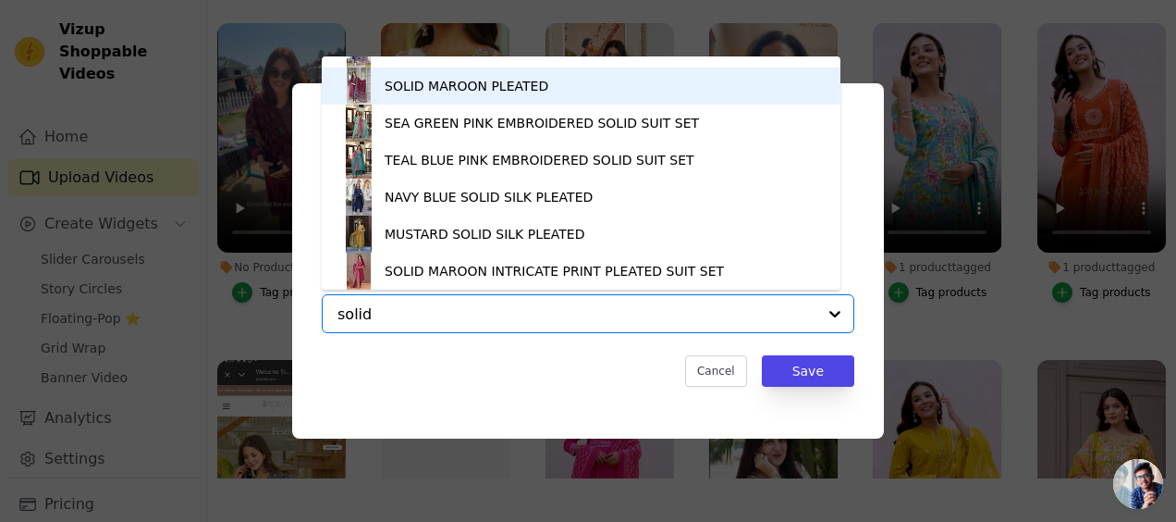
click at [429, 80] on div "SOLID MAROON PLEATED" at bounding box center [467, 86] width 164 height 18
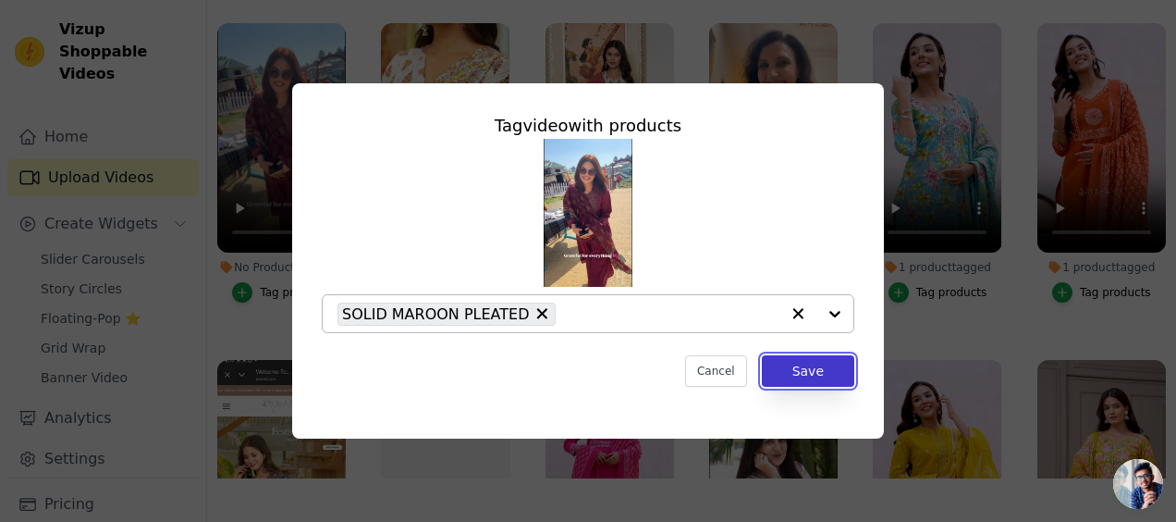
click at [779, 374] on button "Save" at bounding box center [808, 370] width 92 height 31
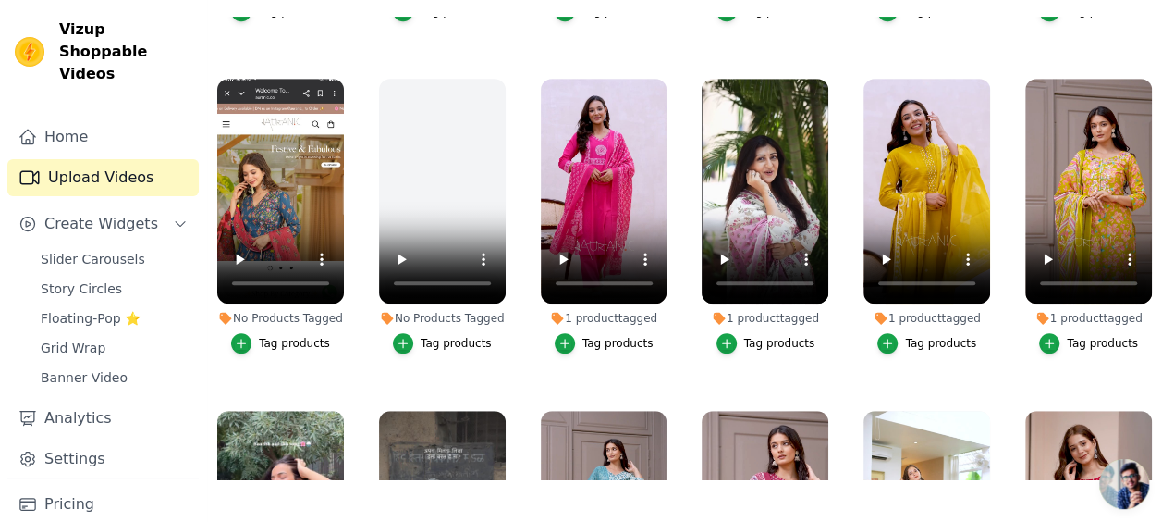
scroll to position [599, 0]
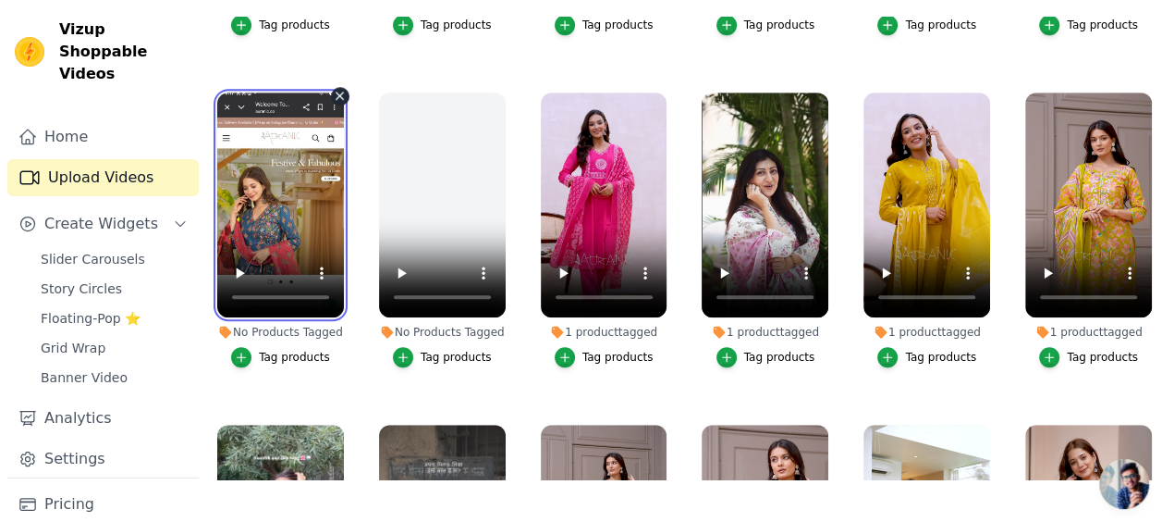
click at [325, 232] on video at bounding box center [280, 204] width 127 height 225
